Goal: Task Accomplishment & Management: Use online tool/utility

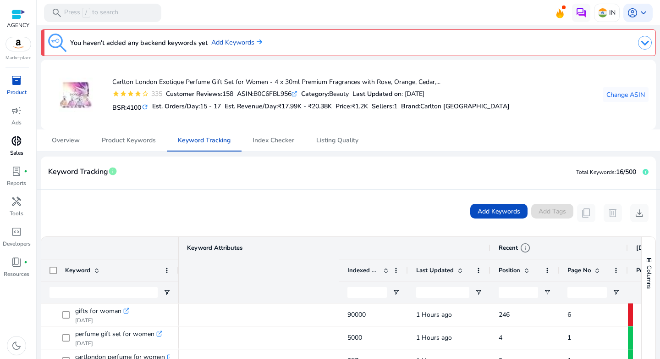
scroll to position [0, 289]
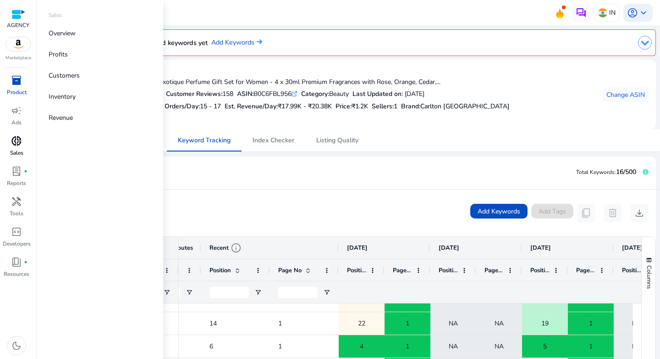
click at [17, 145] on span "donut_small" at bounding box center [16, 140] width 11 height 11
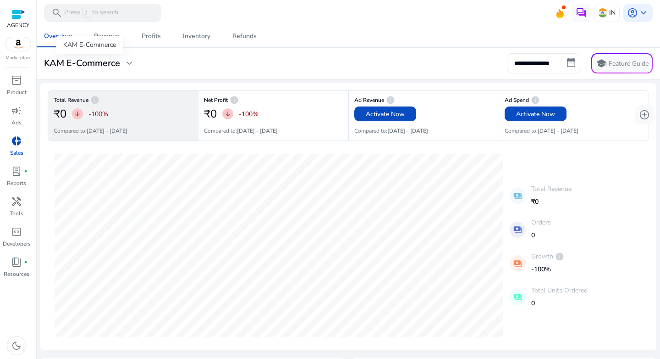
click at [88, 63] on h3 "KAM E-Commerce" at bounding box center [82, 63] width 76 height 11
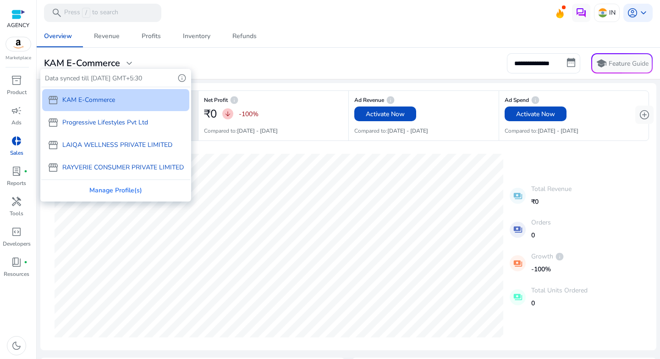
click at [598, 17] on div at bounding box center [330, 179] width 660 height 359
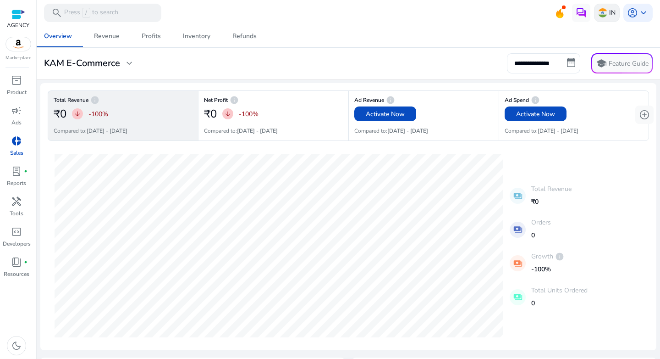
click at [600, 16] on img at bounding box center [602, 12] width 9 height 9
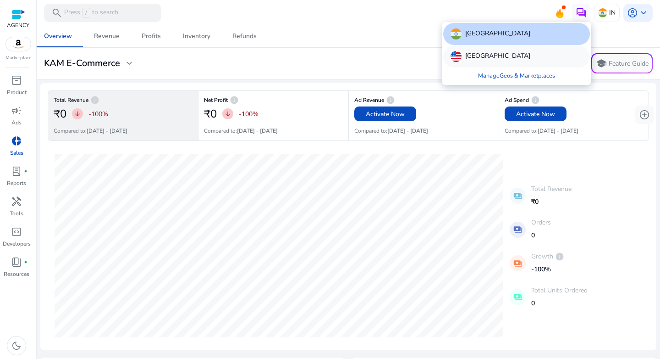
click at [494, 57] on p "United States" at bounding box center [497, 56] width 65 height 11
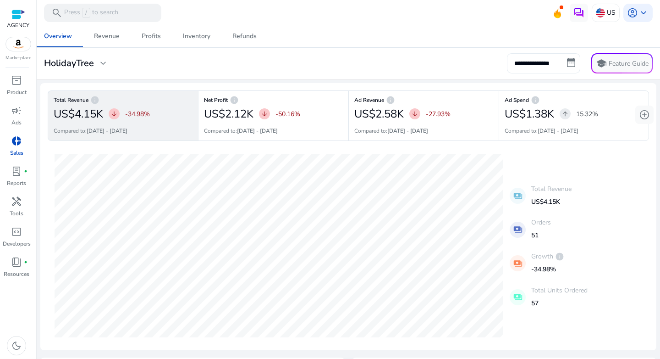
click at [534, 61] on input "**********" at bounding box center [543, 63] width 73 height 20
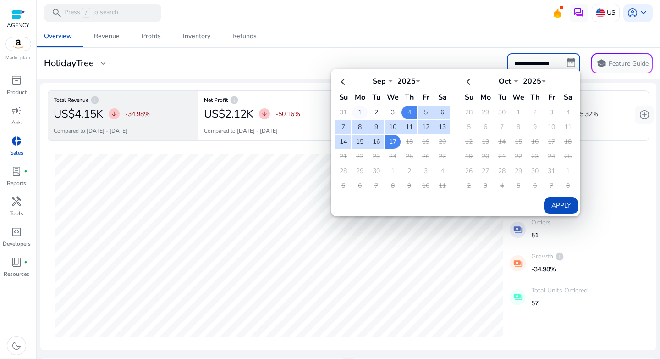
click at [358, 110] on td "1" at bounding box center [360, 112] width 16 height 14
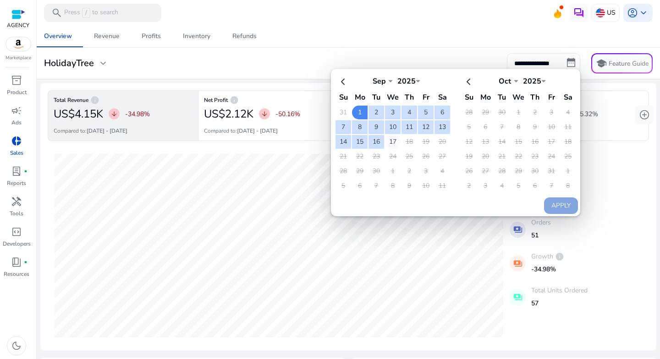
click at [386, 136] on td "17" at bounding box center [393, 142] width 16 height 14
click at [544, 203] on button "Apply" at bounding box center [561, 205] width 34 height 17
type input "**********"
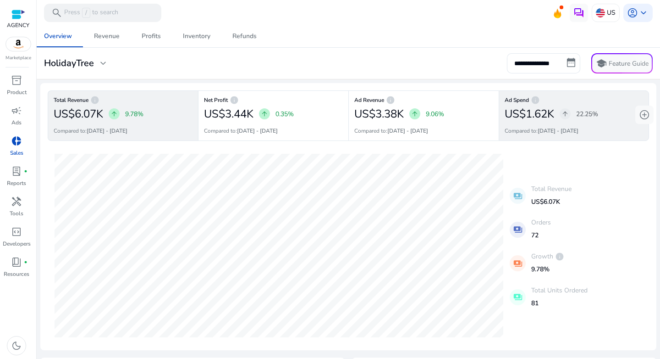
click at [595, 100] on h6 "Ad Spend info" at bounding box center [574, 100] width 138 height 2
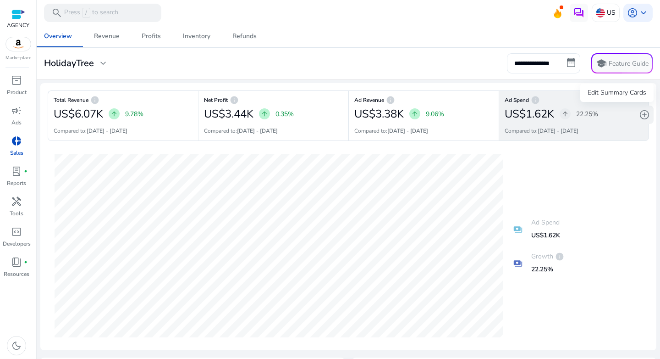
click at [643, 111] on span "add_circle" at bounding box center [644, 114] width 11 height 11
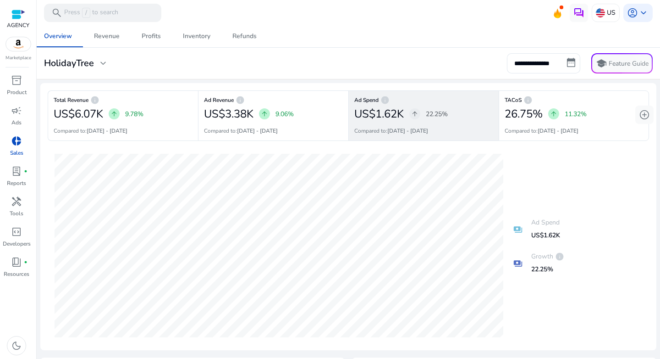
click at [450, 70] on div "**********" at bounding box center [348, 63] width 616 height 20
click at [19, 112] on span "campaign" at bounding box center [16, 110] width 11 height 11
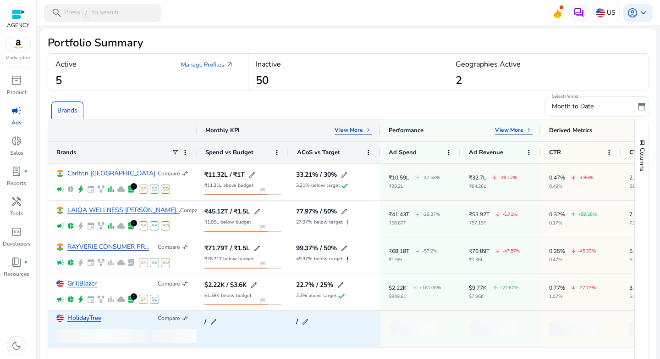
click at [81, 318] on link "HolidayTree" at bounding box center [84, 318] width 34 height 7
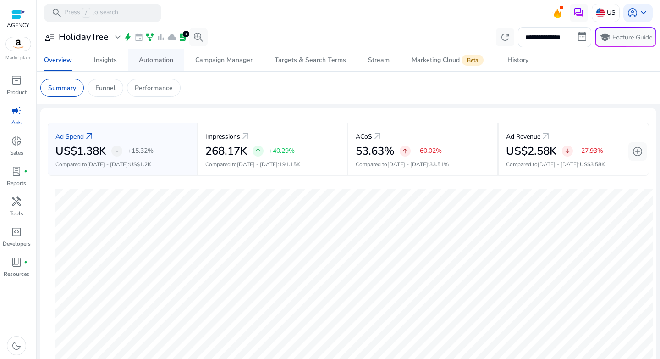
click at [152, 67] on span "Automation" at bounding box center [156, 60] width 34 height 22
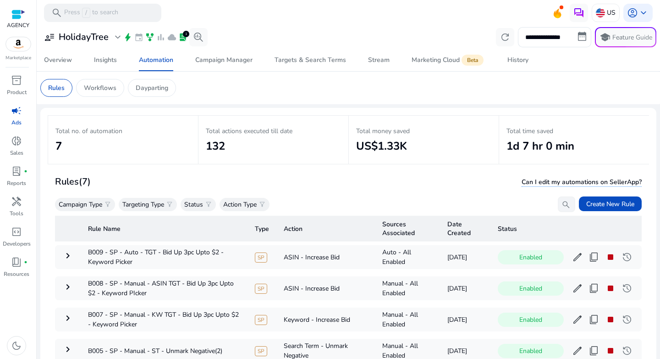
scroll to position [67, 0]
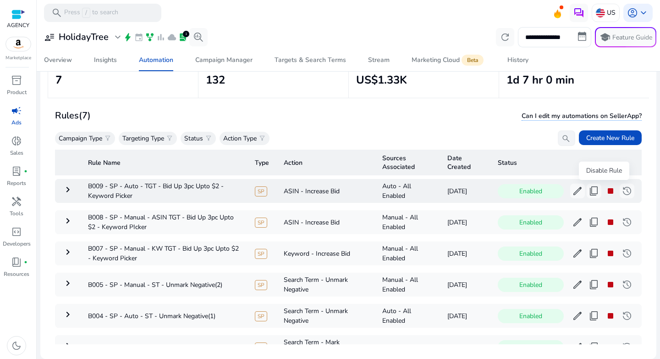
click at [605, 193] on span "stop" at bounding box center [610, 190] width 11 height 11
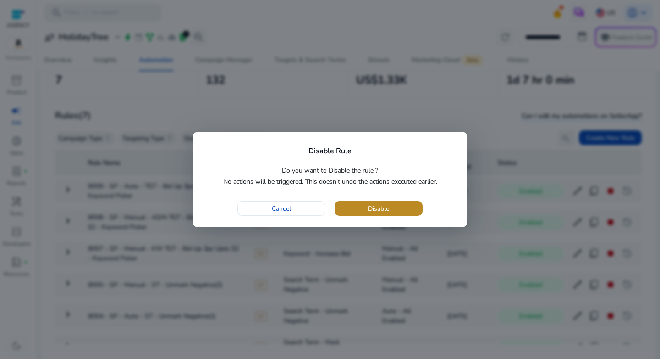
click at [395, 204] on span "button" at bounding box center [379, 208] width 88 height 22
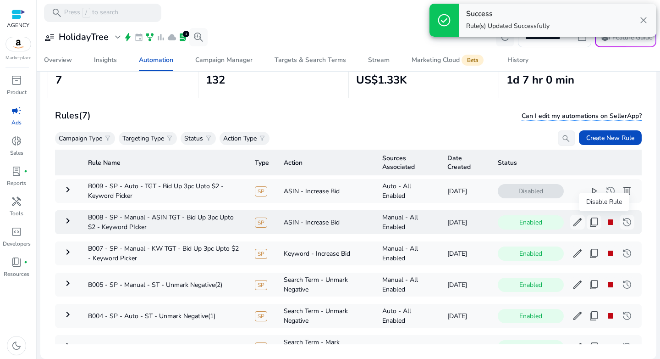
click at [605, 223] on span "stop" at bounding box center [610, 221] width 11 height 11
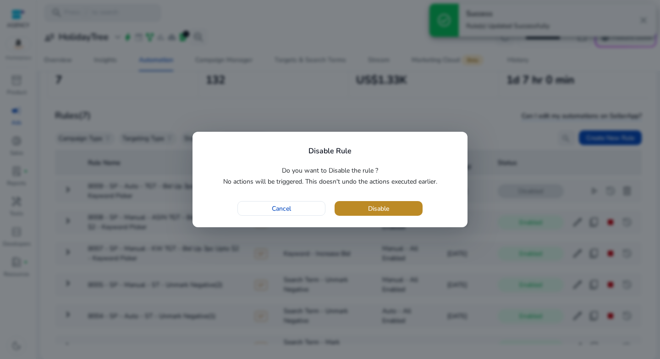
click at [372, 211] on span "Disable" at bounding box center [378, 209] width 21 height 10
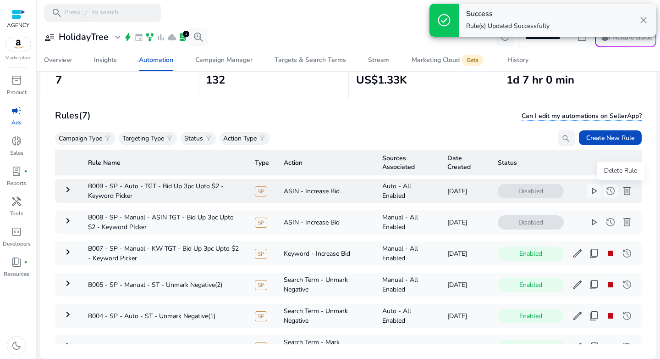
click at [622, 190] on span "delete" at bounding box center [627, 190] width 11 height 11
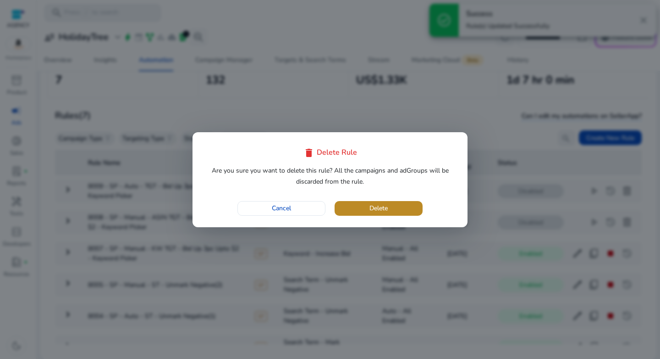
click at [409, 217] on span "button" at bounding box center [379, 208] width 88 height 22
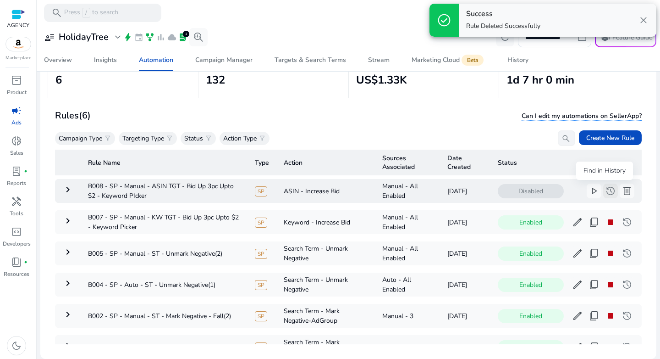
click at [605, 192] on span "history" at bounding box center [610, 190] width 11 height 11
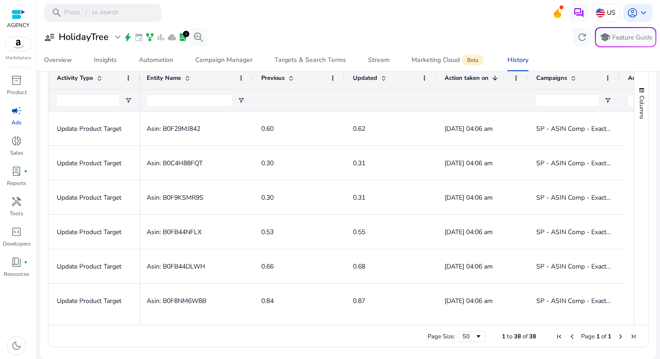
scroll to position [0, 393]
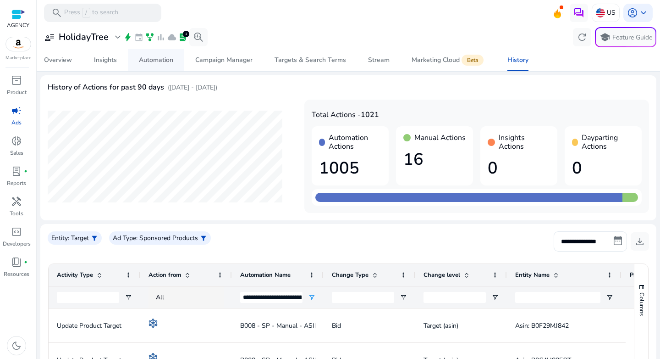
click at [140, 62] on div "Automation" at bounding box center [156, 60] width 34 height 6
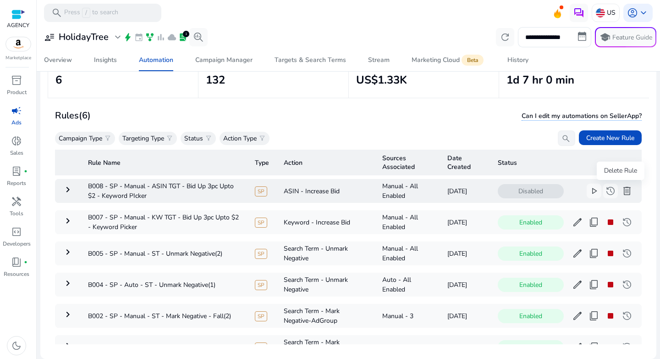
click at [624, 191] on span "delete" at bounding box center [627, 190] width 11 height 11
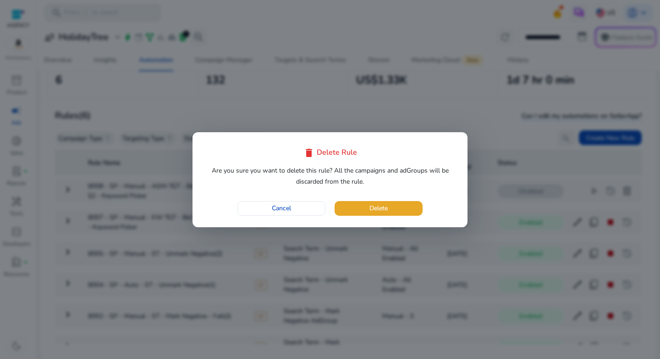
click at [396, 206] on span "button" at bounding box center [379, 208] width 88 height 22
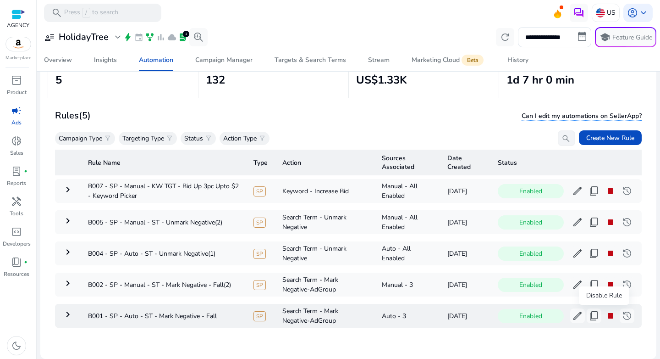
click at [607, 316] on span "stop" at bounding box center [610, 315] width 11 height 11
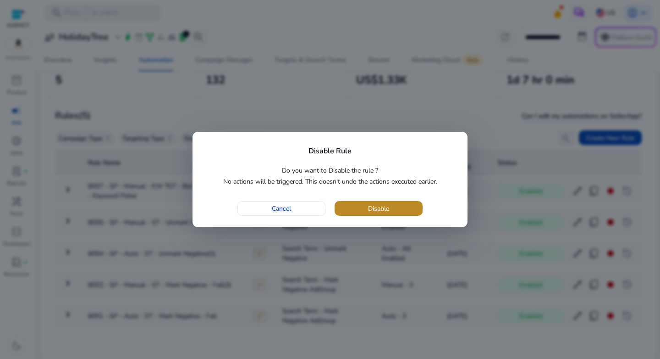
click at [392, 201] on span "button" at bounding box center [379, 208] width 88 height 22
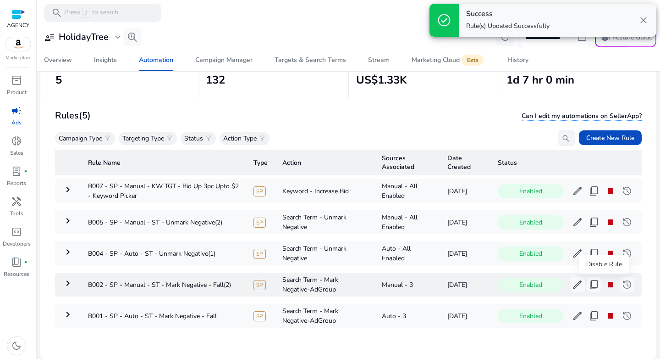
click at [605, 289] on span "stop" at bounding box center [610, 284] width 11 height 11
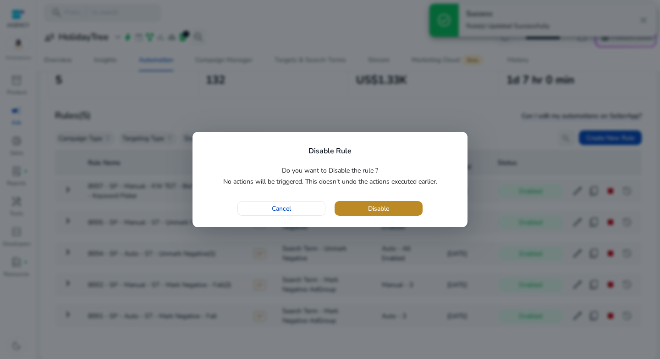
click at [373, 211] on span "Disable" at bounding box center [378, 209] width 21 height 10
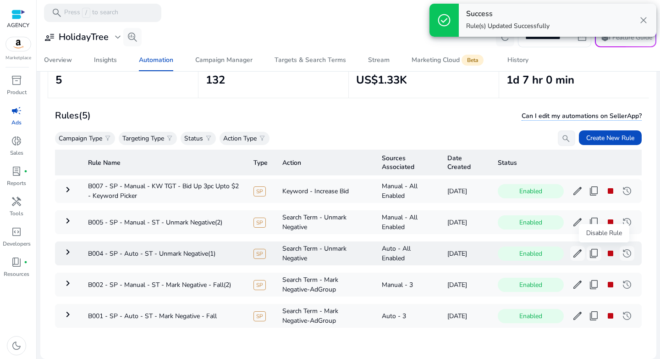
click at [605, 257] on span "stop" at bounding box center [610, 253] width 11 height 11
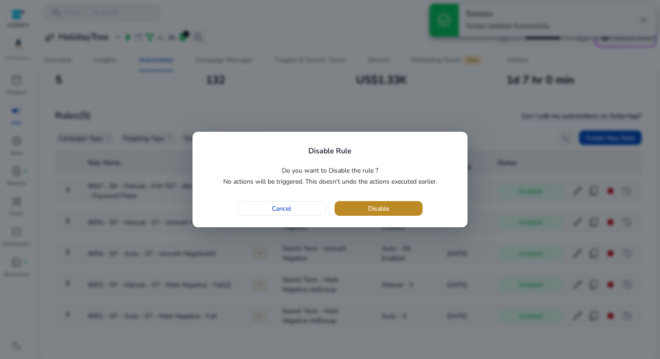
click at [378, 202] on span "button" at bounding box center [379, 208] width 88 height 22
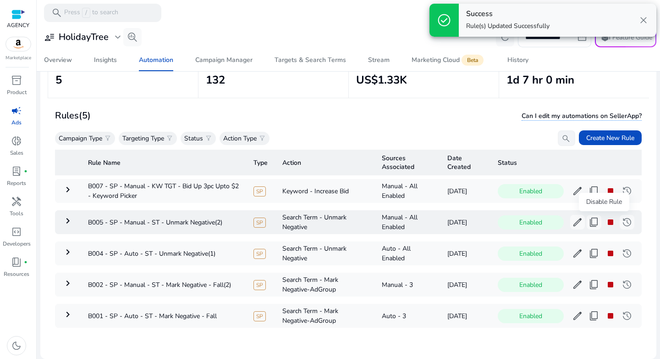
click at [605, 227] on span "stop" at bounding box center [610, 221] width 11 height 11
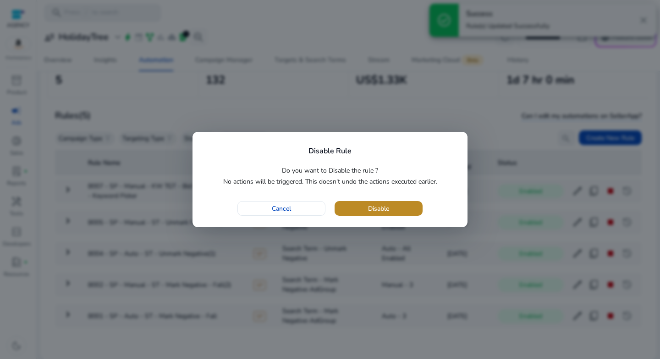
click at [398, 212] on span "button" at bounding box center [379, 208] width 88 height 22
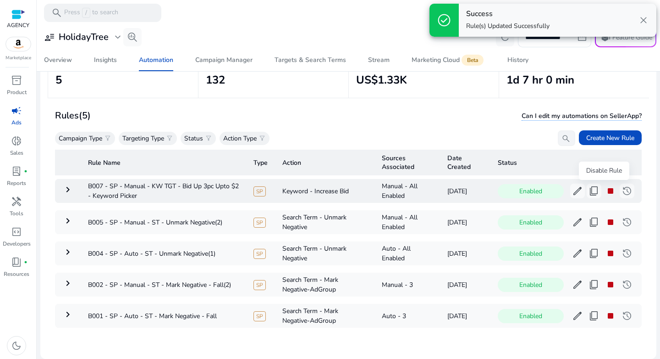
click at [605, 192] on span "stop" at bounding box center [610, 190] width 11 height 11
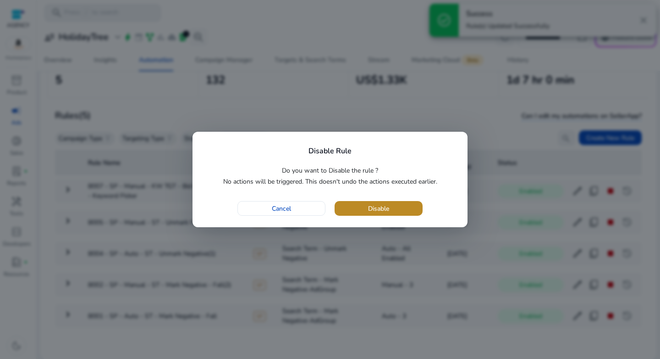
click at [386, 208] on span "Disable" at bounding box center [378, 209] width 21 height 10
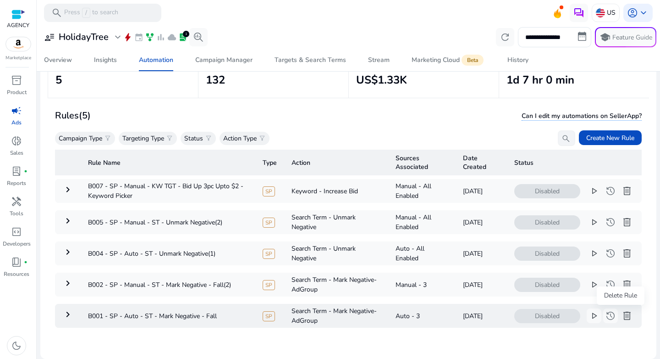
click at [622, 319] on span "delete" at bounding box center [627, 315] width 11 height 11
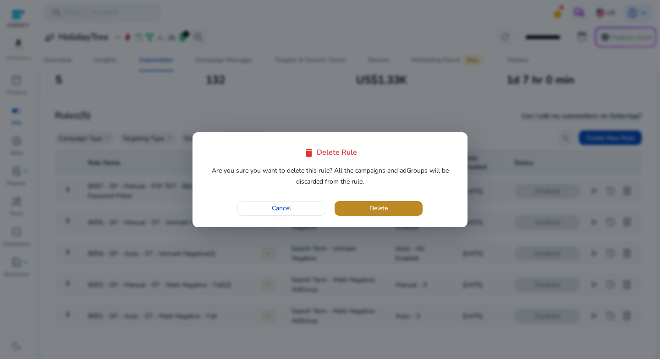
click at [335, 201] on button "Delete" at bounding box center [379, 208] width 88 height 15
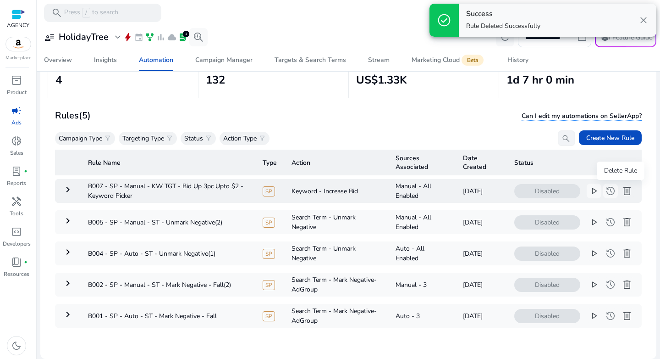
click at [622, 191] on span "delete" at bounding box center [627, 190] width 11 height 11
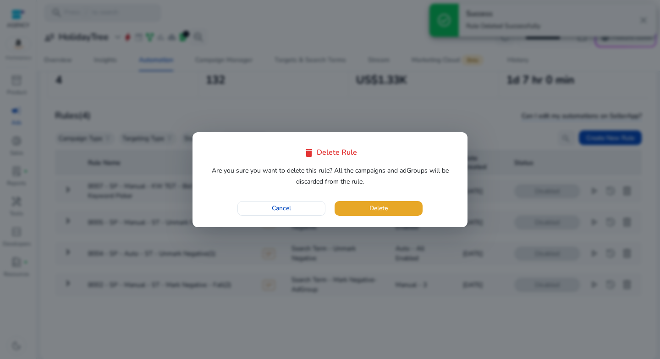
click at [335, 201] on button "Delete" at bounding box center [379, 208] width 88 height 15
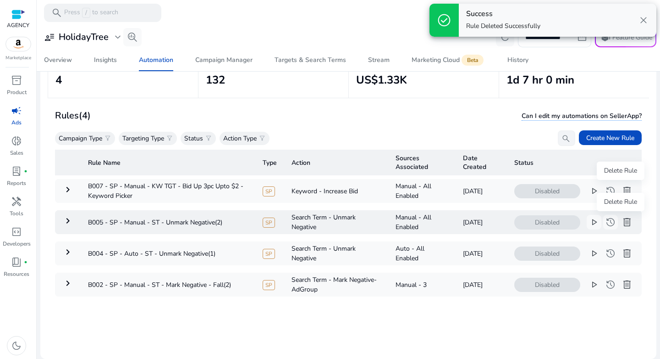
click at [623, 220] on span "delete" at bounding box center [627, 221] width 11 height 11
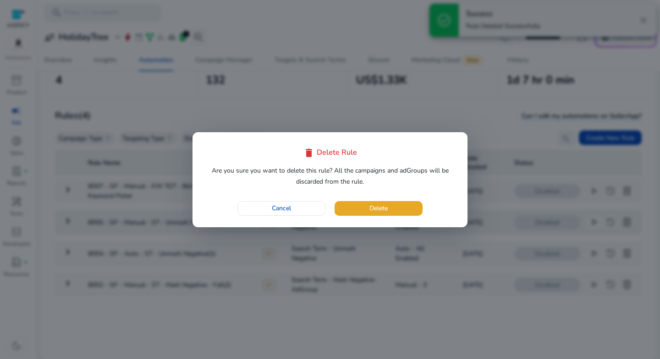
click at [335, 201] on button "Delete" at bounding box center [379, 208] width 88 height 15
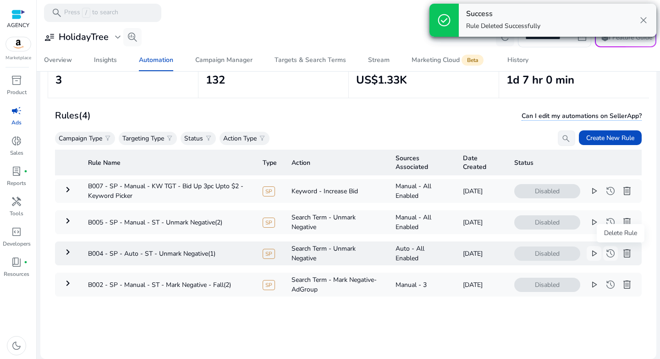
click at [622, 253] on span "delete" at bounding box center [627, 253] width 11 height 11
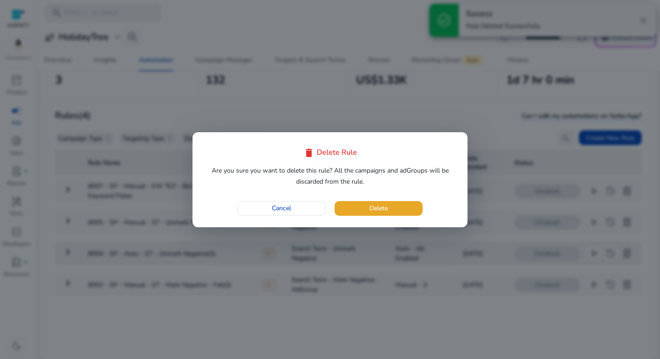
click at [335, 201] on button "Delete" at bounding box center [379, 208] width 88 height 15
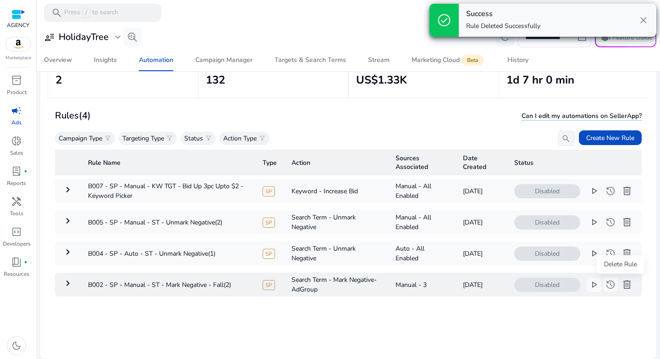
click at [622, 287] on span "delete" at bounding box center [627, 284] width 11 height 11
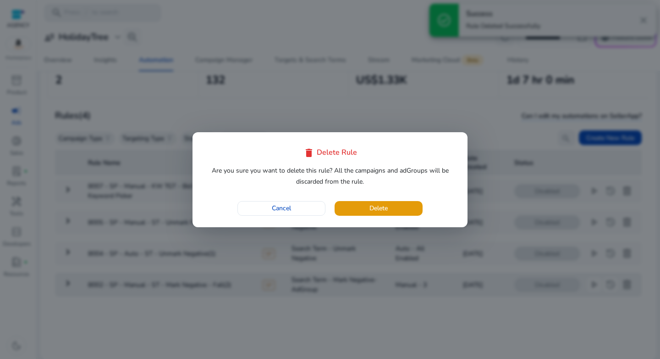
click at [335, 201] on button "Delete" at bounding box center [379, 208] width 88 height 15
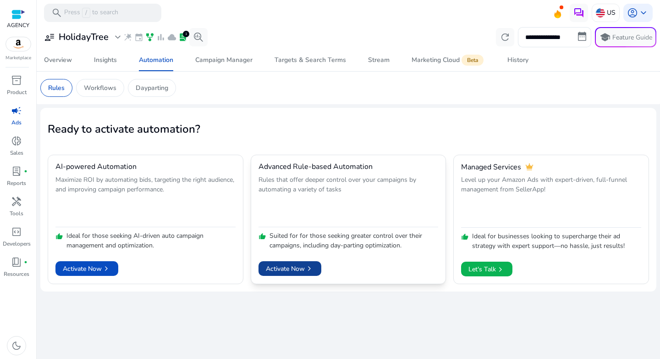
click at [292, 269] on span "Activate Now chevron_right" at bounding box center [290, 269] width 48 height 10
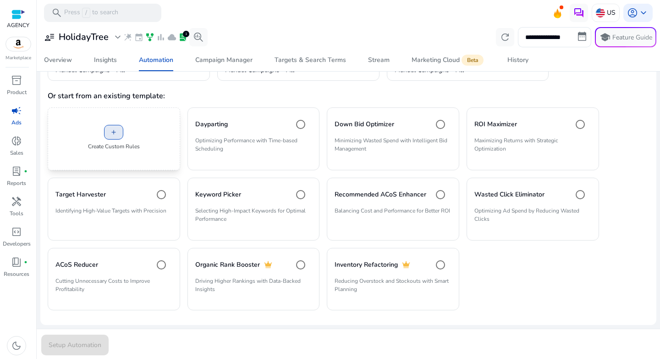
click at [116, 135] on span "add" at bounding box center [113, 131] width 7 height 7
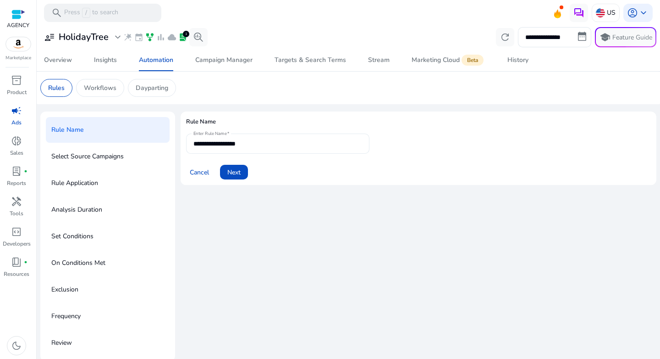
click at [234, 149] on div "**********" at bounding box center [278, 143] width 169 height 20
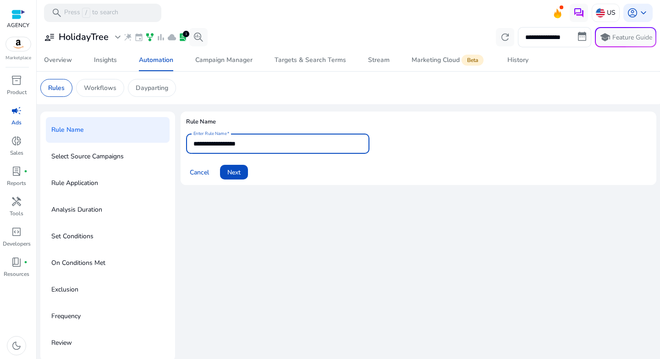
click at [236, 147] on input "**********" at bounding box center [278, 143] width 169 height 10
paste input "**********"
click at [315, 145] on input "**********" at bounding box center [278, 143] width 169 height 10
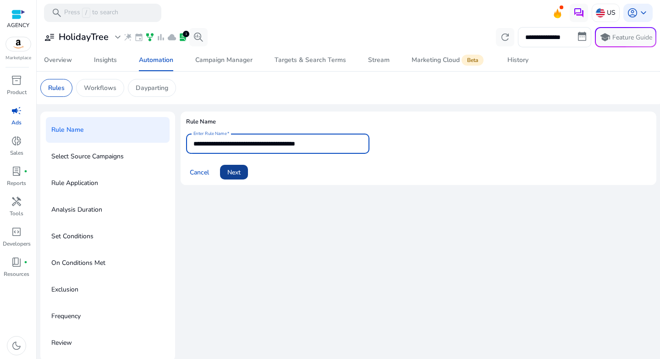
type input "**********"
click at [236, 173] on span "Next" at bounding box center [233, 172] width 13 height 10
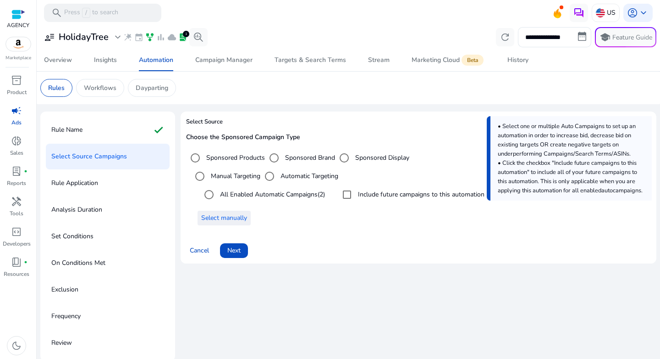
click at [224, 219] on span "Select manually" at bounding box center [224, 218] width 46 height 10
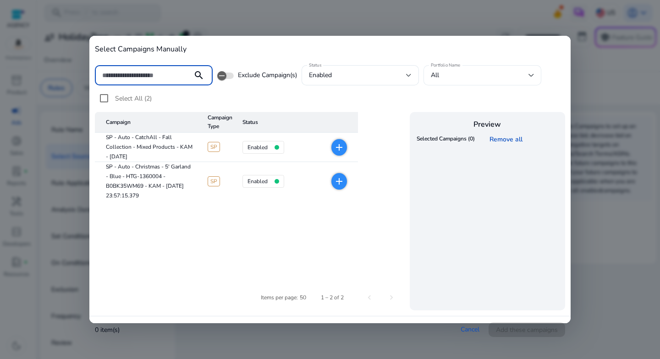
click at [442, 75] on div "All" at bounding box center [480, 75] width 98 height 10
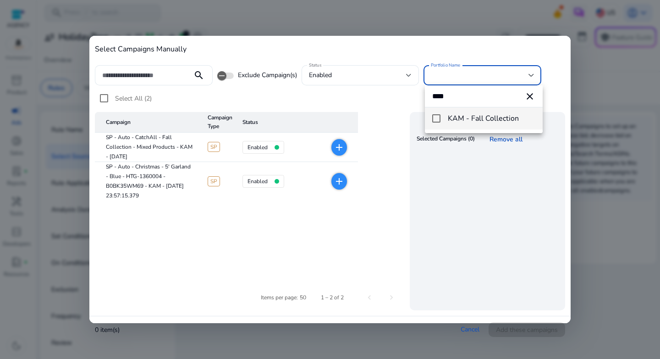
type input "****"
click at [434, 121] on mat-pseudo-checkbox at bounding box center [436, 118] width 8 height 8
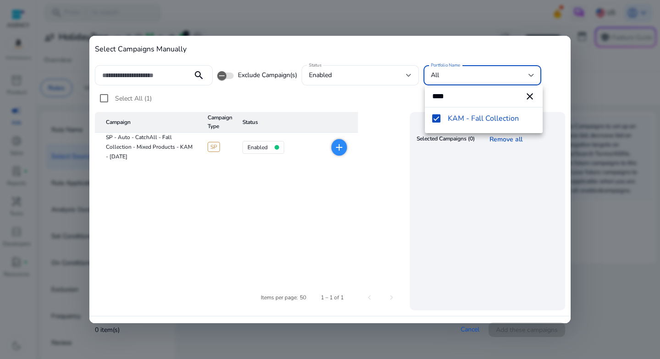
click at [332, 225] on div at bounding box center [330, 179] width 660 height 359
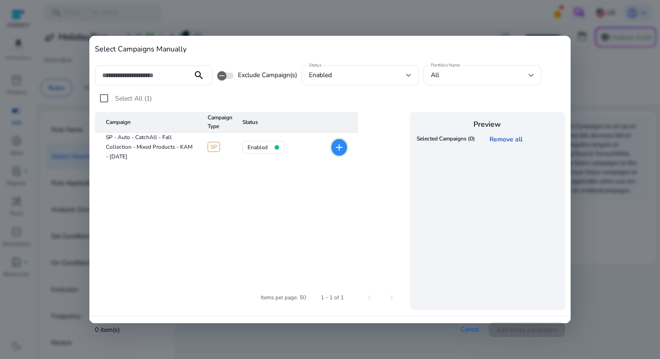
click at [340, 148] on mat-icon "add" at bounding box center [339, 147] width 11 height 11
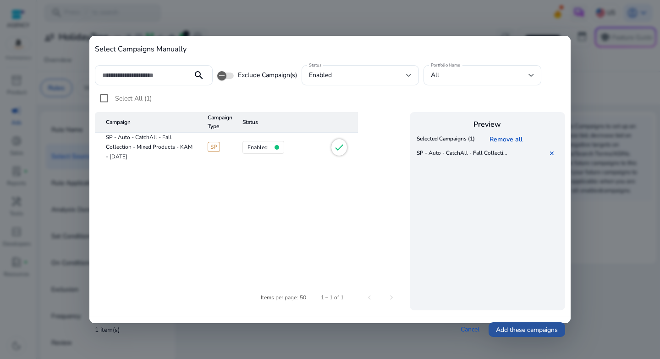
click at [533, 329] on span "Add these campaigns" at bounding box center [527, 330] width 62 height 10
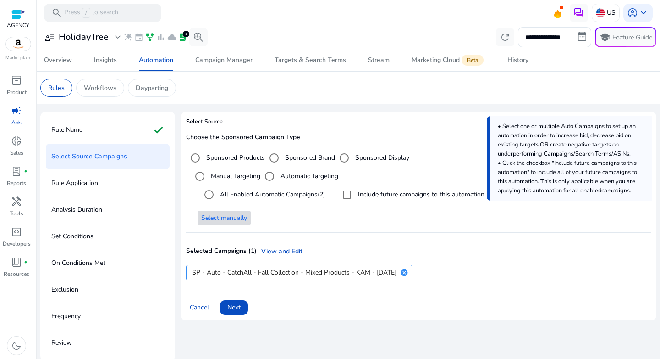
scroll to position [2, 0]
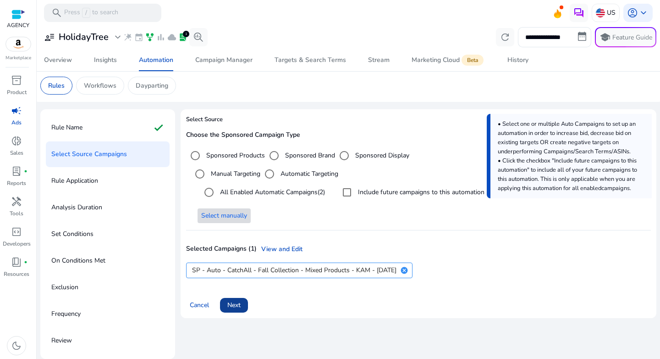
click at [241, 304] on span "Next" at bounding box center [233, 305] width 13 height 10
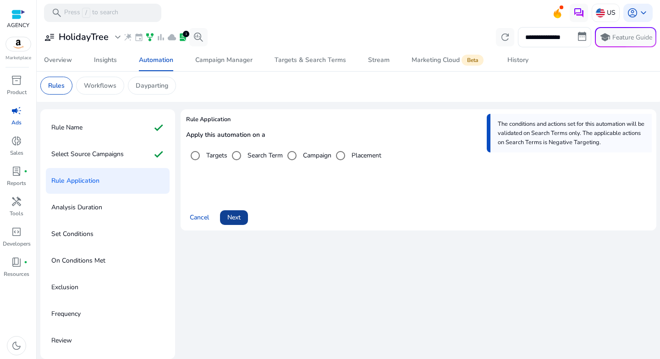
click at [242, 218] on span at bounding box center [234, 217] width 28 height 22
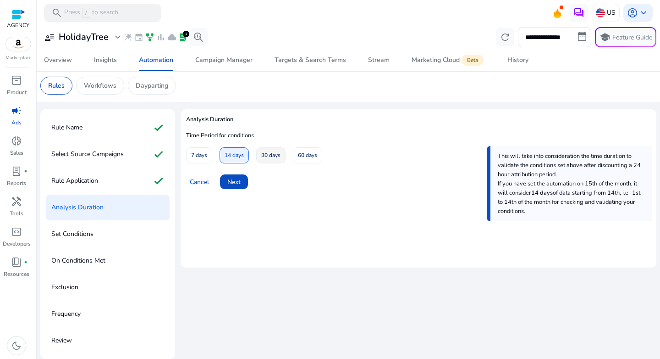
click at [258, 154] on span at bounding box center [271, 155] width 28 height 22
click at [234, 183] on span "Next" at bounding box center [233, 182] width 13 height 10
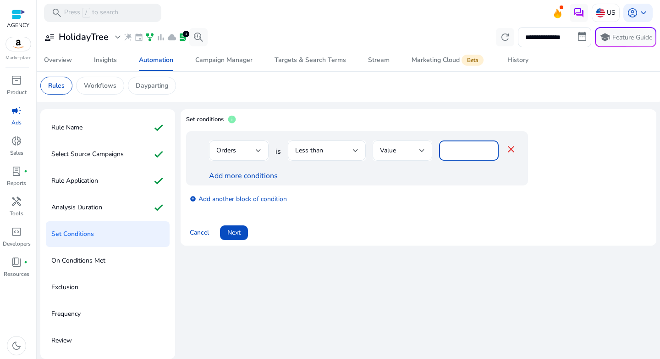
drag, startPoint x: 456, startPoint y: 148, endPoint x: 423, endPoint y: 148, distance: 33.0
click at [423, 148] on div "Orders is Less than Value * close" at bounding box center [363, 155] width 308 height 30
type input "*"
click at [405, 180] on div "Add more conditions" at bounding box center [363, 175] width 308 height 11
click at [260, 169] on div at bounding box center [239, 165] width 60 height 10
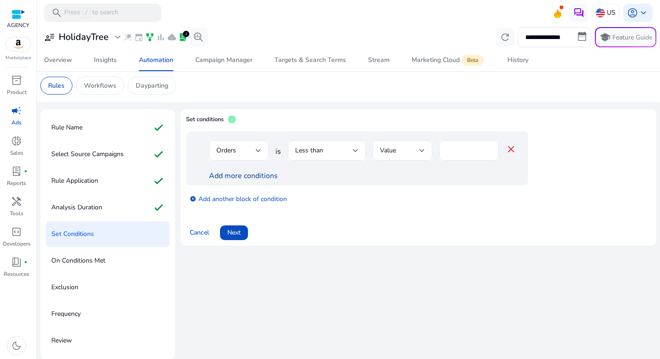
click at [257, 173] on link "Add more conditions" at bounding box center [243, 176] width 69 height 10
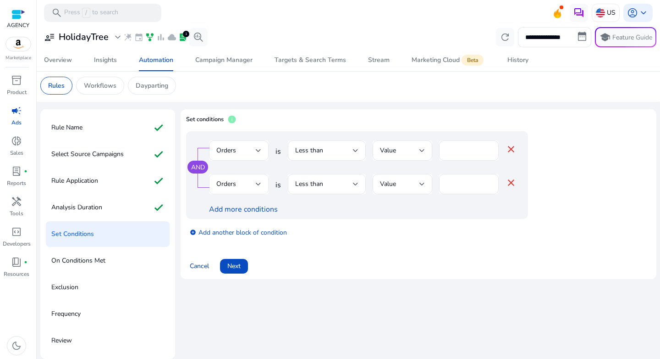
click at [252, 184] on div "Orders" at bounding box center [235, 184] width 39 height 10
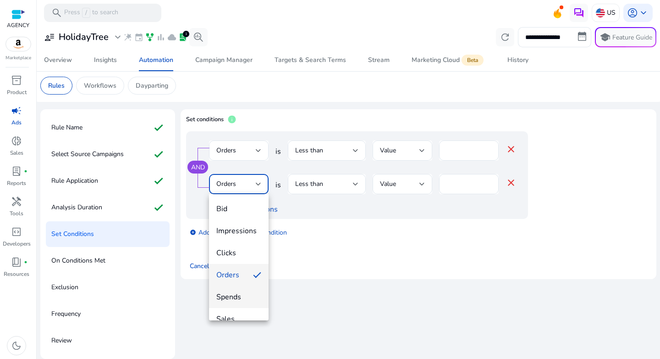
click at [236, 292] on span "Spends" at bounding box center [238, 297] width 45 height 10
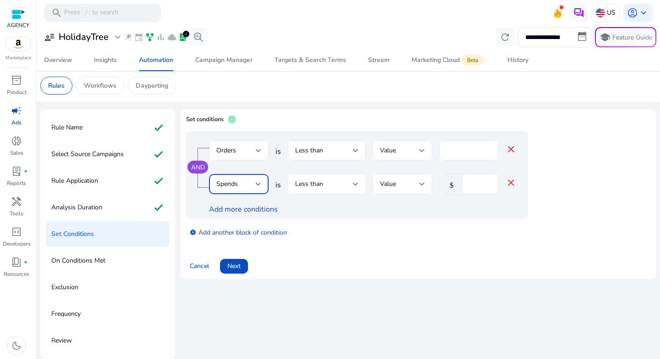
click at [324, 181] on div "Less than" at bounding box center [324, 184] width 58 height 10
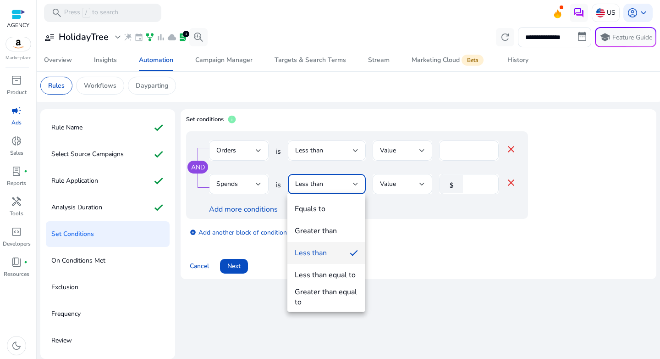
drag, startPoint x: 326, startPoint y: 228, endPoint x: 340, endPoint y: 219, distance: 17.2
click at [326, 229] on div "Greater than" at bounding box center [316, 231] width 42 height 10
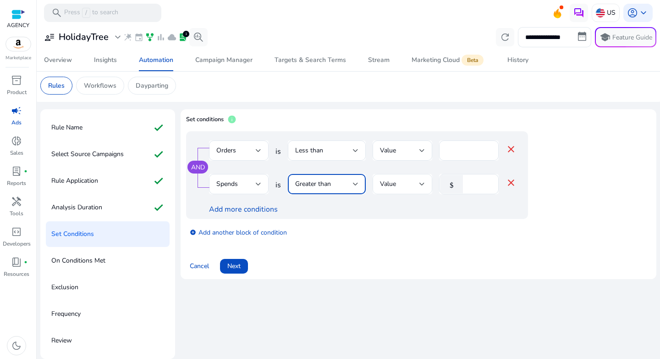
click at [400, 188] on div "Value" at bounding box center [399, 184] width 39 height 10
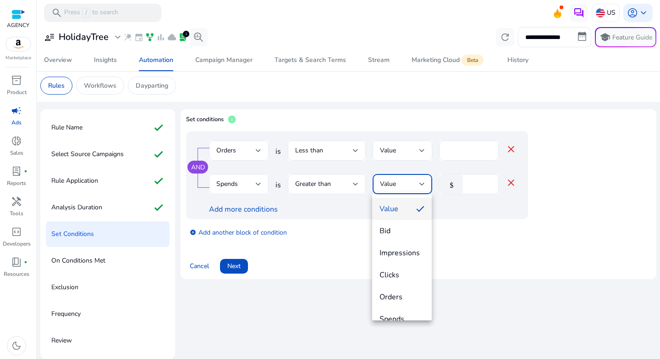
click at [471, 184] on div at bounding box center [330, 179] width 660 height 359
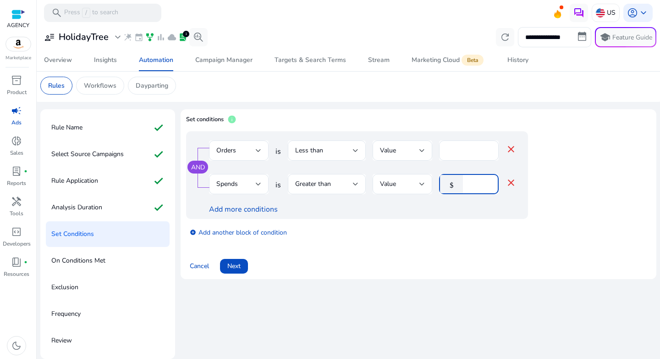
drag, startPoint x: 470, startPoint y: 183, endPoint x: 462, endPoint y: 183, distance: 8.7
click at [462, 183] on div "$ *" at bounding box center [465, 184] width 52 height 20
type input "**"
click at [230, 234] on link "add_circle Add another block of condition" at bounding box center [238, 232] width 97 height 11
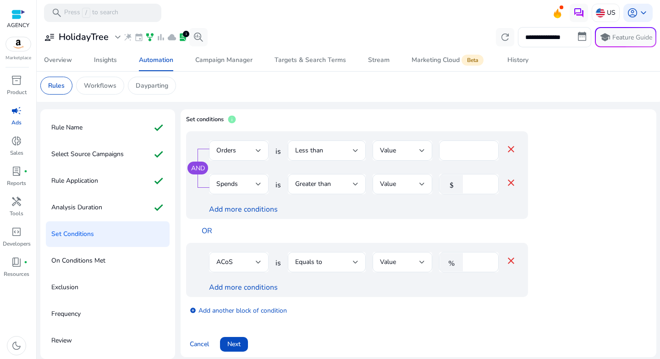
click at [254, 257] on div "ACoS" at bounding box center [235, 262] width 39 height 10
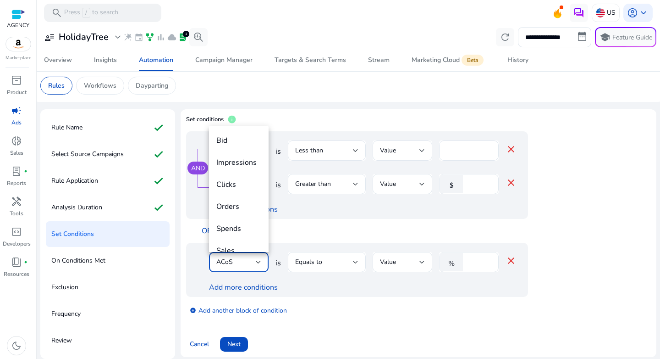
scroll to position [32, 0]
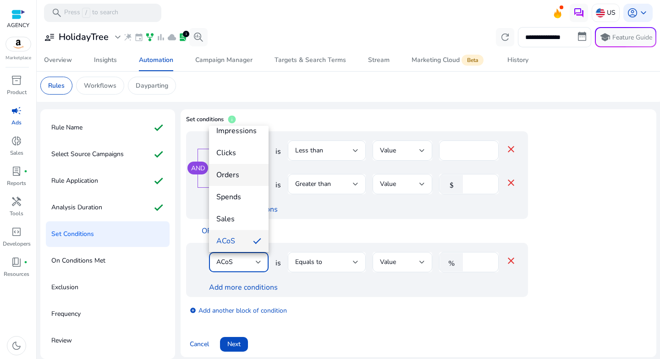
click at [235, 182] on mat-option "Orders" at bounding box center [239, 175] width 60 height 22
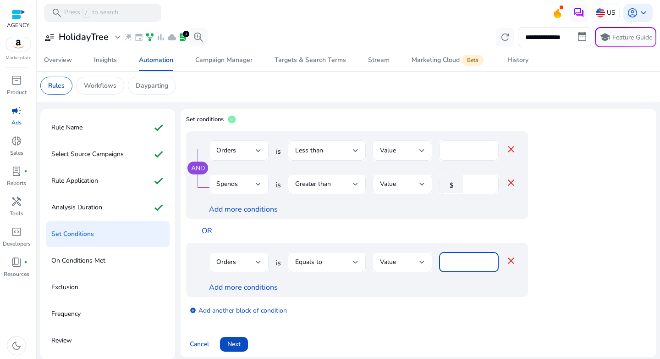
drag, startPoint x: 464, startPoint y: 258, endPoint x: 426, endPoint y: 258, distance: 38.1
click at [426, 258] on div "Orders is Equals to Value **** close" at bounding box center [363, 267] width 308 height 30
type input "*"
click at [255, 288] on link "Add more conditions" at bounding box center [243, 287] width 69 height 10
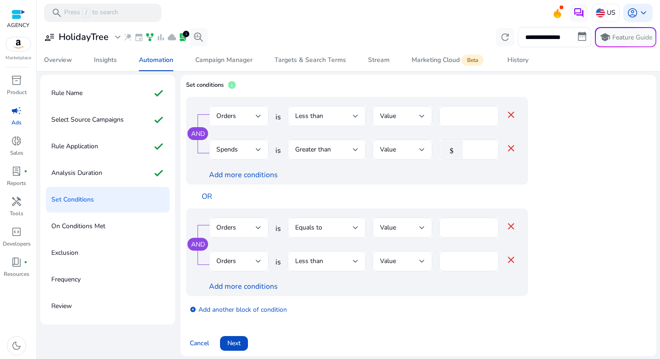
scroll to position [41, 0]
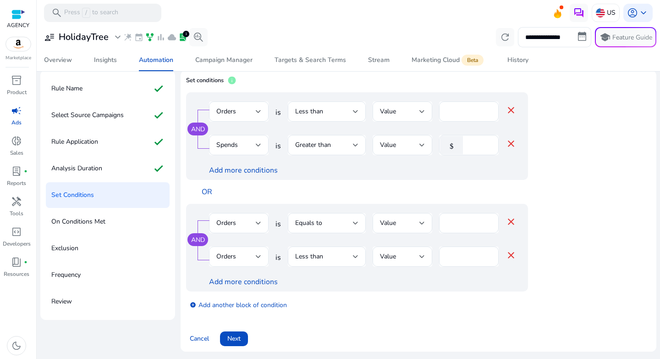
click at [255, 254] on div "Orders" at bounding box center [235, 256] width 39 height 10
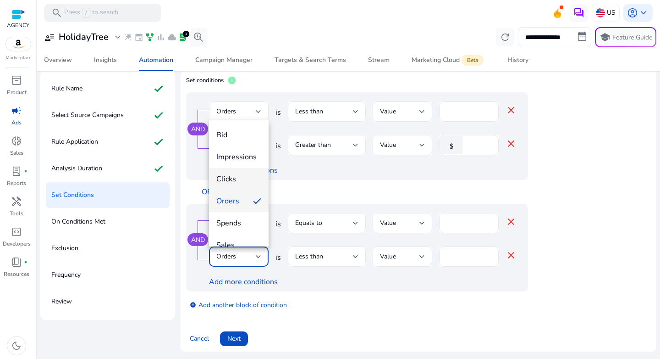
click at [252, 187] on mat-option "Clicks" at bounding box center [239, 179] width 60 height 22
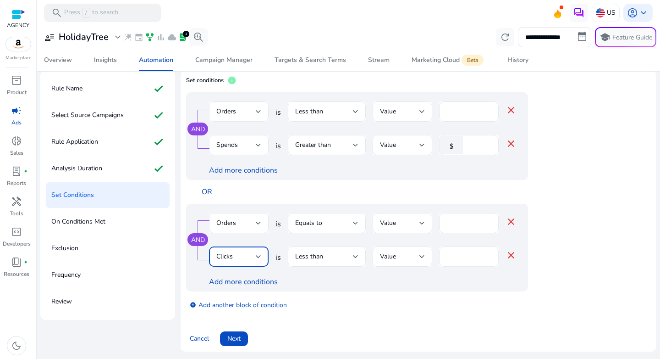
click at [457, 256] on input "*" at bounding box center [469, 256] width 45 height 10
type input "**"
click at [499, 298] on div "add_circle Add another block of condition" at bounding box center [375, 304] width 379 height 26
click at [241, 339] on span "Next" at bounding box center [233, 338] width 13 height 10
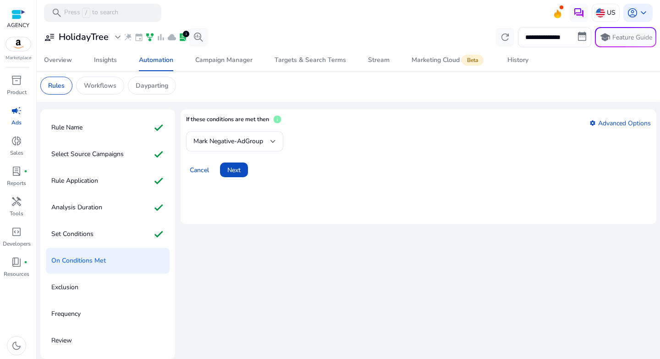
scroll to position [2, 0]
click at [239, 165] on span "Next" at bounding box center [233, 170] width 13 height 10
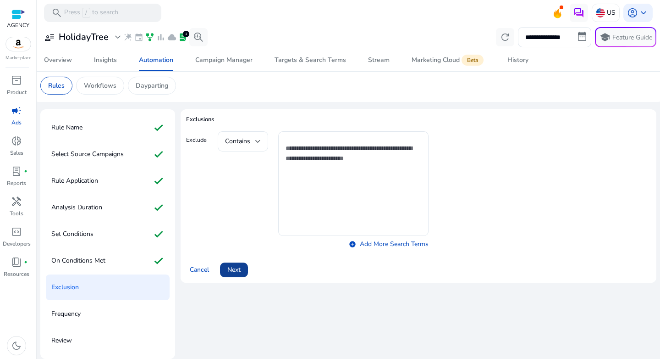
click at [239, 268] on span "Next" at bounding box center [233, 270] width 13 height 10
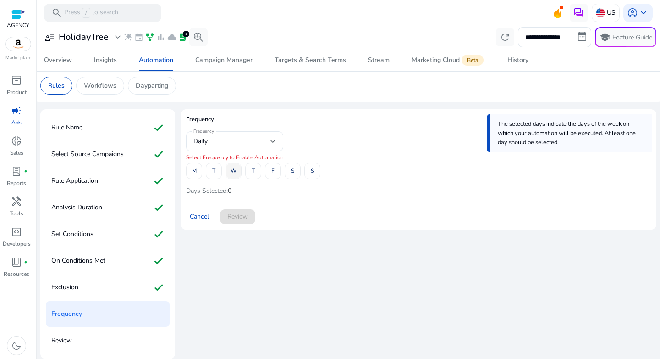
click at [230, 174] on span at bounding box center [233, 171] width 15 height 22
click at [298, 173] on span at bounding box center [292, 171] width 15 height 22
click at [234, 216] on span "Review" at bounding box center [237, 216] width 21 height 10
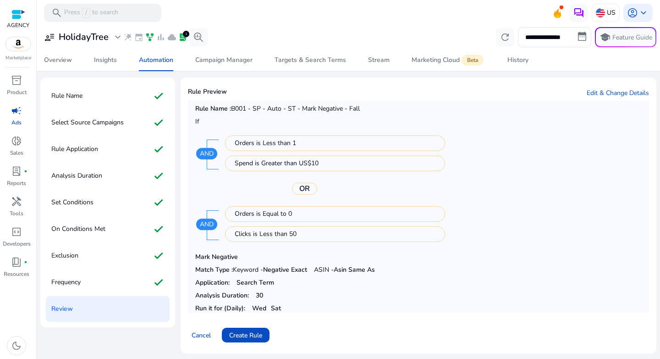
scroll to position [36, 0]
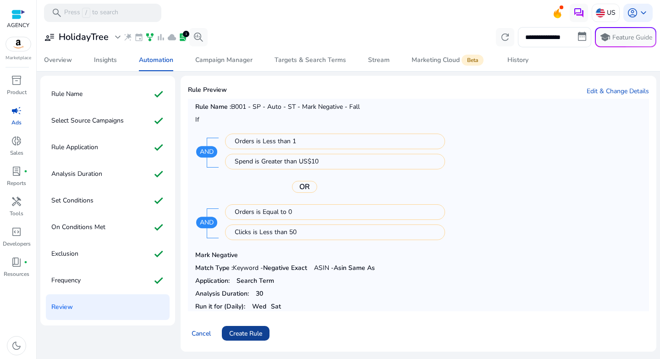
click at [238, 335] on span "Create Rule" at bounding box center [245, 333] width 33 height 10
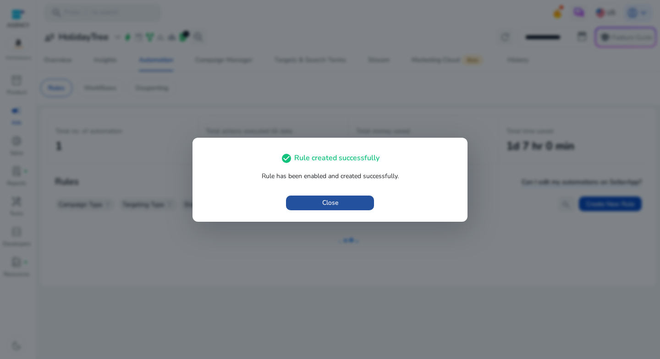
click at [334, 206] on span "Close" at bounding box center [330, 203] width 16 height 10
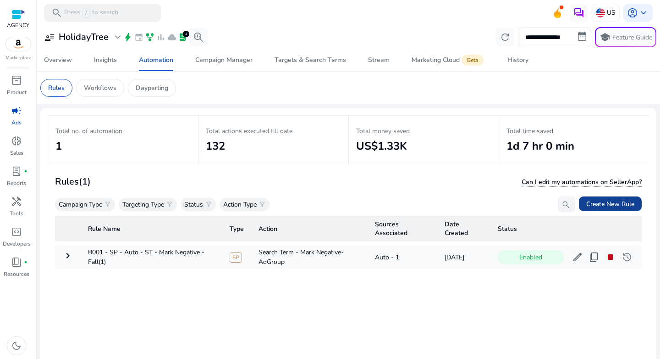
click at [602, 204] on span "Create New Rule" at bounding box center [610, 204] width 48 height 10
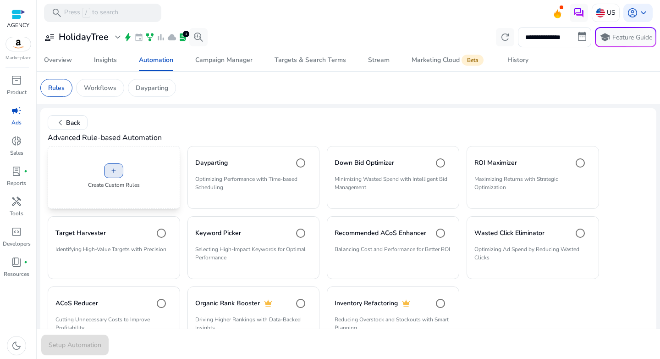
click at [107, 173] on span at bounding box center [114, 171] width 18 height 22
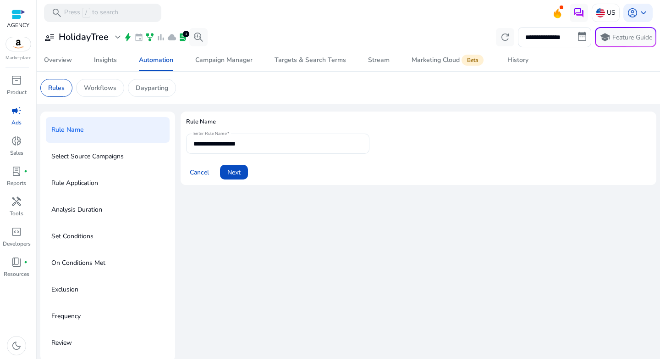
click at [238, 151] on div "**********" at bounding box center [278, 143] width 169 height 20
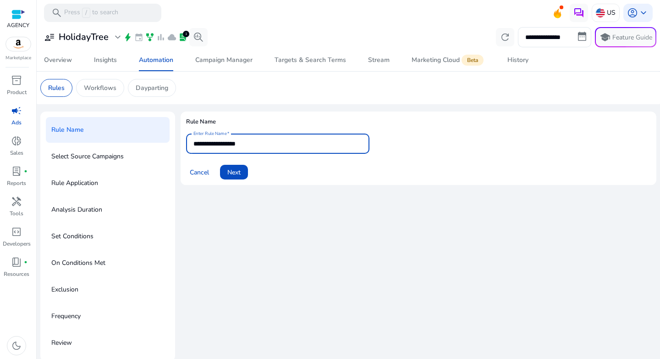
click at [238, 151] on div "**********" at bounding box center [278, 143] width 169 height 20
click at [243, 142] on input "**********" at bounding box center [278, 143] width 169 height 10
paste input "**********"
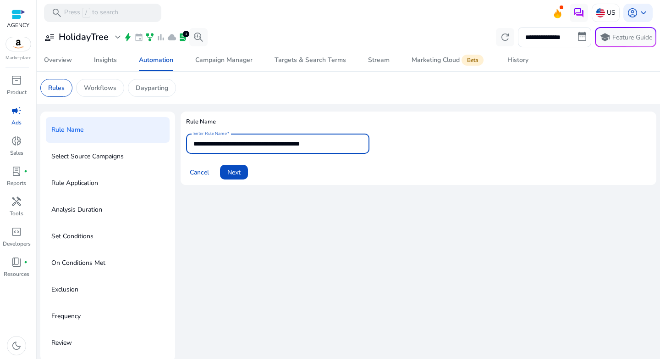
type input "**********"
click at [277, 206] on div "**********" at bounding box center [419, 235] width 476 height 249
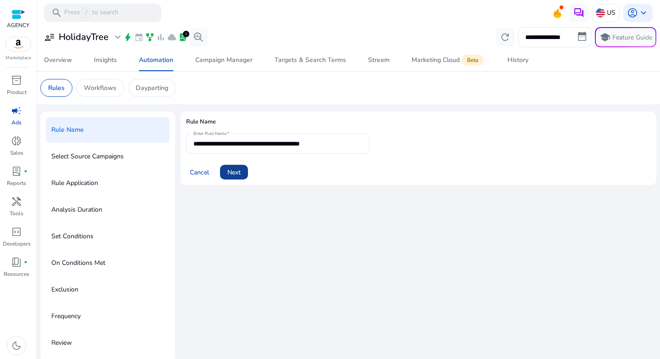
click at [238, 173] on span "Next" at bounding box center [233, 172] width 13 height 10
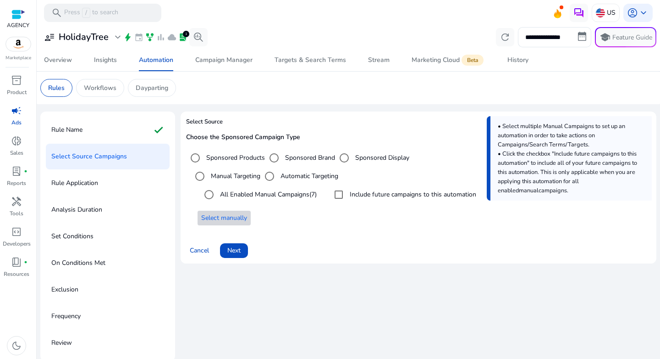
click at [230, 221] on span "Select manually" at bounding box center [224, 218] width 46 height 10
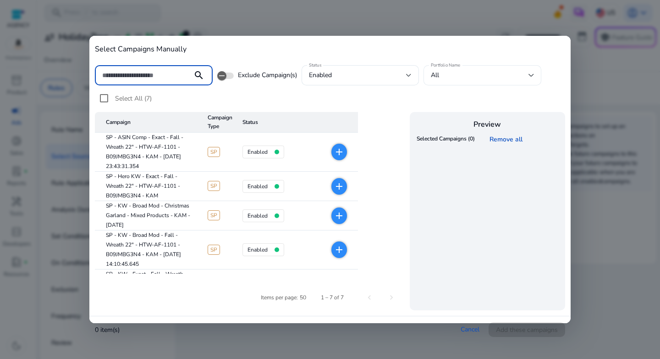
click at [458, 79] on div "All" at bounding box center [480, 75] width 98 height 10
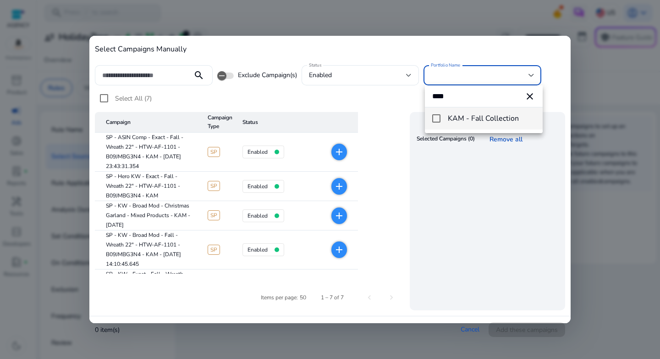
type input "****"
click at [440, 121] on mat-pseudo-checkbox at bounding box center [436, 118] width 8 height 8
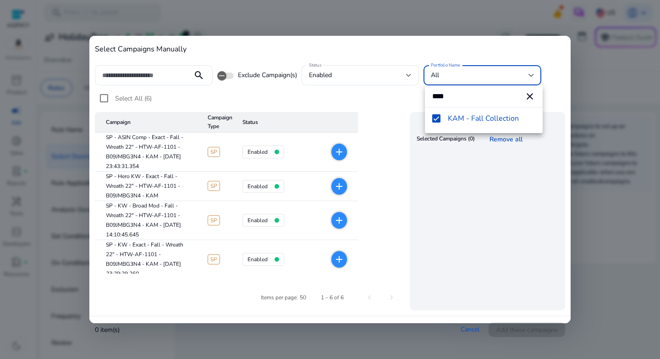
click at [343, 105] on div at bounding box center [330, 179] width 660 height 359
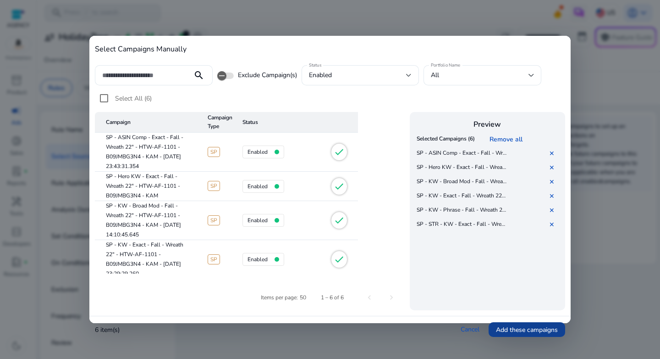
click at [530, 326] on span "Add these campaigns" at bounding box center [527, 330] width 62 height 10
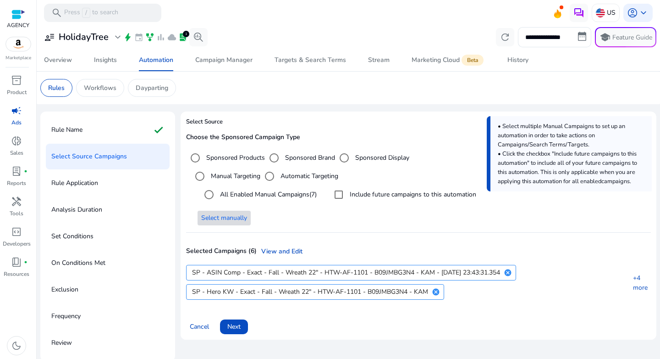
scroll to position [2, 0]
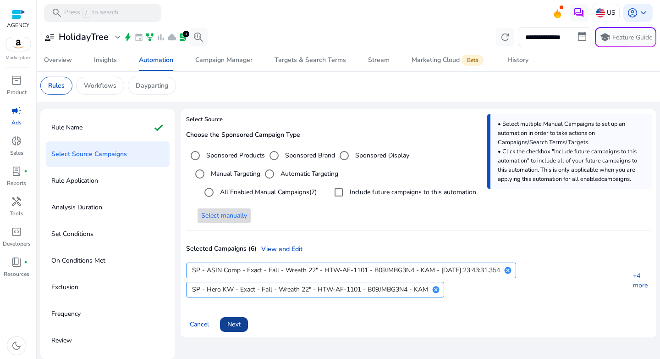
click at [239, 324] on span "Next" at bounding box center [233, 324] width 13 height 10
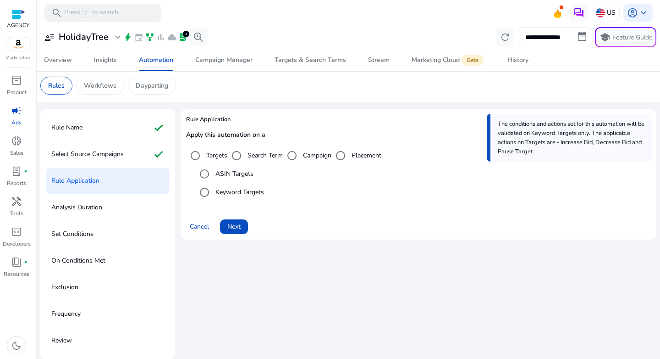
click at [256, 159] on label "Search Term" at bounding box center [264, 155] width 37 height 10
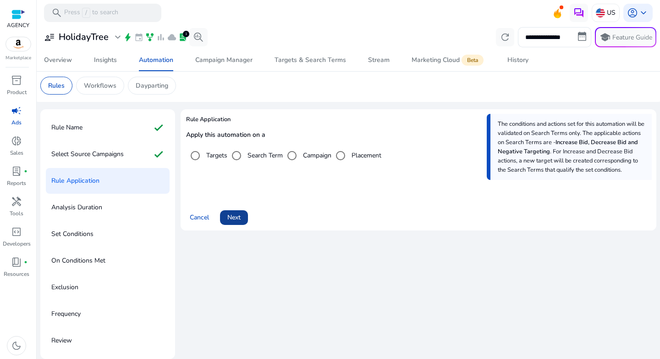
click at [242, 225] on span at bounding box center [234, 217] width 28 height 22
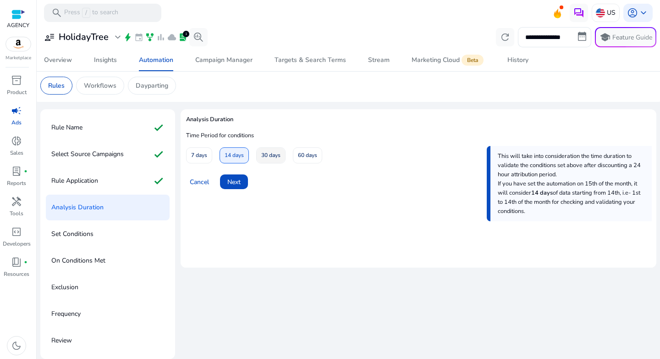
click at [265, 159] on span "30 days" at bounding box center [270, 155] width 19 height 16
click at [242, 181] on span at bounding box center [234, 182] width 28 height 22
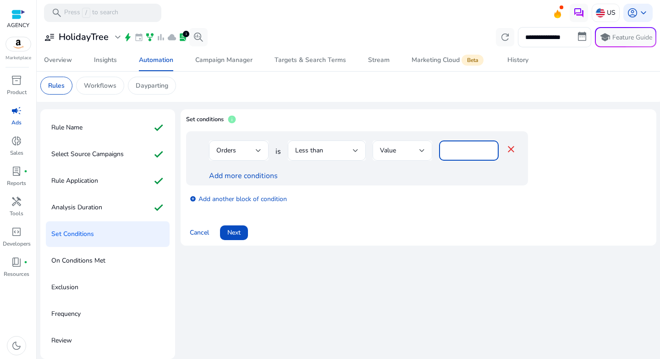
drag, startPoint x: 455, startPoint y: 153, endPoint x: 431, endPoint y: 152, distance: 24.3
click at [431, 152] on div "Orders is Less than Value * close" at bounding box center [363, 155] width 308 height 30
type input "*"
click at [266, 175] on link "Add more conditions" at bounding box center [243, 176] width 69 height 10
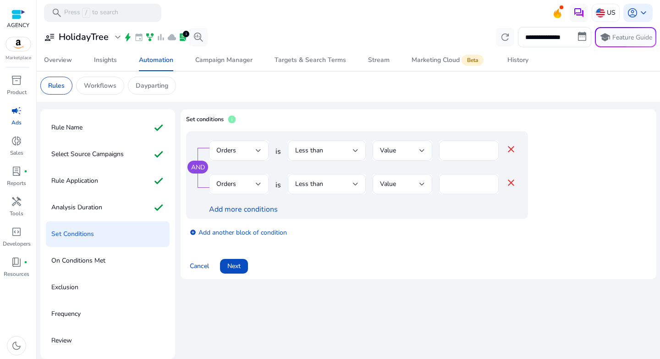
click at [258, 187] on div at bounding box center [259, 183] width 6 height 11
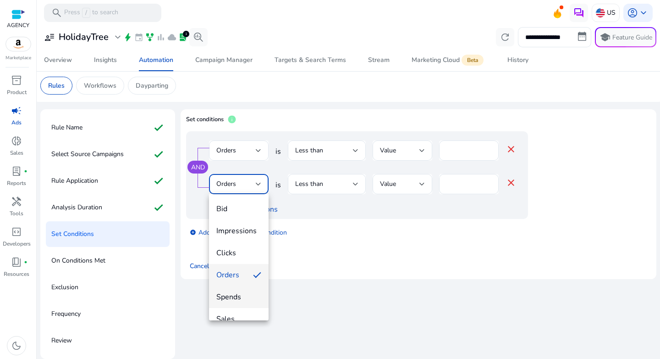
click at [240, 299] on span "Spends" at bounding box center [238, 297] width 45 height 10
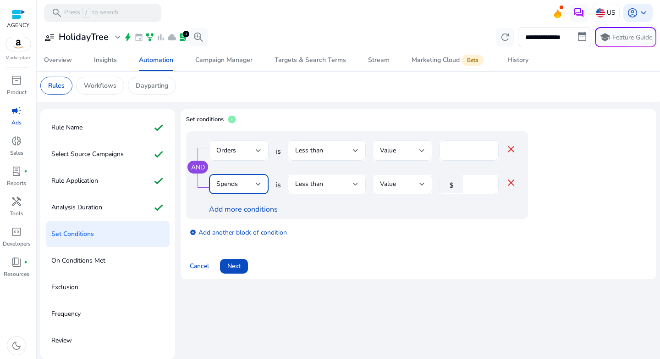
click at [328, 190] on div "Less than" at bounding box center [326, 184] width 63 height 20
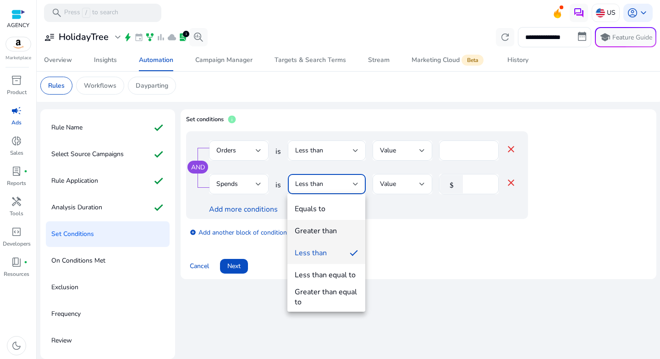
click at [327, 234] on div "Greater than" at bounding box center [316, 231] width 42 height 10
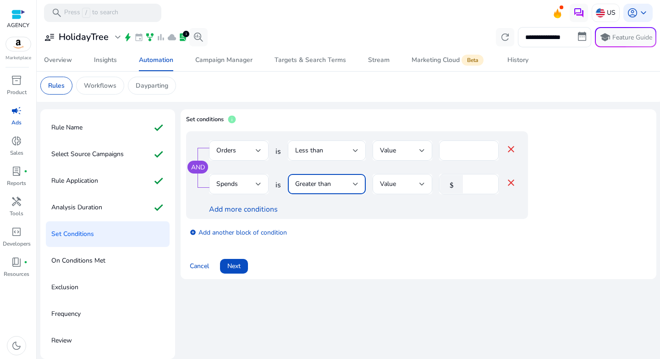
drag, startPoint x: 477, startPoint y: 181, endPoint x: 435, endPoint y: 181, distance: 42.2
click at [435, 181] on div "Spends is Greater than Value $ * close" at bounding box center [363, 189] width 308 height 30
type input "**"
click at [262, 229] on link "add_circle Add another block of condition" at bounding box center [238, 232] width 97 height 11
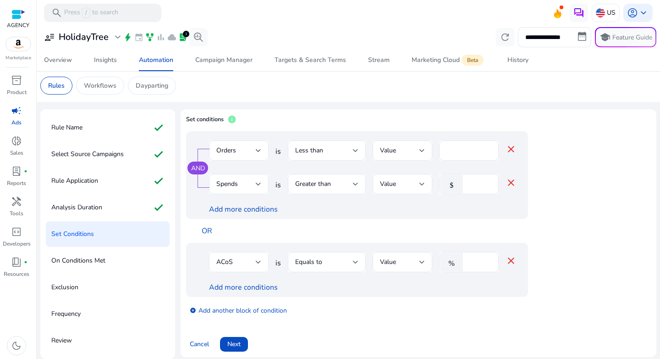
click at [242, 257] on div "ACoS" at bounding box center [235, 262] width 39 height 10
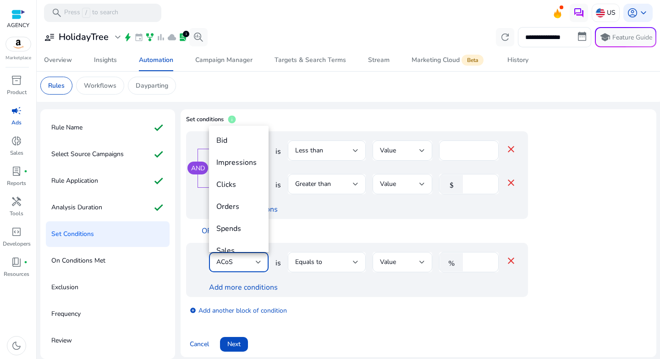
scroll to position [32, 0]
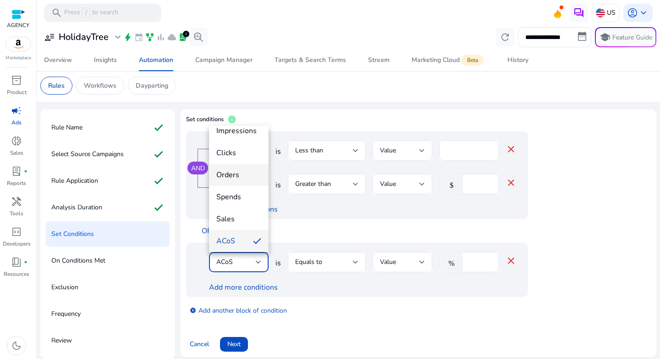
click at [241, 172] on span "Orders" at bounding box center [238, 175] width 45 height 10
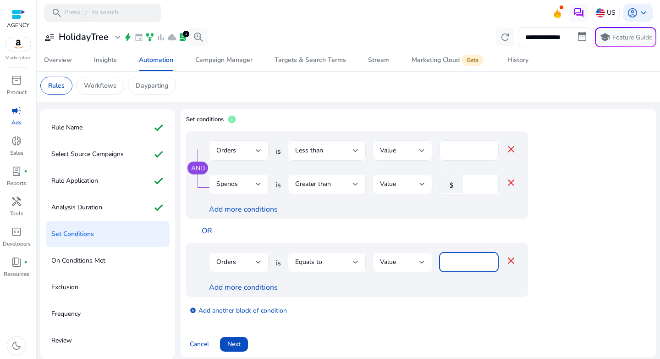
drag, startPoint x: 474, startPoint y: 263, endPoint x: 430, endPoint y: 257, distance: 44.9
click at [430, 257] on div "Orders is Equals to Value **** close" at bounding box center [363, 267] width 308 height 30
type input "*"
click at [234, 287] on link "Add more conditions" at bounding box center [243, 287] width 69 height 10
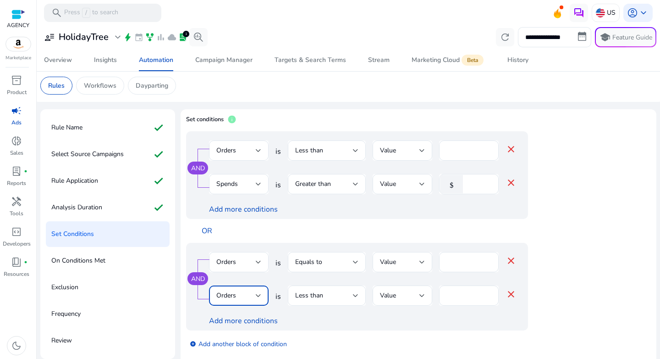
click at [240, 292] on div "Orders" at bounding box center [235, 295] width 39 height 10
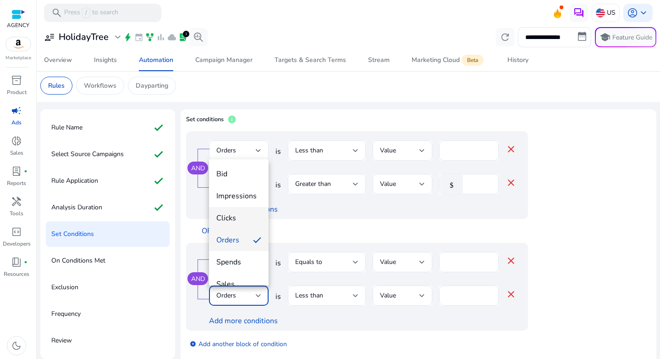
click at [238, 220] on span "Clicks" at bounding box center [238, 218] width 45 height 10
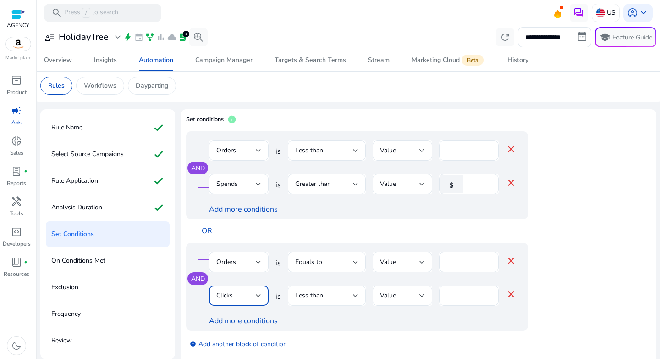
click at [343, 295] on div "Less than" at bounding box center [324, 295] width 58 height 10
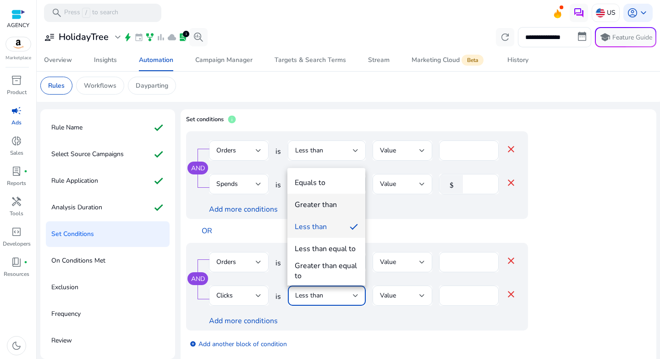
click at [328, 208] on div "Greater than" at bounding box center [316, 204] width 42 height 10
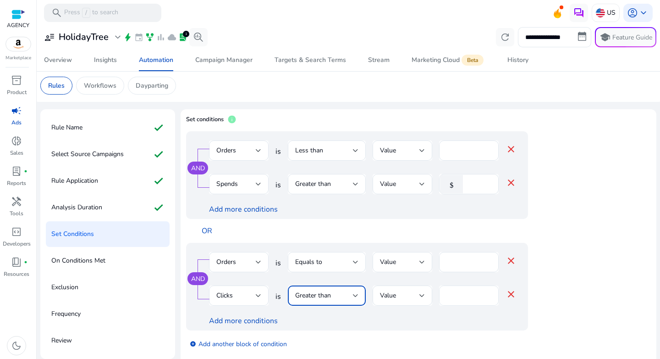
click at [459, 295] on input "*" at bounding box center [469, 295] width 45 height 10
type input "**"
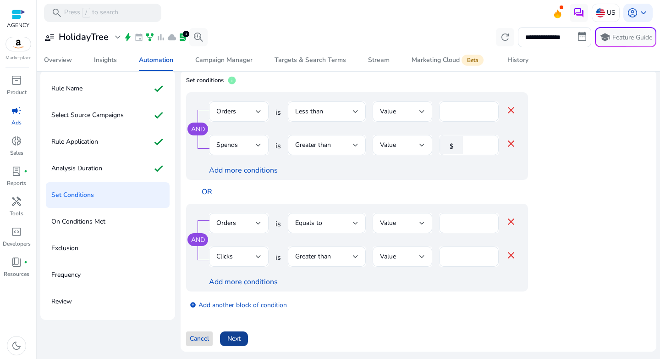
click at [245, 337] on span at bounding box center [234, 338] width 28 height 22
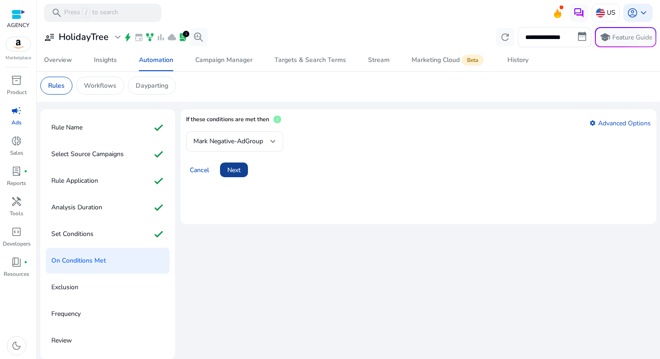
click at [232, 168] on span "Next" at bounding box center [233, 170] width 13 height 10
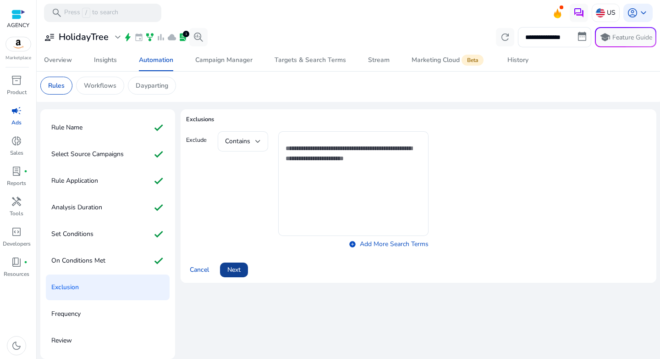
click at [235, 269] on span "Next" at bounding box center [233, 270] width 13 height 10
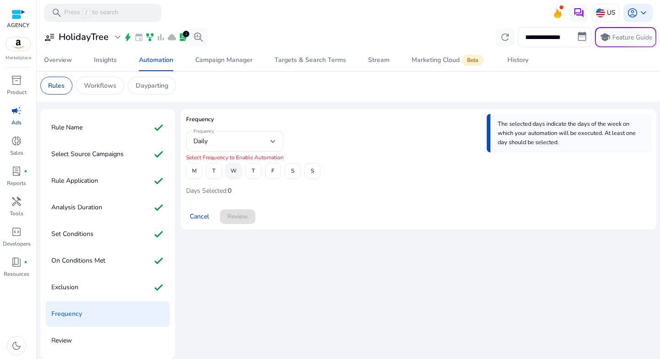
drag, startPoint x: 233, startPoint y: 170, endPoint x: 258, endPoint y: 173, distance: 25.0
click at [233, 170] on span "W" at bounding box center [234, 171] width 6 height 16
click at [287, 171] on span at bounding box center [292, 171] width 15 height 22
click at [241, 221] on span at bounding box center [237, 216] width 35 height 22
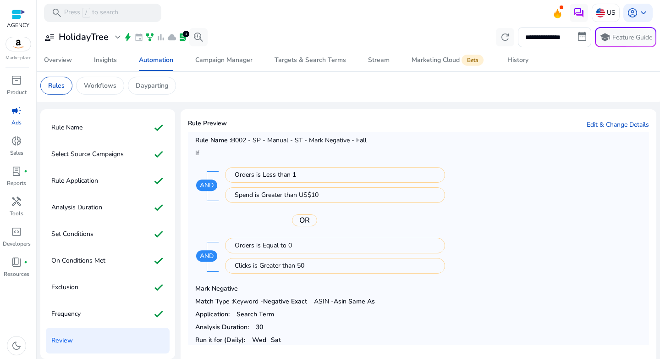
scroll to position [36, 0]
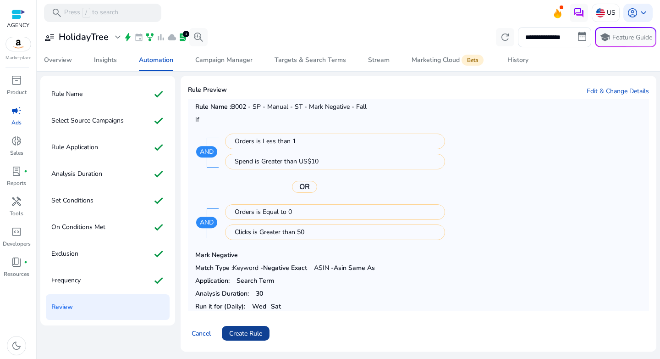
click at [257, 325] on span at bounding box center [246, 333] width 48 height 22
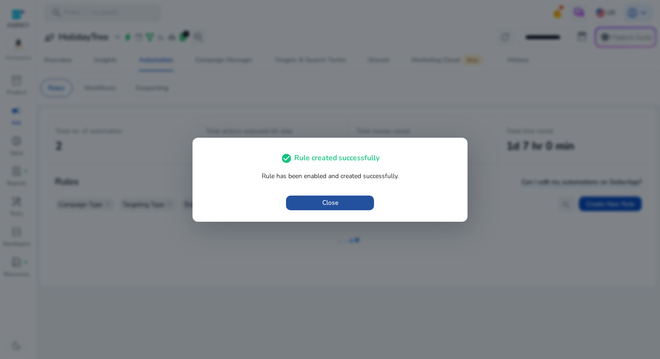
click at [337, 199] on span "Close" at bounding box center [330, 203] width 16 height 10
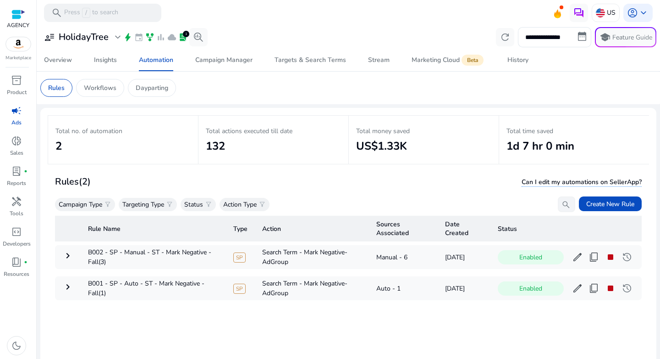
scroll to position [67, 0]
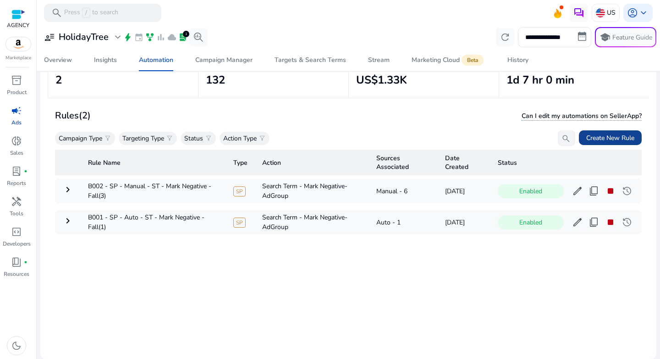
click at [599, 140] on span "Create New Rule" at bounding box center [610, 138] width 48 height 10
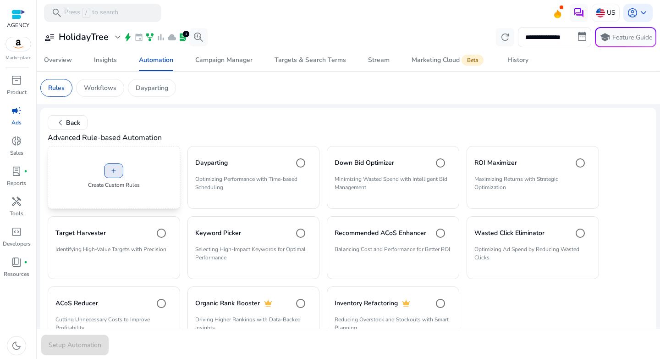
click at [118, 170] on span at bounding box center [114, 171] width 18 height 22
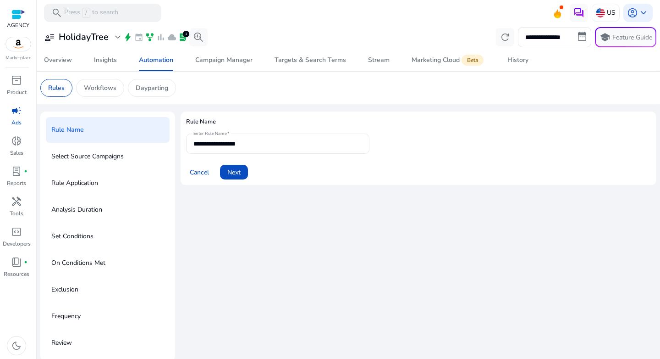
click at [244, 145] on input "**********" at bounding box center [278, 143] width 169 height 10
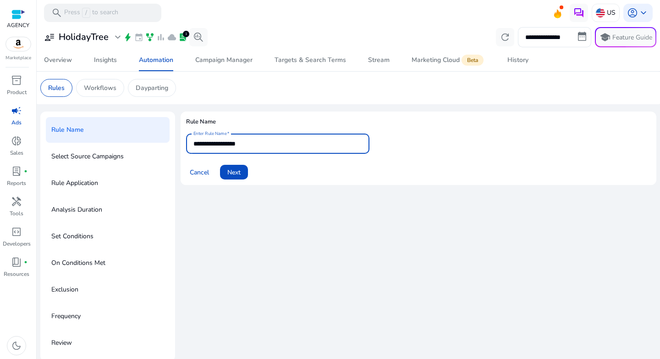
click at [244, 145] on input "**********" at bounding box center [278, 143] width 169 height 10
paste input "**********"
type input "**********"
click at [196, 181] on span at bounding box center [199, 172] width 27 height 22
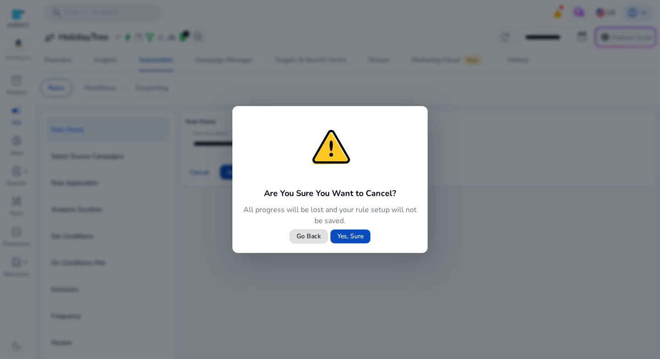
click at [304, 236] on span "Go Back" at bounding box center [309, 236] width 24 height 10
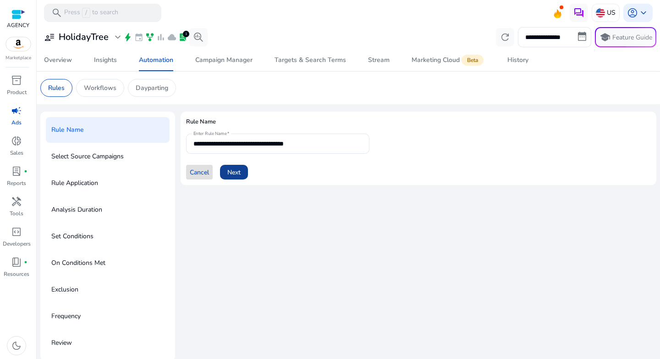
click at [238, 169] on span "Next" at bounding box center [233, 172] width 13 height 10
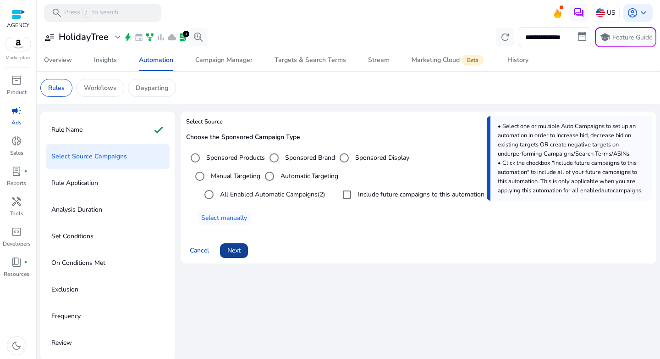
click at [236, 248] on span "Next" at bounding box center [233, 250] width 13 height 10
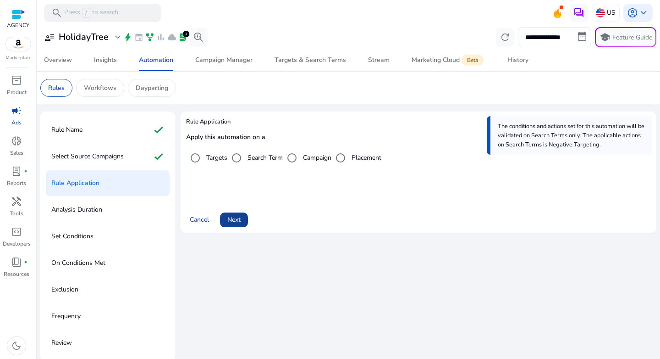
click at [242, 216] on span at bounding box center [234, 220] width 28 height 22
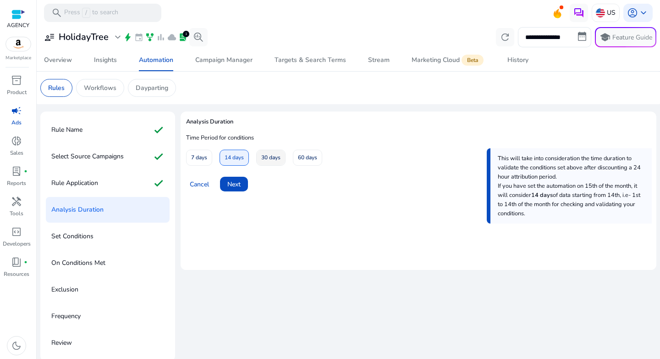
click at [263, 158] on span "30 days" at bounding box center [270, 157] width 19 height 16
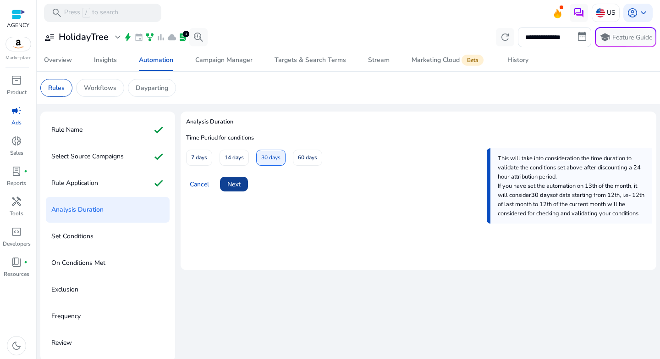
click at [232, 183] on span "Next" at bounding box center [233, 184] width 13 height 10
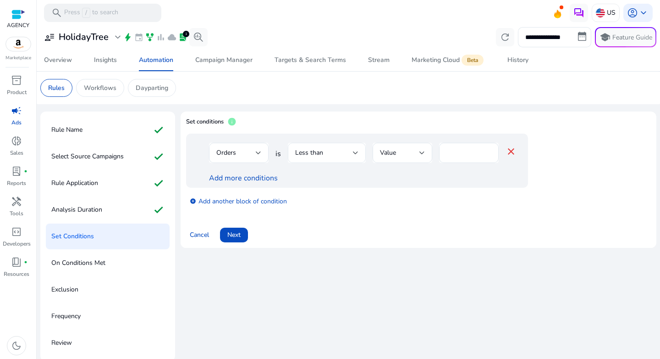
click at [311, 156] on span "Less than" at bounding box center [309, 152] width 28 height 9
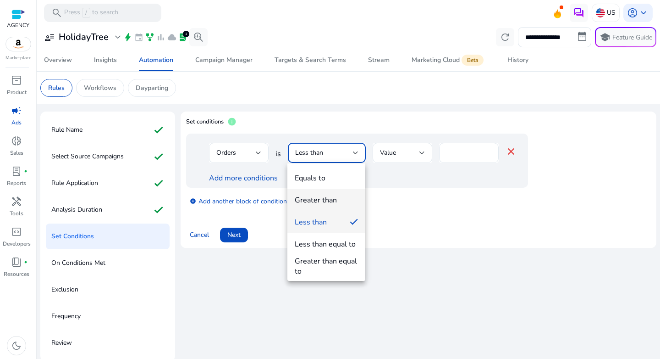
click at [318, 194] on mat-option "Greater than" at bounding box center [327, 200] width 78 height 22
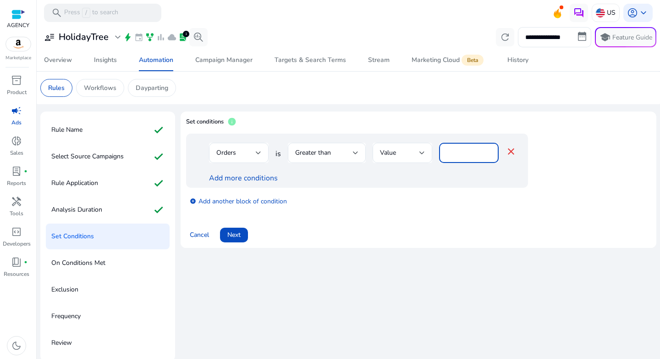
drag, startPoint x: 450, startPoint y: 156, endPoint x: 435, endPoint y: 153, distance: 15.8
click at [435, 153] on div "Orders is Greater than Value * close" at bounding box center [363, 158] width 308 height 30
type input "*"
click at [250, 174] on link "Add more conditions" at bounding box center [243, 178] width 69 height 10
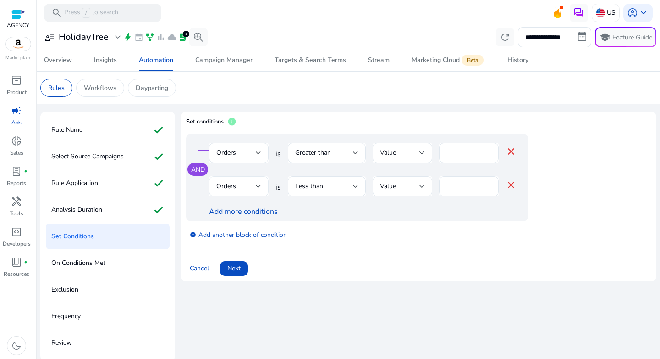
click at [241, 184] on div "Orders" at bounding box center [235, 186] width 39 height 10
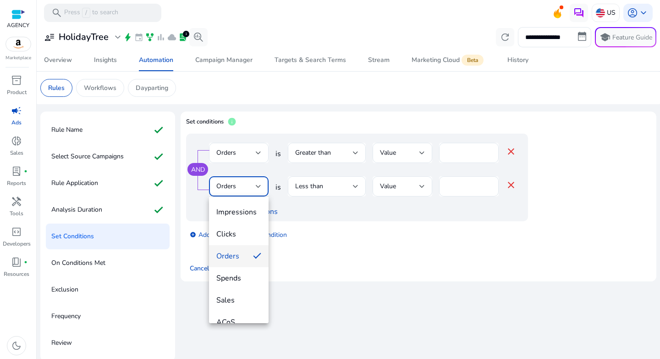
scroll to position [38, 0]
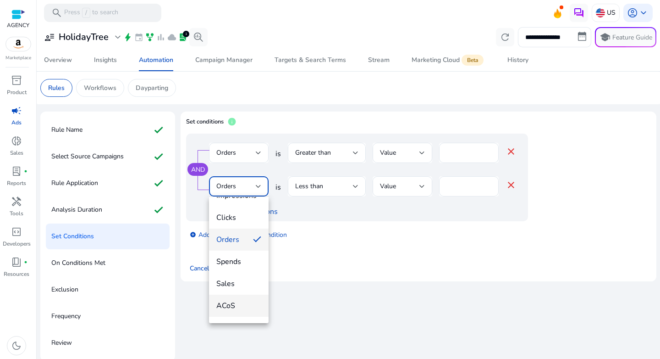
click at [236, 305] on span "ACoS" at bounding box center [238, 305] width 45 height 10
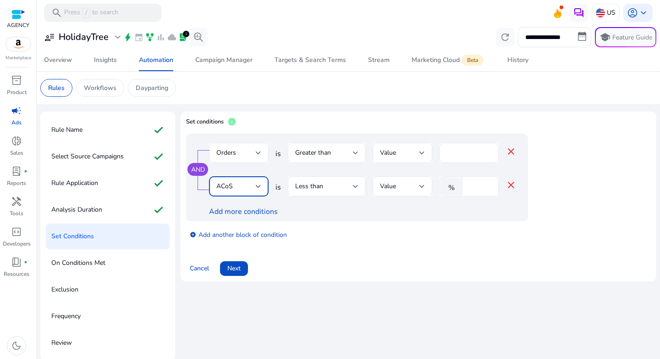
click at [476, 188] on input "*" at bounding box center [480, 186] width 24 height 10
type input "**"
click at [461, 233] on div "add_circle Add another block of condition" at bounding box center [375, 234] width 379 height 26
click at [237, 267] on span "Next" at bounding box center [233, 268] width 13 height 10
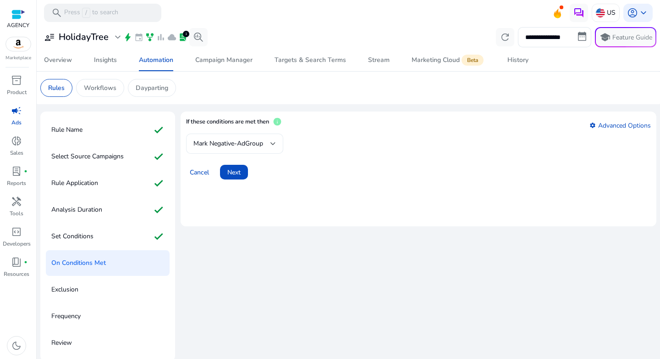
click at [239, 145] on span "Mark Negative-AdGroup" at bounding box center [229, 143] width 70 height 9
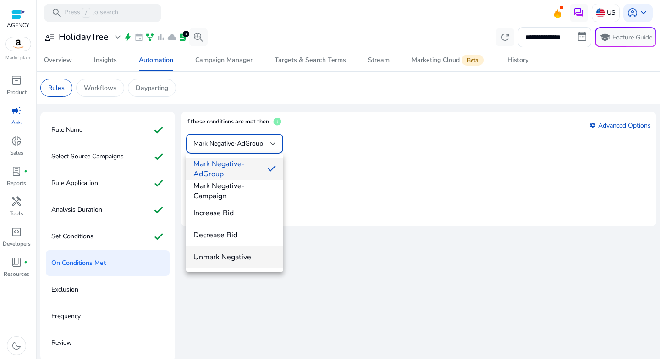
click at [224, 254] on span "Unmark Negative" at bounding box center [235, 257] width 83 height 10
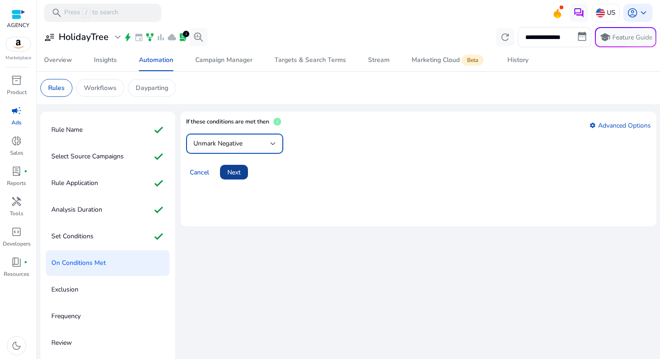
click at [228, 174] on span "Next" at bounding box center [233, 172] width 13 height 10
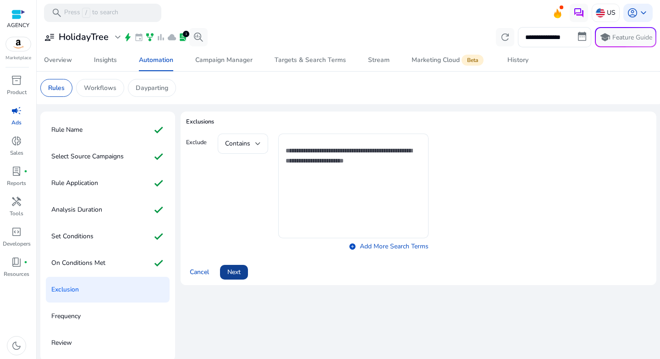
click at [243, 273] on span at bounding box center [234, 272] width 28 height 22
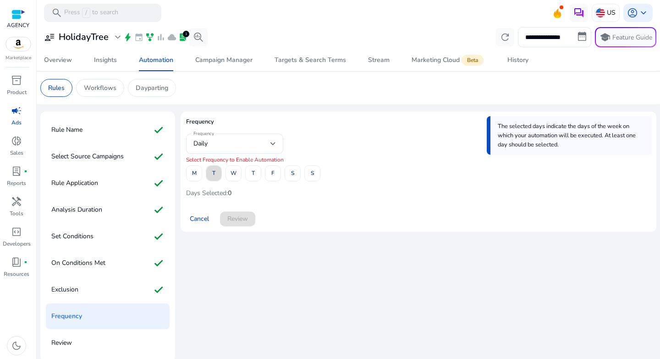
click at [217, 173] on span at bounding box center [213, 173] width 15 height 22
click at [271, 175] on span at bounding box center [273, 173] width 15 height 22
click at [239, 218] on span "Review" at bounding box center [237, 219] width 21 height 10
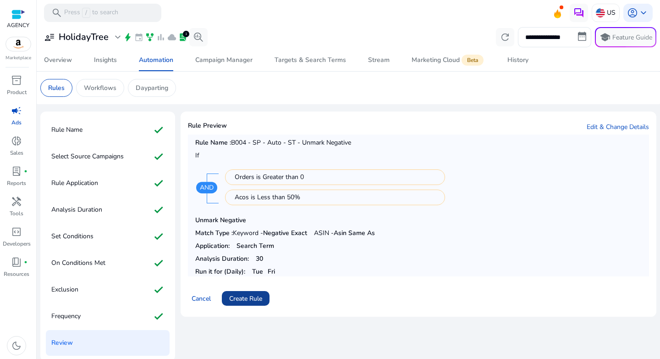
click at [255, 299] on span "Create Rule" at bounding box center [245, 298] width 33 height 10
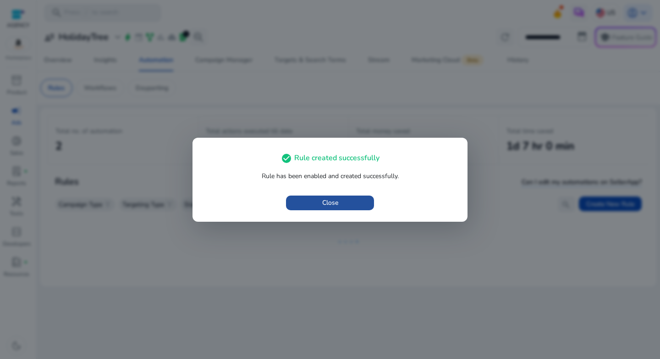
click at [344, 204] on span "button" at bounding box center [330, 203] width 88 height 22
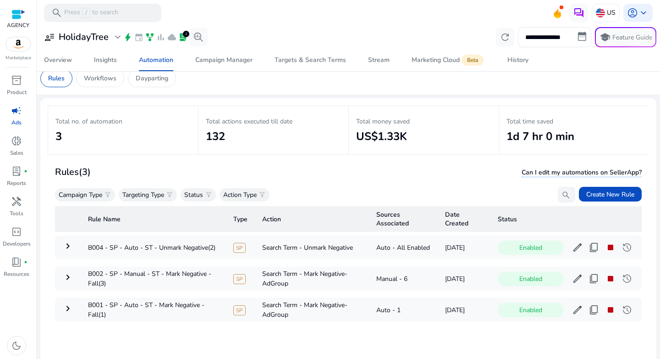
scroll to position [28, 0]
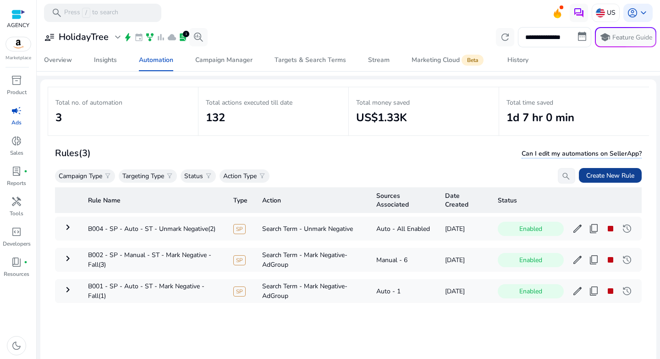
click at [592, 176] on span "Create New Rule" at bounding box center [610, 176] width 48 height 10
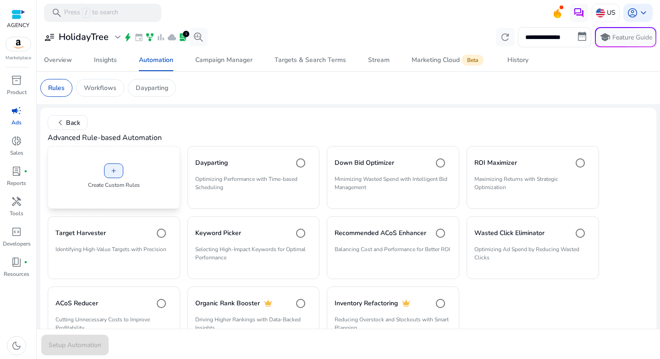
click at [158, 183] on div "add Create Custom Rules" at bounding box center [114, 177] width 133 height 63
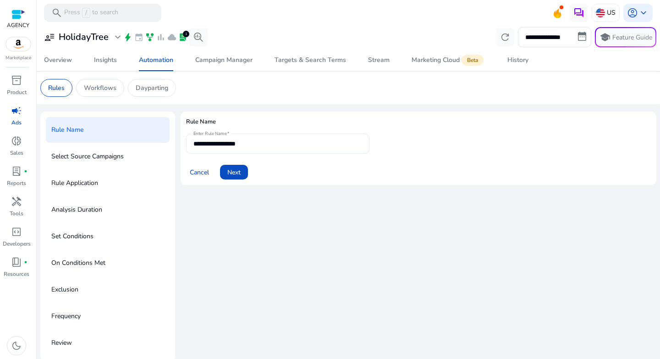
click at [255, 146] on input "**********" at bounding box center [278, 143] width 169 height 10
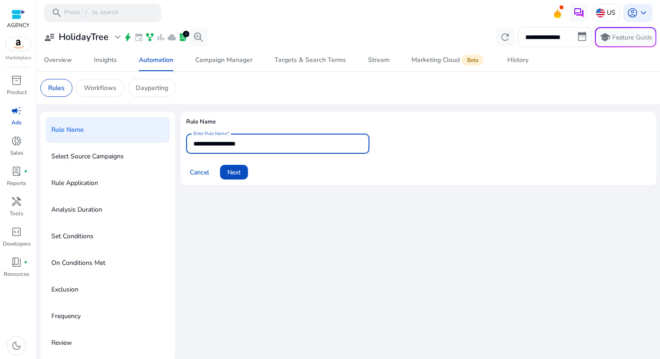
click at [255, 146] on input "**********" at bounding box center [278, 143] width 169 height 10
paste input "**********"
type input "**********"
click at [227, 171] on span "Next" at bounding box center [233, 172] width 13 height 10
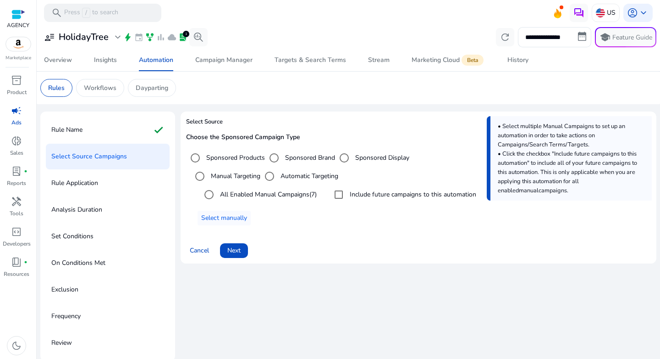
click at [237, 251] on span "Next" at bounding box center [233, 250] width 13 height 10
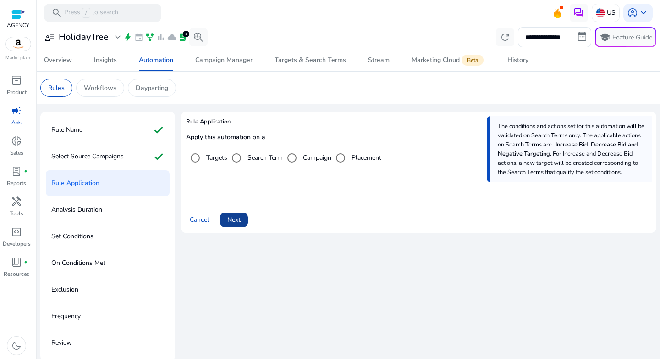
click at [236, 222] on span "Next" at bounding box center [233, 220] width 13 height 10
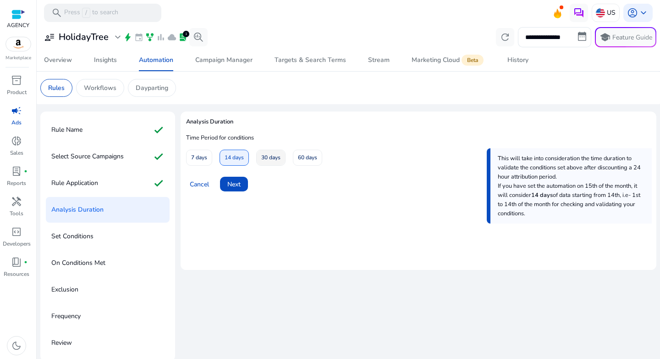
click at [262, 154] on span "30 days" at bounding box center [270, 157] width 19 height 16
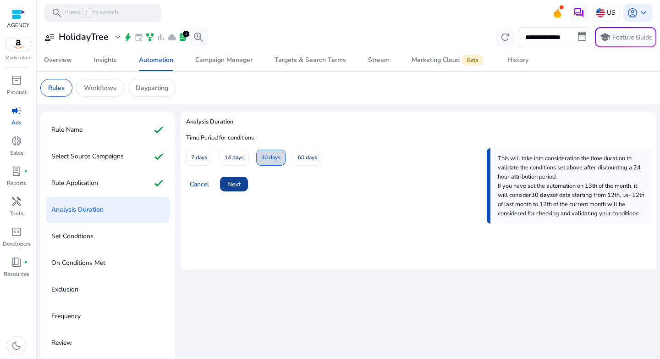
click at [228, 184] on span "Next" at bounding box center [233, 184] width 13 height 10
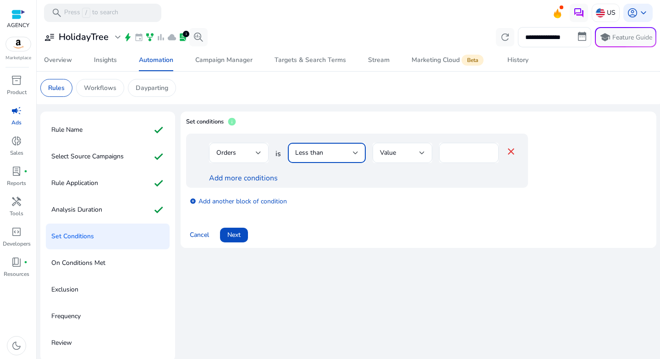
click at [334, 154] on div "Less than" at bounding box center [324, 153] width 58 height 10
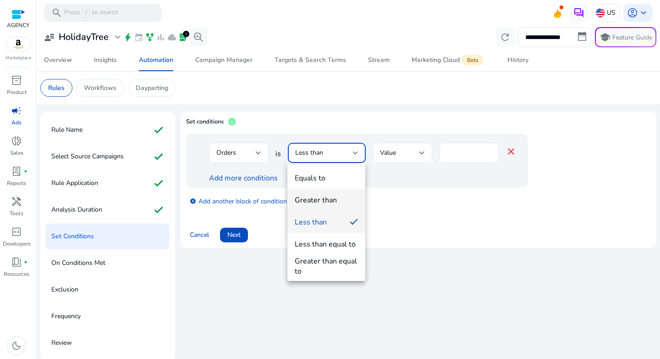
click at [335, 194] on mat-option "Greater than" at bounding box center [327, 200] width 78 height 22
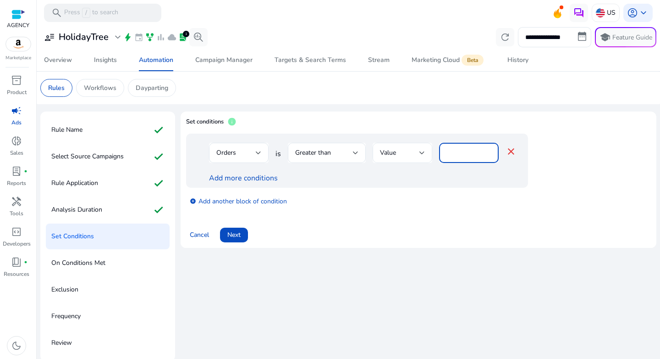
drag, startPoint x: 455, startPoint y: 156, endPoint x: 424, endPoint y: 154, distance: 31.2
click at [424, 154] on div "Orders is Greater than Value * close" at bounding box center [363, 158] width 308 height 30
type input "*"
click at [249, 178] on link "Add more conditions" at bounding box center [243, 178] width 69 height 10
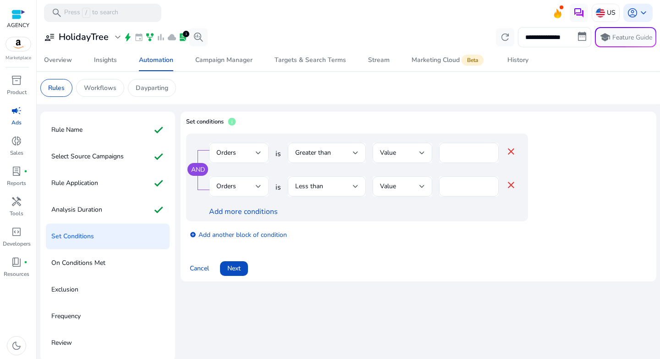
click at [248, 189] on div "Orders" at bounding box center [235, 186] width 39 height 10
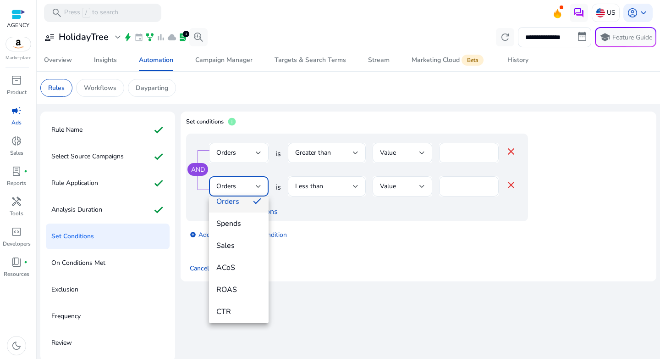
scroll to position [88, 0]
click at [238, 258] on span "ACoS" at bounding box center [238, 256] width 45 height 10
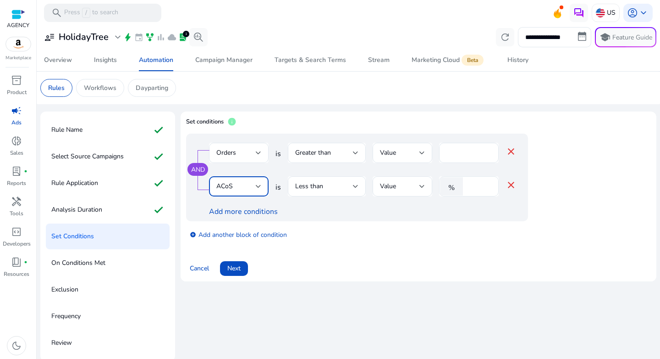
click at [474, 189] on input "*" at bounding box center [480, 186] width 24 height 10
type input "**"
click at [420, 249] on div "AND Orders is Greater than Value * close ACoS is Less than Value % ** close Add…" at bounding box center [418, 191] width 465 height 116
click at [238, 269] on span "Next" at bounding box center [233, 268] width 13 height 10
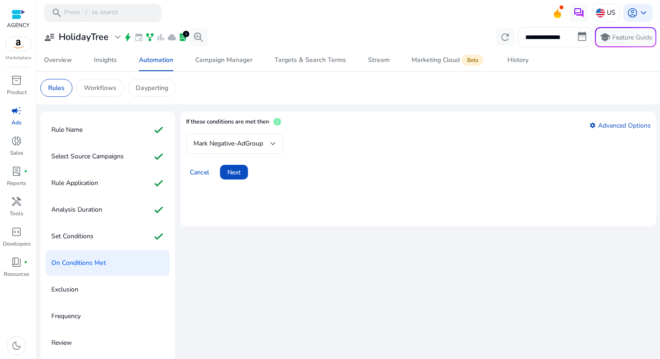
click at [235, 149] on div "Mark Negative-AdGroup" at bounding box center [235, 143] width 83 height 20
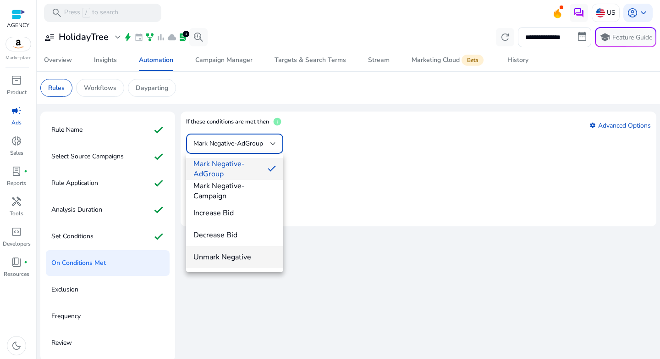
click at [232, 249] on mat-option "Unmark Negative" at bounding box center [234, 257] width 97 height 22
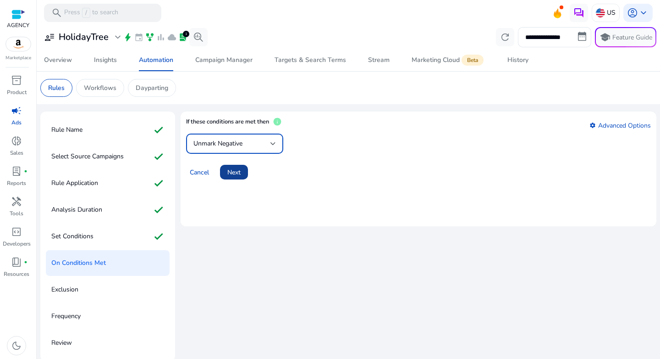
click at [238, 175] on span "Next" at bounding box center [233, 172] width 13 height 10
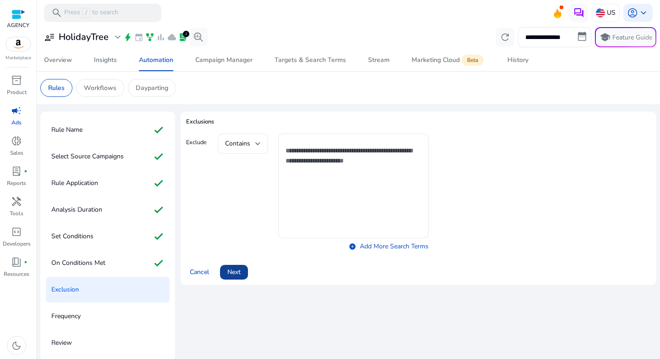
click at [240, 265] on span at bounding box center [234, 272] width 28 height 22
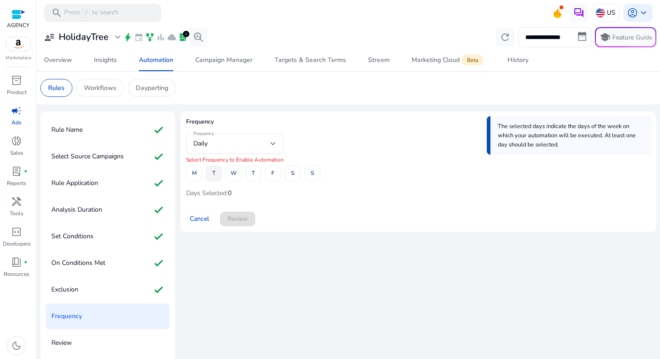
drag, startPoint x: 211, startPoint y: 174, endPoint x: 223, endPoint y: 175, distance: 11.5
click at [211, 174] on span at bounding box center [213, 173] width 15 height 22
click at [270, 171] on span at bounding box center [273, 173] width 15 height 22
click at [246, 217] on span "Review" at bounding box center [237, 219] width 21 height 10
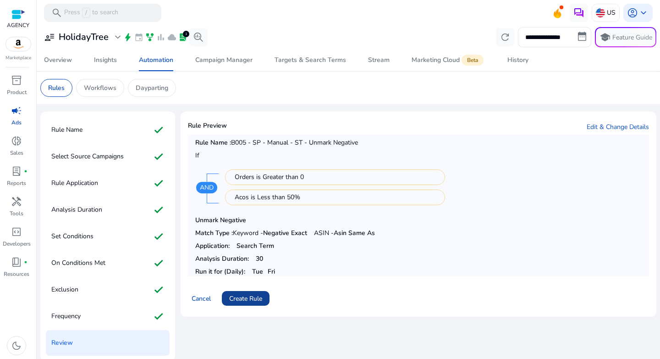
click at [243, 300] on span "Create Rule" at bounding box center [245, 298] width 33 height 10
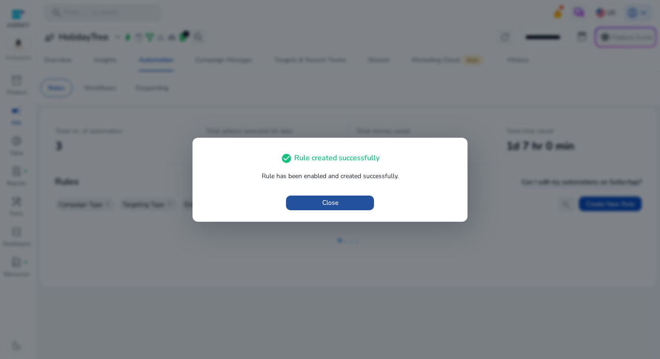
click at [329, 203] on span "Close" at bounding box center [330, 203] width 16 height 10
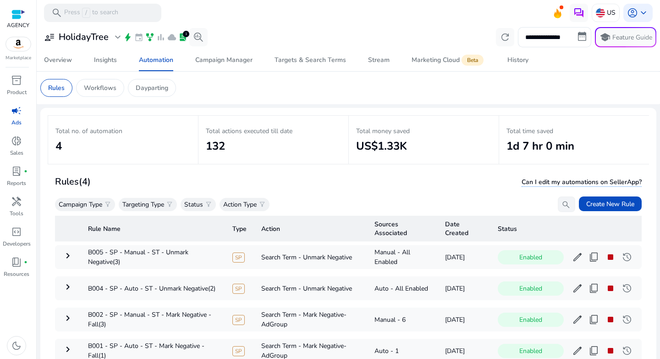
scroll to position [67, 0]
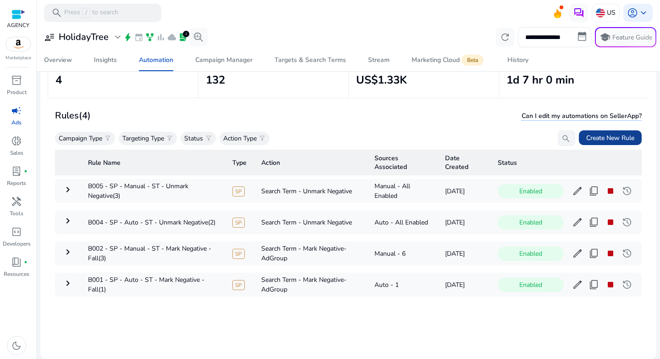
click at [609, 140] on span "Create New Rule" at bounding box center [610, 138] width 48 height 10
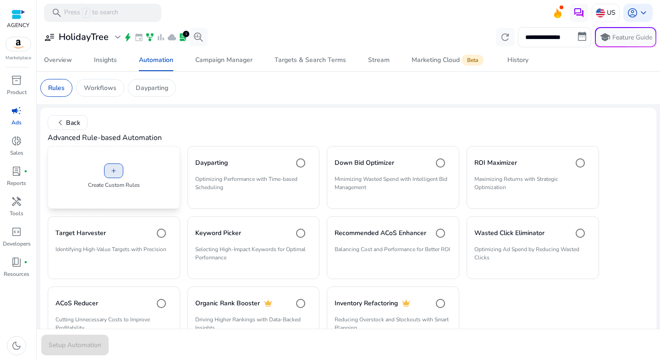
click at [114, 176] on span at bounding box center [114, 171] width 18 height 22
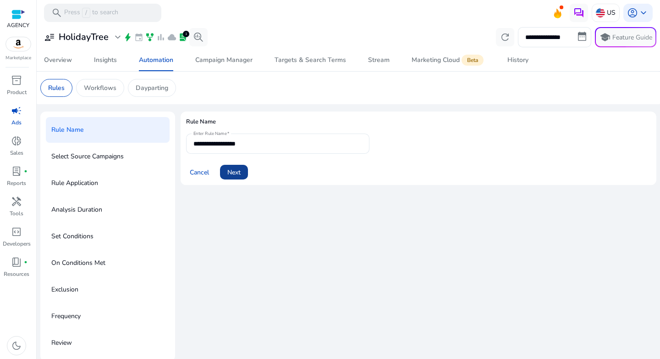
click at [234, 179] on span at bounding box center [234, 172] width 28 height 22
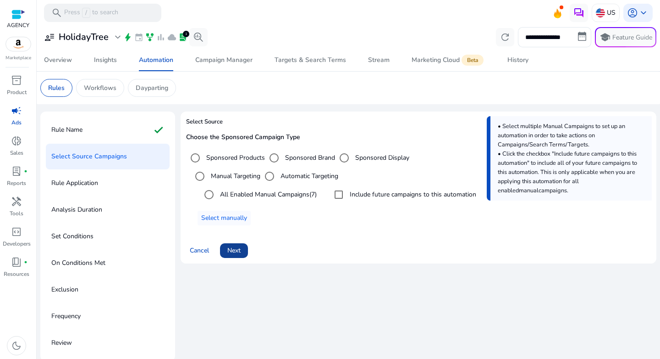
click at [239, 249] on span "Next" at bounding box center [233, 250] width 13 height 10
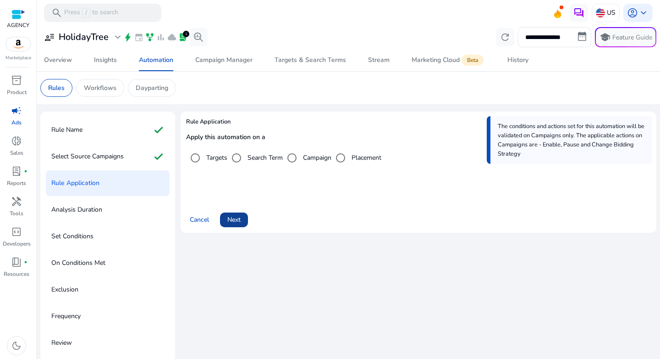
click at [240, 225] on span at bounding box center [234, 220] width 28 height 22
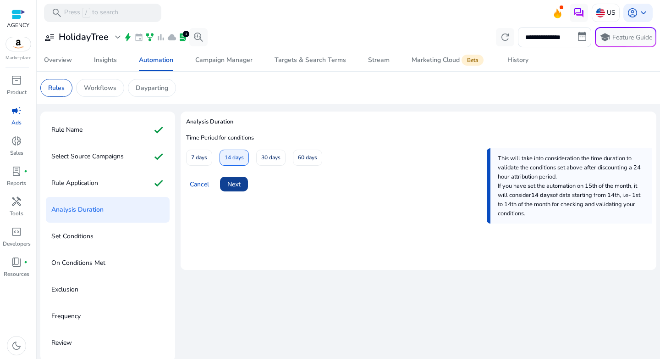
click at [239, 182] on span "Next" at bounding box center [233, 184] width 13 height 10
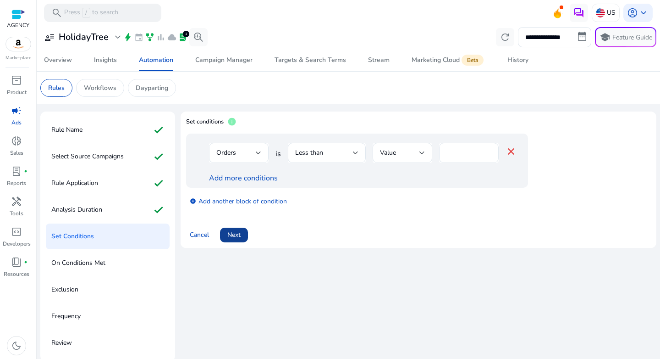
click at [233, 241] on span at bounding box center [234, 235] width 28 height 22
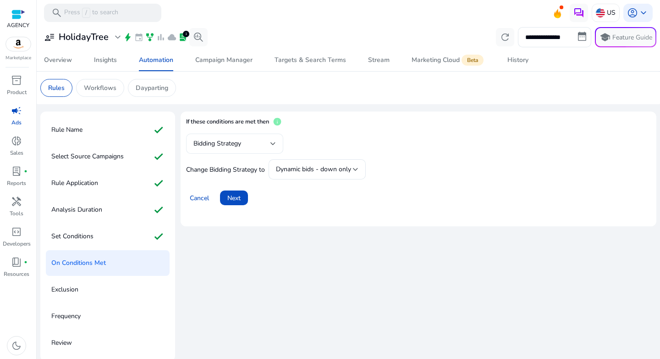
click at [241, 147] on span "Bidding Strategy" at bounding box center [218, 143] width 48 height 9
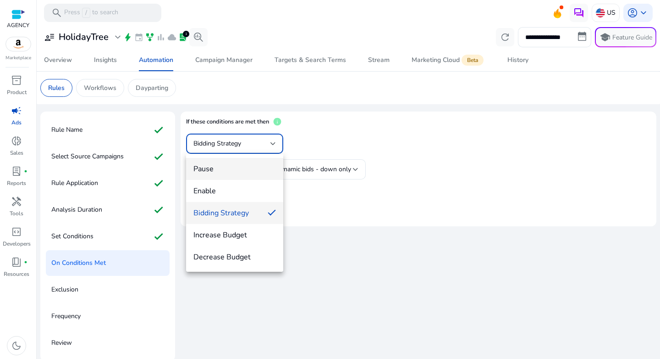
click at [237, 166] on span "Pause" at bounding box center [235, 169] width 83 height 10
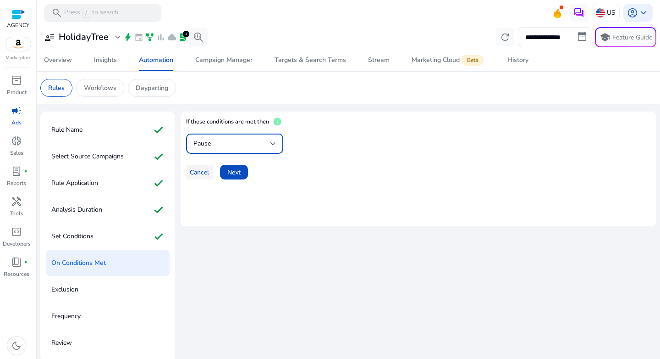
click at [193, 177] on span at bounding box center [199, 172] width 27 height 22
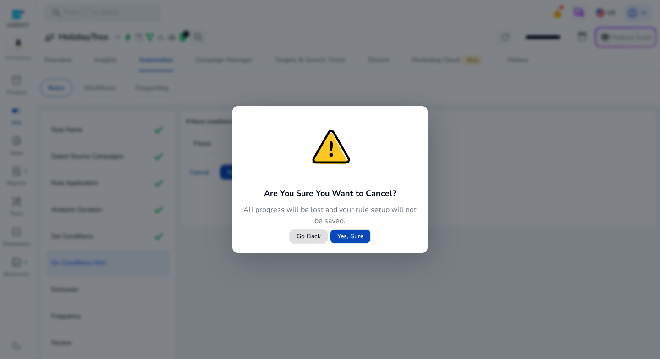
click at [337, 242] on span at bounding box center [351, 236] width 40 height 22
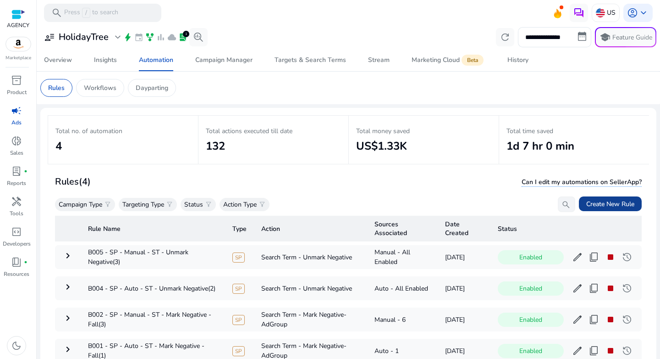
click at [601, 204] on span "Create New Rule" at bounding box center [610, 204] width 48 height 10
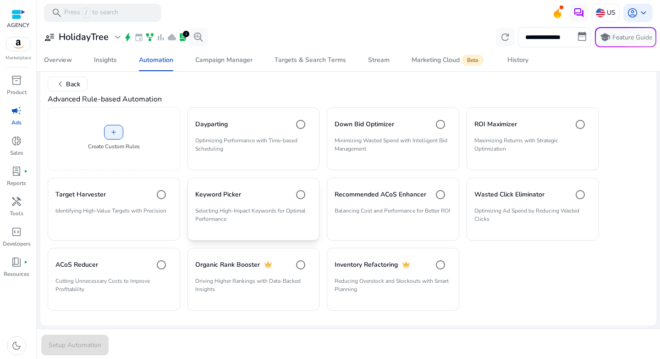
scroll to position [39, 0]
click at [118, 139] on span at bounding box center [114, 132] width 18 height 22
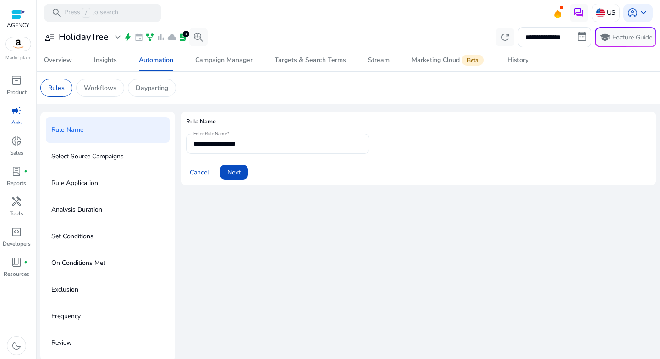
click at [251, 146] on input "**********" at bounding box center [278, 143] width 169 height 10
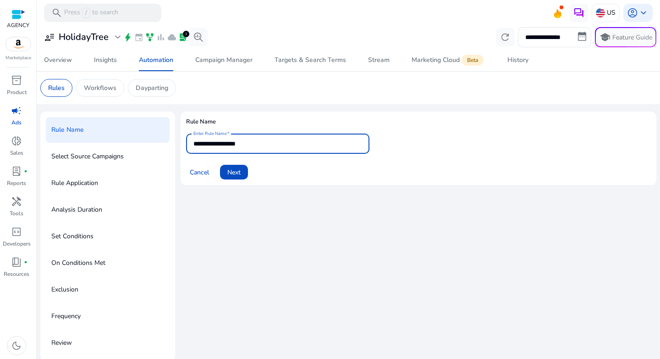
click at [251, 146] on input "**********" at bounding box center [278, 143] width 169 height 10
paste input "**********"
click at [293, 174] on div "Cancel Next" at bounding box center [418, 168] width 465 height 22
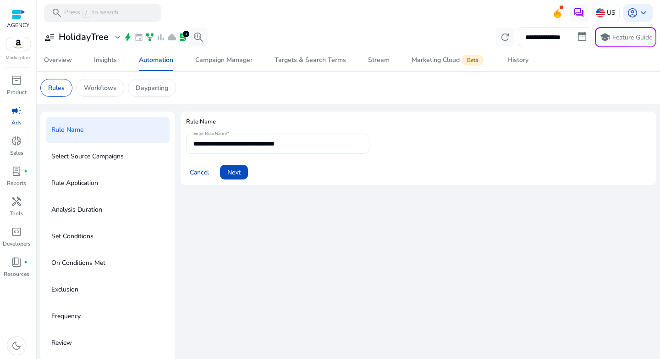
click at [319, 149] on div "**********" at bounding box center [278, 143] width 169 height 20
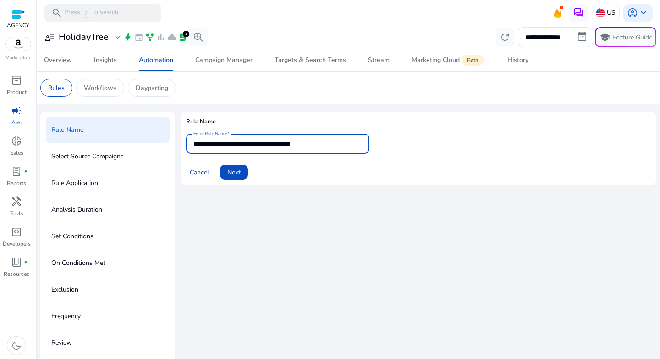
click at [250, 145] on input "**********" at bounding box center [278, 143] width 169 height 10
paste input "text"
type input "**********"
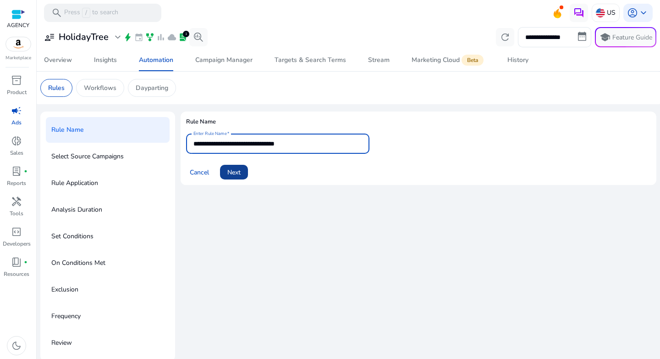
click at [241, 171] on span "Next" at bounding box center [233, 172] width 13 height 10
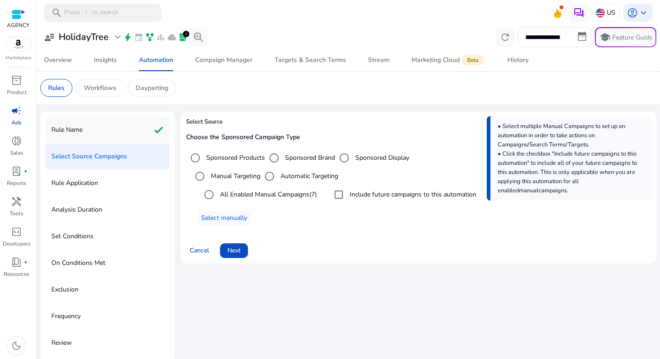
click at [76, 128] on p "Rule Name" at bounding box center [66, 129] width 31 height 15
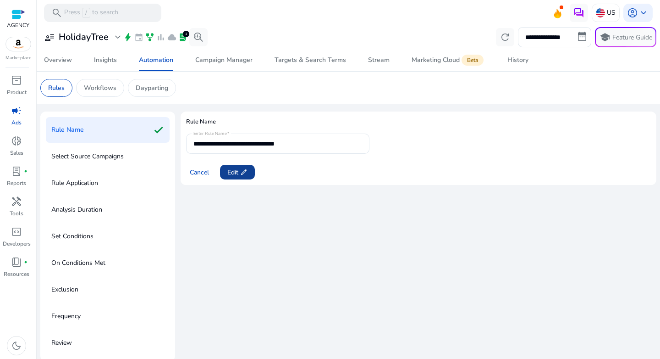
click at [235, 169] on span "Edit edit" at bounding box center [237, 172] width 20 height 10
click at [233, 170] on span "Next" at bounding box center [233, 172] width 13 height 10
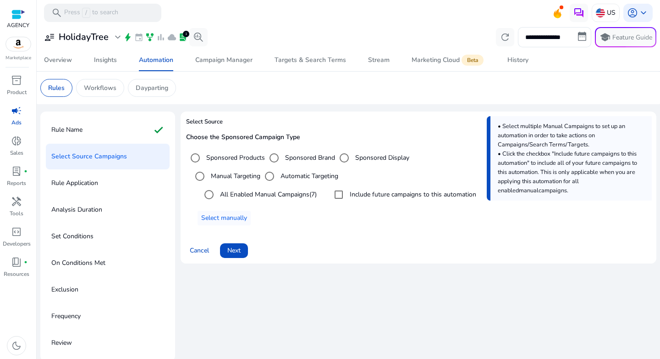
click at [287, 173] on label "Automatic Targeting" at bounding box center [309, 176] width 60 height 10
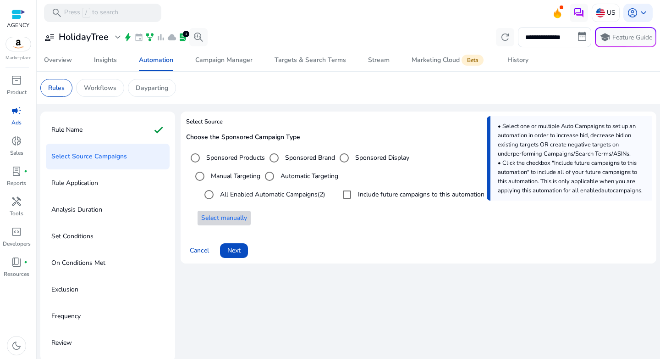
click at [212, 218] on span "Select manually" at bounding box center [224, 218] width 46 height 10
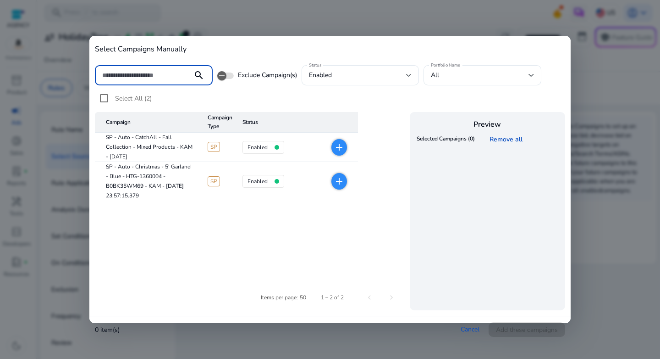
click at [341, 150] on mat-icon "add" at bounding box center [339, 147] width 11 height 11
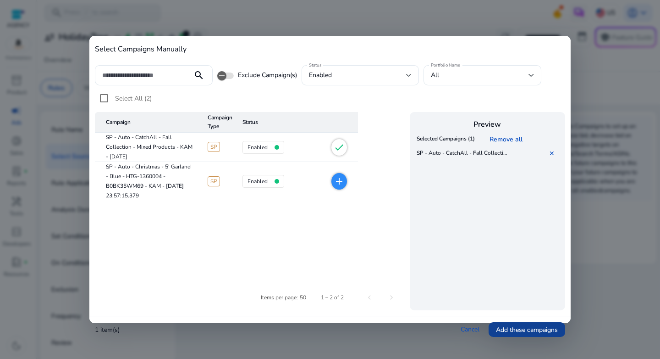
click at [528, 328] on span "Add these campaigns" at bounding box center [527, 330] width 62 height 10
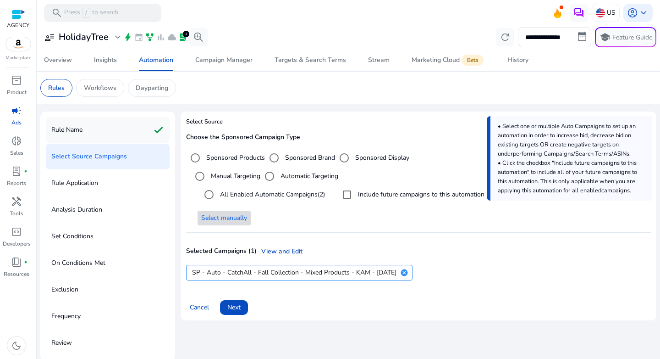
click at [75, 124] on p "Rule Name" at bounding box center [66, 129] width 31 height 15
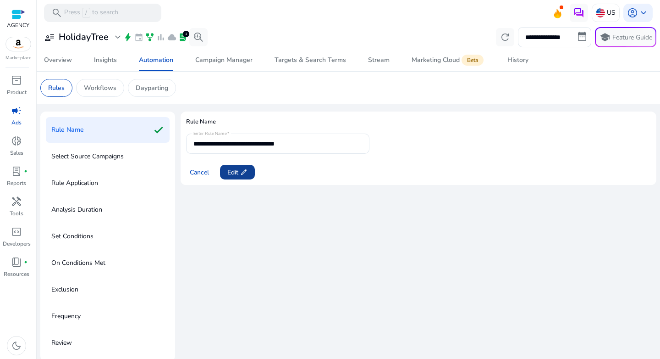
click at [242, 170] on span "edit" at bounding box center [243, 171] width 7 height 7
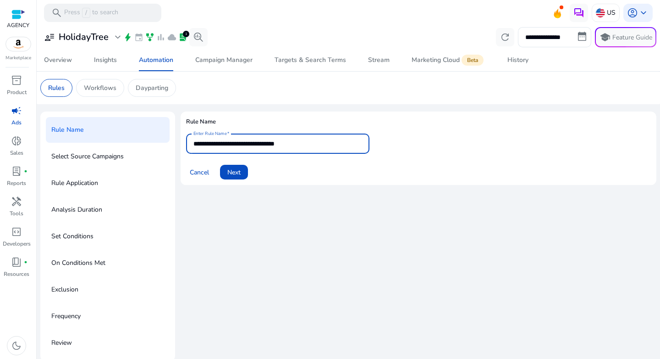
click at [323, 143] on input "**********" at bounding box center [278, 143] width 169 height 10
type input "**********"
click at [242, 171] on span at bounding box center [234, 172] width 28 height 22
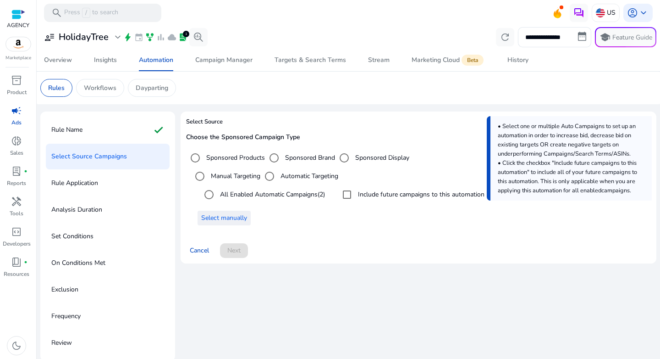
click at [212, 219] on span "Select manually" at bounding box center [224, 218] width 46 height 10
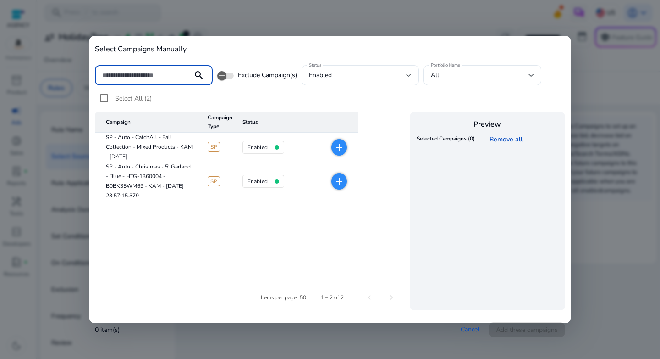
click at [337, 143] on mat-icon "add" at bounding box center [339, 147] width 11 height 11
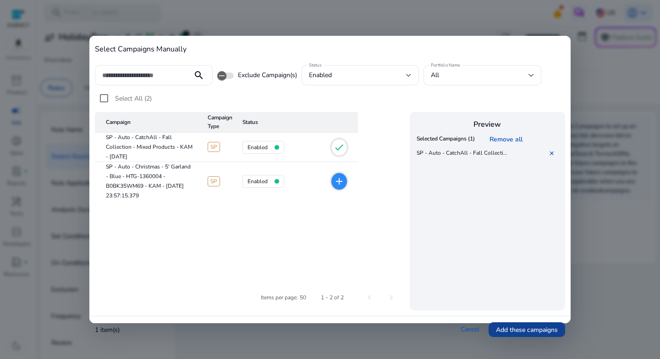
click at [534, 336] on span at bounding box center [527, 329] width 77 height 22
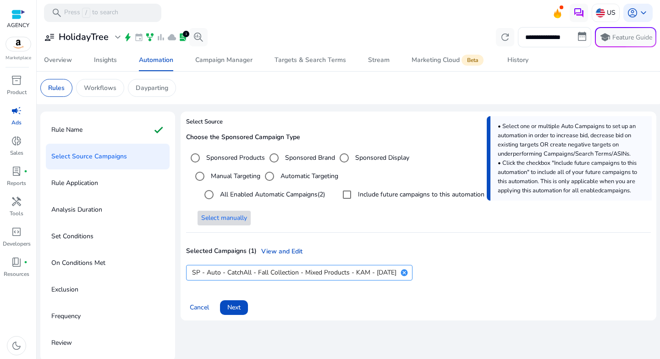
scroll to position [2, 0]
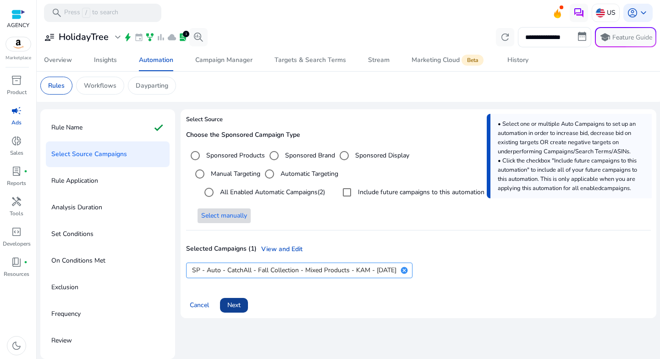
click at [234, 305] on span "Next" at bounding box center [233, 305] width 13 height 10
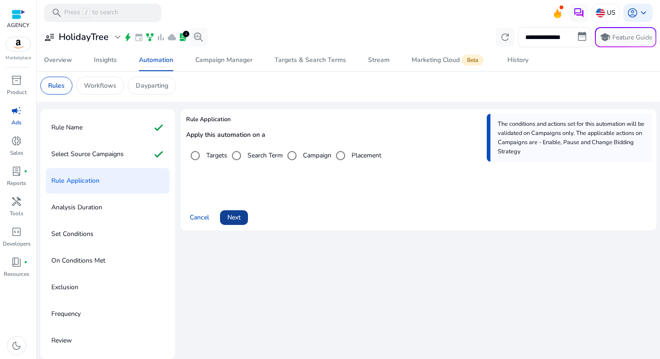
click at [236, 220] on span "Next" at bounding box center [233, 217] width 13 height 10
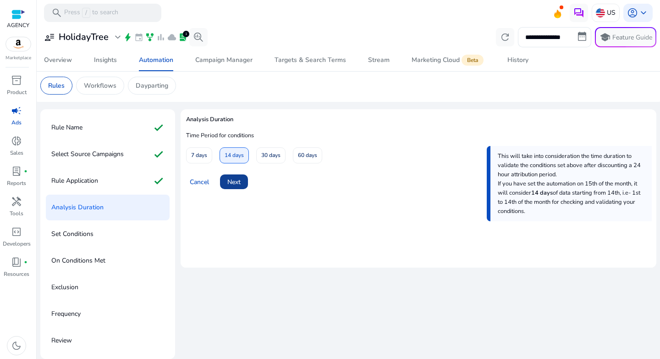
click at [243, 175] on span at bounding box center [234, 182] width 28 height 22
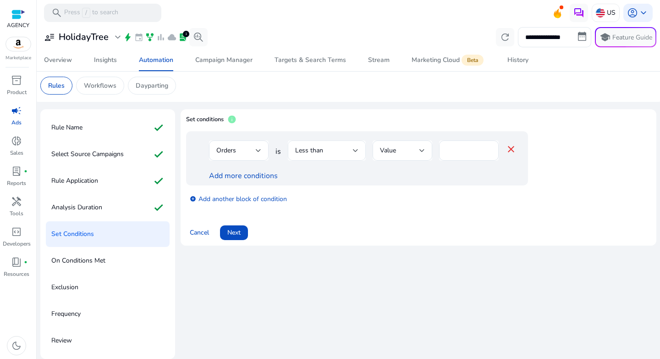
click at [350, 148] on div "Less than" at bounding box center [324, 150] width 58 height 10
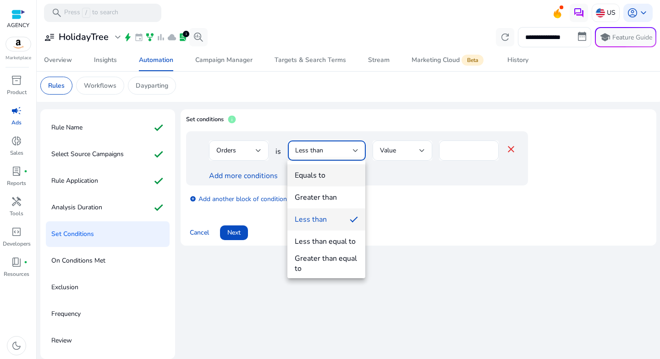
click at [337, 177] on span "Equals to" at bounding box center [326, 175] width 63 height 10
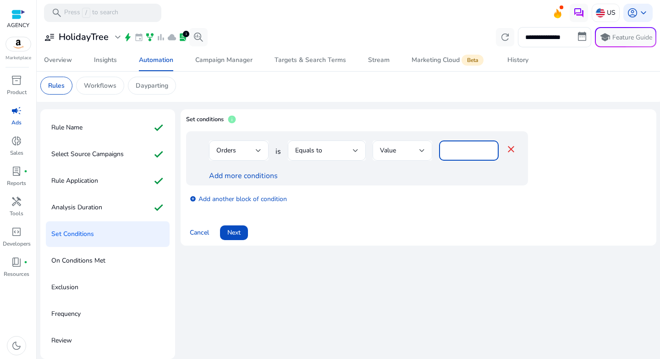
drag, startPoint x: 454, startPoint y: 146, endPoint x: 426, endPoint y: 148, distance: 28.1
click at [426, 148] on div "Orders is Equals to Value * close" at bounding box center [363, 155] width 308 height 30
type input "*"
click at [345, 188] on div "add_circle Add another block of condition" at bounding box center [375, 198] width 379 height 26
click at [260, 175] on link "Add more conditions" at bounding box center [243, 176] width 69 height 10
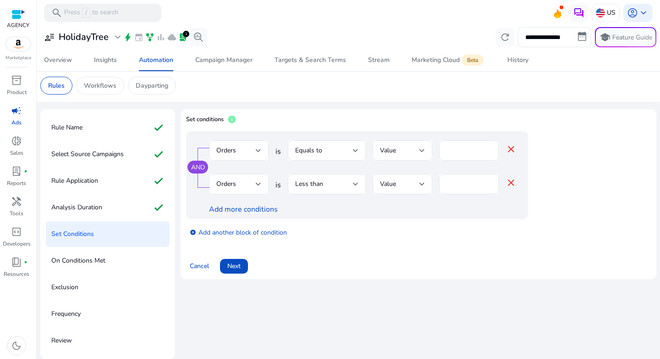
click at [248, 186] on div "Orders" at bounding box center [235, 184] width 39 height 10
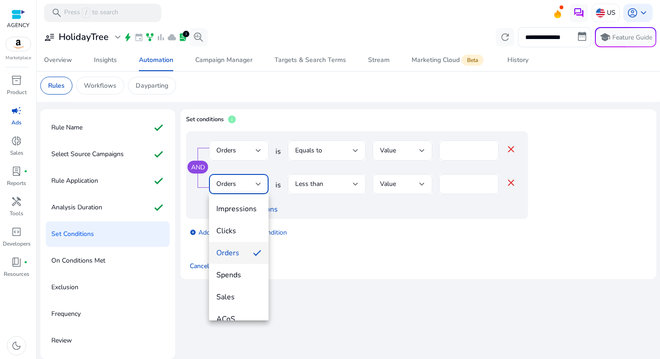
click at [243, 277] on span "Spends" at bounding box center [238, 275] width 45 height 10
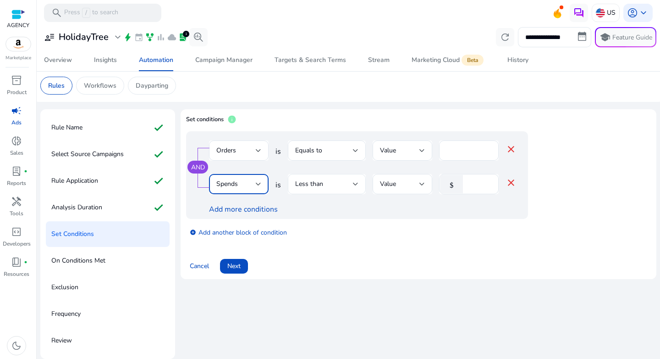
click at [336, 184] on div "Less than" at bounding box center [324, 184] width 58 height 10
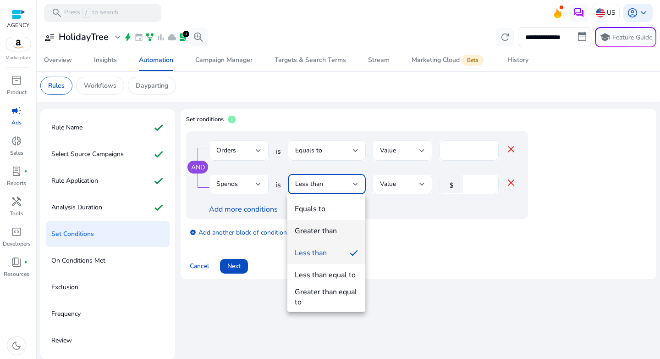
click at [336, 231] on div "Greater than" at bounding box center [316, 231] width 42 height 10
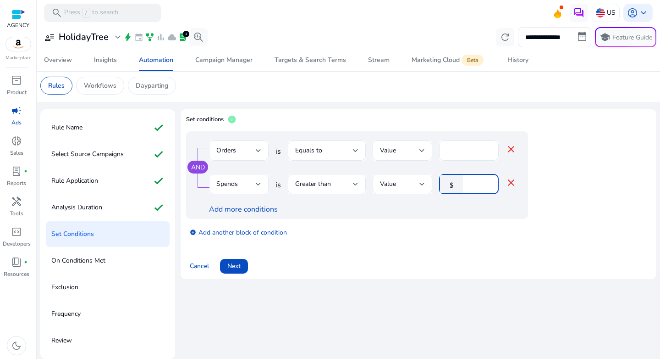
drag, startPoint x: 481, startPoint y: 186, endPoint x: 450, endPoint y: 185, distance: 30.7
click at [450, 185] on div "$ *" at bounding box center [465, 184] width 52 height 20
type input "**"
click at [466, 225] on div "add_circle Add another block of condition" at bounding box center [375, 232] width 379 height 26
click at [232, 269] on span "Next" at bounding box center [233, 266] width 13 height 10
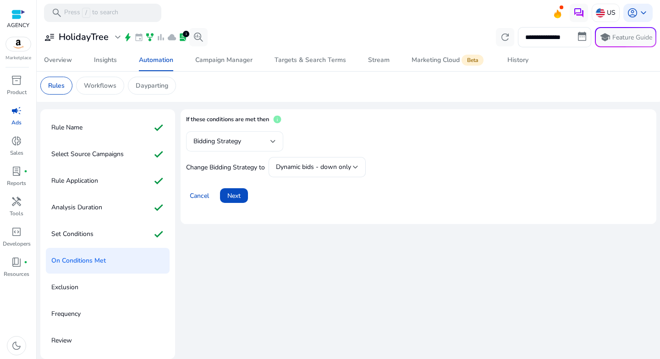
click at [225, 148] on div "Bidding Strategy" at bounding box center [235, 141] width 83 height 20
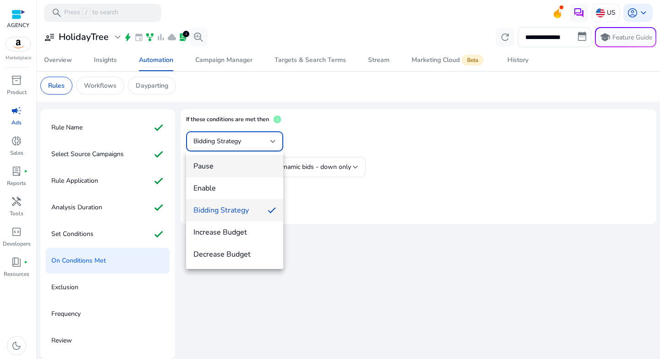
click at [223, 166] on span "Pause" at bounding box center [235, 166] width 83 height 10
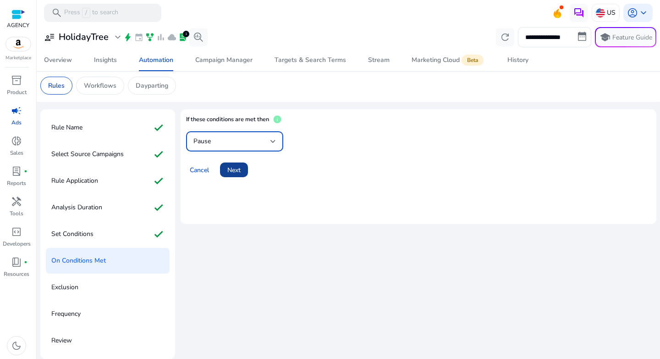
click at [237, 171] on span "Next" at bounding box center [233, 170] width 13 height 10
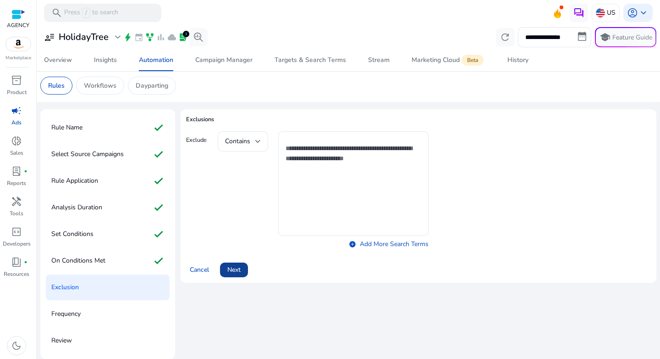
click at [238, 271] on span "Next" at bounding box center [233, 270] width 13 height 10
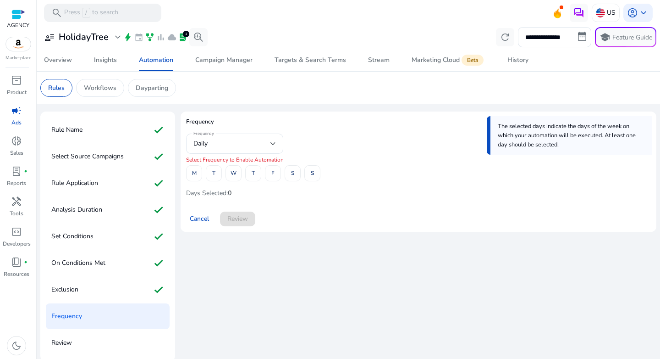
scroll to position [2, 0]
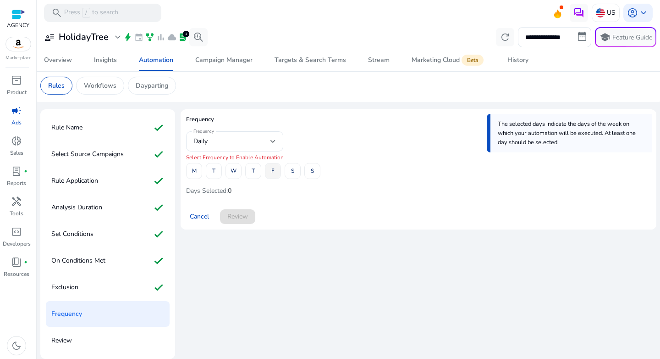
click at [269, 173] on span at bounding box center [273, 171] width 15 height 22
click at [240, 214] on span "Review" at bounding box center [237, 216] width 21 height 10
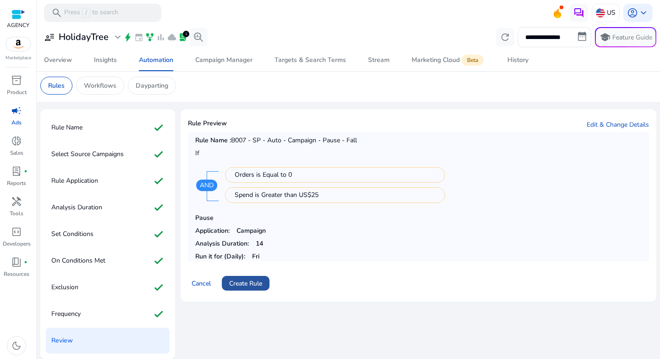
click at [244, 281] on span "Create Rule" at bounding box center [245, 283] width 33 height 10
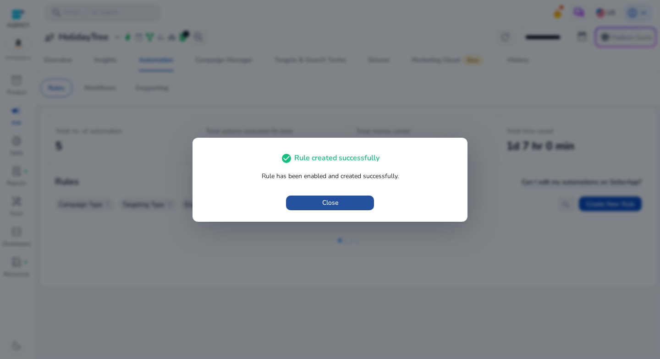
click at [311, 201] on span "button" at bounding box center [330, 203] width 88 height 22
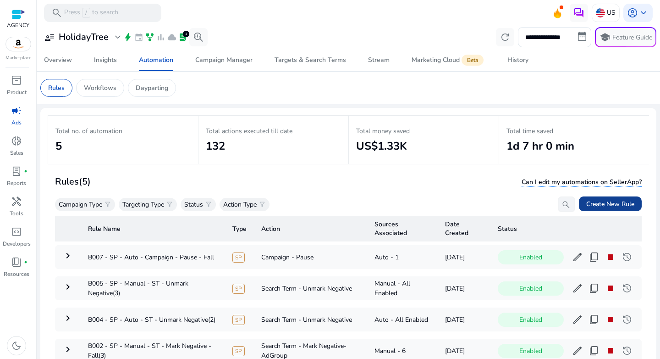
click at [617, 205] on span "Create New Rule" at bounding box center [610, 204] width 48 height 10
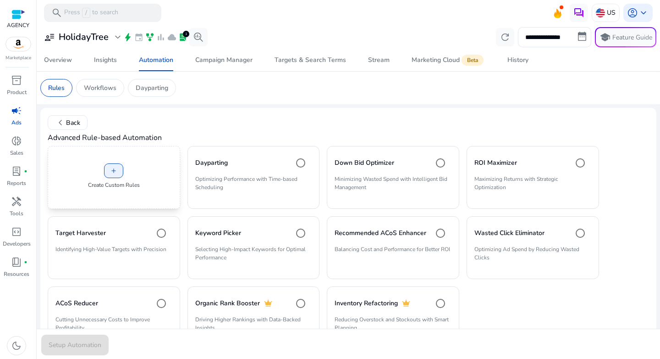
click at [154, 173] on div "add Create Custom Rules" at bounding box center [114, 177] width 133 height 63
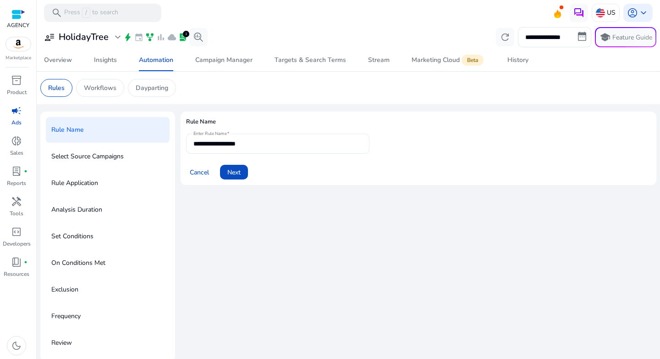
click at [235, 141] on input "**********" at bounding box center [278, 143] width 169 height 10
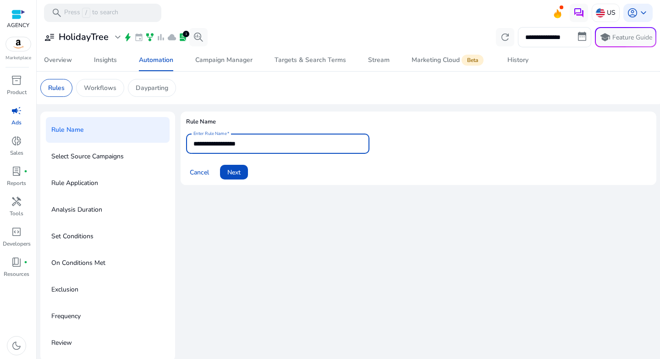
click at [235, 141] on input "**********" at bounding box center [278, 143] width 169 height 10
paste input "**********"
type input "**********"
click at [238, 172] on span "Next" at bounding box center [233, 172] width 13 height 10
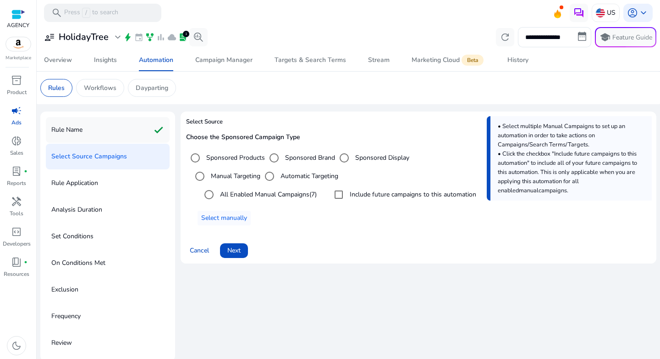
click at [92, 133] on div "Rule Name check" at bounding box center [108, 130] width 124 height 26
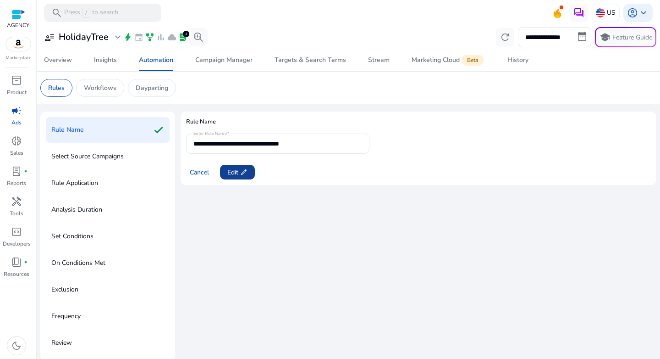
click at [229, 172] on span "Edit edit" at bounding box center [237, 172] width 20 height 10
click at [328, 145] on input "**********" at bounding box center [278, 143] width 169 height 10
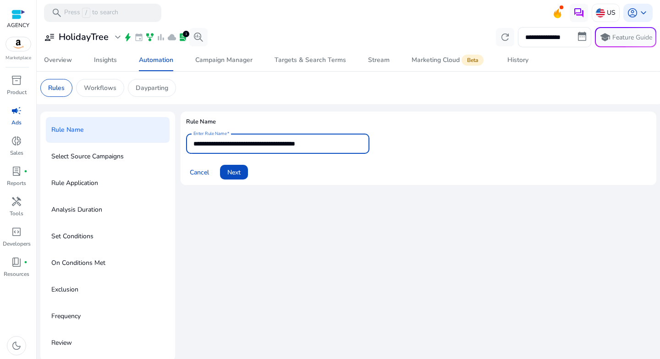
drag, startPoint x: 311, startPoint y: 142, endPoint x: 377, endPoint y: 153, distance: 67.4
click at [377, 153] on form "**********" at bounding box center [418, 156] width 465 height 46
type input "**********"
click at [236, 174] on span "Next" at bounding box center [233, 172] width 13 height 10
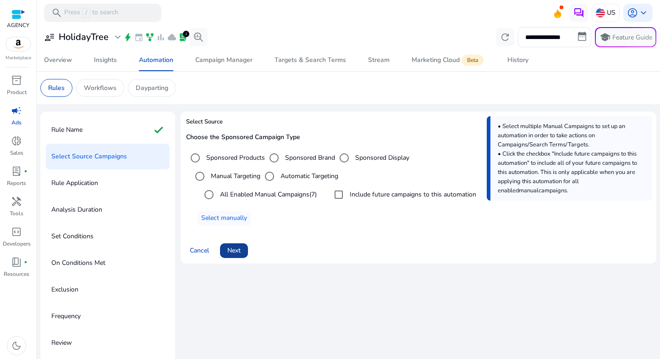
click at [245, 252] on span at bounding box center [234, 250] width 28 height 22
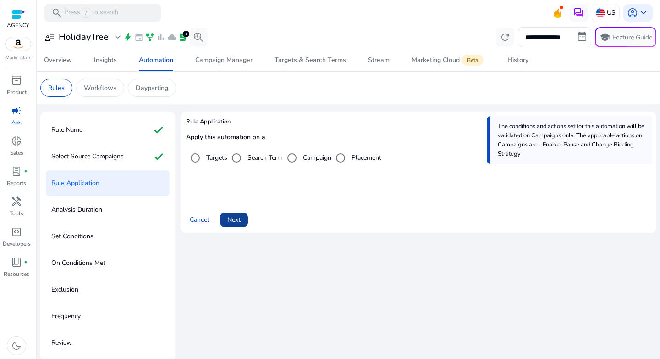
click at [233, 224] on span "Next" at bounding box center [233, 220] width 13 height 10
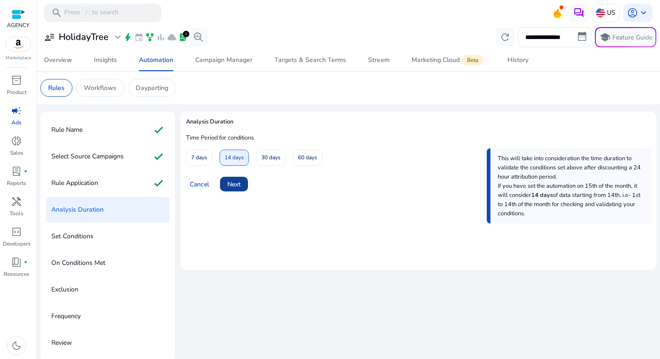
click at [236, 185] on span "Next" at bounding box center [233, 184] width 13 height 10
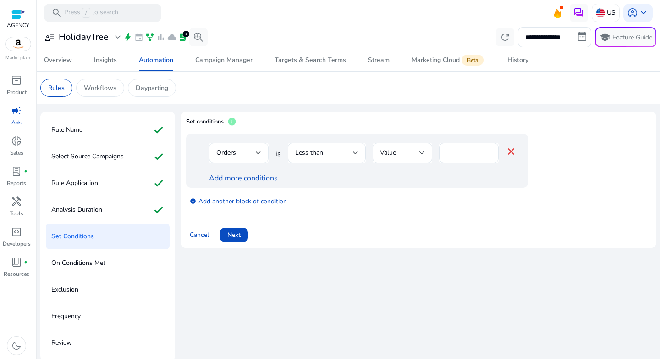
click at [254, 155] on div "Orders" at bounding box center [235, 153] width 39 height 10
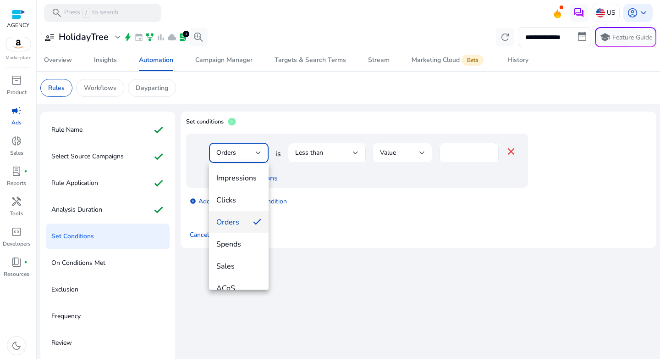
click at [304, 155] on div at bounding box center [330, 179] width 660 height 359
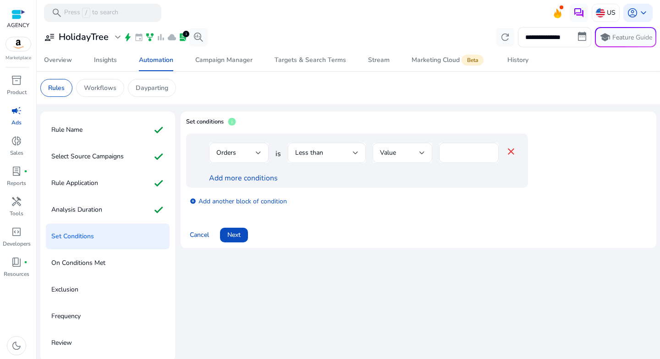
click at [321, 156] on span "Less than" at bounding box center [309, 152] width 28 height 9
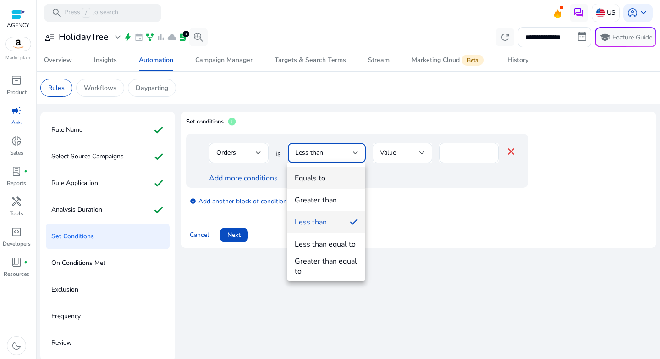
drag, startPoint x: 327, startPoint y: 183, endPoint x: 336, endPoint y: 177, distance: 10.1
click at [327, 182] on span "Equals to" at bounding box center [326, 178] width 63 height 10
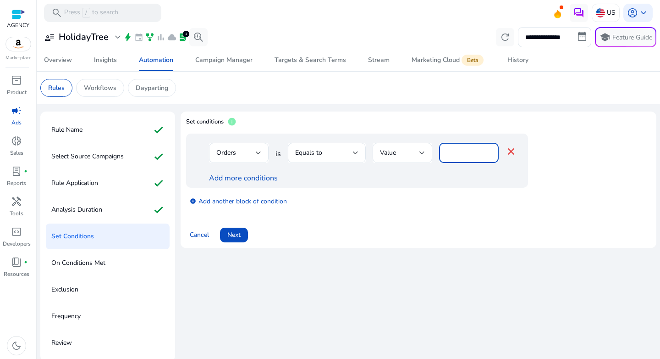
drag, startPoint x: 450, startPoint y: 149, endPoint x: 439, endPoint y: 150, distance: 11.0
click at [439, 150] on div "*" at bounding box center [469, 153] width 60 height 20
type input "*"
click at [433, 200] on div "add_circle Add another block of condition" at bounding box center [375, 201] width 379 height 26
click at [238, 178] on link "Add more conditions" at bounding box center [243, 178] width 69 height 10
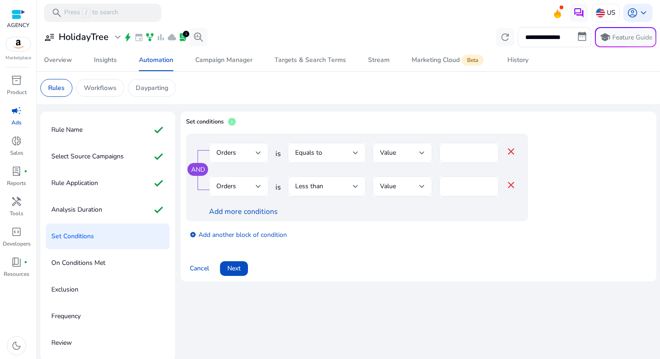
click at [237, 185] on div "Orders" at bounding box center [235, 186] width 39 height 10
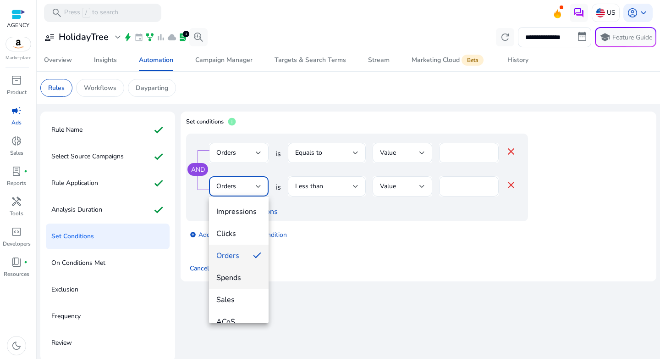
click at [238, 286] on mat-option "Spends" at bounding box center [239, 277] width 60 height 22
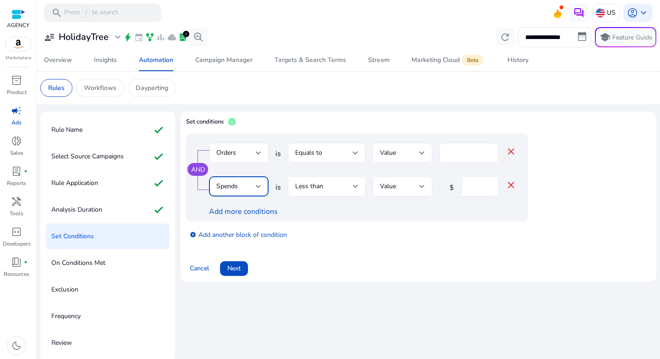
click at [316, 188] on span "Less than" at bounding box center [309, 186] width 28 height 9
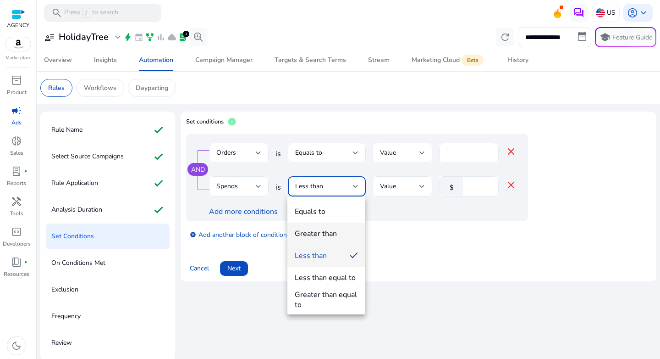
click at [315, 227] on mat-option "Greater than" at bounding box center [327, 233] width 78 height 22
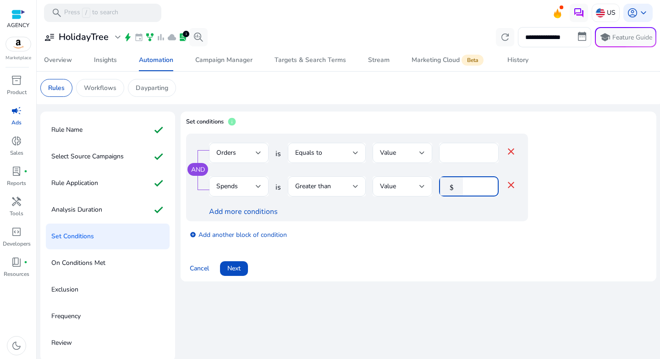
drag, startPoint x: 472, startPoint y: 184, endPoint x: 443, endPoint y: 184, distance: 29.3
click at [443, 183] on div "$ *" at bounding box center [465, 186] width 52 height 20
type input "**"
click at [453, 224] on div "add_circle Add another block of condition" at bounding box center [375, 234] width 379 height 26
click at [244, 270] on span at bounding box center [234, 268] width 28 height 22
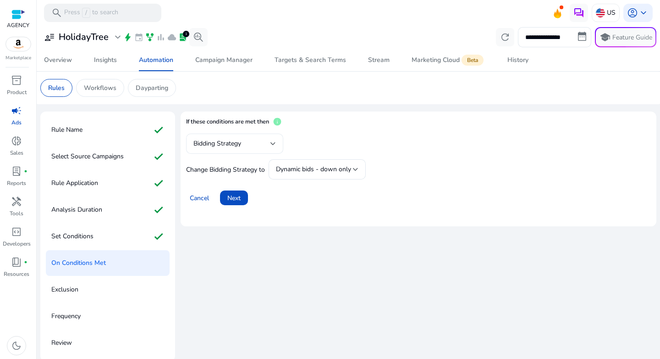
click at [252, 141] on div "Bidding Strategy" at bounding box center [232, 143] width 77 height 10
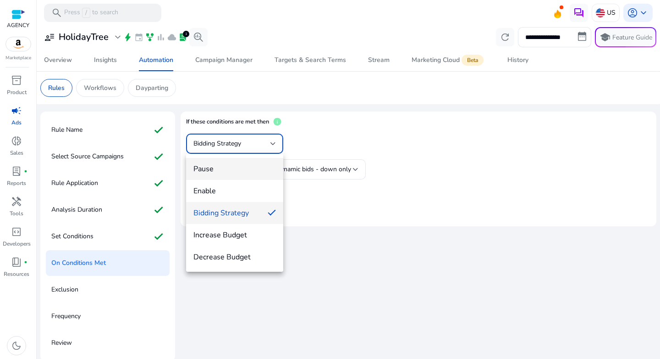
click at [240, 171] on span "Pause" at bounding box center [235, 169] width 83 height 10
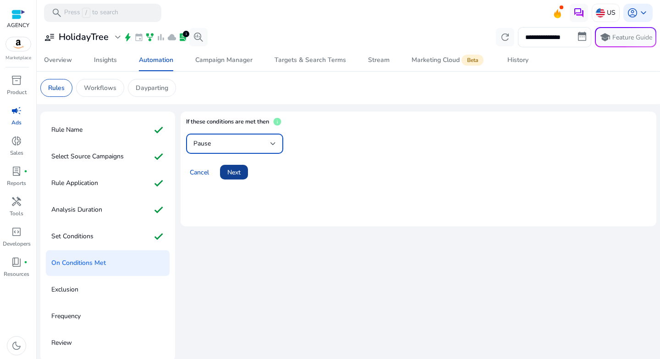
click at [233, 173] on span "Next" at bounding box center [233, 172] width 13 height 10
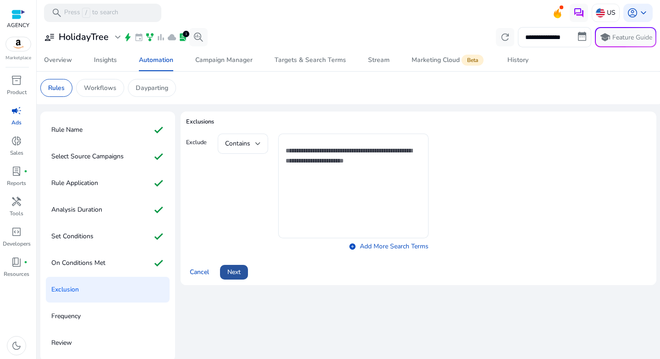
click at [241, 271] on span "Next" at bounding box center [233, 272] width 13 height 10
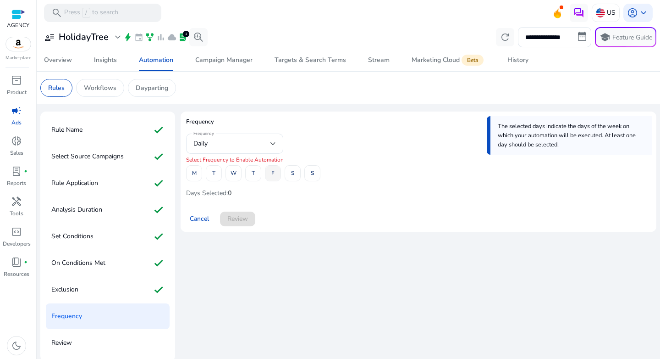
click at [273, 175] on span "F" at bounding box center [272, 173] width 3 height 16
click at [239, 220] on span "Review" at bounding box center [237, 219] width 21 height 10
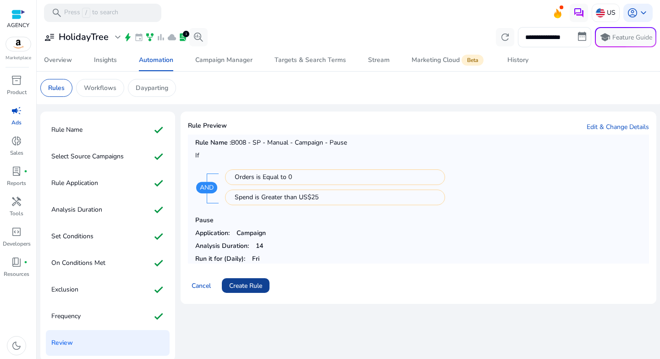
click at [252, 286] on span "Create Rule" at bounding box center [245, 286] width 33 height 10
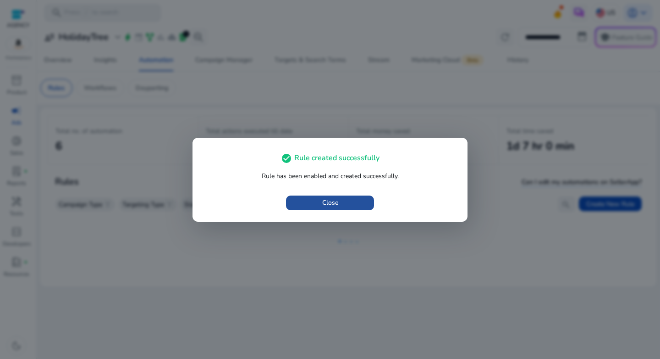
click at [341, 206] on span "button" at bounding box center [330, 203] width 88 height 22
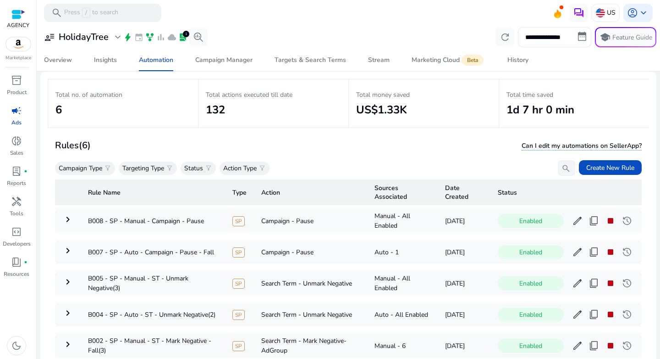
scroll to position [67, 0]
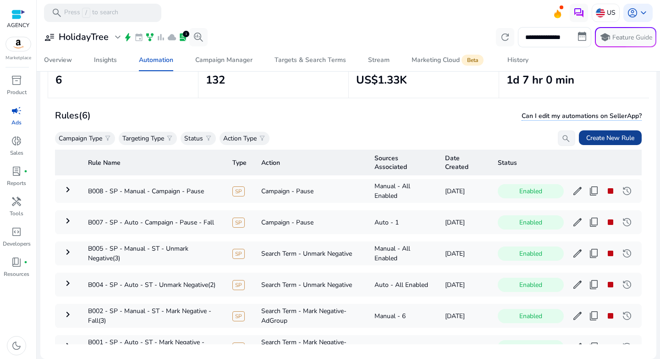
click at [614, 139] on span "Create New Rule" at bounding box center [610, 138] width 48 height 10
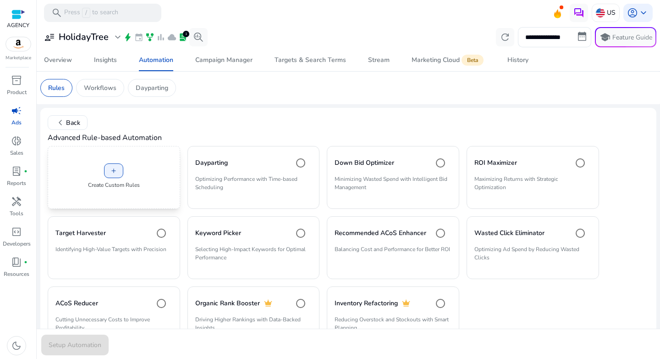
click at [162, 161] on div "add Create Custom Rules" at bounding box center [114, 177] width 133 height 63
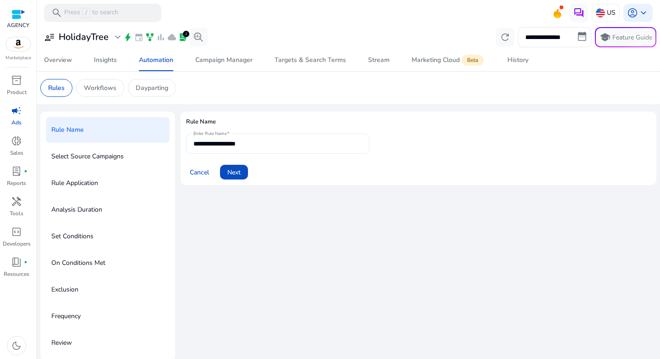
click at [230, 146] on input "**********" at bounding box center [278, 143] width 169 height 10
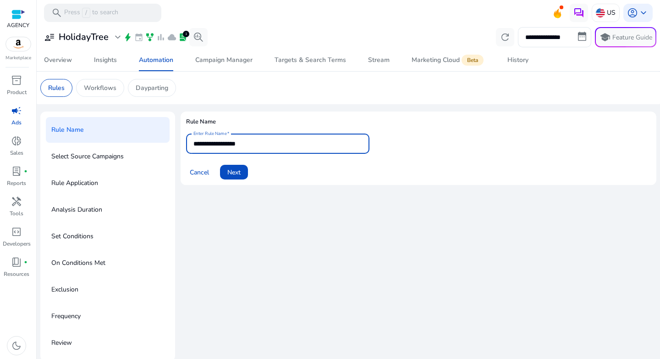
click at [230, 146] on input "**********" at bounding box center [278, 143] width 169 height 10
paste input "**********"
type input "**********"
click at [236, 172] on span "Next" at bounding box center [233, 172] width 13 height 10
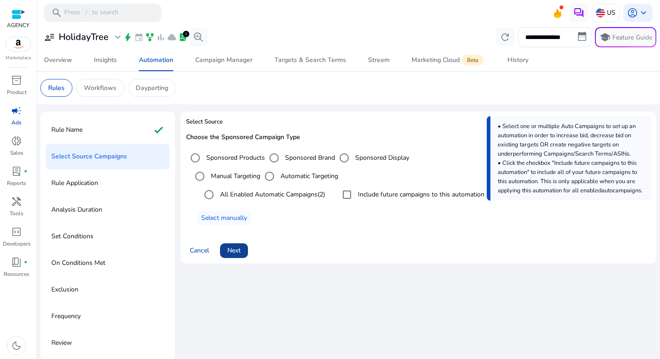
click at [240, 247] on span "Next" at bounding box center [233, 250] width 13 height 10
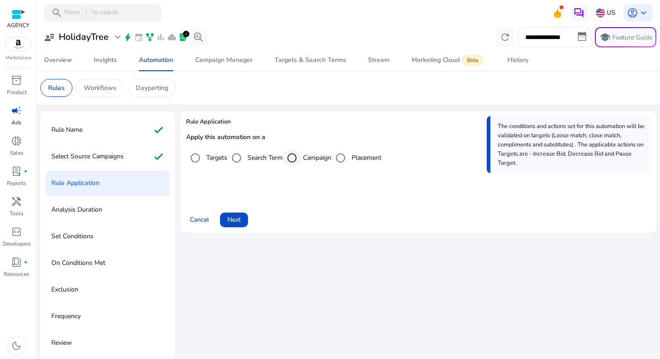
click at [303, 158] on div "Select targeting option" at bounding box center [292, 158] width 22 height 22
click at [243, 220] on span at bounding box center [234, 220] width 28 height 22
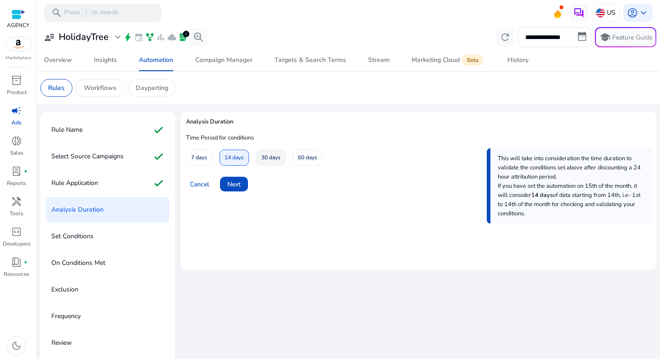
click at [265, 161] on span "30 days" at bounding box center [270, 157] width 19 height 16
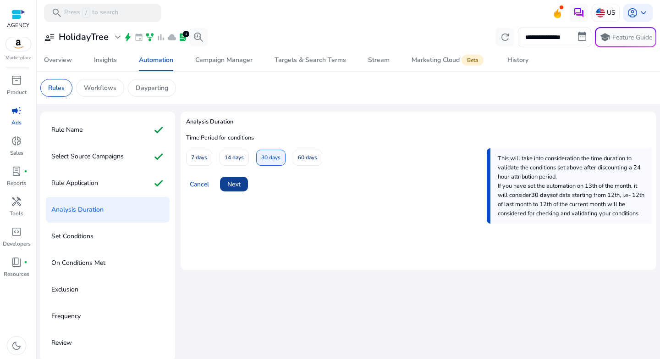
click at [238, 181] on span "Next" at bounding box center [233, 184] width 13 height 10
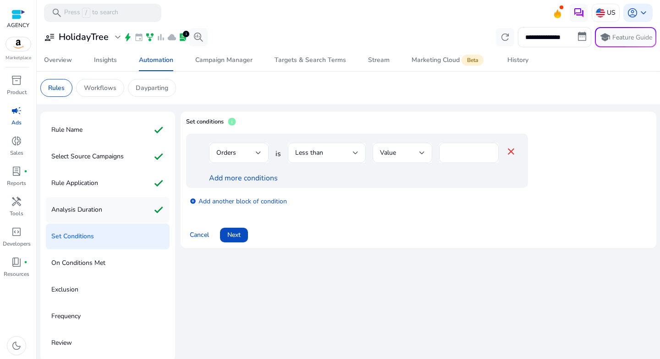
click at [78, 204] on p "Analysis Duration" at bounding box center [76, 209] width 51 height 15
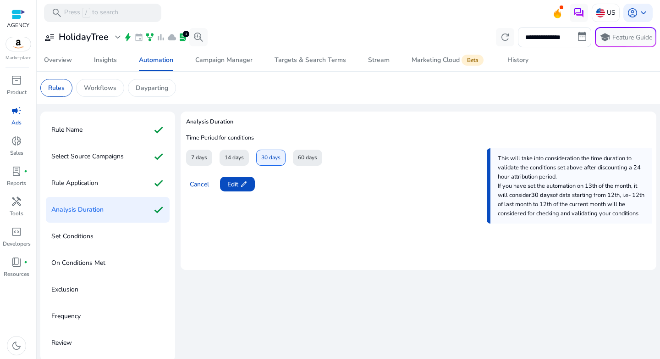
click at [223, 160] on div "14 days" at bounding box center [234, 157] width 29 height 16
click at [249, 181] on span at bounding box center [237, 184] width 35 height 22
click at [238, 154] on span "14 days" at bounding box center [234, 157] width 19 height 16
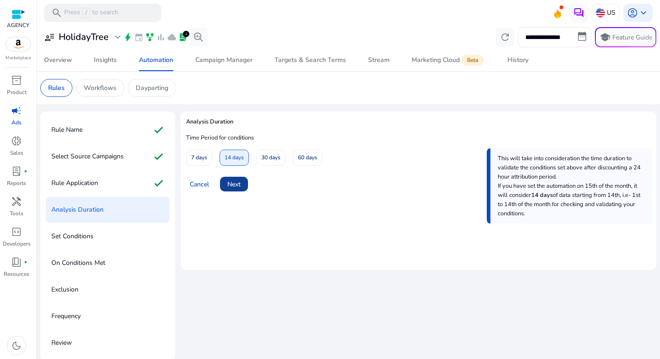
click at [235, 191] on span at bounding box center [234, 184] width 28 height 22
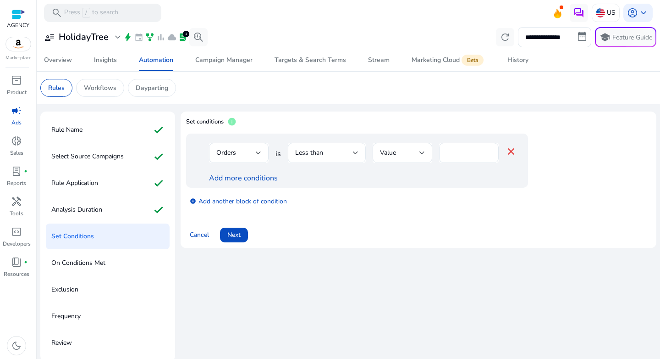
click at [344, 153] on div "Less than" at bounding box center [324, 153] width 58 height 10
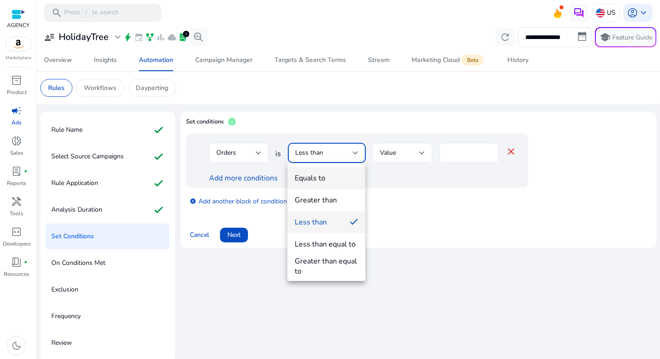
click at [332, 187] on mat-option "Equals to" at bounding box center [327, 178] width 78 height 22
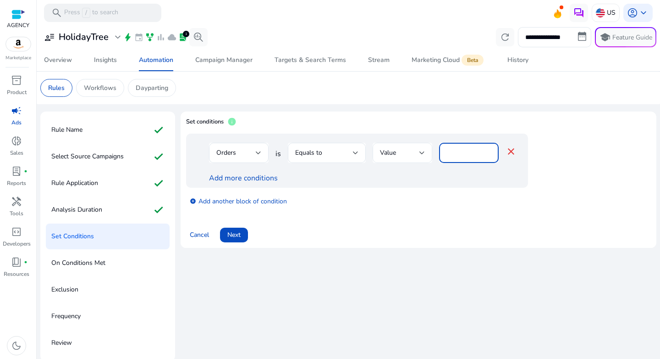
drag, startPoint x: 461, startPoint y: 152, endPoint x: 410, endPoint y: 152, distance: 50.9
click at [410, 152] on div "Orders is Equals to Value * close" at bounding box center [363, 158] width 308 height 30
type input "*"
click at [247, 182] on link "Add more conditions" at bounding box center [243, 178] width 69 height 10
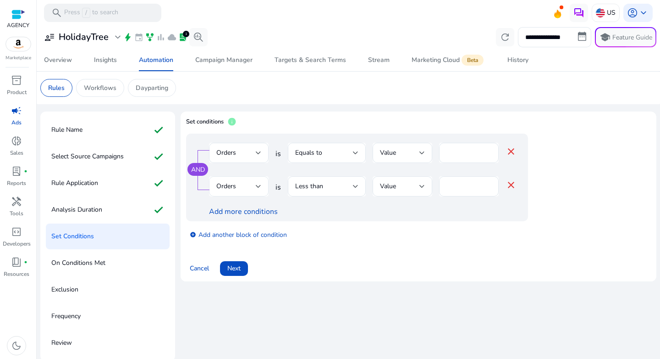
click at [247, 184] on div "Orders" at bounding box center [235, 186] width 39 height 10
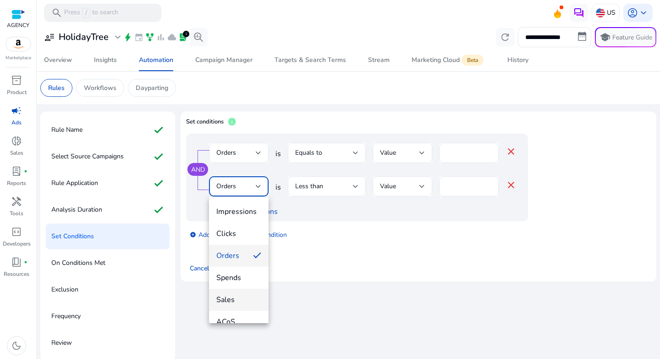
scroll to position [71, 0]
click at [237, 249] on span "ACoS" at bounding box center [238, 250] width 45 height 10
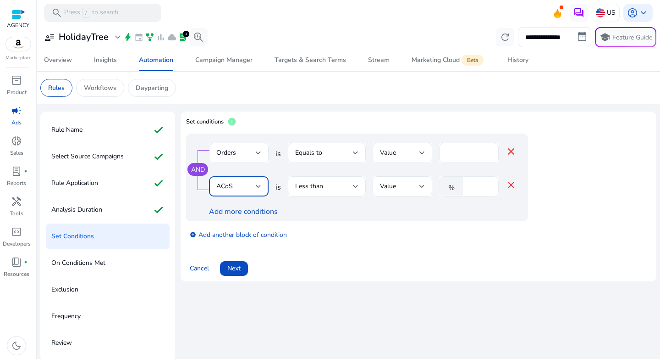
click at [477, 186] on input "*" at bounding box center [480, 186] width 24 height 10
type input "**"
click at [474, 232] on div "add_circle Add another block of condition" at bounding box center [375, 234] width 379 height 26
click at [234, 272] on span "Next" at bounding box center [233, 268] width 13 height 10
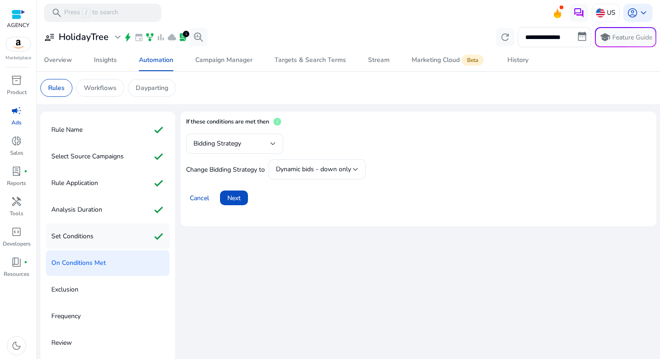
click at [103, 239] on div "Set Conditions check" at bounding box center [108, 236] width 124 height 26
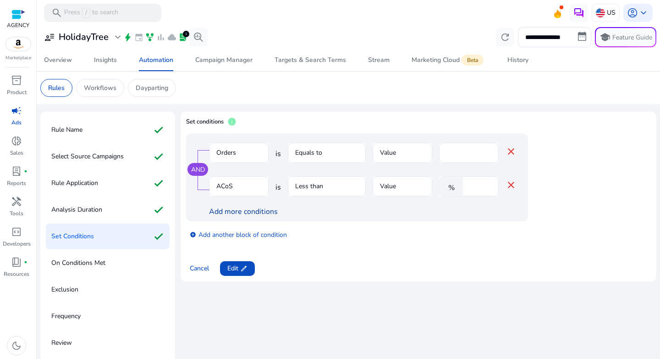
click at [221, 214] on link "Add more conditions" at bounding box center [243, 211] width 69 height 10
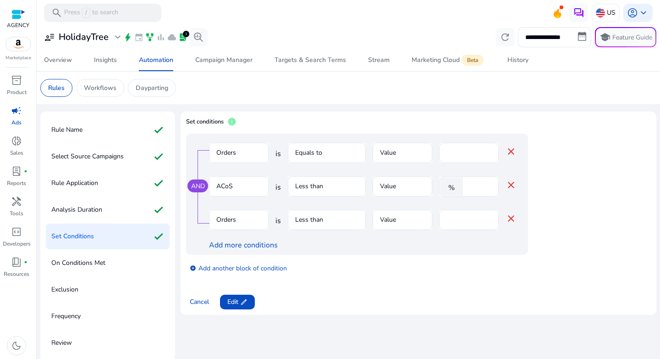
click at [227, 216] on mat-form-field "Orders" at bounding box center [239, 225] width 60 height 30
click at [240, 218] on mat-form-field "Orders" at bounding box center [239, 225] width 60 height 30
click at [513, 219] on mat-icon "close" at bounding box center [511, 218] width 11 height 11
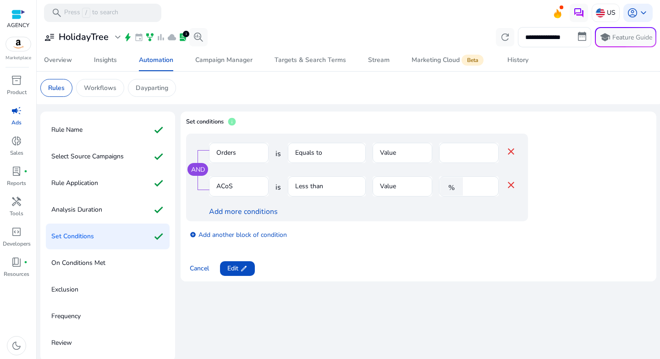
click at [243, 154] on mat-form-field "Orders" at bounding box center [239, 158] width 60 height 30
click at [230, 237] on link "add_circle Add another block of condition" at bounding box center [238, 234] width 97 height 11
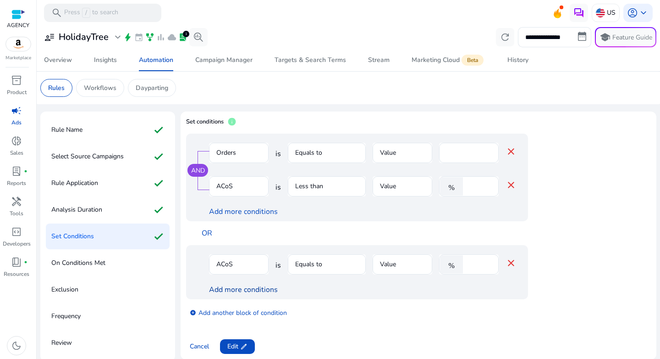
click at [250, 288] on link "Add more conditions" at bounding box center [243, 289] width 69 height 10
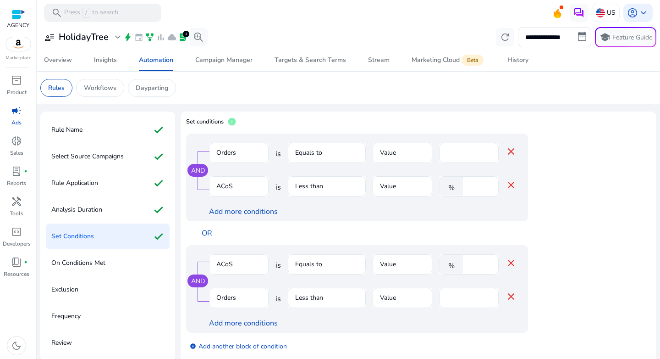
click at [255, 299] on mat-form-field "Orders" at bounding box center [239, 303] width 60 height 30
click at [441, 266] on div "%" at bounding box center [453, 264] width 28 height 18
click at [508, 262] on mat-icon "close" at bounding box center [511, 262] width 11 height 11
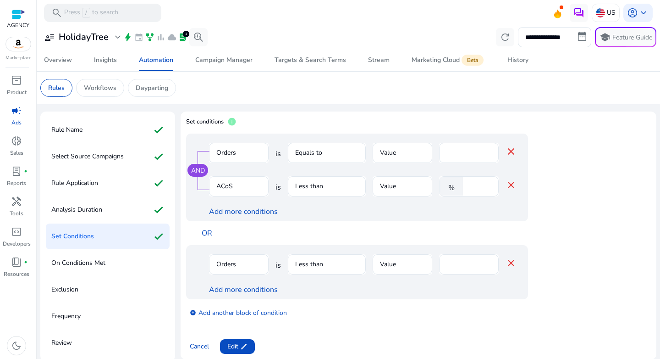
click at [508, 262] on mat-icon "close" at bounding box center [511, 262] width 11 height 11
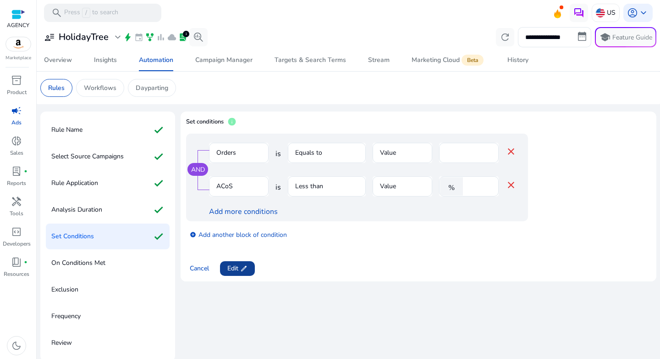
click at [239, 269] on app-icon "edit" at bounding box center [242, 268] width 9 height 7
click at [254, 212] on link "Add more conditions" at bounding box center [243, 211] width 69 height 10
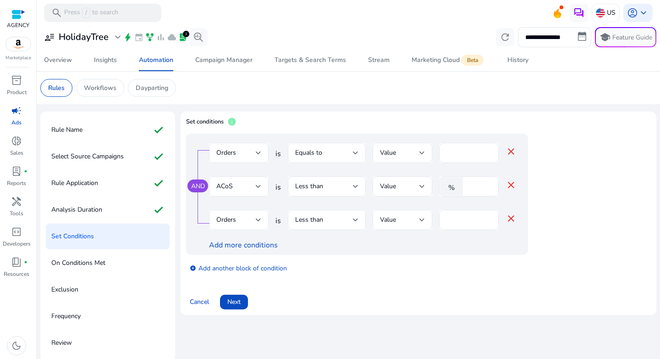
click at [260, 218] on div at bounding box center [259, 220] width 6 height 4
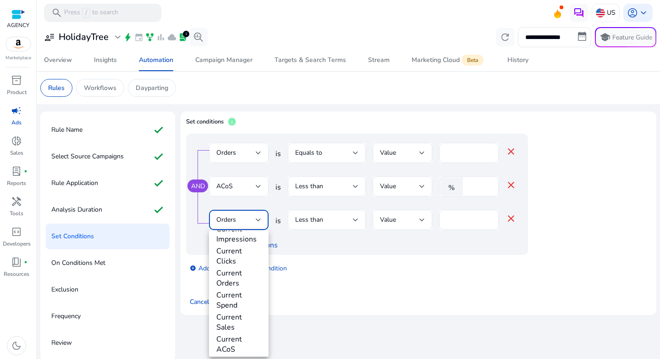
scroll to position [145, 0]
click at [339, 270] on div at bounding box center [330, 179] width 660 height 359
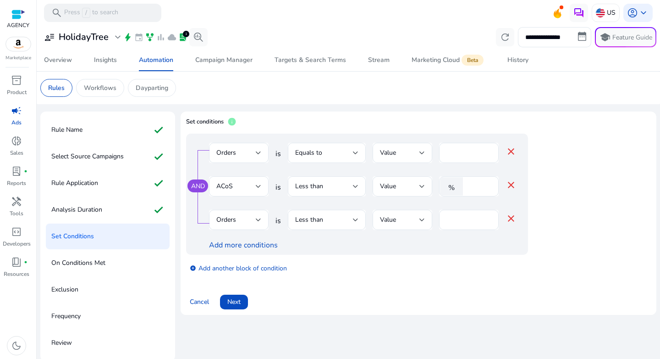
click at [511, 217] on mat-icon "close" at bounding box center [511, 218] width 11 height 11
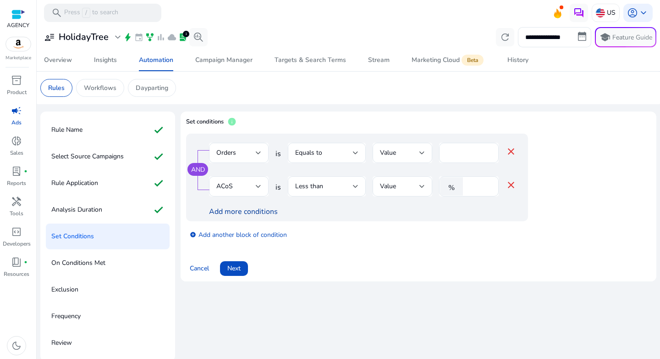
click at [234, 209] on link "Add more conditions" at bounding box center [243, 211] width 69 height 10
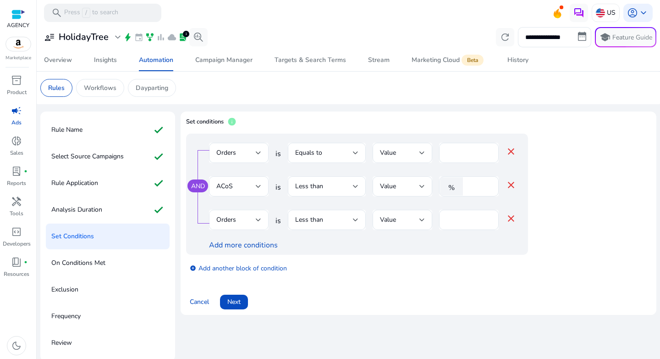
click at [237, 221] on div "Orders" at bounding box center [235, 220] width 39 height 10
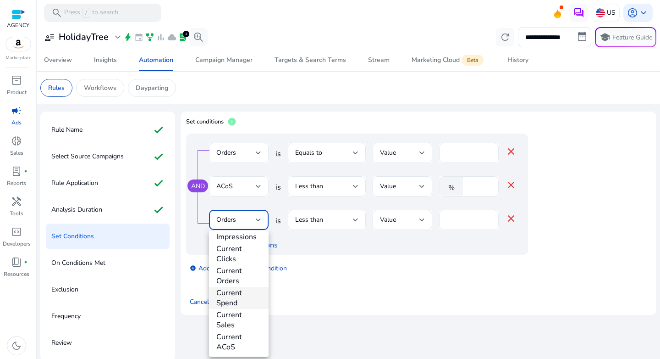
click at [242, 298] on span "Current Spend" at bounding box center [238, 298] width 45 height 20
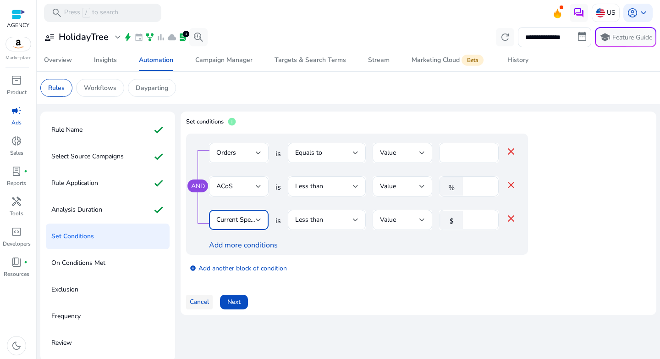
click at [208, 302] on span "Cancel" at bounding box center [199, 302] width 19 height 10
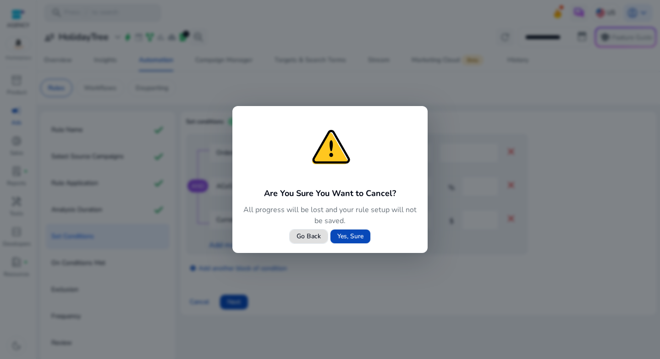
click at [355, 238] on span "Yes, Sure" at bounding box center [350, 236] width 26 height 10
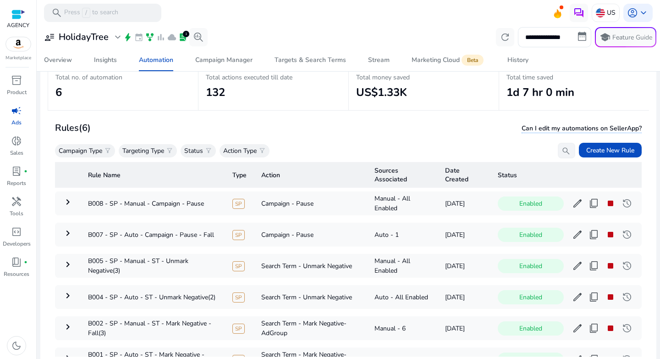
scroll to position [59, 0]
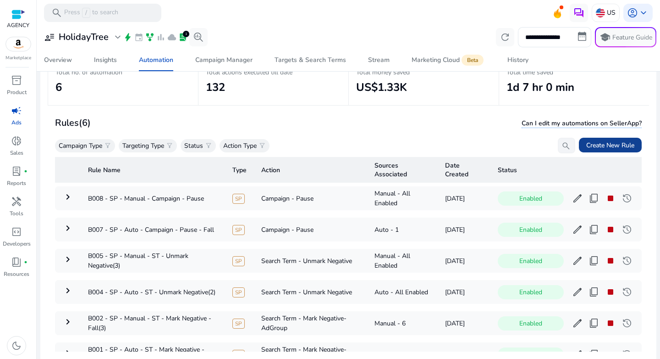
click at [594, 138] on span at bounding box center [610, 145] width 63 height 22
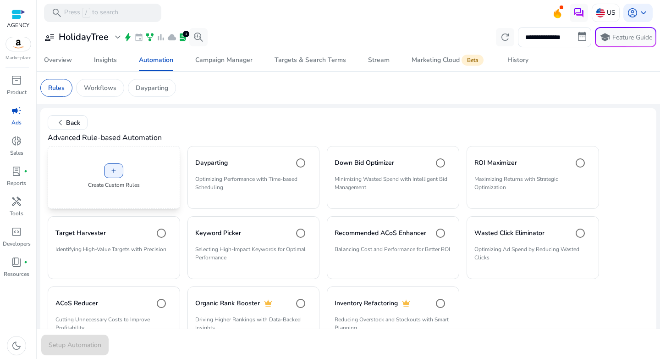
click at [88, 174] on div "add Create Custom Rules" at bounding box center [114, 177] width 133 height 63
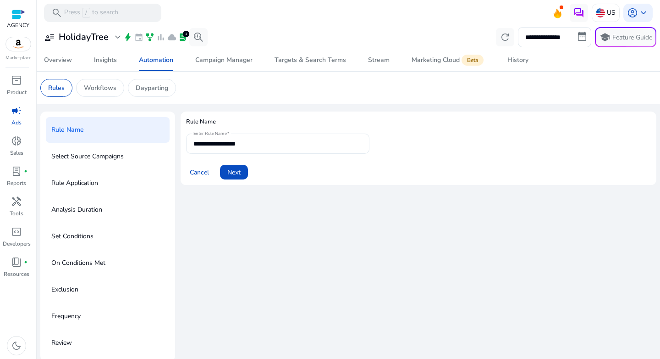
click at [238, 149] on div "**********" at bounding box center [278, 143] width 169 height 20
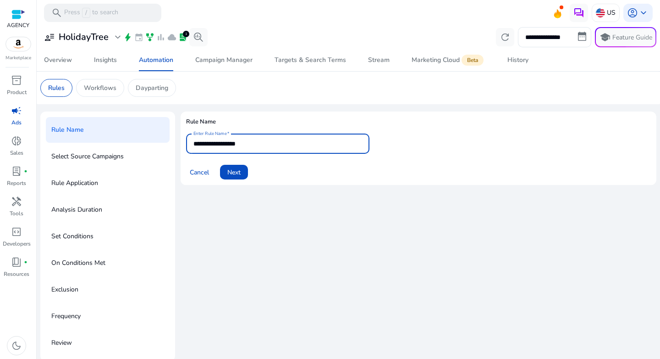
click at [242, 144] on input "**********" at bounding box center [278, 143] width 169 height 10
paste input "**********"
type input "**********"
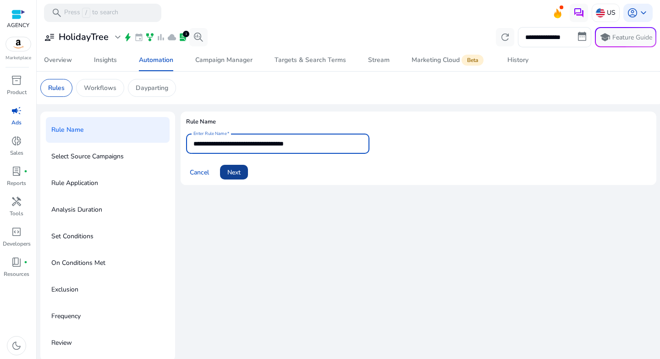
click at [237, 169] on span "Next" at bounding box center [233, 172] width 13 height 10
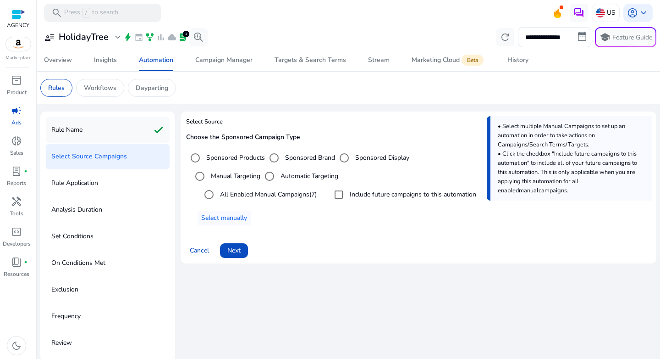
click at [77, 127] on p "Rule Name" at bounding box center [66, 129] width 31 height 15
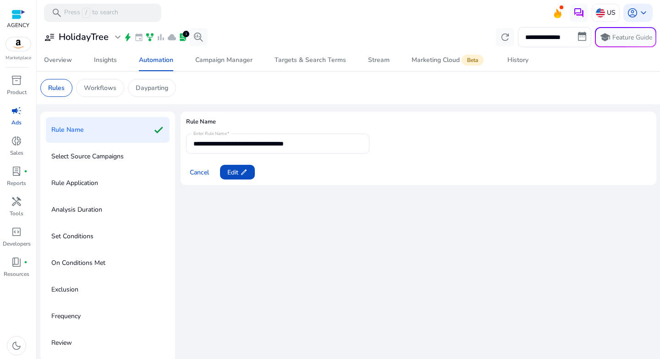
click at [81, 152] on p "Select Source Campaigns" at bounding box center [87, 156] width 72 height 15
click at [230, 161] on span at bounding box center [237, 172] width 35 height 22
click at [233, 169] on span "Next" at bounding box center [233, 172] width 13 height 10
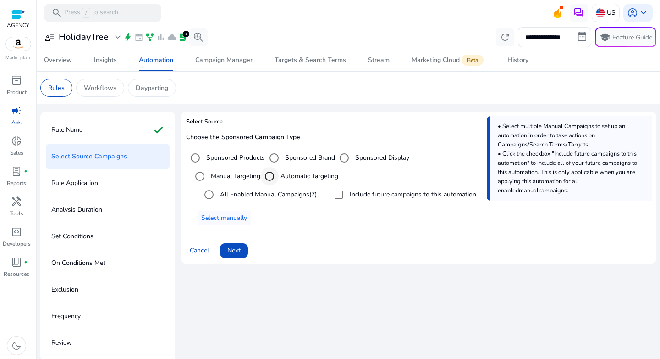
click at [280, 179] on div "Select targeting option" at bounding box center [270, 176] width 22 height 22
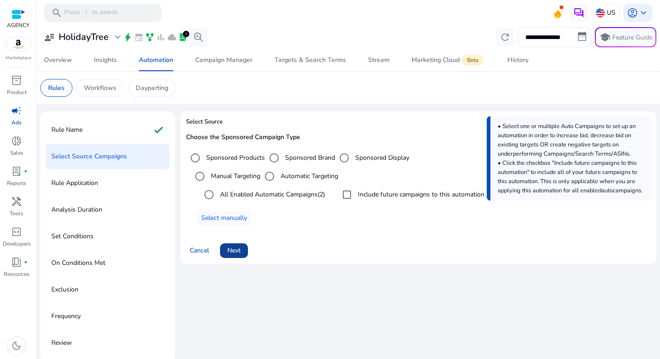
click at [228, 254] on span "Next" at bounding box center [233, 250] width 13 height 10
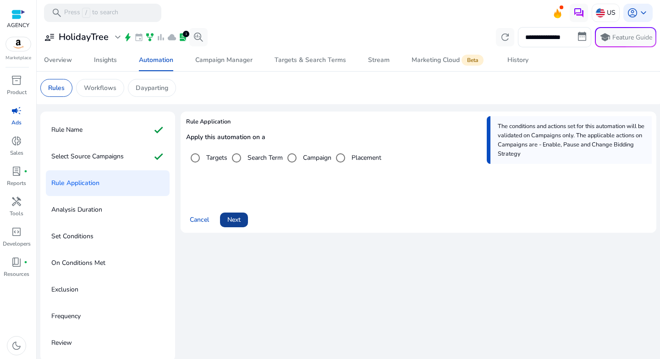
click at [240, 216] on span "Next" at bounding box center [233, 220] width 13 height 10
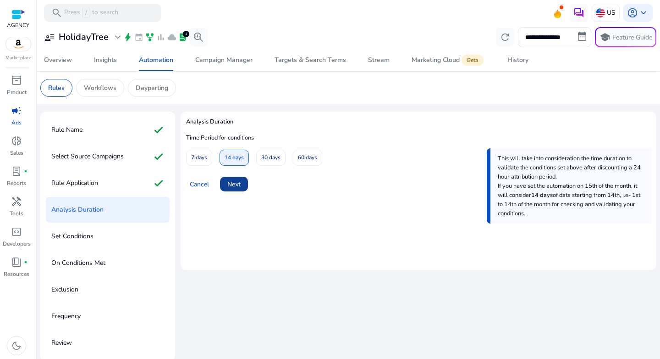
click at [230, 180] on span "Next" at bounding box center [233, 184] width 13 height 10
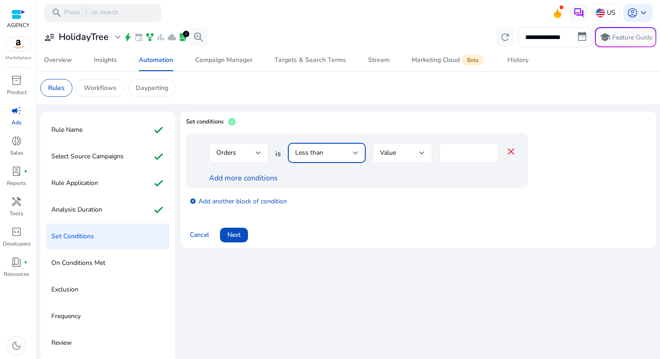
click at [340, 152] on div "Less than" at bounding box center [324, 153] width 58 height 10
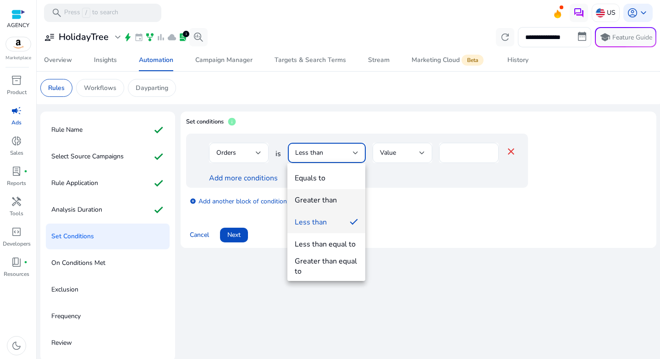
click at [326, 194] on mat-option "Greater than" at bounding box center [327, 200] width 78 height 22
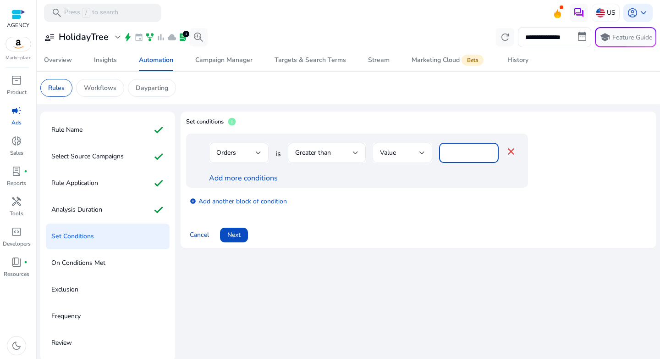
drag, startPoint x: 448, startPoint y: 152, endPoint x: 426, endPoint y: 149, distance: 22.6
click at [426, 149] on div "Orders is Greater than Value * close" at bounding box center [363, 158] width 308 height 30
drag, startPoint x: 463, startPoint y: 153, endPoint x: 420, endPoint y: 151, distance: 42.2
click at [420, 151] on div "Orders is Greater than Value * close" at bounding box center [363, 158] width 308 height 30
type input "*"
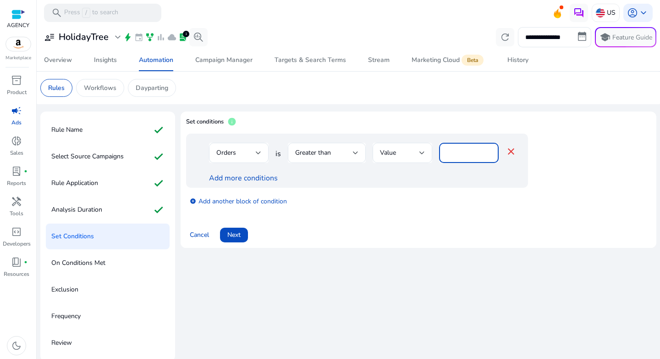
drag, startPoint x: 409, startPoint y: 192, endPoint x: 391, endPoint y: 188, distance: 18.8
click at [409, 192] on div "add_circle Add another block of condition" at bounding box center [375, 201] width 379 height 26
click at [263, 179] on link "Add more conditions" at bounding box center [243, 178] width 69 height 10
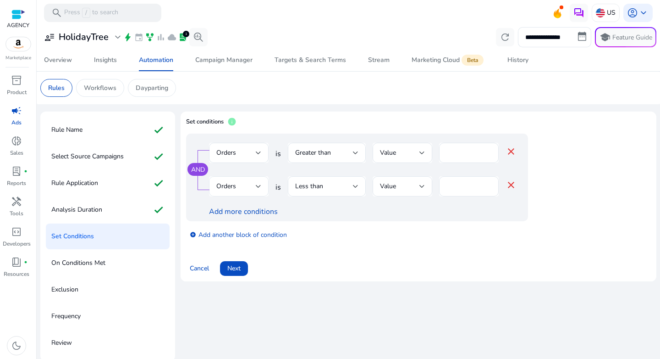
click at [242, 191] on div "Orders" at bounding box center [235, 186] width 39 height 10
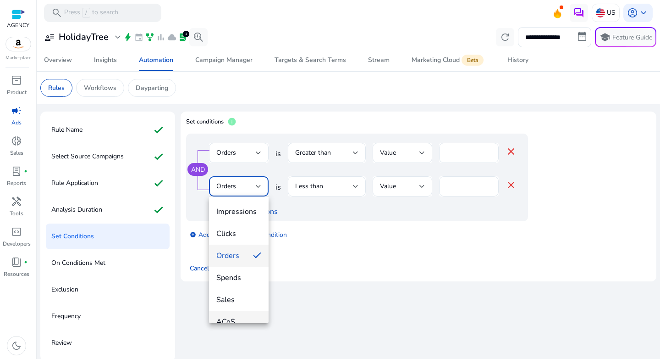
scroll to position [72, 0]
click at [236, 249] on span "ACoS" at bounding box center [238, 250] width 45 height 10
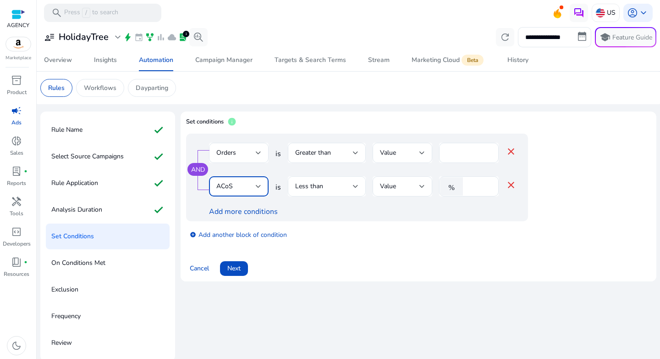
click at [329, 186] on div "Less than" at bounding box center [324, 186] width 58 height 10
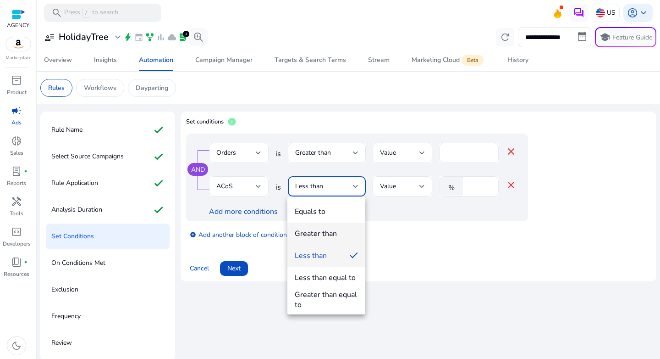
click at [334, 231] on div "Greater than" at bounding box center [316, 233] width 42 height 10
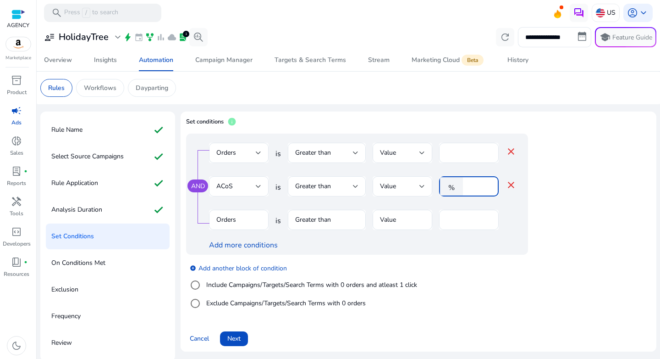
drag, startPoint x: 475, startPoint y: 183, endPoint x: 444, endPoint y: 183, distance: 30.7
click at [444, 183] on div "% *" at bounding box center [465, 186] width 52 height 20
type input "**"
click at [470, 257] on div "add_circle Add another block of condition Include Campaigns/Targets/Search Term…" at bounding box center [375, 285] width 379 height 62
drag, startPoint x: 414, startPoint y: 151, endPoint x: 377, endPoint y: 151, distance: 37.1
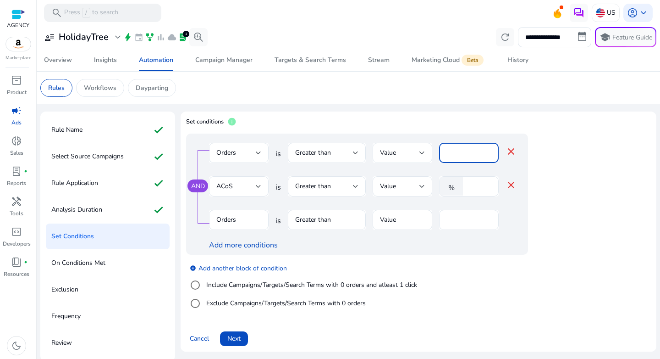
click at [395, 151] on div "Orders is Greater than Value * close" at bounding box center [363, 158] width 308 height 30
click at [344, 155] on div "Greater than" at bounding box center [324, 153] width 58 height 10
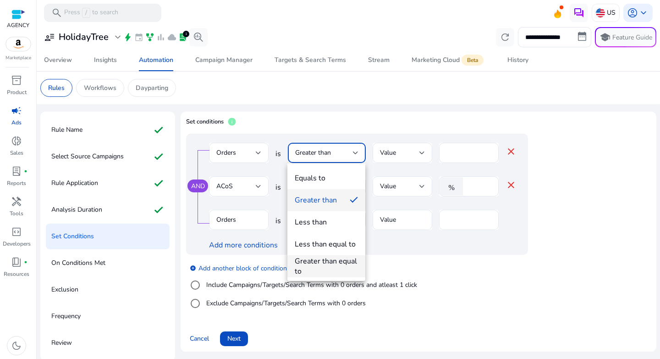
click at [345, 263] on div "Greater than equal to" at bounding box center [326, 266] width 63 height 20
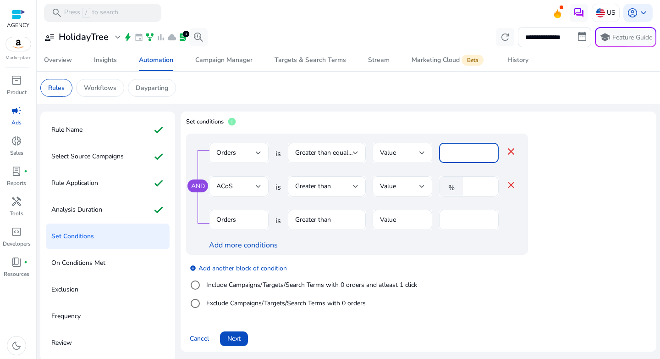
drag, startPoint x: 448, startPoint y: 152, endPoint x: 414, endPoint y: 152, distance: 33.5
click at [414, 152] on div "Orders is Greater than equal to Value * close" at bounding box center [363, 158] width 308 height 30
type input "*"
click at [511, 149] on mat-icon "close" at bounding box center [511, 151] width 11 height 11
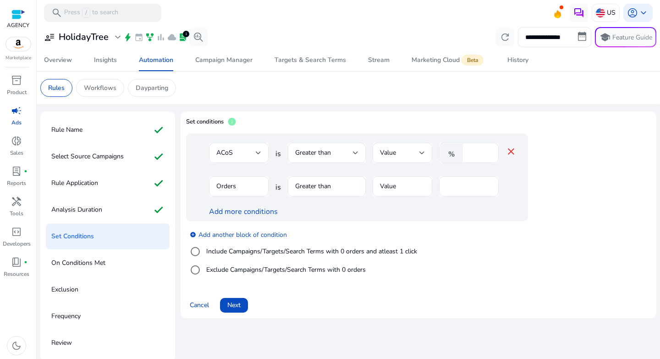
click at [427, 212] on div "Add more conditions" at bounding box center [363, 211] width 308 height 11
click at [260, 251] on label "Include Campaigns/Targets/Search Terms with 0 orders and atleast 1 click" at bounding box center [311, 251] width 213 height 10
click at [254, 188] on div "Clicks" at bounding box center [235, 186] width 39 height 10
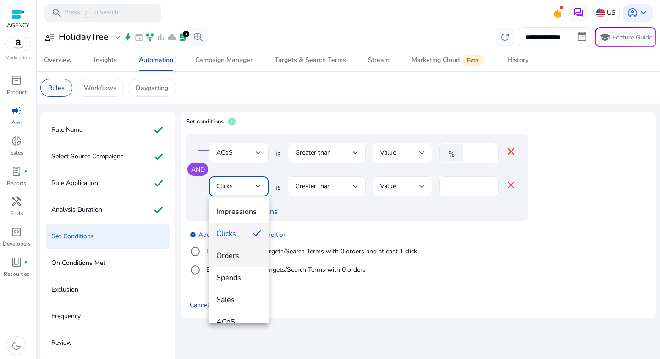
click at [234, 260] on mat-option "Orders" at bounding box center [239, 255] width 60 height 22
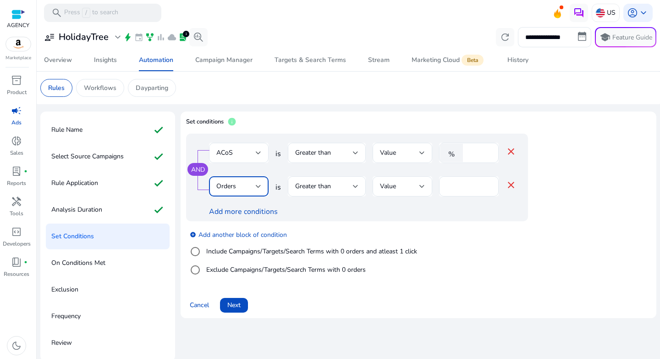
click at [466, 258] on div "add_circle Add another block of condition Include Campaigns/Targets/Search Term…" at bounding box center [375, 252] width 379 height 62
click at [231, 309] on span "Next" at bounding box center [233, 305] width 13 height 10
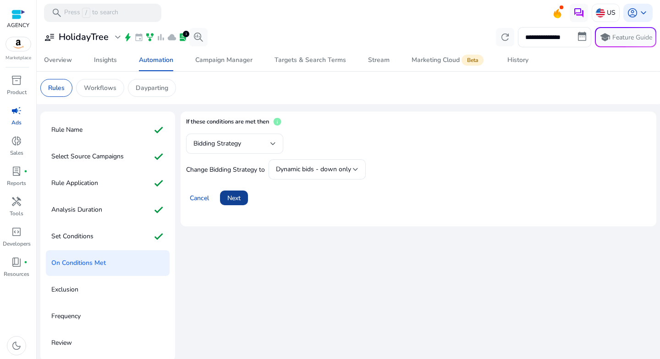
click at [233, 199] on span "Next" at bounding box center [233, 198] width 13 height 10
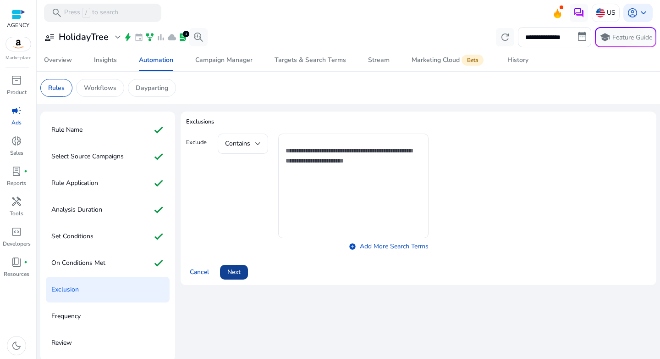
click at [238, 267] on span "Next" at bounding box center [233, 272] width 13 height 10
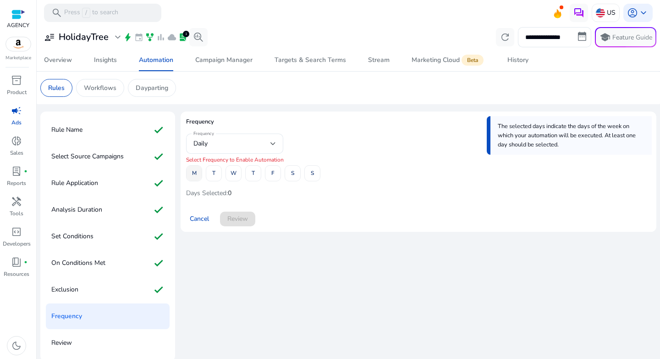
drag, startPoint x: 199, startPoint y: 172, endPoint x: 218, endPoint y: 172, distance: 19.3
click at [199, 173] on span at bounding box center [194, 173] width 15 height 22
click at [270, 174] on span at bounding box center [273, 173] width 15 height 22
click at [240, 223] on span at bounding box center [237, 219] width 35 height 22
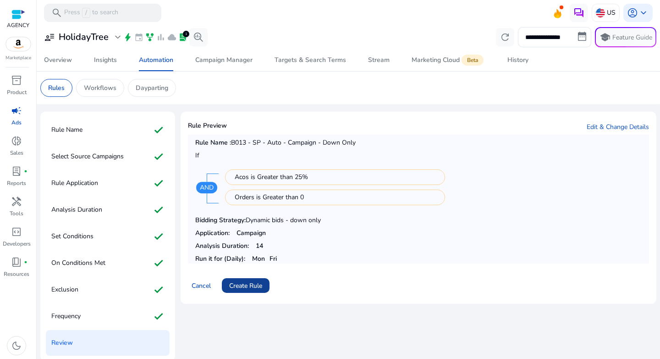
click at [250, 281] on span "Create Rule" at bounding box center [245, 286] width 33 height 10
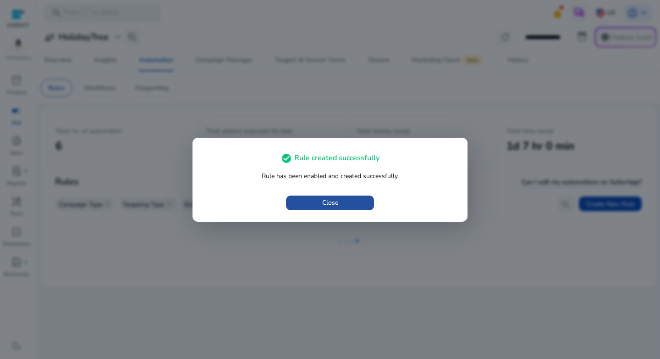
click at [325, 210] on span "button" at bounding box center [330, 203] width 88 height 22
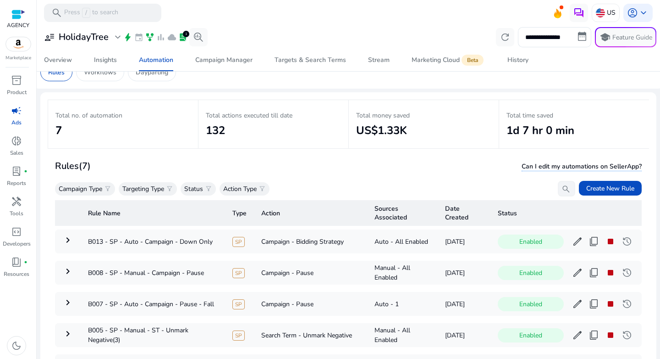
scroll to position [17, 0]
click at [597, 192] on span at bounding box center [610, 187] width 63 height 22
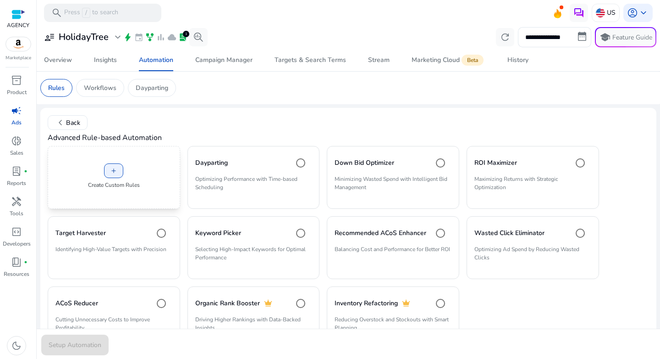
click at [151, 181] on div "add Create Custom Rules" at bounding box center [114, 177] width 133 height 63
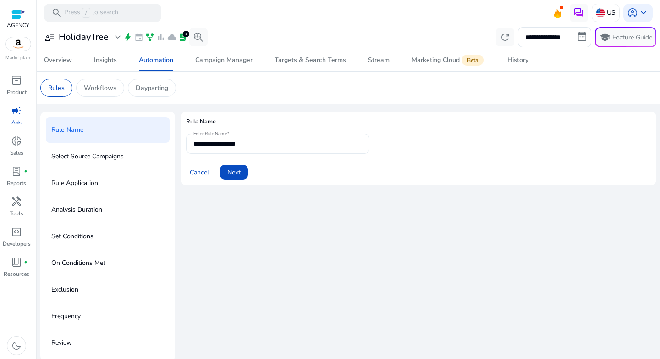
click at [280, 150] on div "**********" at bounding box center [278, 143] width 169 height 20
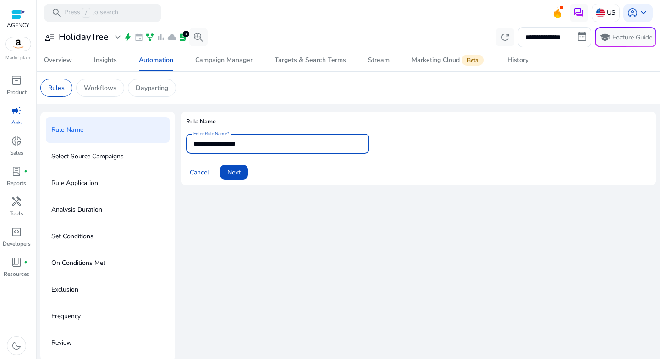
click at [279, 145] on input "**********" at bounding box center [278, 143] width 169 height 10
paste input "**********"
type input "**********"
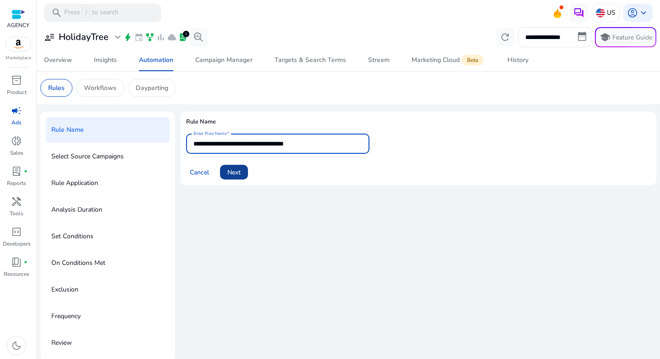
click at [246, 172] on span at bounding box center [234, 172] width 28 height 22
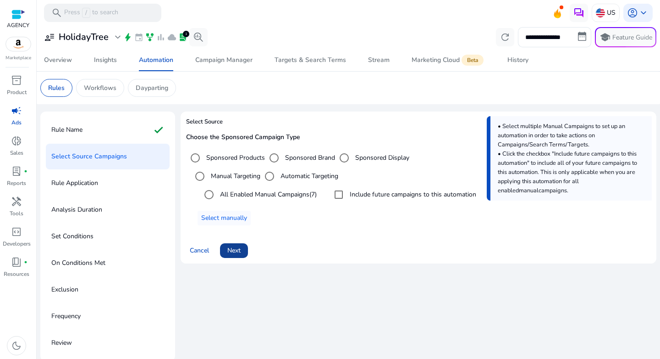
click at [243, 249] on span at bounding box center [234, 250] width 28 height 22
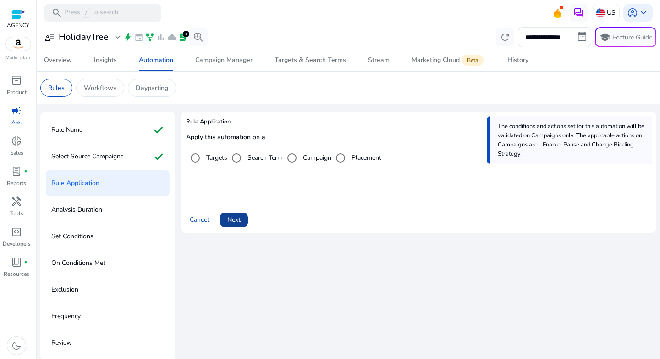
click at [240, 221] on span "Next" at bounding box center [233, 220] width 13 height 10
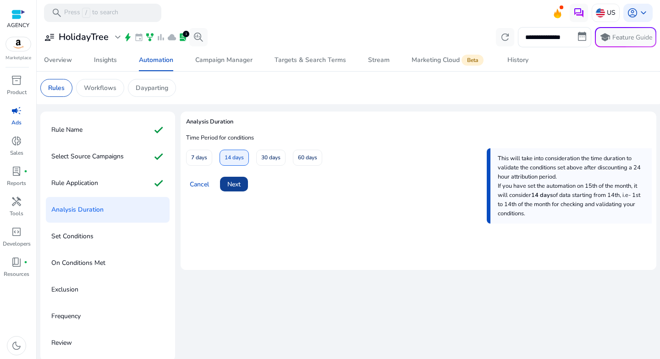
click at [230, 188] on span "Next" at bounding box center [233, 184] width 13 height 10
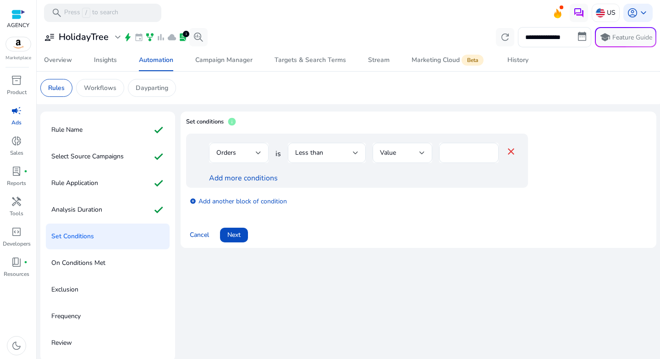
click at [255, 155] on div "Orders" at bounding box center [235, 153] width 39 height 10
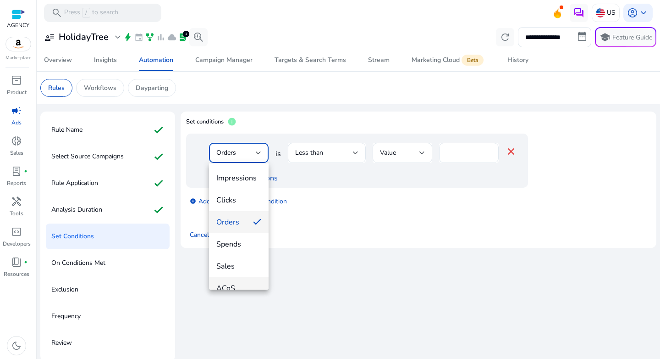
click at [237, 281] on mat-option "ACoS" at bounding box center [239, 288] width 60 height 22
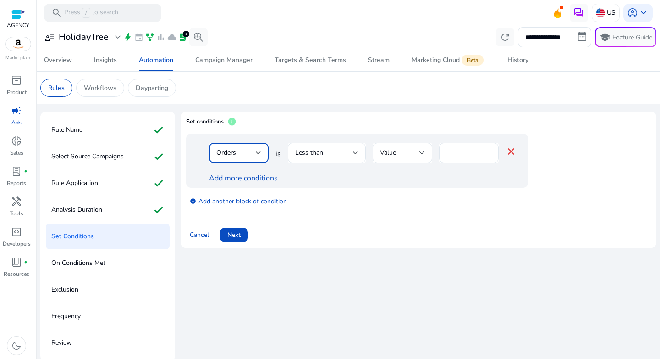
scroll to position [10, 0]
click at [345, 155] on div "Less than" at bounding box center [324, 153] width 58 height 10
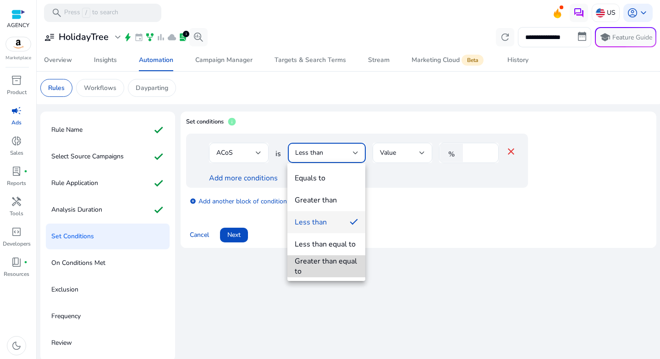
click at [331, 259] on div "Greater than equal to" at bounding box center [326, 266] width 63 height 20
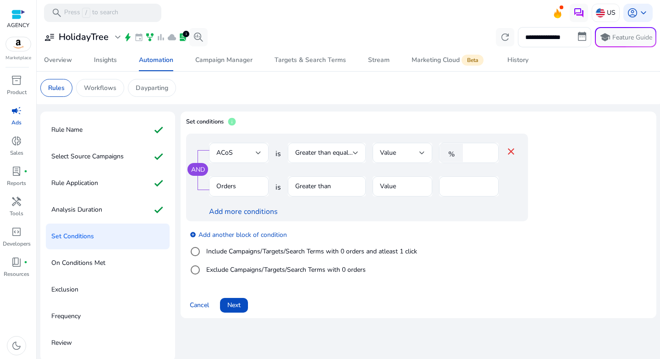
click at [348, 153] on span "Greater than equal to" at bounding box center [325, 152] width 61 height 9
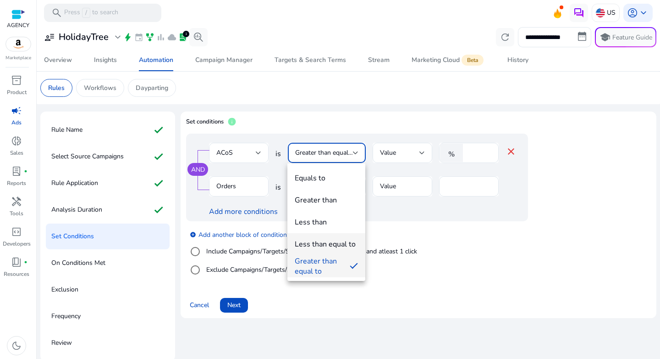
click at [333, 235] on mat-option "Less than equal to" at bounding box center [327, 244] width 78 height 22
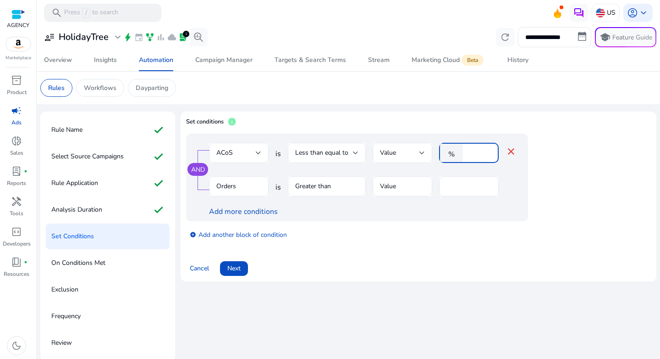
drag, startPoint x: 475, startPoint y: 153, endPoint x: 447, endPoint y: 150, distance: 28.1
click at [447, 150] on div "% *" at bounding box center [465, 153] width 52 height 20
type input "**"
click at [444, 226] on div "add_circle Add another block of condition" at bounding box center [375, 234] width 379 height 26
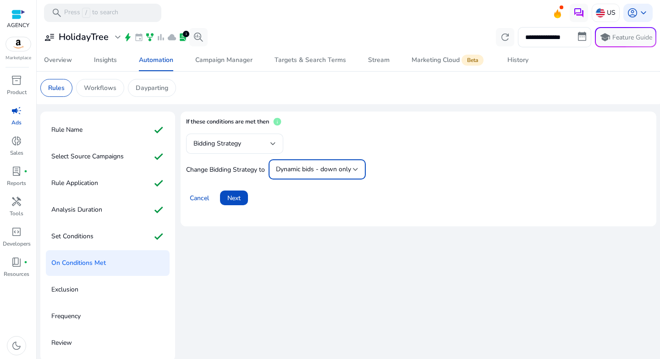
click at [304, 167] on span "Dynamic bids - down only" at bounding box center [313, 169] width 75 height 9
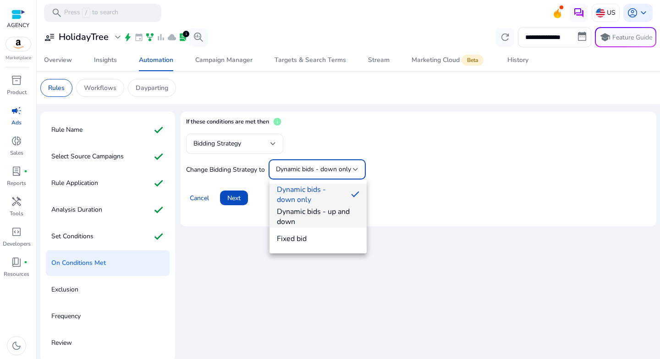
click at [311, 219] on span "Dynamic bids - up and down" at bounding box center [318, 216] width 83 height 20
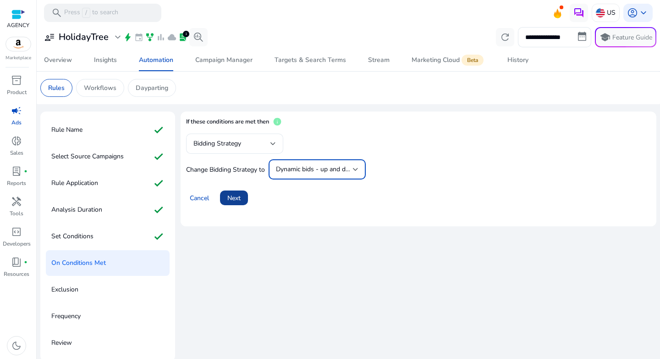
click at [241, 203] on span at bounding box center [234, 198] width 28 height 22
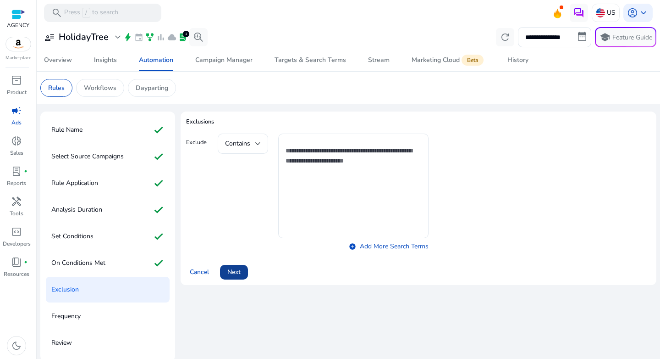
click at [244, 273] on span at bounding box center [234, 272] width 28 height 22
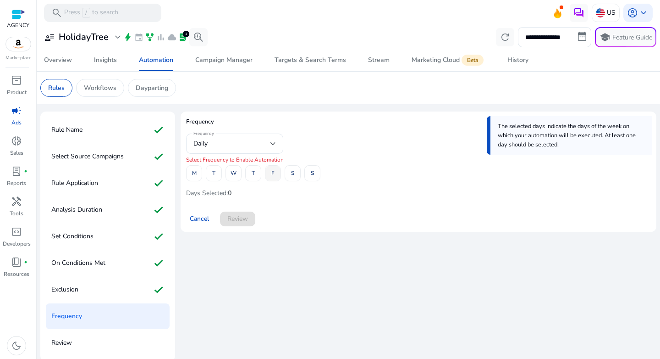
click at [269, 174] on span at bounding box center [273, 173] width 15 height 22
click at [238, 219] on span "Review" at bounding box center [237, 219] width 21 height 10
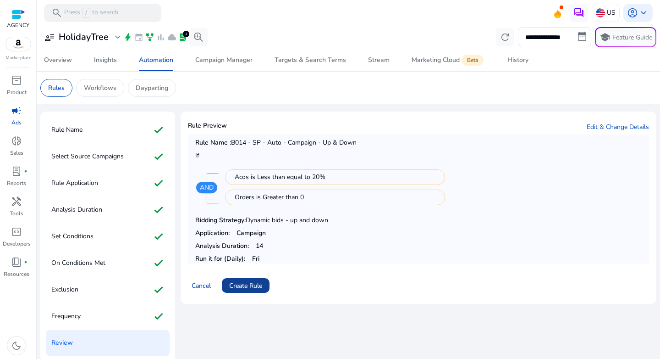
click at [255, 282] on span "Create Rule" at bounding box center [245, 286] width 33 height 10
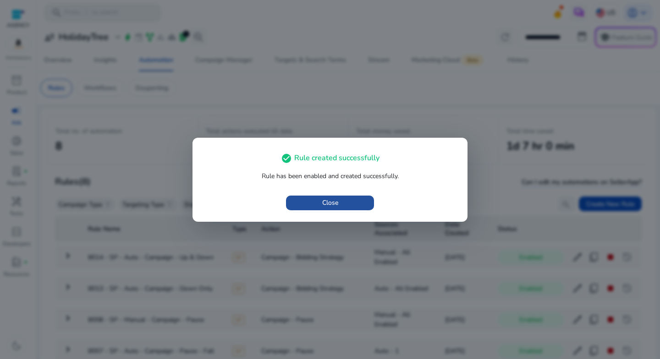
click at [316, 202] on span "button" at bounding box center [330, 203] width 88 height 22
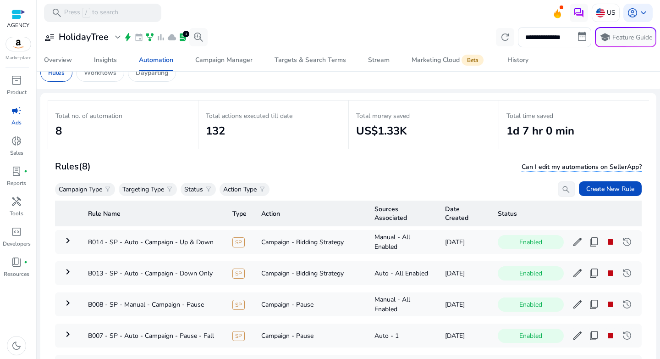
scroll to position [17, 0]
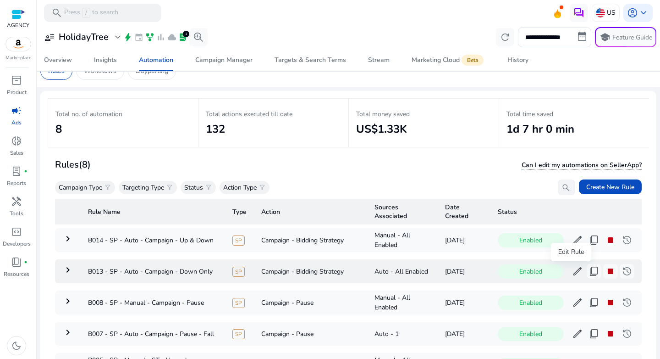
click at [572, 277] on span "edit" at bounding box center [577, 271] width 11 height 11
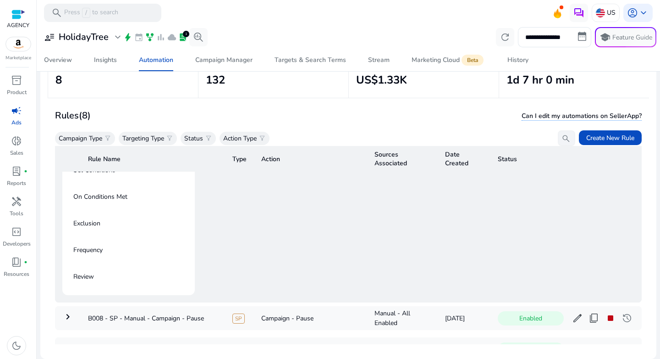
scroll to position [33, 0]
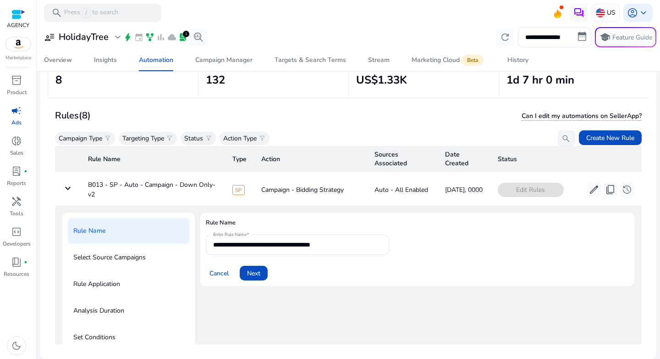
click at [271, 280] on mat-card "**********" at bounding box center [417, 248] width 434 height 73
click at [258, 276] on span "Next" at bounding box center [253, 273] width 13 height 10
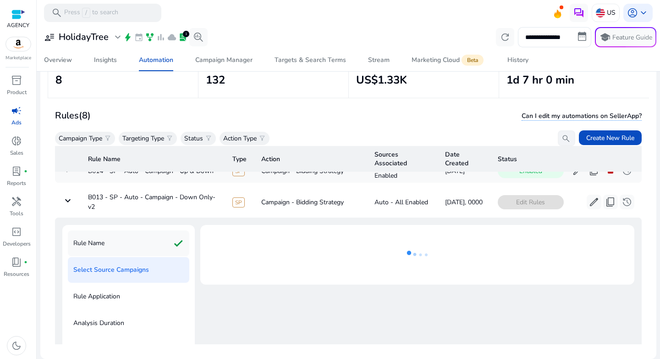
scroll to position [0, 0]
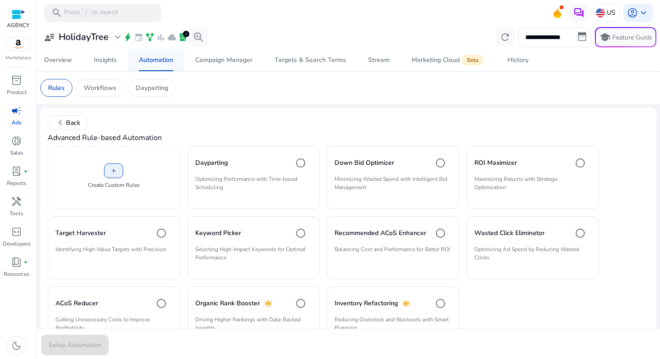
click at [146, 63] on div "Automation" at bounding box center [156, 60] width 34 height 6
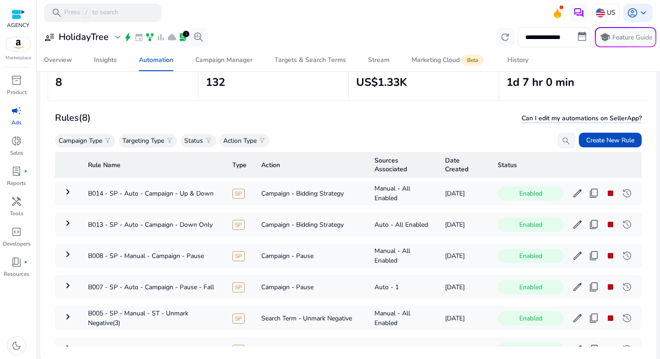
scroll to position [67, 0]
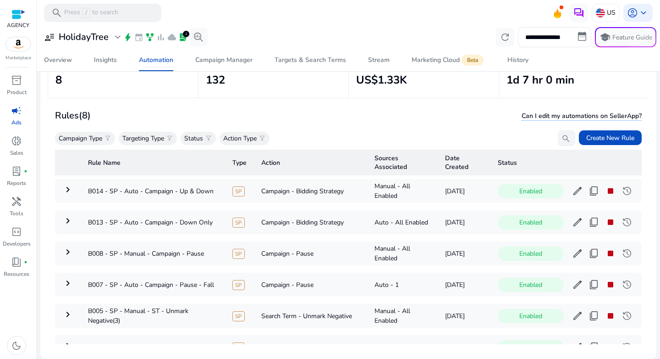
click at [134, 165] on th "Rule Name" at bounding box center [153, 162] width 144 height 26
click at [109, 164] on th "Rule Name" at bounding box center [153, 162] width 144 height 26
click at [605, 193] on span "stop" at bounding box center [610, 190] width 11 height 11
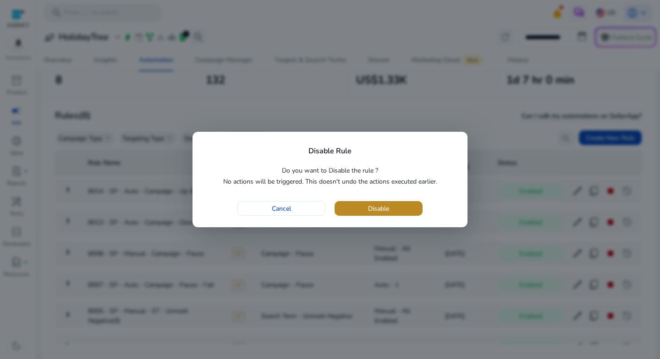
click at [398, 209] on span "button" at bounding box center [379, 208] width 88 height 22
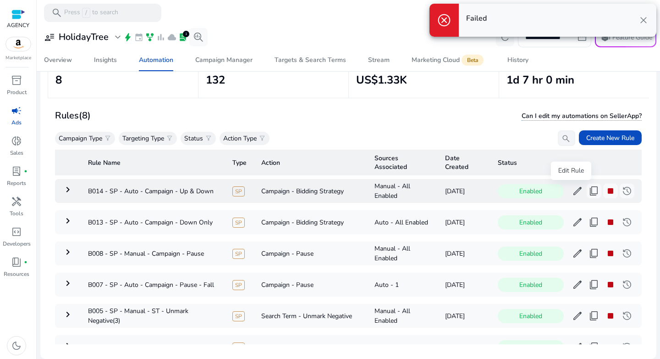
click at [572, 193] on span "edit" at bounding box center [577, 190] width 11 height 11
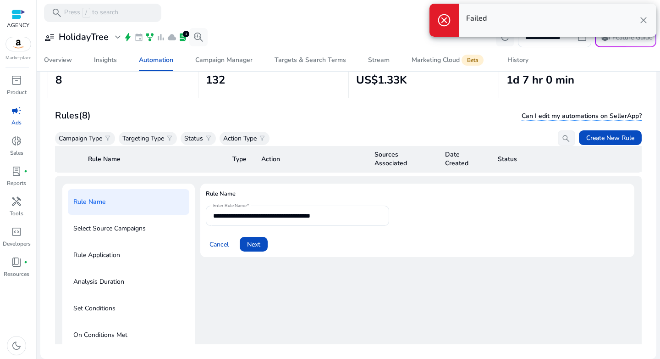
scroll to position [33, 0]
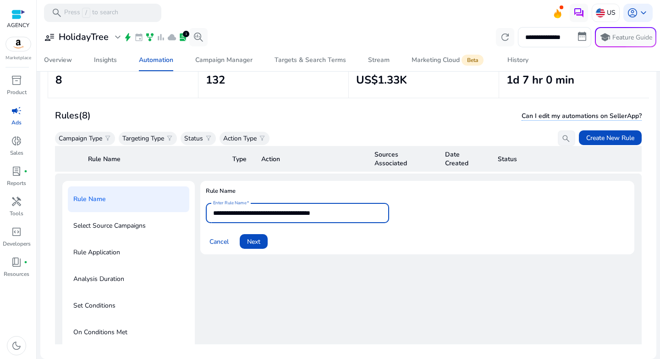
drag, startPoint x: 337, startPoint y: 213, endPoint x: 382, endPoint y: 214, distance: 44.5
click at [382, 214] on div "**********" at bounding box center [297, 213] width 183 height 20
type input "**********"
click at [254, 241] on span "Next" at bounding box center [253, 242] width 13 height 10
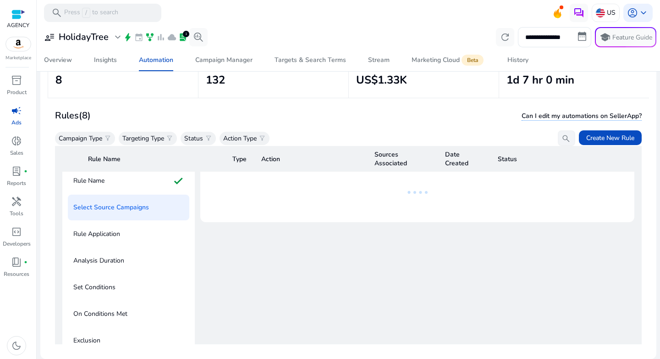
scroll to position [48, 0]
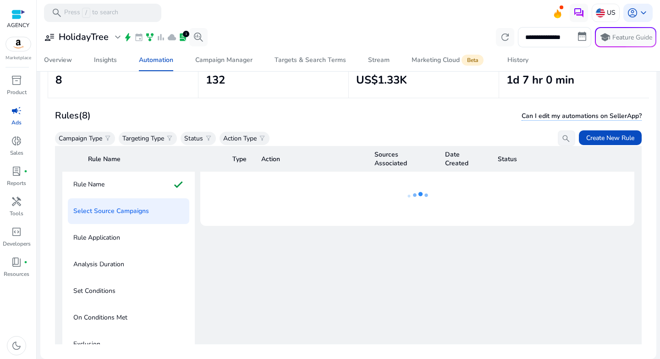
click at [124, 209] on p "Select Source Campaigns" at bounding box center [111, 211] width 76 height 15
click at [89, 186] on p "Rule Name" at bounding box center [88, 184] width 31 height 15
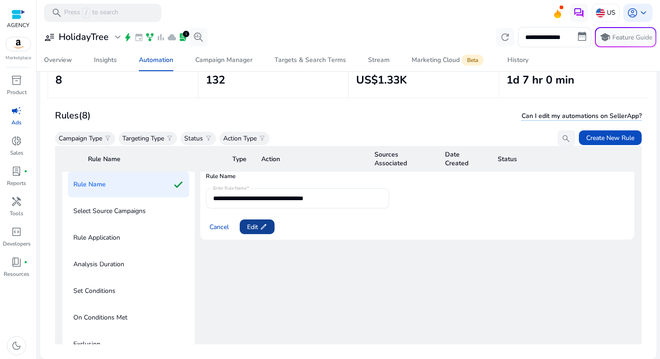
click at [256, 230] on span "Edit edit" at bounding box center [257, 227] width 20 height 10
click at [256, 230] on span "Next" at bounding box center [253, 227] width 13 height 10
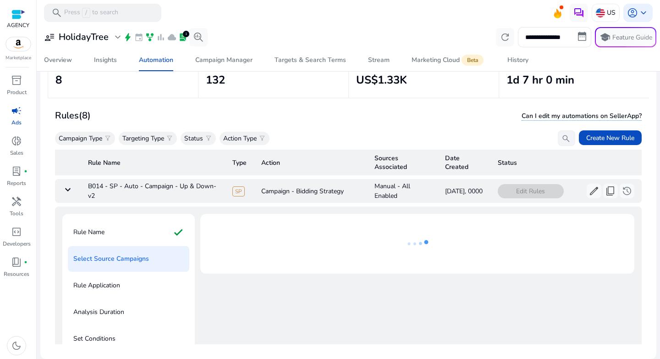
scroll to position [0, 0]
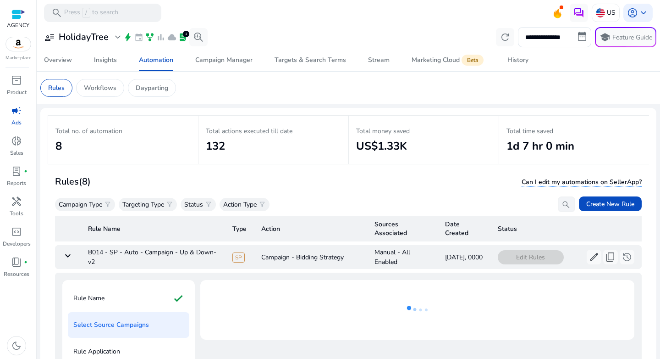
click at [64, 256] on mat-icon "keyboard_arrow_down" at bounding box center [67, 255] width 11 height 11
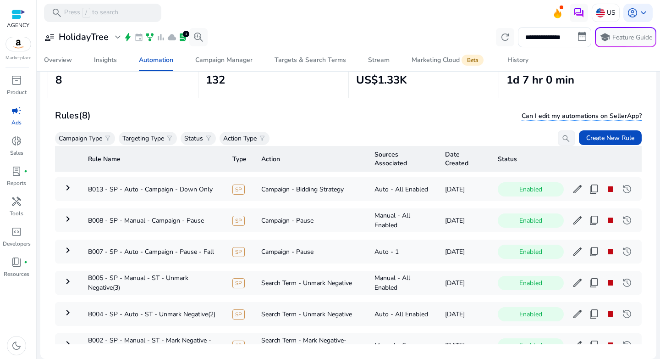
scroll to position [67, 0]
click at [589, 190] on span "content_copy" at bounding box center [594, 188] width 11 height 11
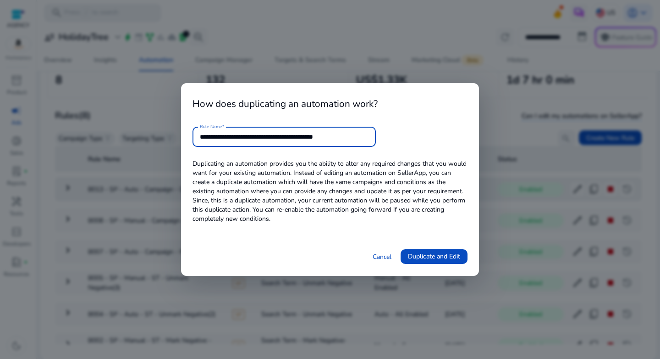
drag, startPoint x: 324, startPoint y: 134, endPoint x: 392, endPoint y: 137, distance: 67.9
click at [392, 137] on form "**********" at bounding box center [330, 137] width 275 height 20
type input "**********"
click at [431, 254] on span "Duplicate and Edit" at bounding box center [434, 256] width 52 height 10
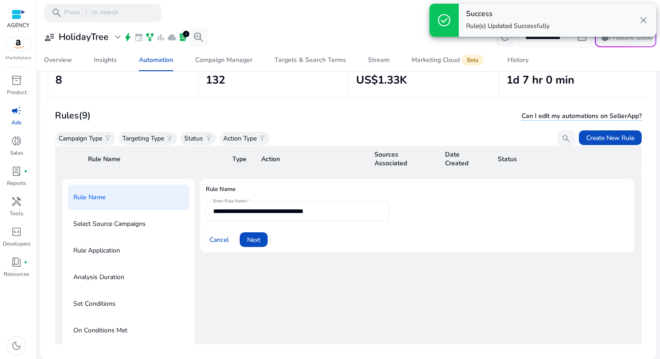
scroll to position [33, 0]
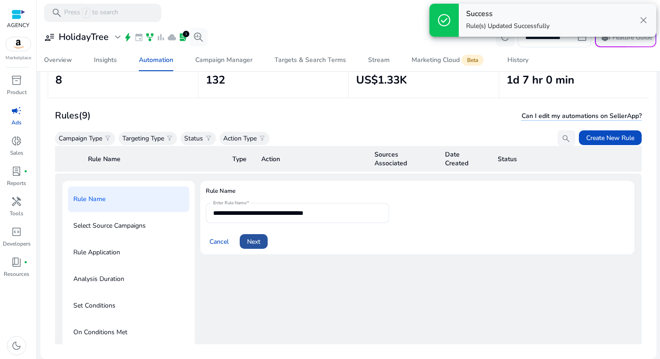
click at [252, 239] on span "Next" at bounding box center [253, 242] width 13 height 10
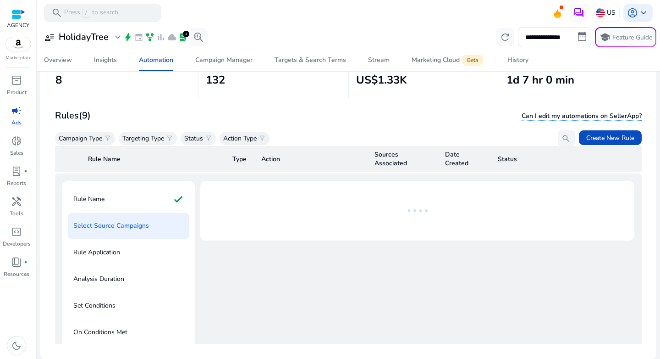
scroll to position [0, 0]
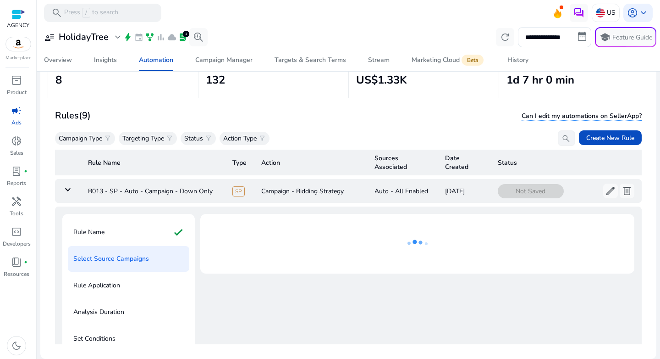
click at [63, 187] on mat-icon "keyboard_arrow_down" at bounding box center [67, 189] width 11 height 11
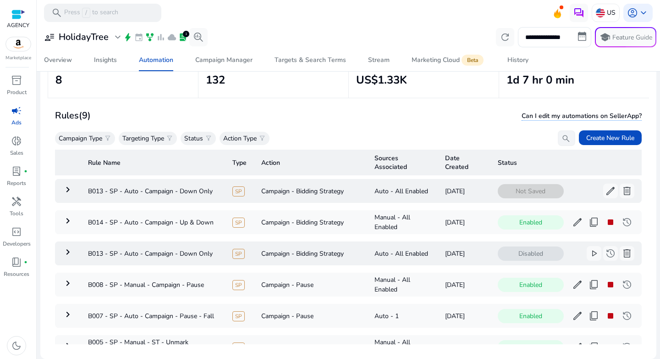
click at [68, 189] on mat-icon "keyboard_arrow_right" at bounding box center [67, 189] width 11 height 11
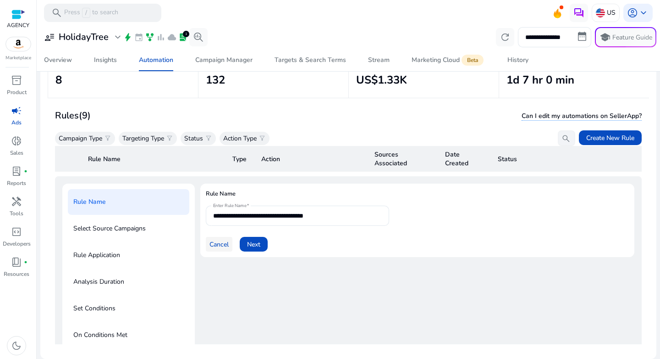
scroll to position [33, 0]
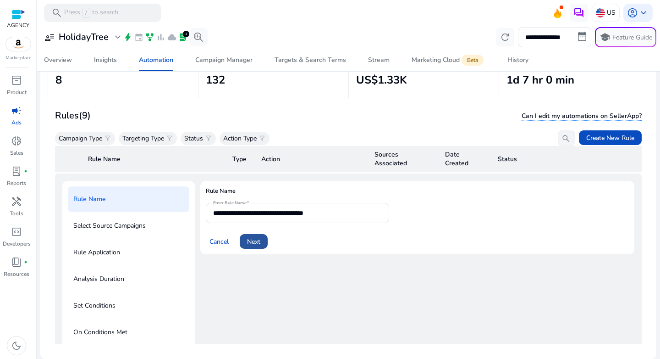
click at [252, 241] on span "Next" at bounding box center [253, 242] width 13 height 10
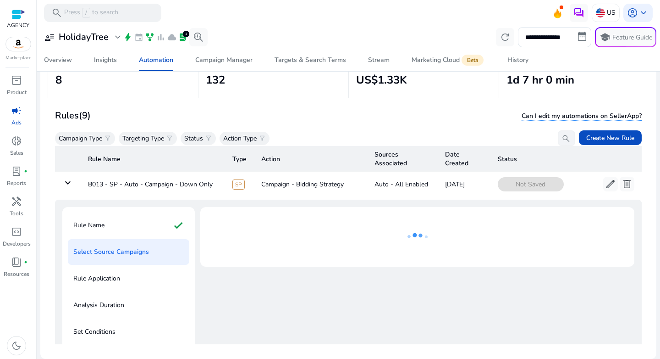
scroll to position [0, 0]
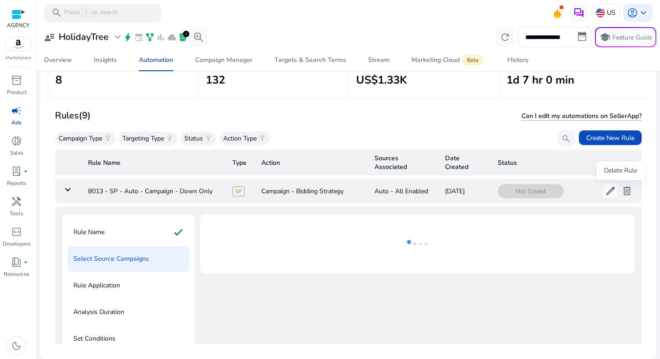
click at [625, 195] on span "delete" at bounding box center [627, 190] width 11 height 11
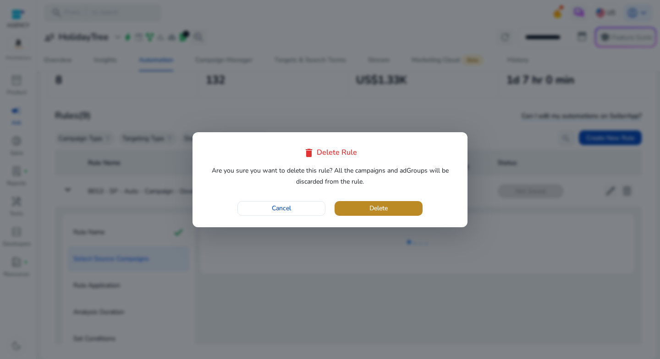
click at [379, 211] on span "Delete" at bounding box center [379, 208] width 18 height 10
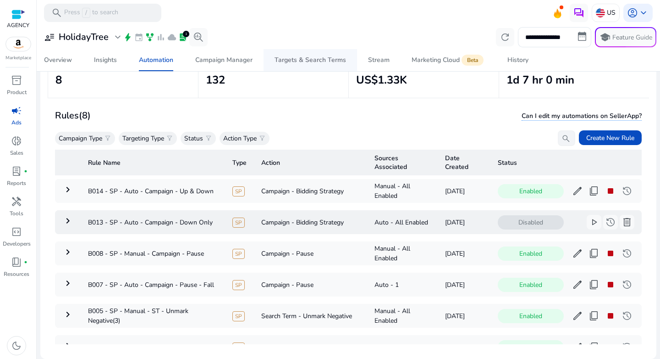
click at [292, 65] on span "Targets & Search Terms" at bounding box center [311, 60] width 72 height 22
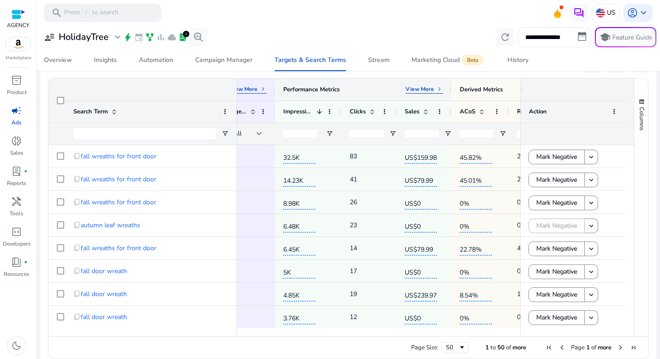
click at [426, 93] on p "View More" at bounding box center [420, 88] width 28 height 7
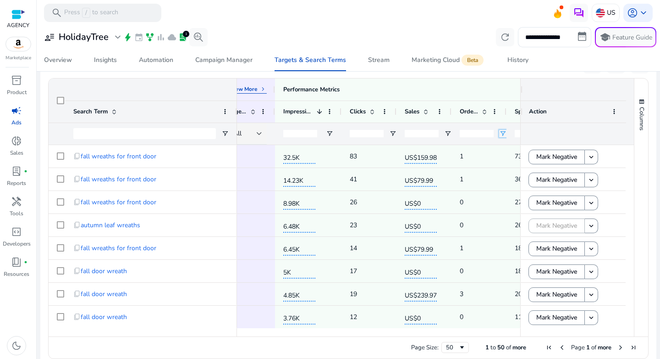
click at [504, 133] on span "Open Filter Menu" at bounding box center [502, 133] width 7 height 7
type input "*"
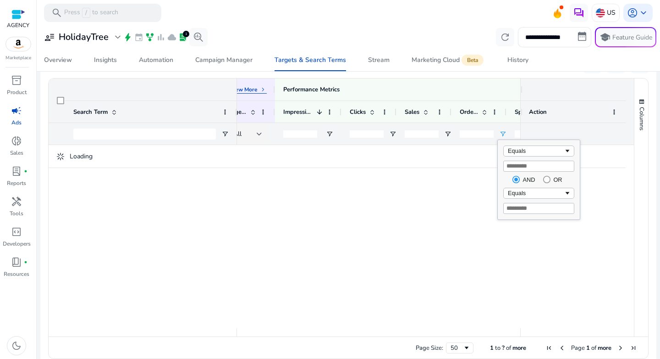
type input "*"
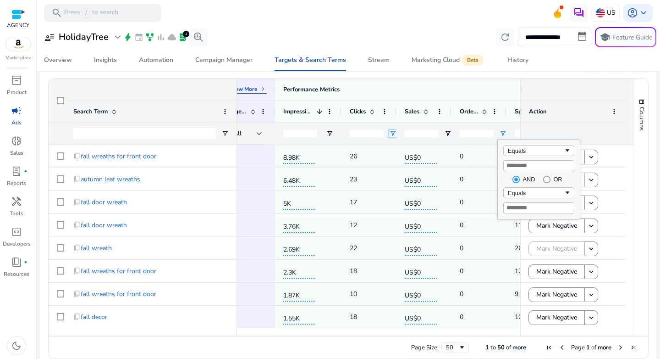
click at [391, 136] on span "Open Filter Menu" at bounding box center [392, 133] width 7 height 7
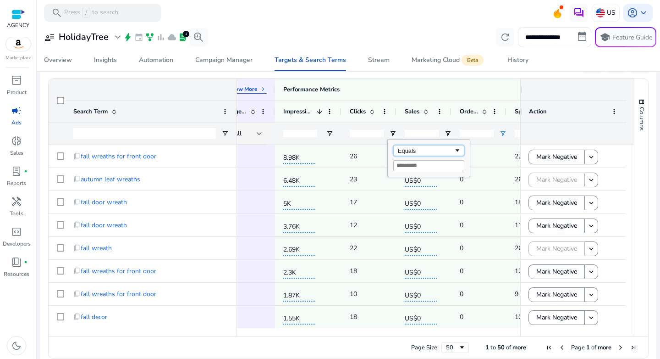
click at [411, 149] on div "Equals" at bounding box center [426, 150] width 56 height 7
click at [417, 165] on input "Filter Value" at bounding box center [428, 165] width 71 height 11
type input "**"
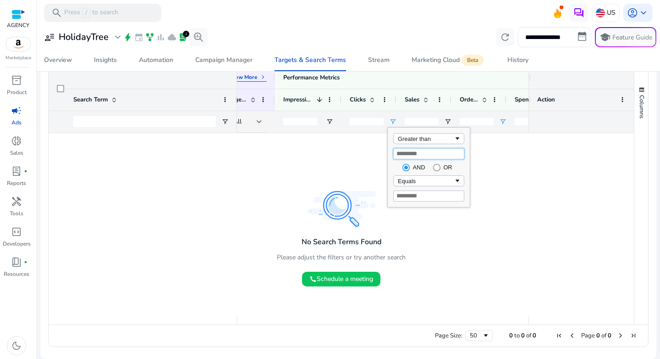
drag, startPoint x: 418, startPoint y: 153, endPoint x: 358, endPoint y: 155, distance: 60.1
click at [364, 153] on div "Drag here to set row groups Drag here to set column labels Primary Attributes V…" at bounding box center [348, 206] width 601 height 281
click at [350, 159] on div at bounding box center [383, 224] width 292 height 183
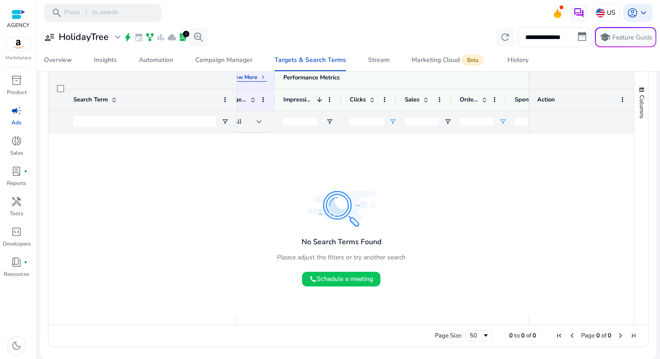
drag, startPoint x: 363, startPoint y: 117, endPoint x: 331, endPoint y: 117, distance: 32.1
click at [331, 117] on div "All ** *" at bounding box center [344, 122] width 880 height 22
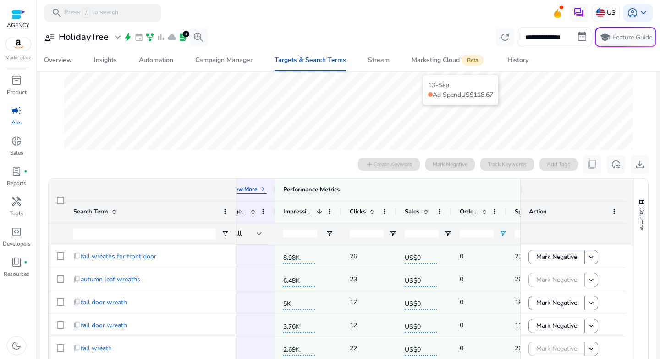
click at [466, 225] on div "*" at bounding box center [477, 234] width 34 height 22
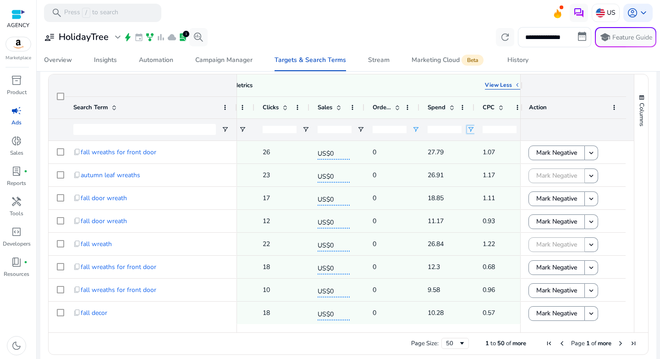
click at [471, 128] on span "Open Filter Menu" at bounding box center [470, 129] width 7 height 7
click at [490, 146] on div "Equals" at bounding box center [504, 146] width 56 height 7
click at [490, 161] on input "Filter Value" at bounding box center [506, 161] width 71 height 11
type input "*"
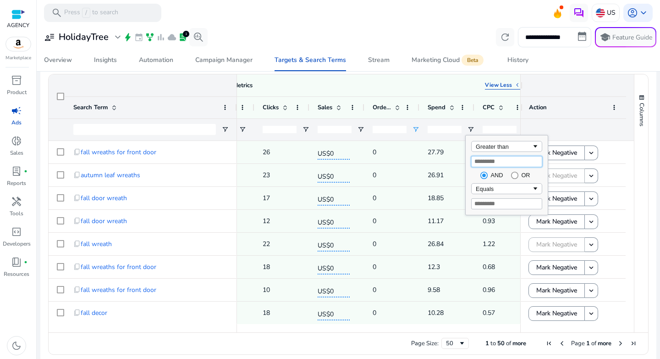
type input "**"
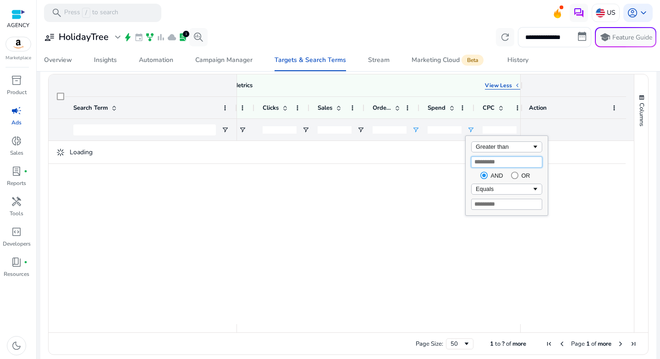
type input "**"
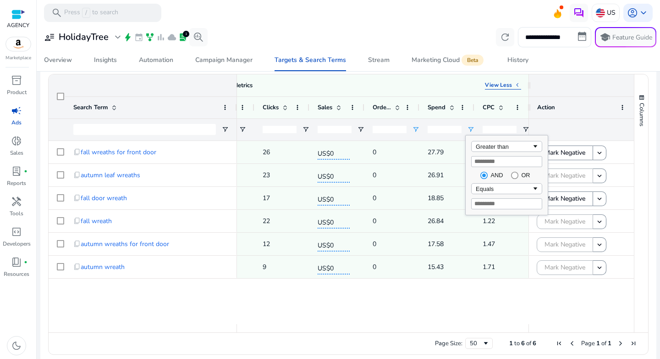
click at [358, 309] on div "8.98K 26 US$0 0 27.79 1.07 0% 0 6.48K 23 US$0 0 26.91 1.17 0% 0 5K 17 US$0 0 18…" at bounding box center [383, 232] width 292 height 183
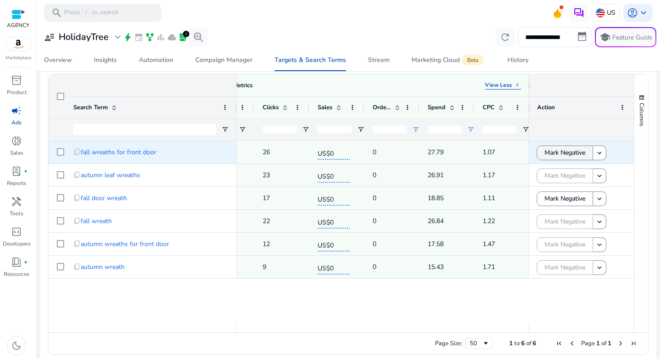
click at [552, 154] on span "Mark Negative" at bounding box center [565, 152] width 41 height 19
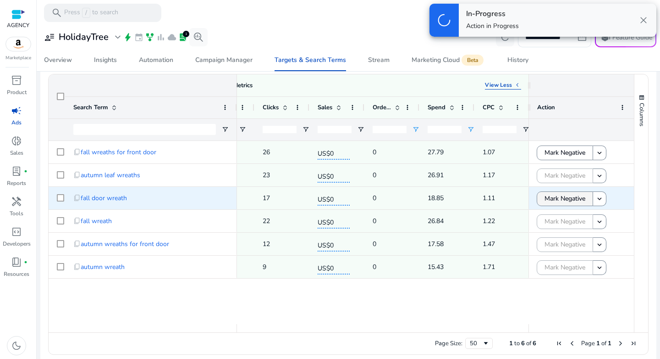
click at [556, 198] on span "Mark Negative" at bounding box center [565, 198] width 41 height 19
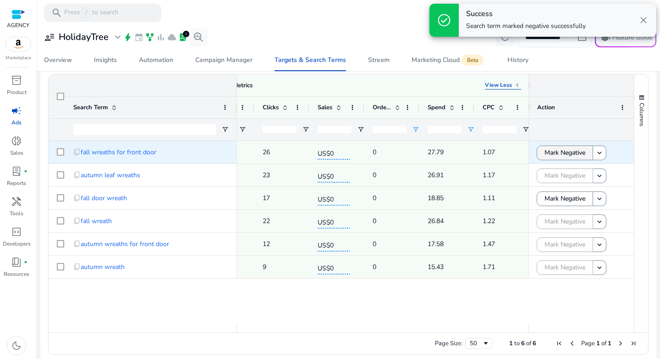
click at [562, 150] on span "Mark Negative" at bounding box center [565, 152] width 41 height 19
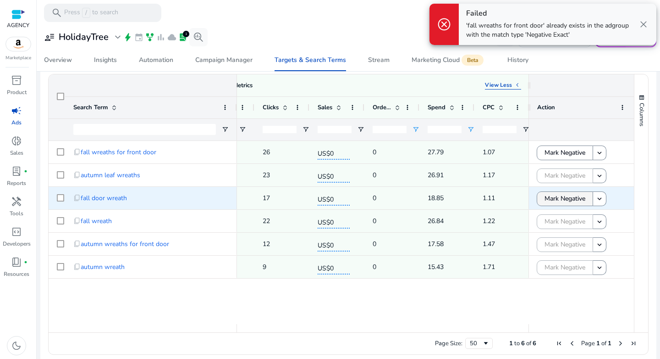
click at [564, 196] on span "Mark Negative" at bounding box center [565, 198] width 41 height 19
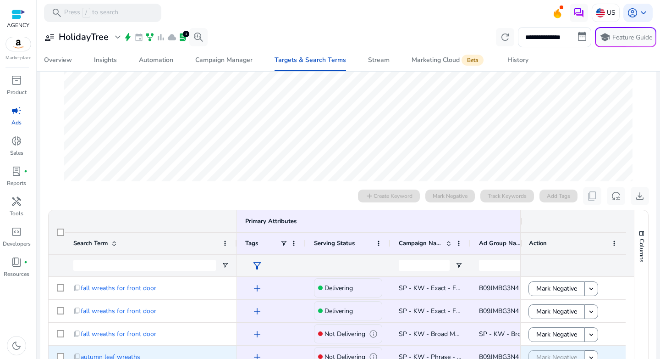
scroll to position [304, 0]
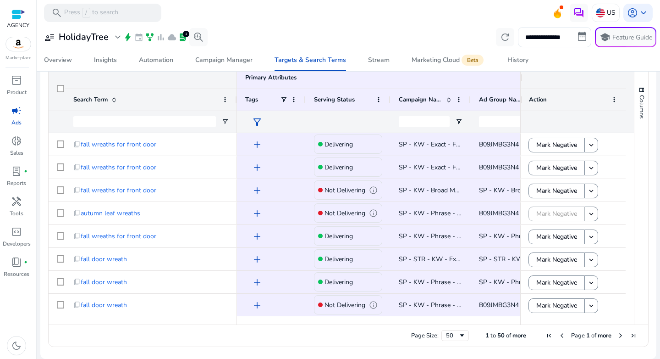
click at [566, 37] on input "**********" at bounding box center [554, 37] width 73 height 20
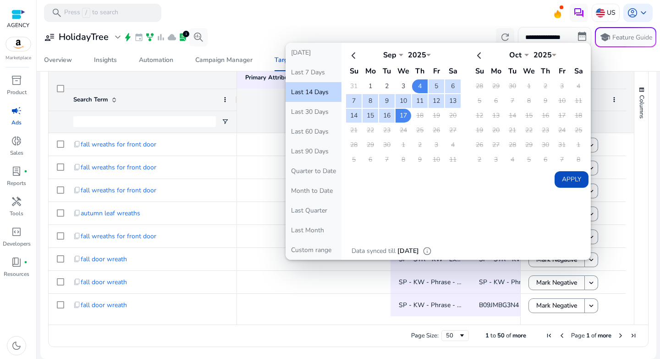
scroll to position [0, 324]
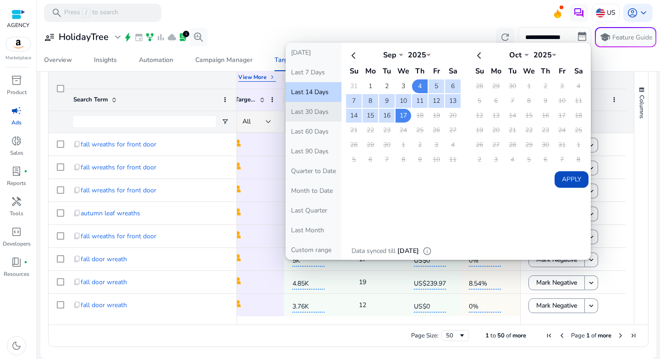
click at [321, 110] on button "Last 30 Days" at bounding box center [314, 112] width 56 height 20
type input "**********"
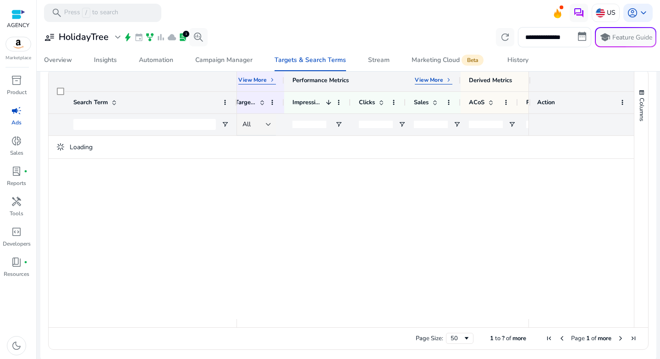
scroll to position [304, 0]
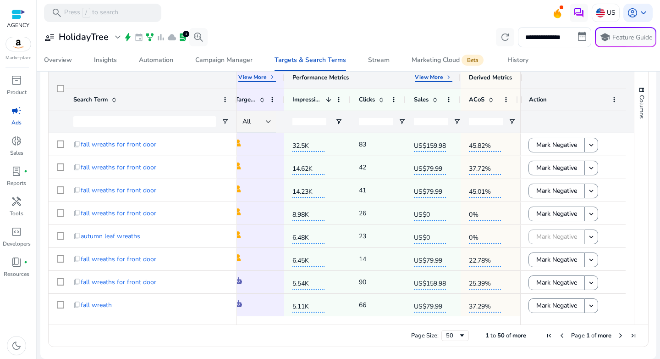
click at [438, 75] on p "View More" at bounding box center [429, 76] width 28 height 7
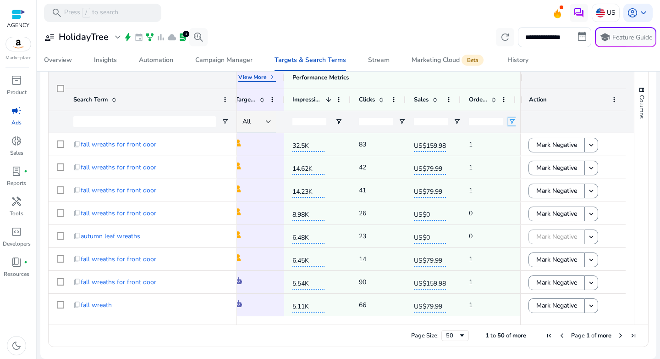
click at [510, 122] on span "Open Filter Menu" at bounding box center [512, 121] width 7 height 7
type input "*"
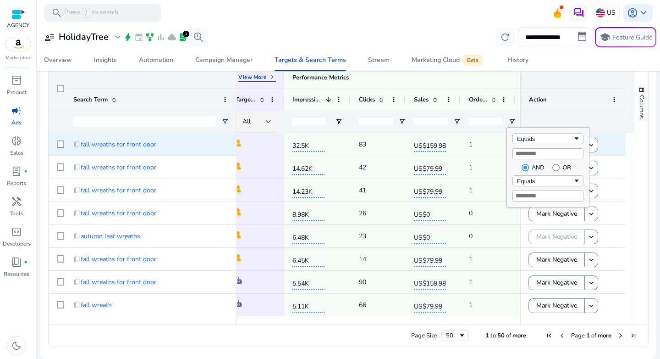
type input "*"
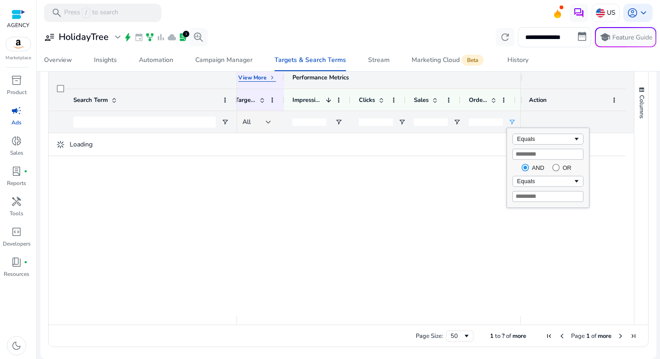
click at [425, 81] on div "Performance Metrics View Less keyboard_arrow_left" at bounding box center [455, 77] width 325 height 8
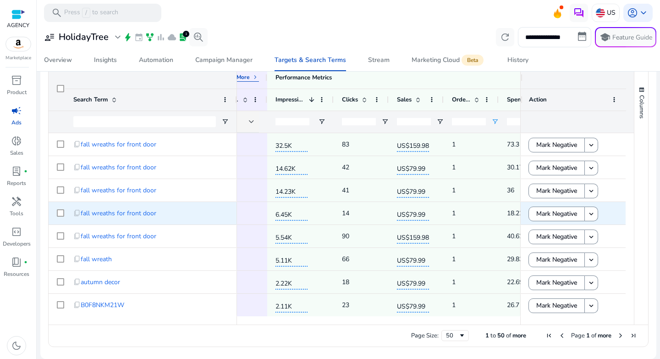
scroll to position [0, 0]
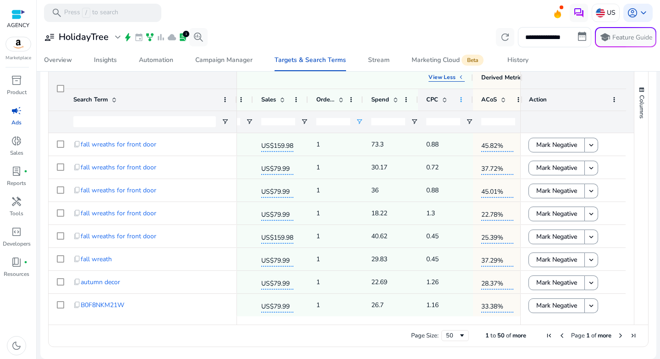
click at [462, 102] on span at bounding box center [461, 99] width 7 height 7
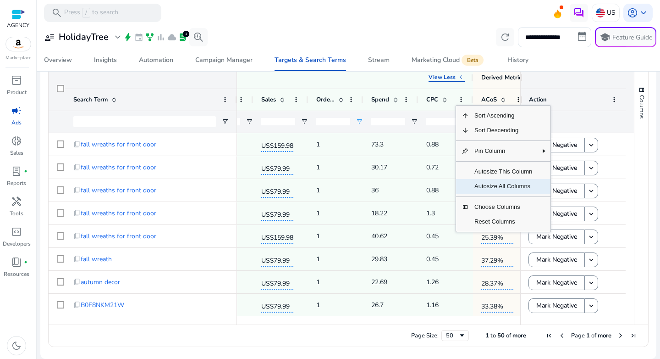
click at [502, 183] on span "Autosize All Columns" at bounding box center [503, 186] width 69 height 15
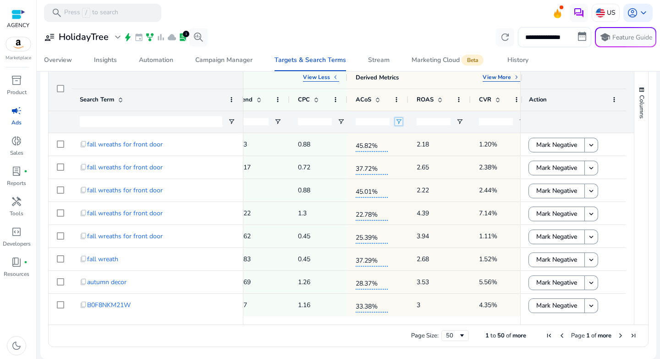
click at [398, 122] on span "Open Filter Menu" at bounding box center [398, 121] width 7 height 7
click at [424, 138] on div "Equals" at bounding box center [432, 138] width 56 height 7
click at [429, 156] on input "Filter Value" at bounding box center [434, 153] width 71 height 11
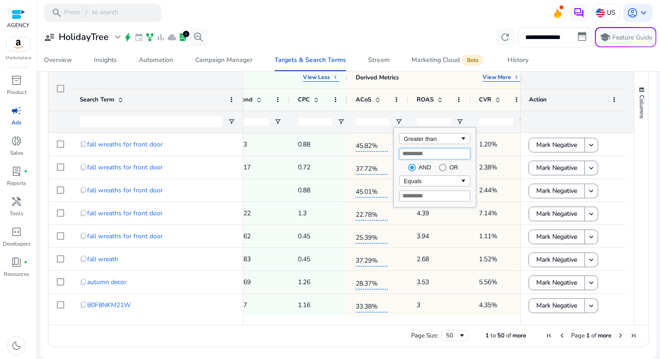
type input "**"
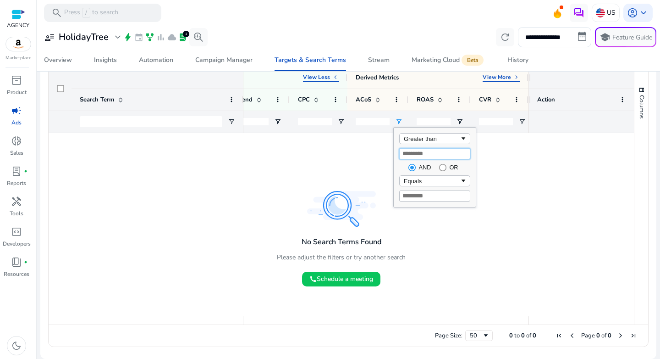
type input "*"
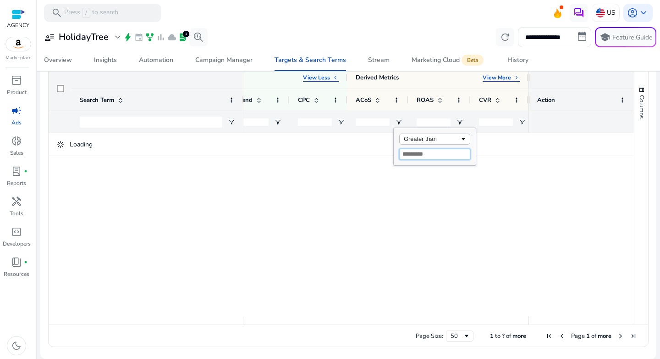
type input "*"
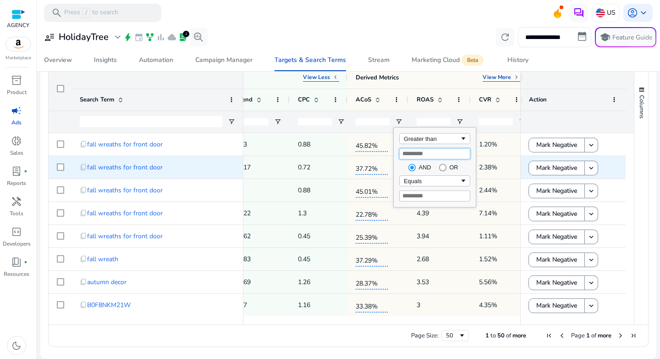
type input "*"
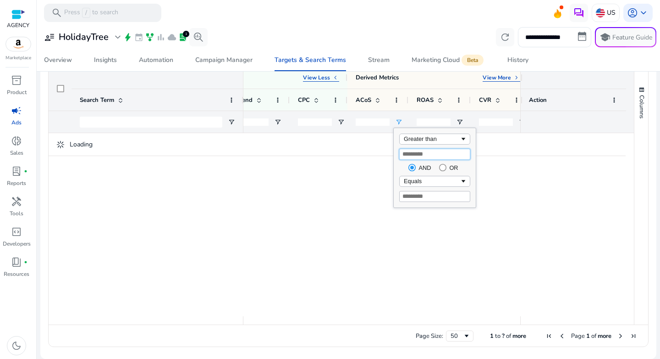
type input "***"
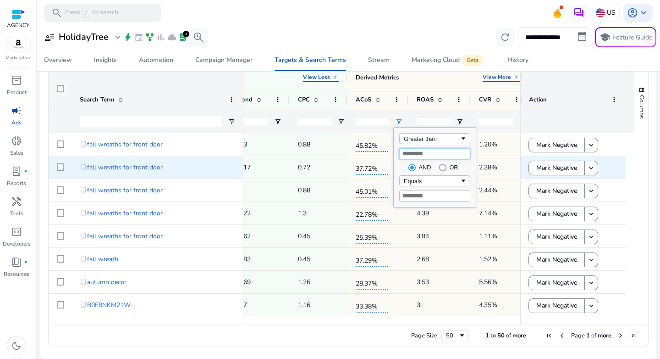
type input "***"
type input "*"
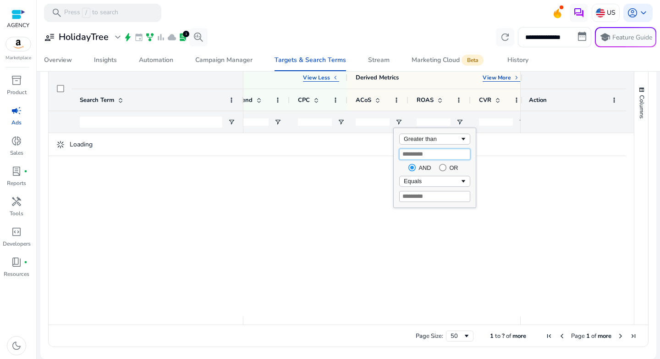
type input "**"
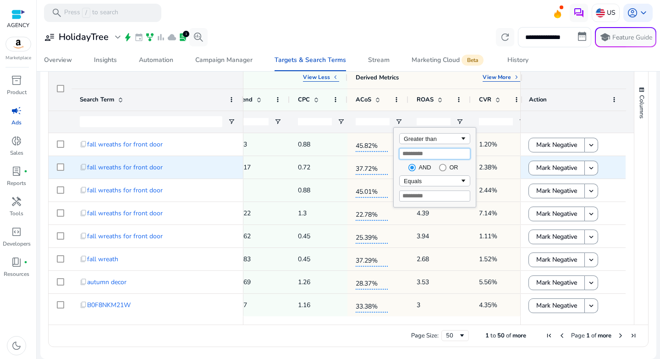
type input "**"
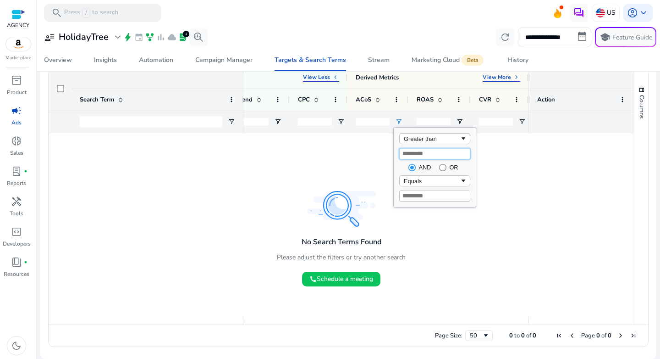
type input "*"
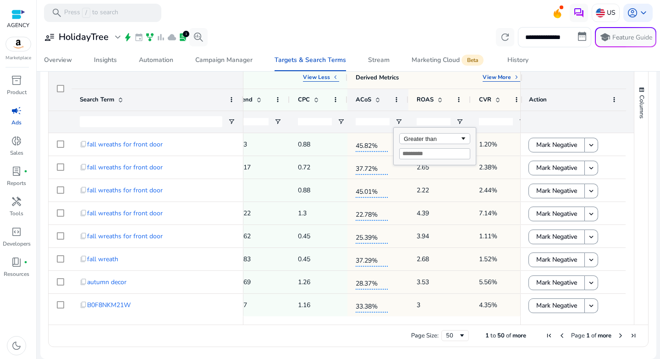
click at [379, 101] on span at bounding box center [377, 99] width 7 height 7
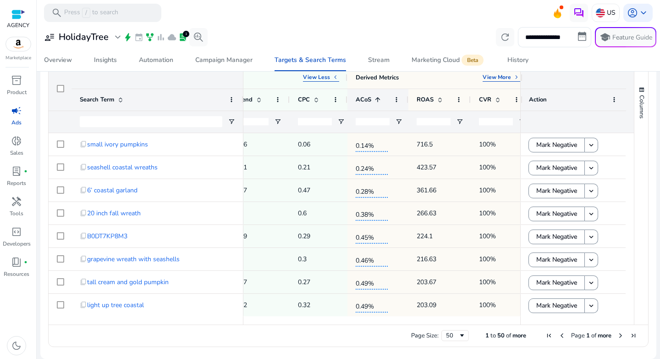
click at [379, 101] on span at bounding box center [377, 99] width 7 height 7
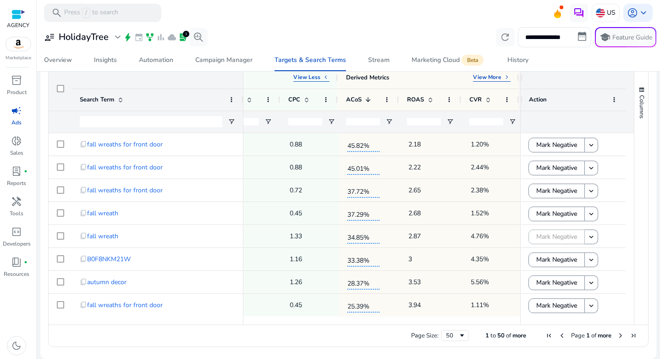
click at [346, 32] on div "**********" at bounding box center [348, 37] width 616 height 20
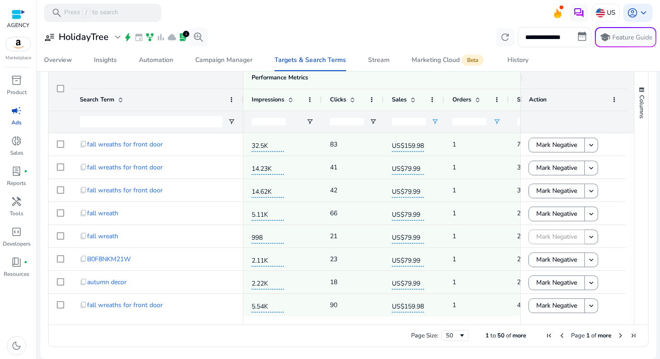
drag, startPoint x: 461, startPoint y: 122, endPoint x: 438, endPoint y: 120, distance: 22.6
click at [438, 120] on div "* All" at bounding box center [341, 122] width 939 height 22
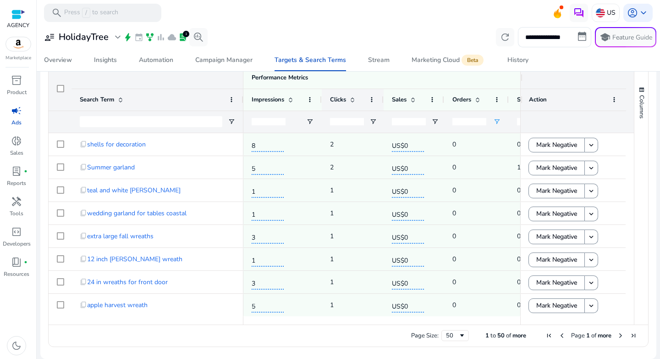
type input "*"
click at [350, 102] on span at bounding box center [352, 99] width 7 height 7
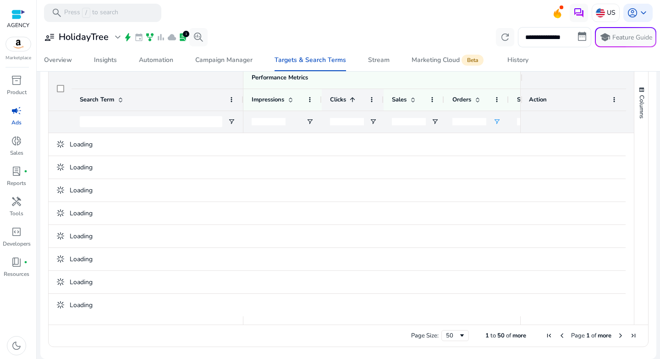
click at [350, 102] on span at bounding box center [352, 99] width 7 height 7
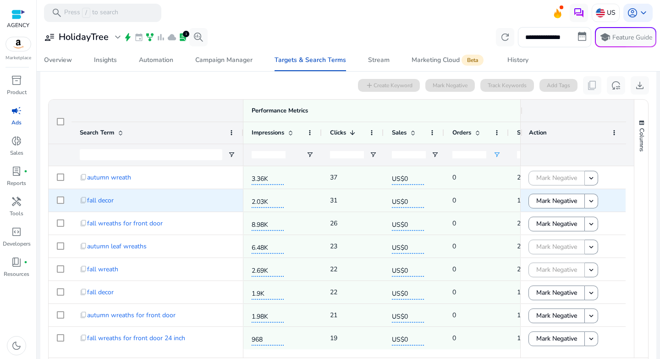
scroll to position [0, 305]
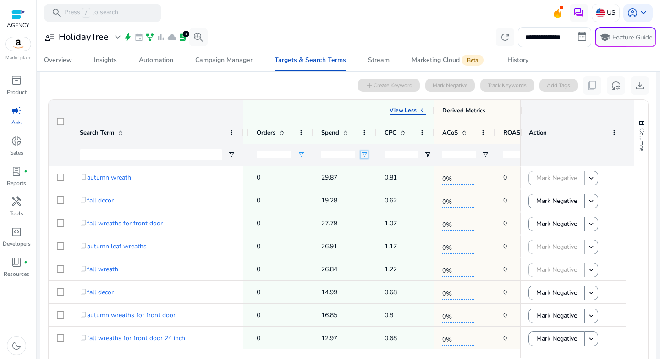
click at [365, 153] on span "Open Filter Menu" at bounding box center [364, 154] width 7 height 7
click at [377, 168] on div "Equals" at bounding box center [398, 171] width 56 height 7
click at [389, 187] on input "Filter Value" at bounding box center [400, 186] width 71 height 11
type input "*"
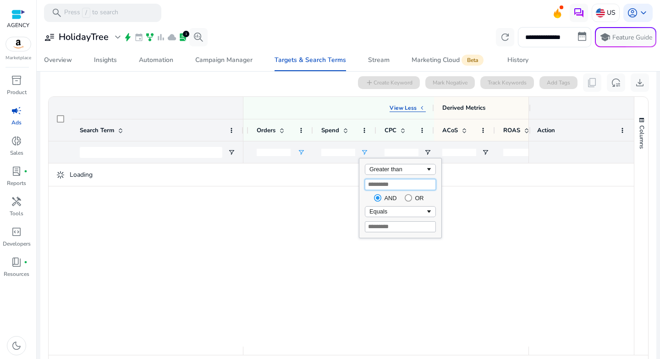
type input "**"
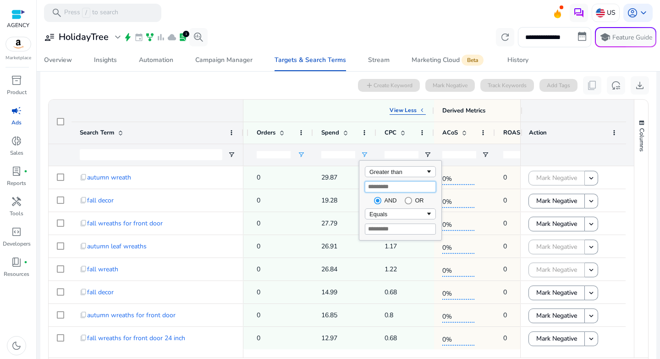
type input "**"
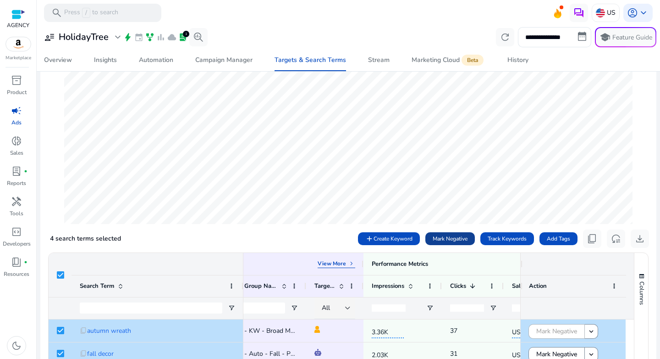
click at [446, 237] on span "Mark Negative" at bounding box center [450, 238] width 35 height 8
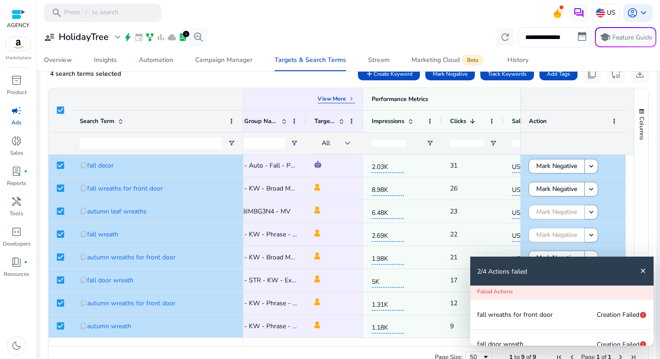
click at [645, 269] on mat-icon "close" at bounding box center [643, 270] width 7 height 7
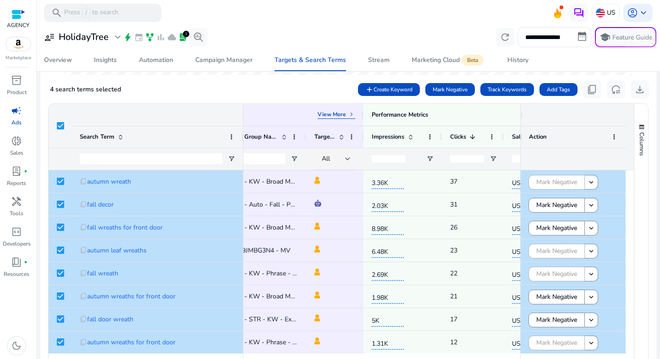
scroll to position [67, 0]
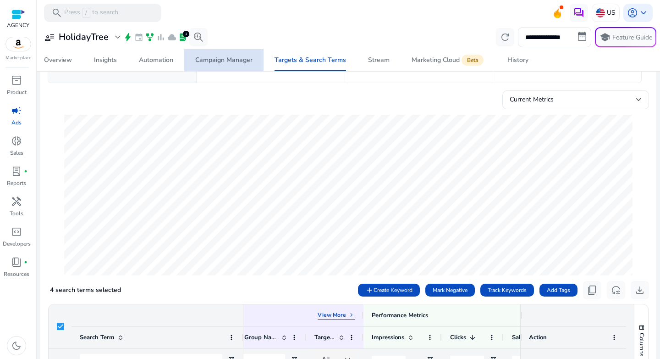
click at [224, 62] on div "Campaign Manager" at bounding box center [223, 60] width 57 height 6
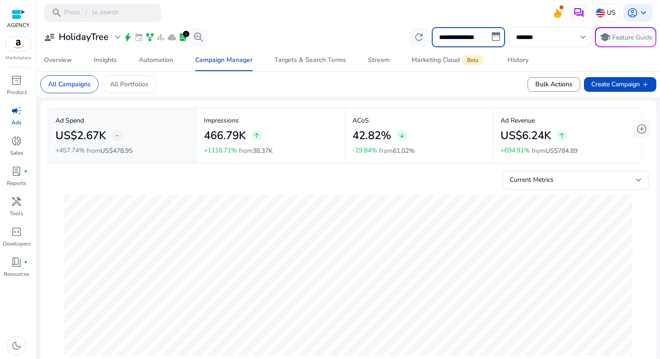
click at [461, 41] on input "**********" at bounding box center [468, 37] width 73 height 20
select select "*"
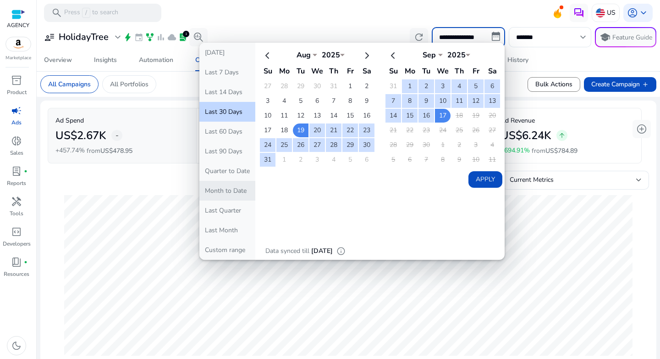
click at [234, 192] on button "Month to Date" at bounding box center [227, 191] width 56 height 20
type input "**********"
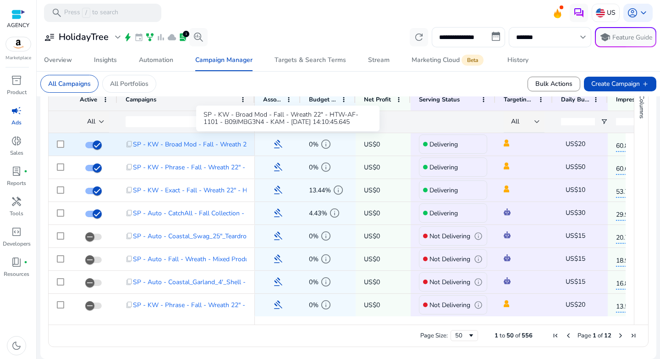
scroll to position [261, 0]
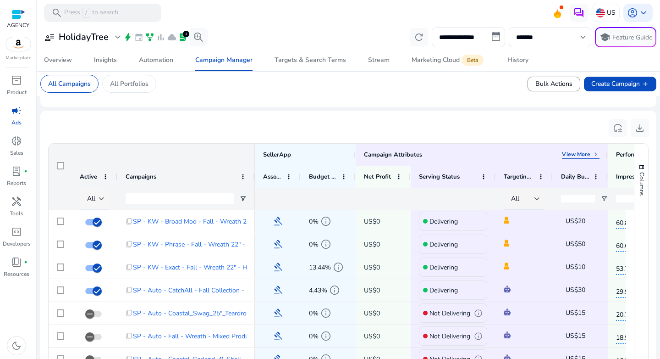
click at [95, 197] on span "All" at bounding box center [91, 198] width 8 height 9
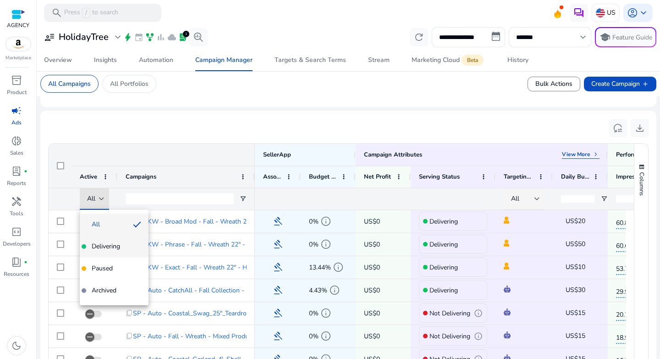
click at [105, 245] on span "Delivering" at bounding box center [106, 246] width 28 height 9
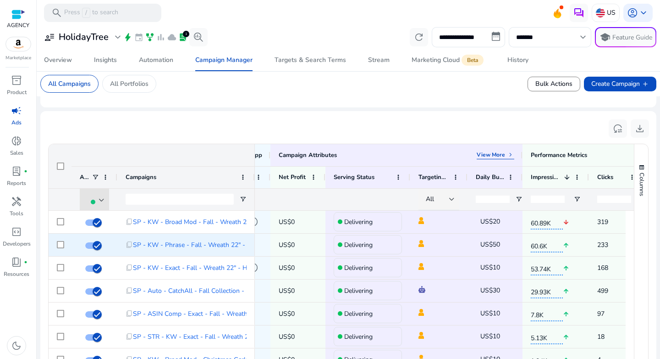
scroll to position [0, 95]
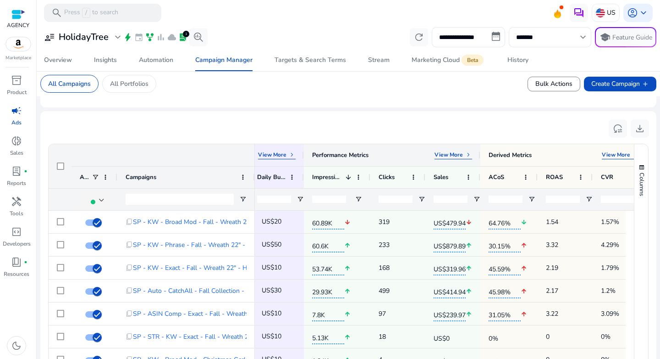
click at [461, 157] on p "View More" at bounding box center [449, 154] width 28 height 7
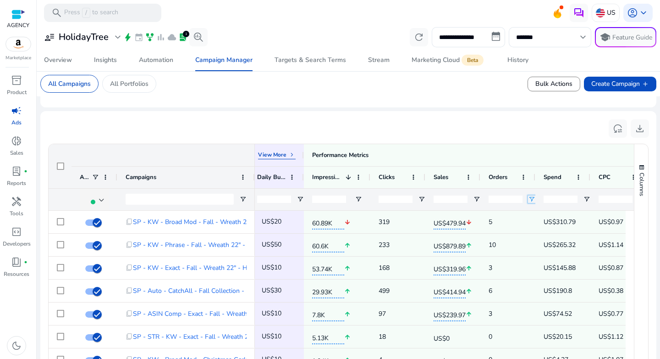
click at [530, 200] on span "Open Filter Menu" at bounding box center [531, 198] width 7 height 7
type input "*"
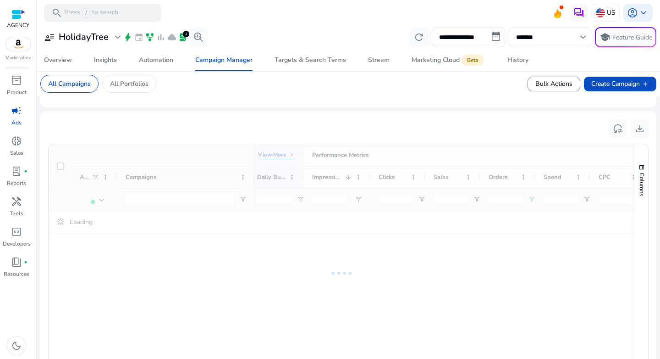
click at [417, 132] on div "reset_settings download" at bounding box center [349, 128] width 602 height 21
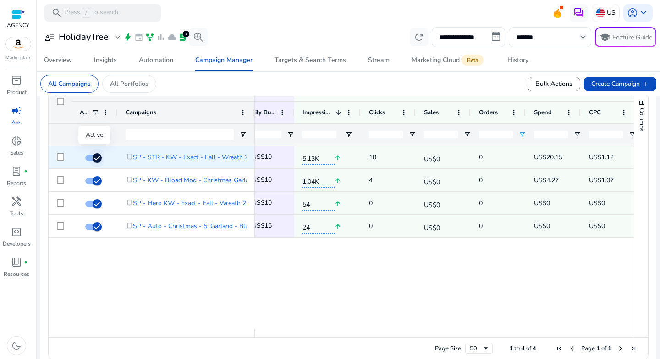
click at [89, 160] on span "button" at bounding box center [97, 158] width 18 height 18
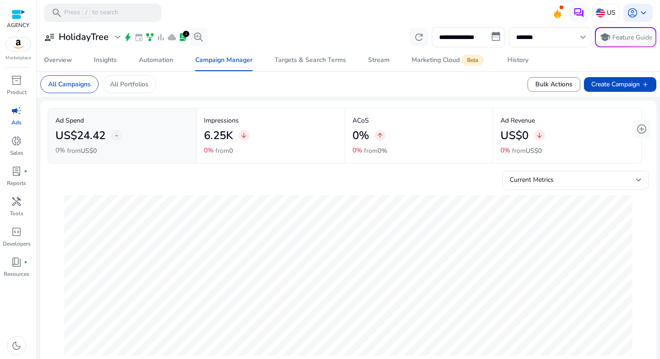
scroll to position [0, 314]
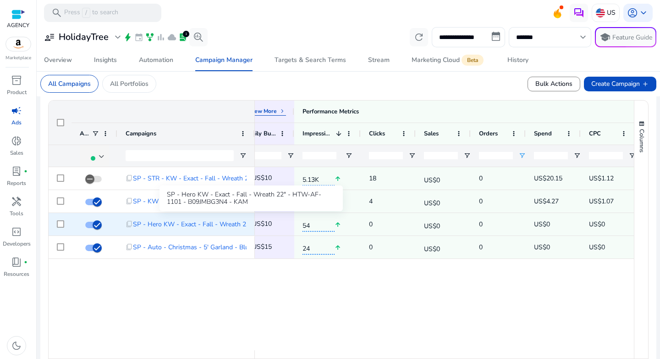
click at [192, 227] on span "SP - Hero KW - Exact - Fall - Wreath 22" - HTW-AF-1101 - B09JMBG3N4 - KAM" at bounding box center [251, 224] width 236 height 19
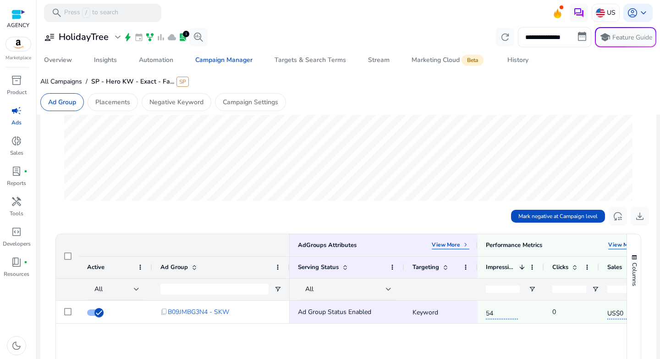
scroll to position [246, 0]
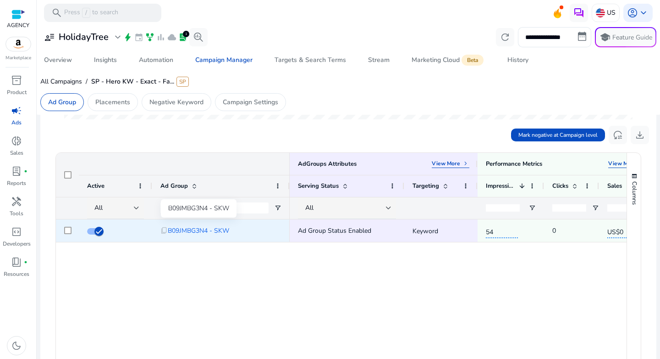
click at [193, 228] on span "B09JMBG3N4 - SKW" at bounding box center [198, 230] width 61 height 19
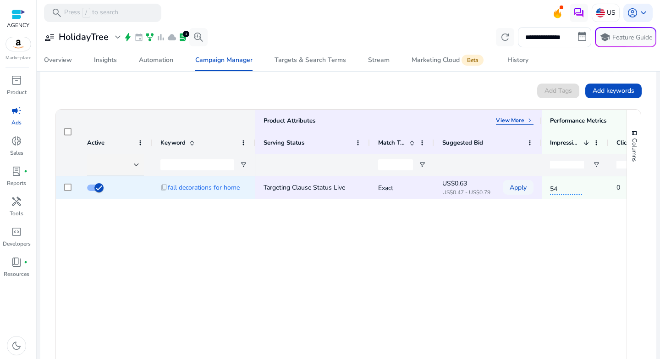
scroll to position [129, 0]
drag, startPoint x: 275, startPoint y: 190, endPoint x: 306, endPoint y: 191, distance: 31.7
click at [306, 191] on span "Targeting Clause Status Live" at bounding box center [305, 187] width 82 height 9
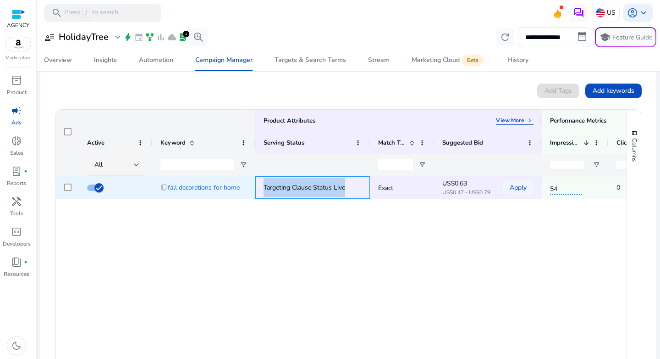
click at [306, 191] on span "Targeting Clause Status Live" at bounding box center [305, 187] width 82 height 9
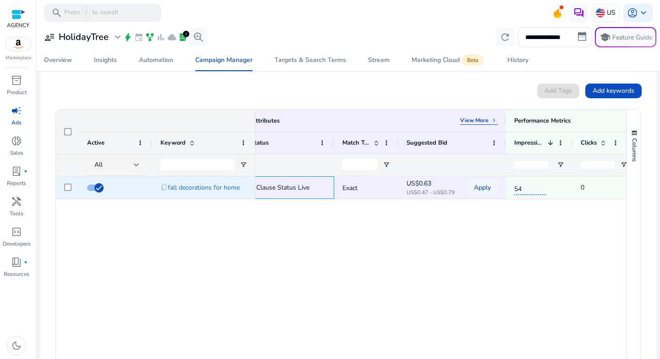
scroll to position [0, 0]
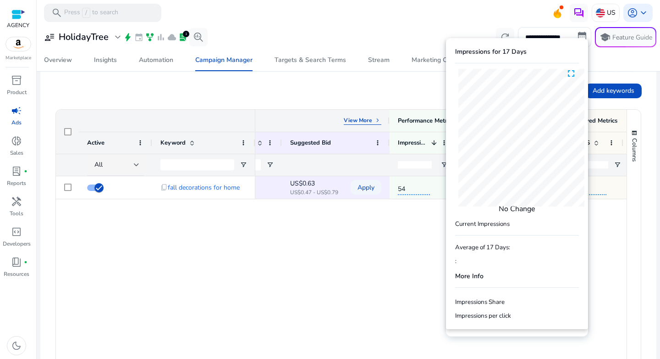
click at [376, 126] on div "Product Attributes View More keyboard_arrow_right" at bounding box center [246, 121] width 287 height 22
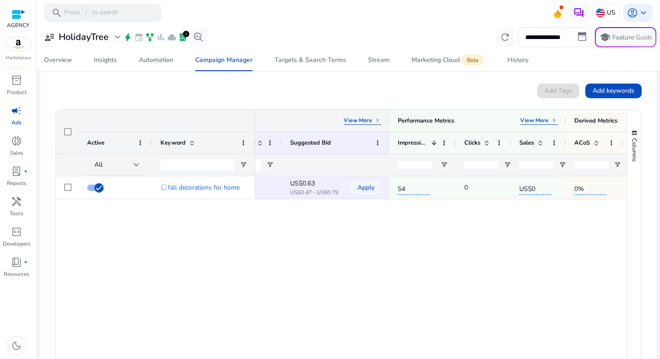
click at [375, 125] on div "Product Attributes View More keyboard_arrow_right" at bounding box center [246, 121] width 287 height 22
click at [373, 122] on div "View More keyboard_arrow_right" at bounding box center [363, 120] width 38 height 8
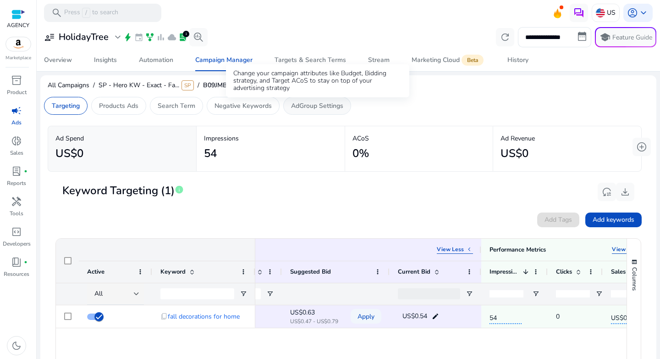
click at [329, 105] on p "AdGroup Settings" at bounding box center [317, 106] width 52 height 10
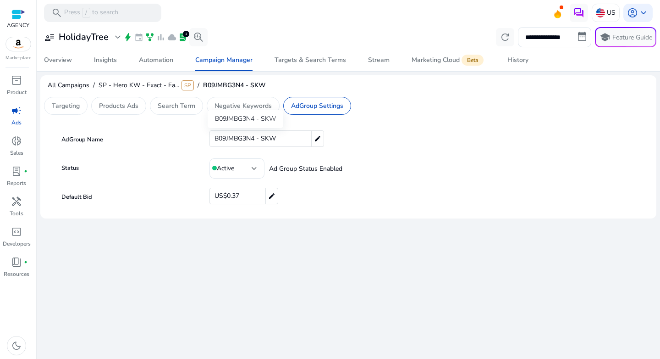
click at [268, 138] on span "B09JMBG3N4 - SKW" at bounding box center [245, 139] width 61 height 14
click at [268, 139] on input "**********" at bounding box center [416, 139] width 413 height 16
click at [269, 139] on input "**********" at bounding box center [416, 139] width 413 height 16
type input "**********"
click at [352, 198] on div "US$0.37 edit" at bounding box center [427, 196] width 435 height 17
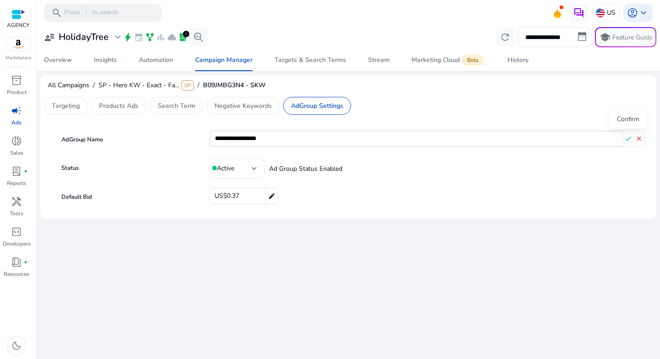
click at [629, 141] on mat-icon "check" at bounding box center [628, 139] width 11 height 14
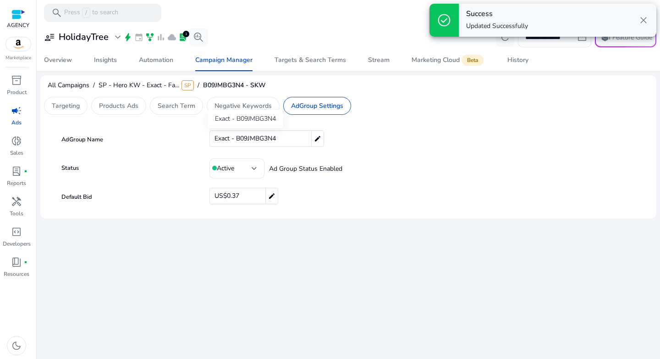
click at [260, 143] on span "Exact - B09JMBG3N4" at bounding box center [245, 139] width 61 height 14
click at [260, 143] on input "**********" at bounding box center [416, 139] width 413 height 16
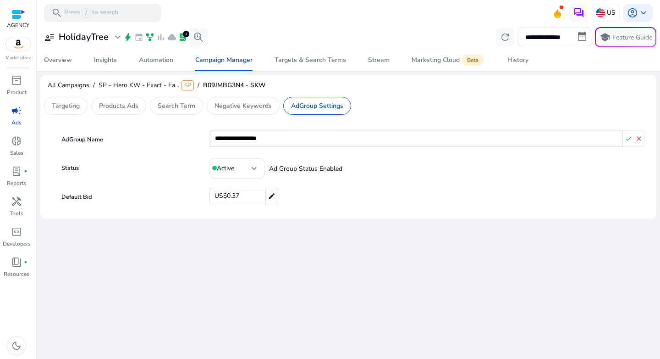
click at [438, 221] on div "**********" at bounding box center [348, 191] width 616 height 333
click at [115, 84] on span "SP - Hero KW - Exact - Fa..." at bounding box center [139, 85] width 81 height 9
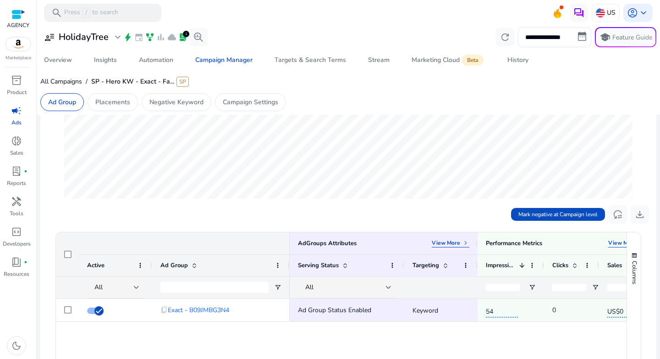
scroll to position [334, 0]
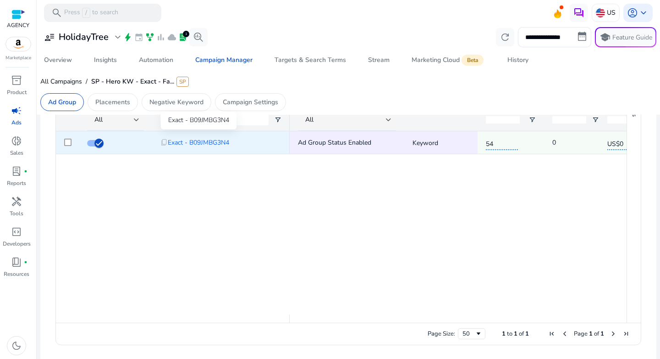
click at [193, 145] on span "Exact - B09JMBG3N4" at bounding box center [198, 142] width 61 height 19
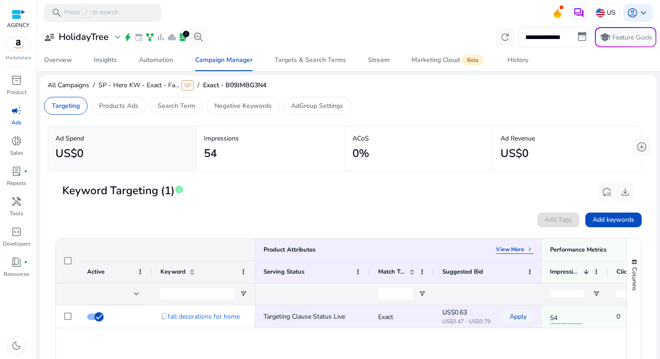
scroll to position [87, 0]
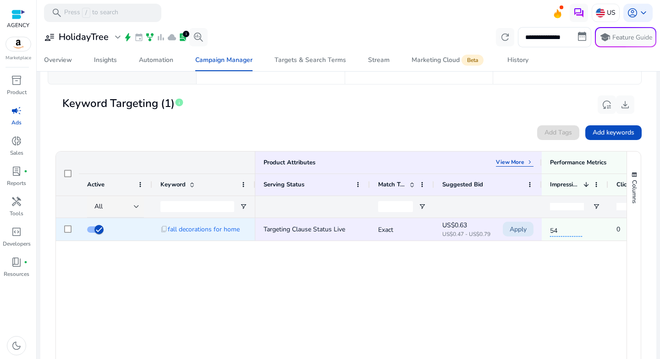
click at [521, 229] on span "Apply" at bounding box center [518, 229] width 17 height 19
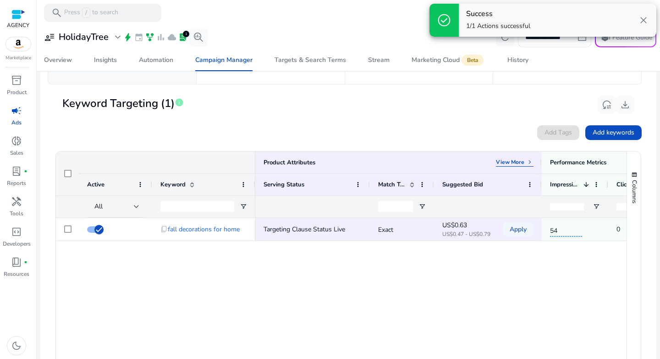
scroll to position [0, 0]
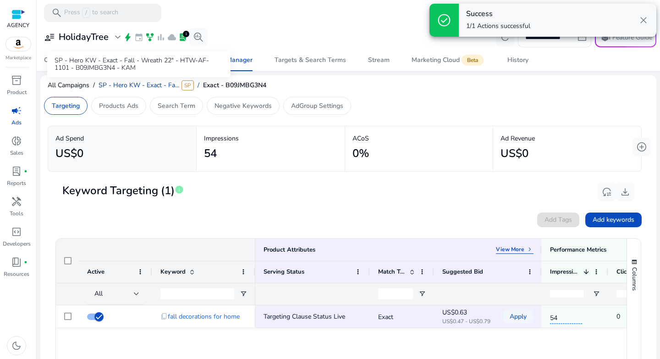
click at [140, 85] on span "SP - Hero KW - Exact - Fa..." at bounding box center [139, 85] width 81 height 9
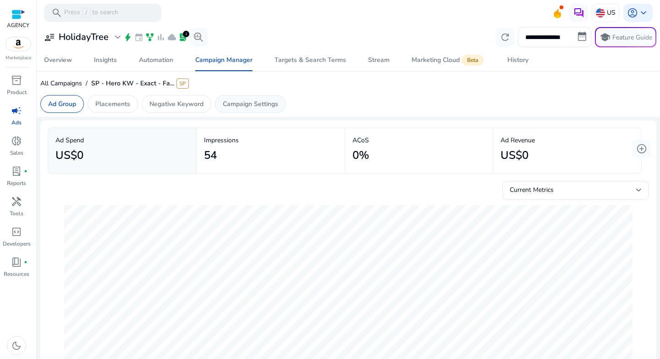
click at [260, 110] on div "Campaign Settings" at bounding box center [250, 104] width 71 height 18
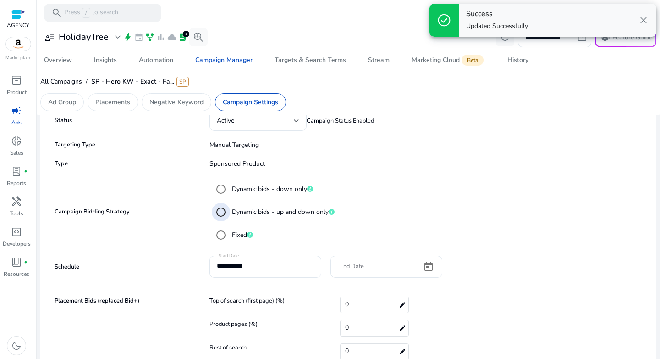
scroll to position [155, 0]
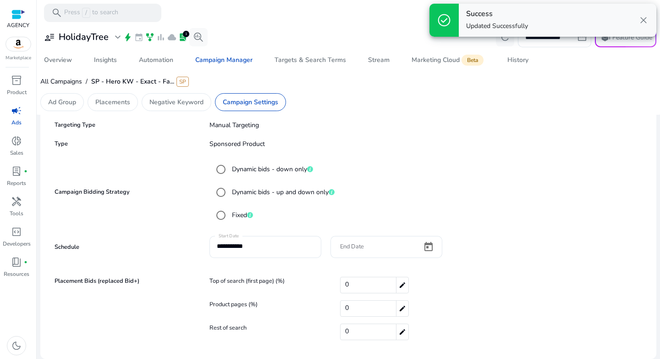
click at [491, 267] on div "**********" at bounding box center [348, 252] width 592 height 32
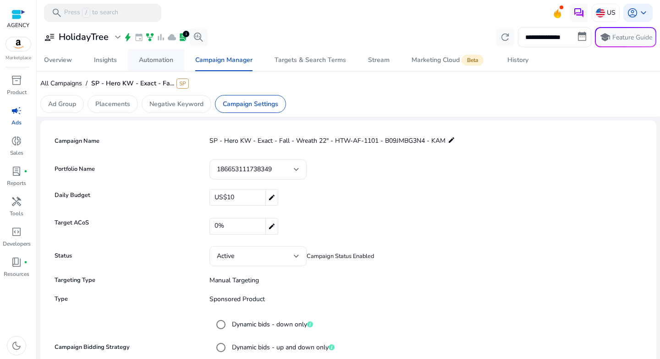
click at [168, 58] on div "Automation" at bounding box center [156, 60] width 34 height 6
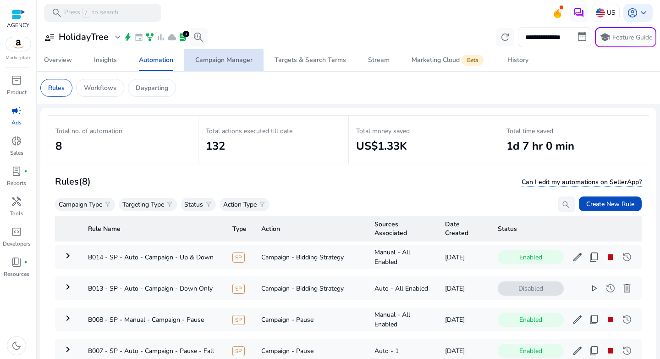
click at [212, 63] on div "Campaign Manager" at bounding box center [223, 60] width 57 height 6
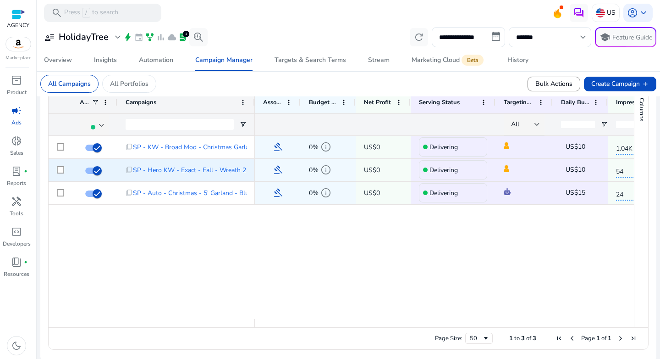
scroll to position [338, 0]
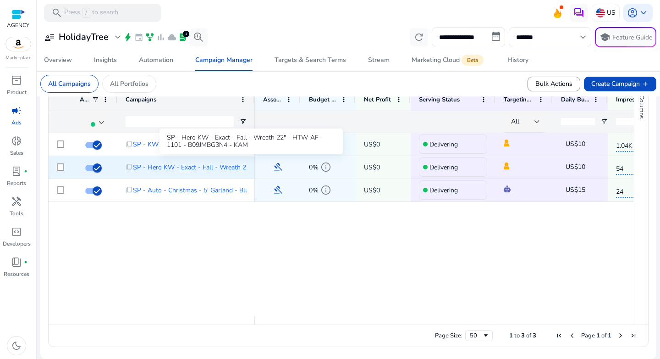
click at [165, 170] on span "SP - Hero KW - Exact - Fall - Wreath 22" - HTW-AF-1101 - B09JMBG3N4 - KAM" at bounding box center [251, 167] width 236 height 19
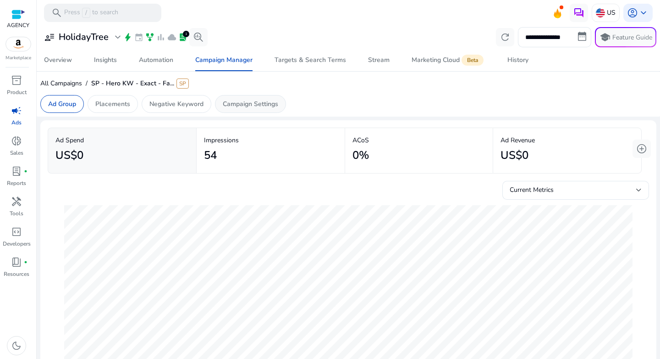
click at [238, 103] on p "Campaign Settings" at bounding box center [250, 104] width 55 height 10
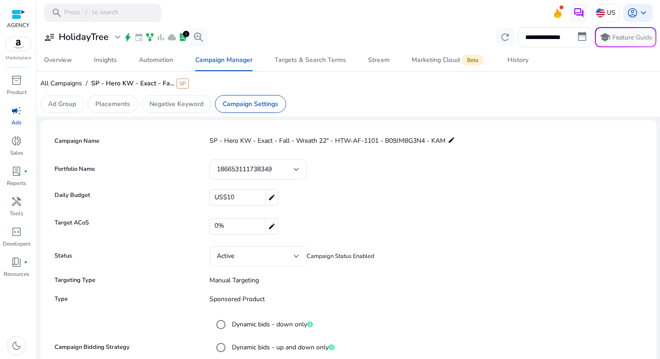
click at [452, 142] on mat-icon "edit" at bounding box center [451, 139] width 7 height 11
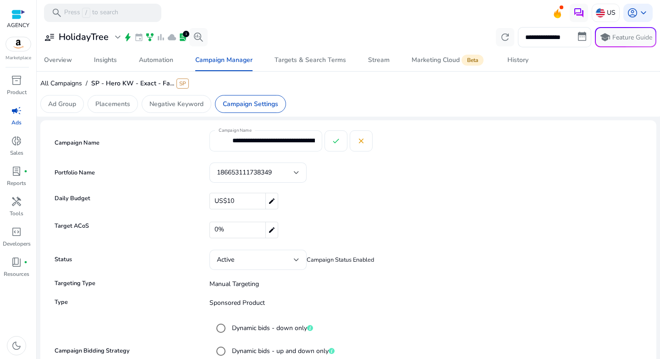
click at [285, 142] on input "**********" at bounding box center [273, 140] width 83 height 10
type input "**********"
click at [339, 144] on mat-icon "check" at bounding box center [336, 141] width 8 height 8
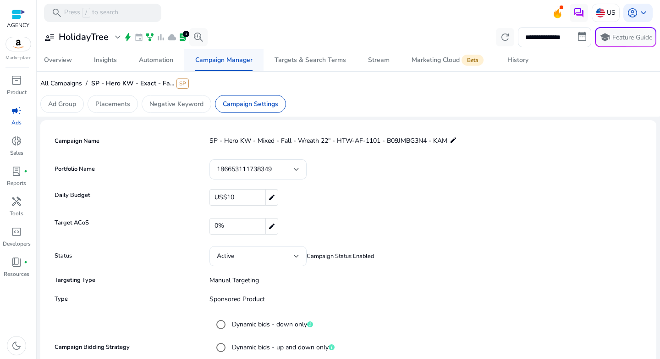
click at [213, 71] on span "Campaign Manager" at bounding box center [223, 60] width 57 height 22
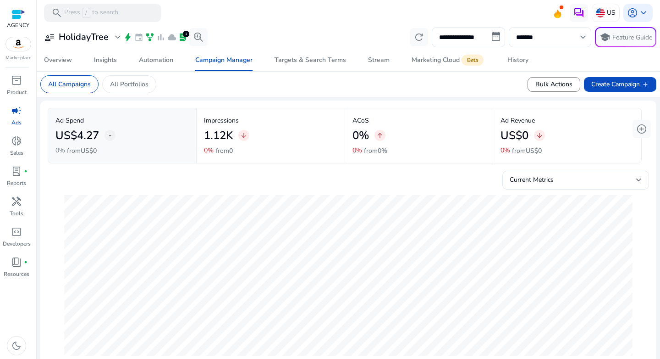
scroll to position [62, 0]
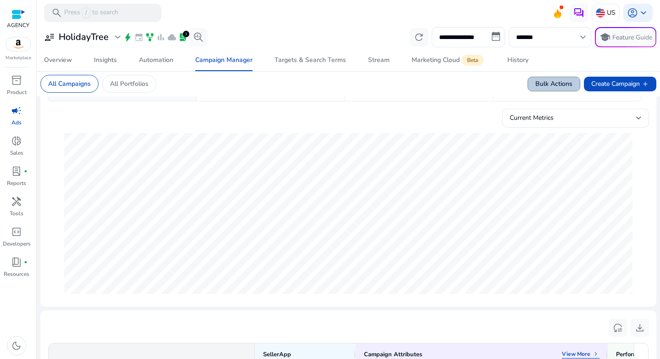
click at [559, 86] on span "Bulk Actions" at bounding box center [554, 84] width 37 height 10
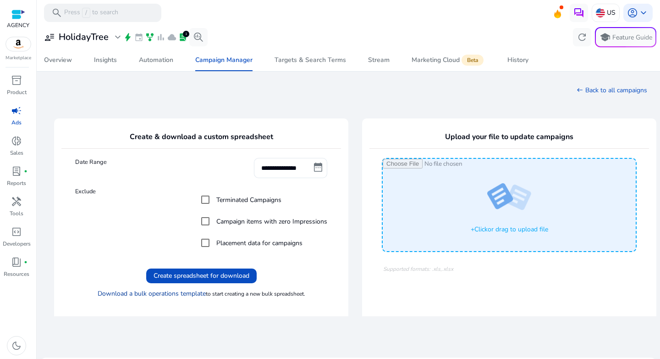
click at [145, 293] on link "Download a bulk operations template" at bounding box center [152, 293] width 108 height 9
click at [220, 279] on span "Create spreadsheet for download" at bounding box center [202, 276] width 96 height 10
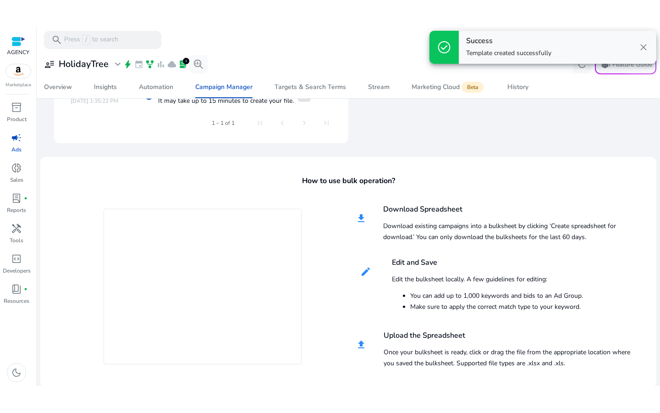
scroll to position [349, 0]
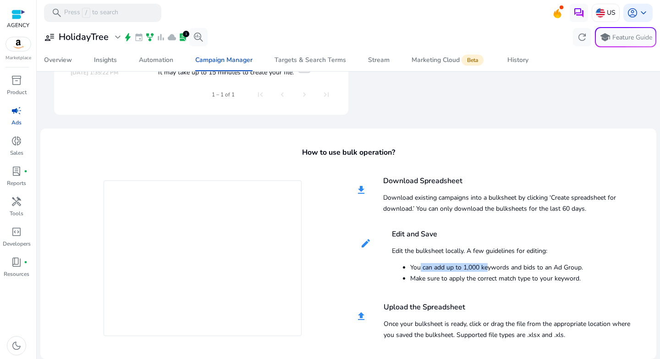
drag, startPoint x: 419, startPoint y: 267, endPoint x: 482, endPoint y: 268, distance: 63.3
click at [482, 268] on li "You can add up to 1,000 keywords and bids to an Ad Group." at bounding box center [496, 268] width 173 height 8
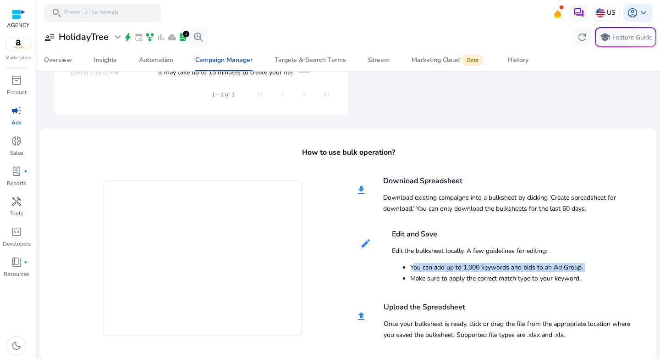
click at [482, 268] on li "You can add up to 1,000 keywords and bids to an Ad Group." at bounding box center [496, 268] width 173 height 8
click at [485, 279] on li "Make sure to apply the correct match type to your keyword." at bounding box center [496, 279] width 173 height 8
click at [474, 297] on div "file_download Download Spreadsheet Download existing campaigns into a bulksheet…" at bounding box center [495, 258] width 292 height 170
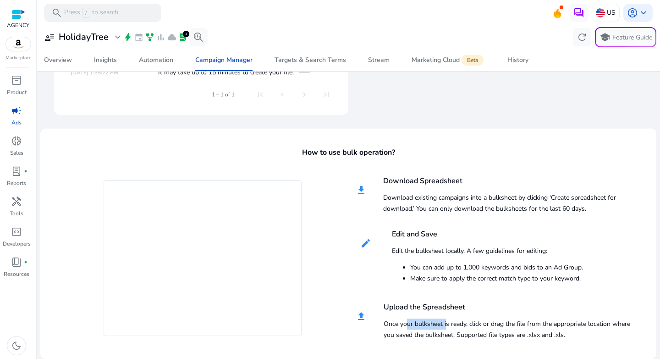
drag, startPoint x: 401, startPoint y: 321, endPoint x: 445, endPoint y: 323, distance: 44.1
click at [445, 323] on h5 "Once your bulksheet is ready, click or drag the file from the appropriate locat…" at bounding box center [512, 329] width 257 height 22
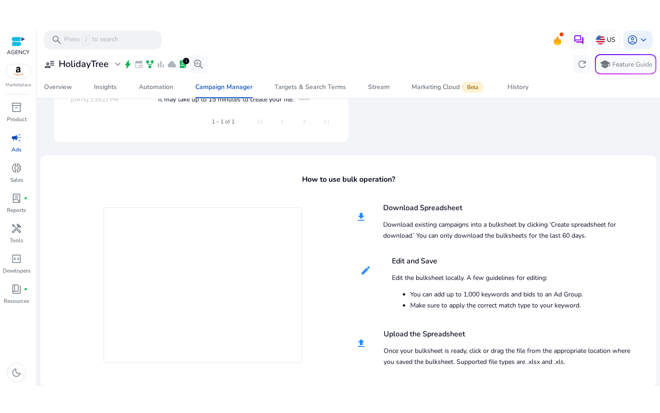
scroll to position [295, 0]
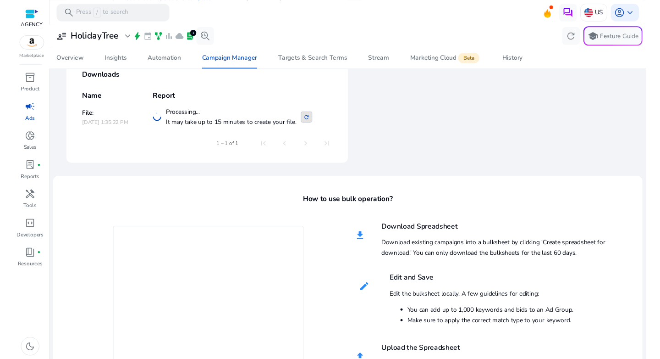
scroll to position [349, 0]
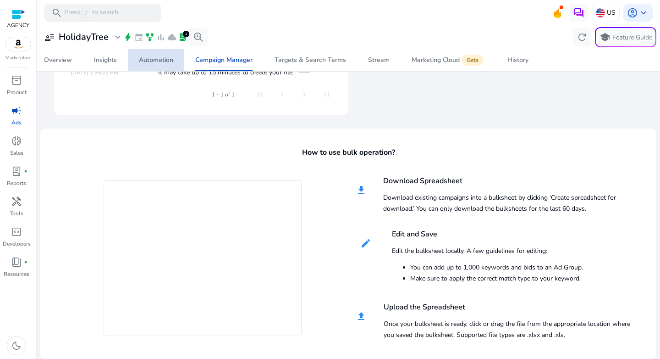
click at [142, 63] on div "Automation" at bounding box center [156, 60] width 34 height 6
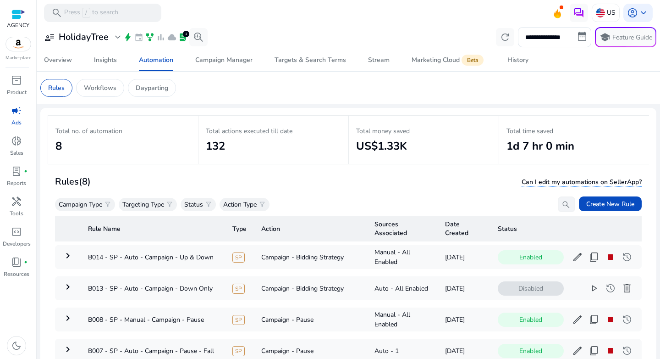
scroll to position [67, 0]
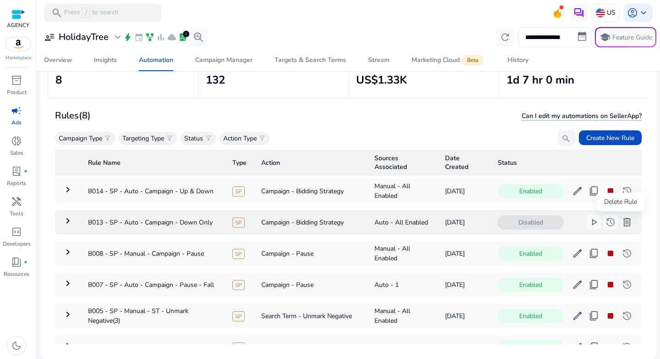
click at [622, 222] on span "delete" at bounding box center [627, 221] width 11 height 11
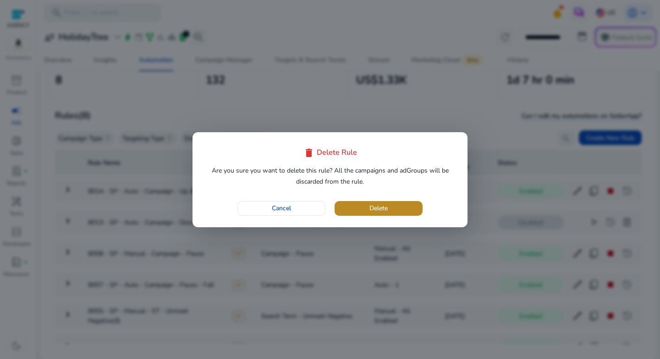
click at [385, 208] on span "Delete" at bounding box center [379, 208] width 18 height 10
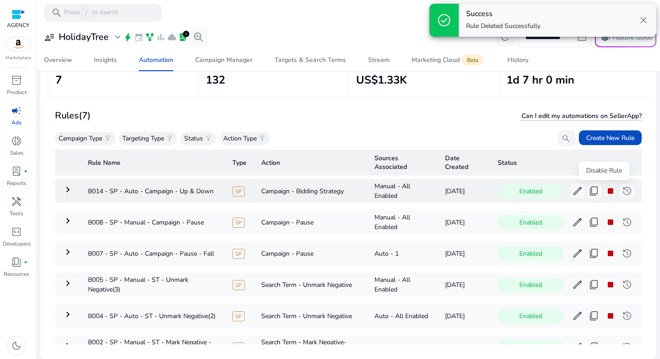
click at [605, 194] on span "stop" at bounding box center [610, 190] width 11 height 11
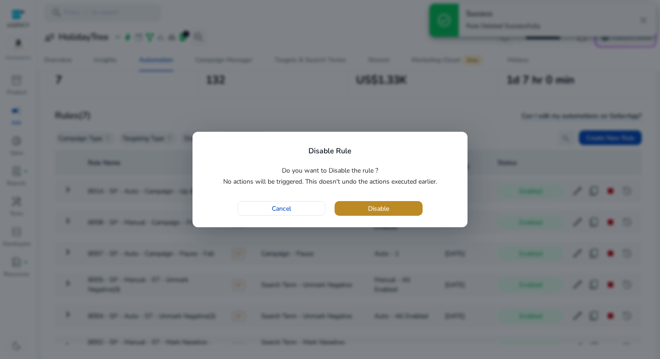
click at [398, 207] on span "button" at bounding box center [379, 208] width 88 height 22
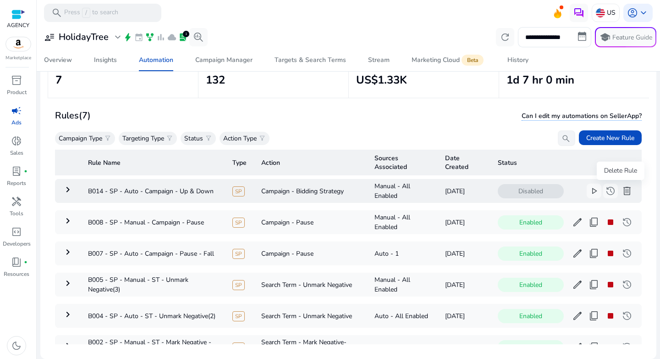
click at [622, 193] on span "delete" at bounding box center [627, 190] width 11 height 11
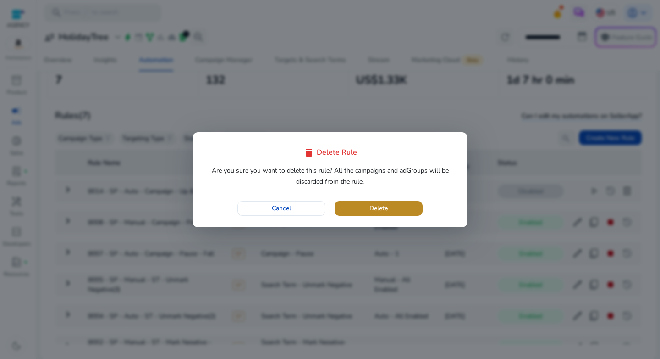
click at [405, 210] on span "button" at bounding box center [379, 208] width 88 height 22
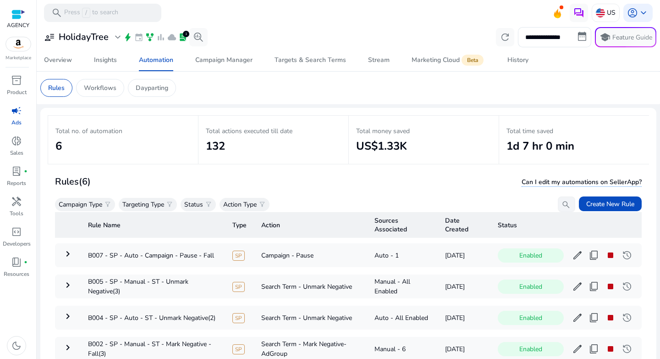
scroll to position [40, 0]
click at [606, 205] on span "Create New Rule" at bounding box center [610, 204] width 48 height 10
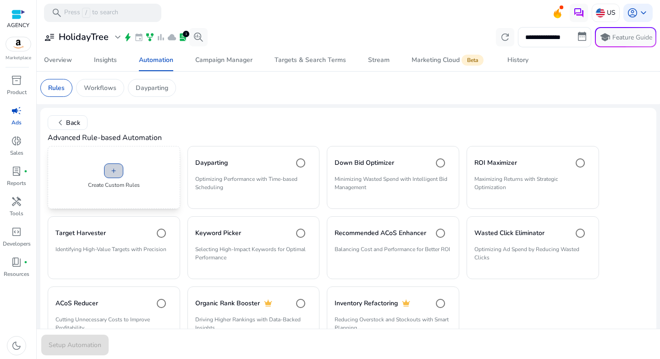
click at [113, 174] on span "add" at bounding box center [113, 170] width 7 height 7
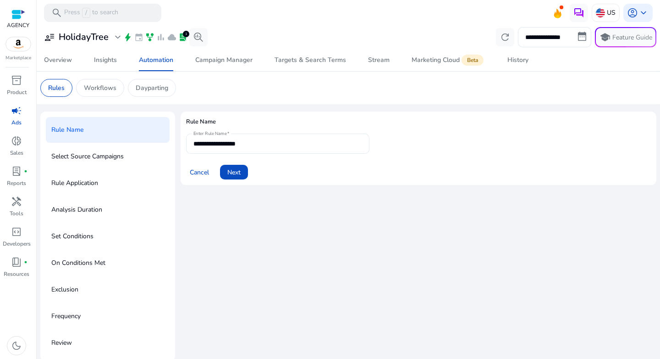
click at [284, 145] on input "**********" at bounding box center [278, 143] width 169 height 10
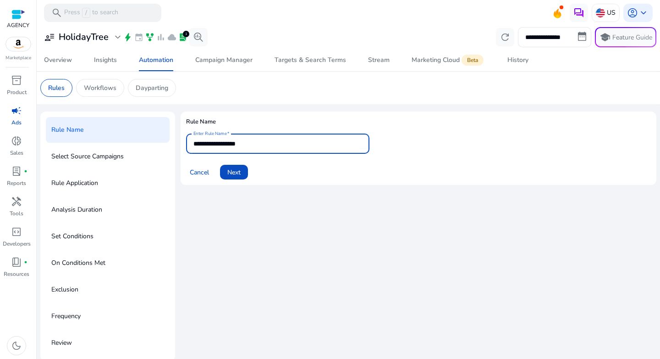
click at [284, 145] on input "**********" at bounding box center [278, 143] width 169 height 10
paste input "**********"
type input "**********"
click at [232, 177] on span at bounding box center [234, 172] width 28 height 22
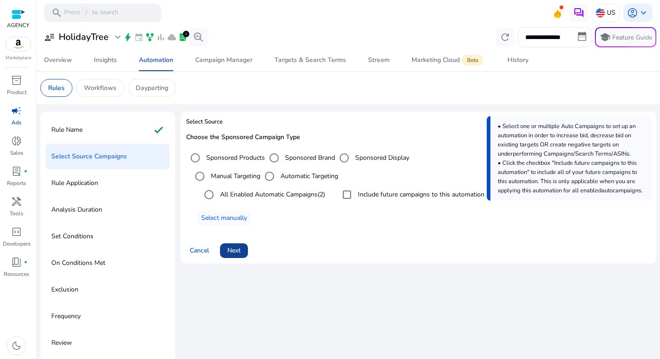
click at [232, 249] on span "Next" at bounding box center [233, 250] width 13 height 10
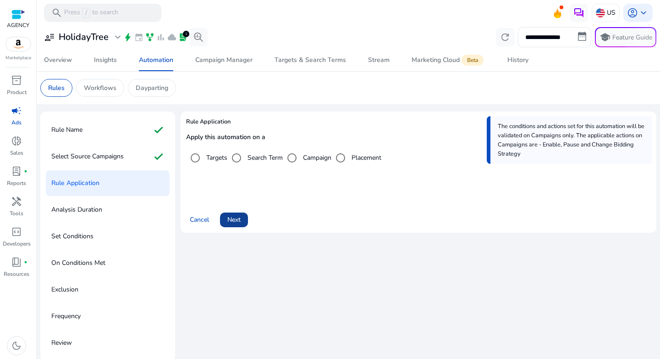
click at [232, 220] on span "Next" at bounding box center [233, 220] width 13 height 10
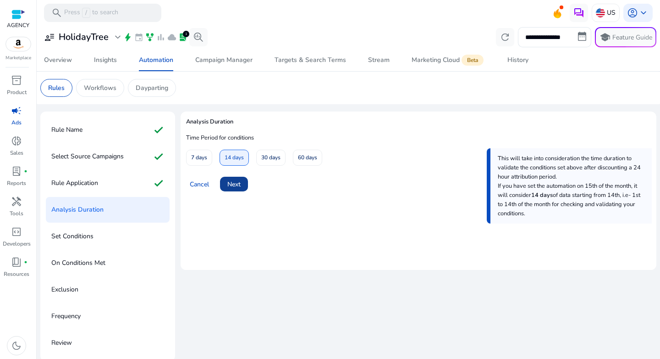
click at [241, 183] on span "Next" at bounding box center [233, 184] width 13 height 10
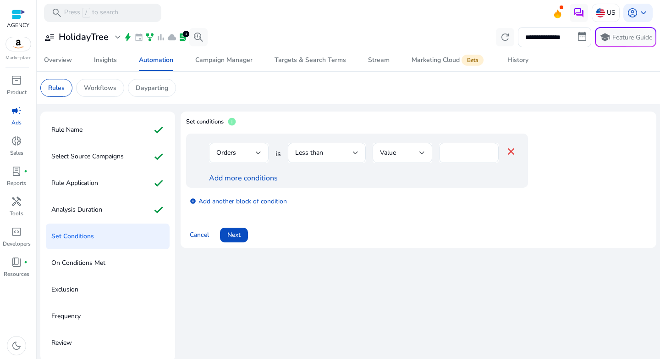
click at [261, 152] on div "Orders" at bounding box center [239, 153] width 60 height 20
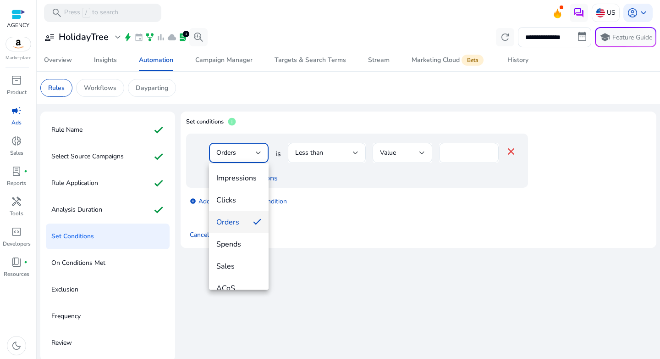
click at [335, 151] on div at bounding box center [330, 179] width 660 height 359
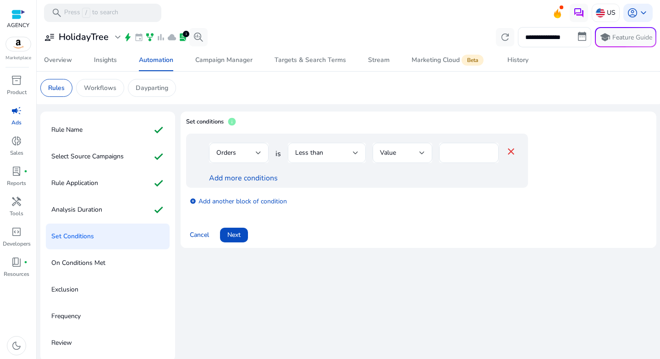
click at [330, 156] on div "Less than" at bounding box center [324, 153] width 58 height 10
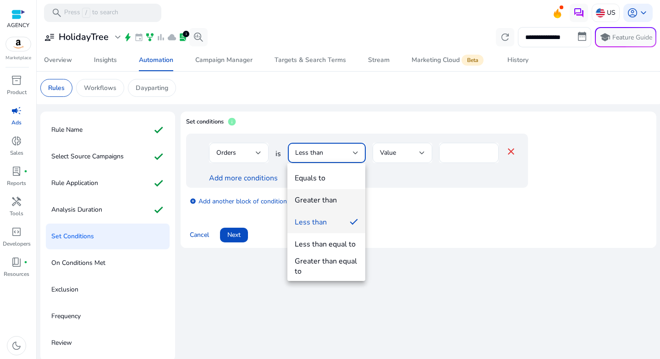
click at [321, 195] on div "Greater than" at bounding box center [316, 200] width 42 height 10
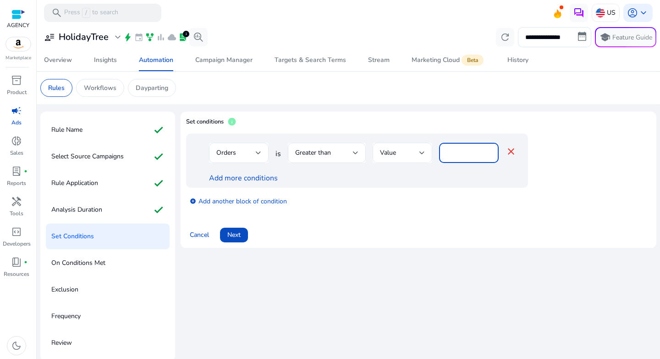
drag, startPoint x: 454, startPoint y: 152, endPoint x: 424, endPoint y: 152, distance: 30.3
click at [424, 152] on div "Orders is Greater than Value * close" at bounding box center [363, 158] width 308 height 30
type input "*"
click at [411, 198] on div "add_circle Add another block of condition" at bounding box center [375, 201] width 379 height 26
click at [260, 179] on link "Add more conditions" at bounding box center [243, 178] width 69 height 10
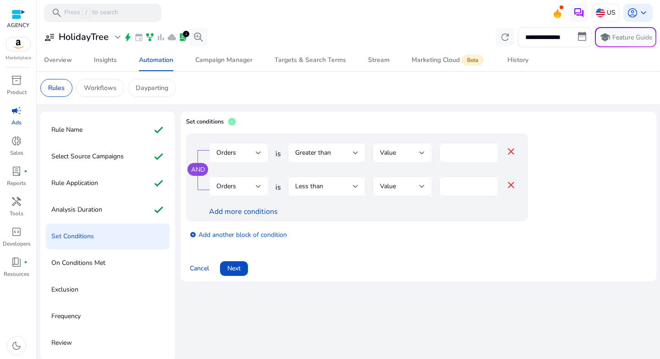
click at [247, 192] on div "Orders" at bounding box center [238, 186] width 45 height 20
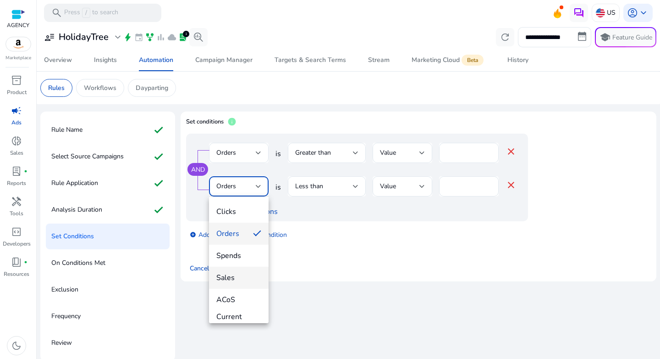
scroll to position [56, 0]
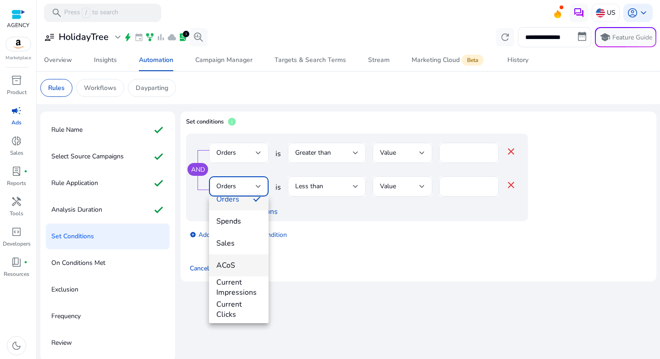
click at [244, 259] on mat-option "ACoS" at bounding box center [239, 265] width 60 height 22
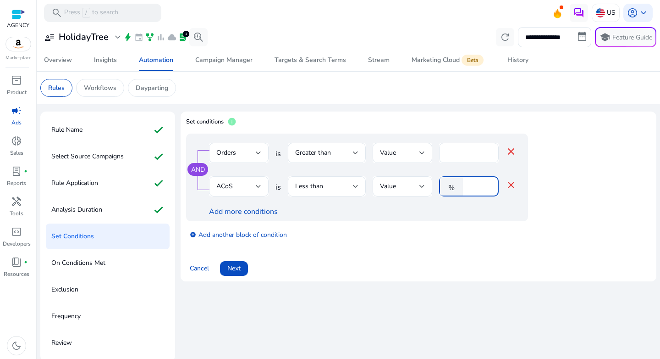
drag, startPoint x: 470, startPoint y: 188, endPoint x: 462, endPoint y: 188, distance: 7.3
click at [462, 188] on div "% *" at bounding box center [465, 186] width 52 height 20
type input "**"
click at [347, 154] on div "Greater than" at bounding box center [324, 153] width 58 height 10
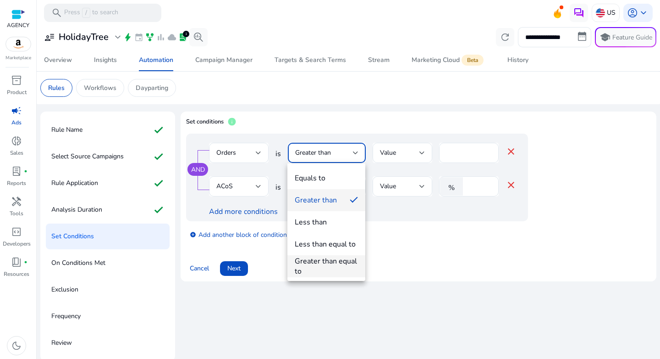
click at [336, 260] on div "Greater than equal to" at bounding box center [326, 266] width 63 height 20
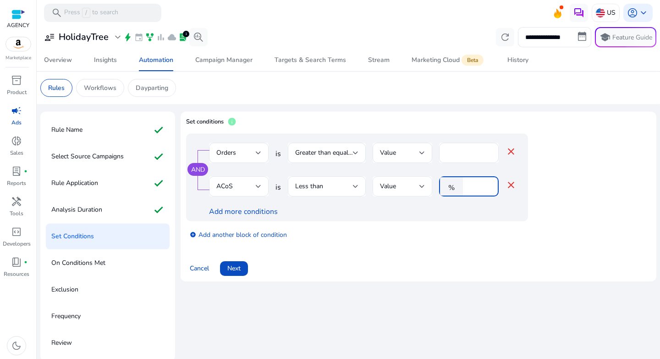
drag, startPoint x: 481, startPoint y: 187, endPoint x: 392, endPoint y: 186, distance: 88.5
click at [434, 186] on div "ACoS is Less than Value % ** close" at bounding box center [363, 191] width 308 height 30
click at [343, 187] on div "Less than" at bounding box center [324, 186] width 58 height 10
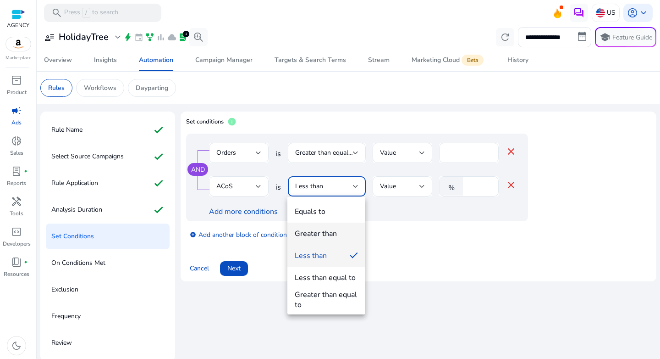
click at [337, 232] on span "Greater than" at bounding box center [326, 233] width 63 height 10
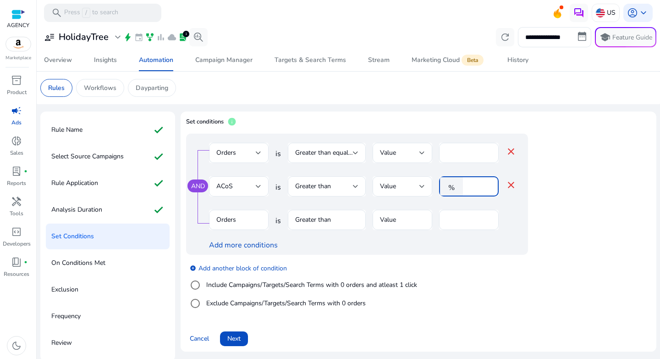
drag, startPoint x: 483, startPoint y: 186, endPoint x: 453, endPoint y: 185, distance: 30.3
click at [453, 185] on div "% **" at bounding box center [465, 186] width 52 height 20
type input "**"
click at [507, 150] on mat-icon "close" at bounding box center [511, 151] width 11 height 11
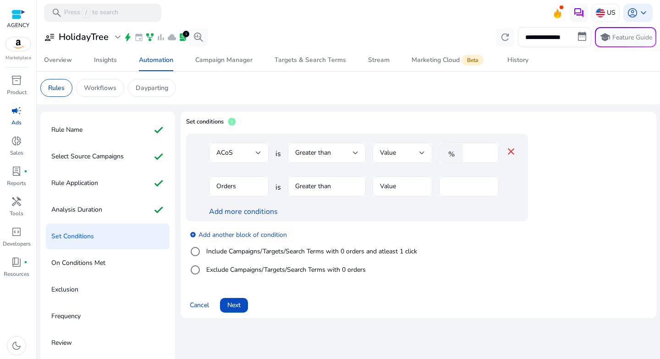
click at [474, 235] on div "add_circle Add another block of condition Include Campaigns/Targets/Search Term…" at bounding box center [375, 252] width 379 height 62
click at [300, 251] on label "Include Campaigns/Targets/Search Terms with 0 orders and atleast 1 click" at bounding box center [311, 251] width 213 height 10
click at [236, 184] on div "Clicks" at bounding box center [235, 186] width 39 height 10
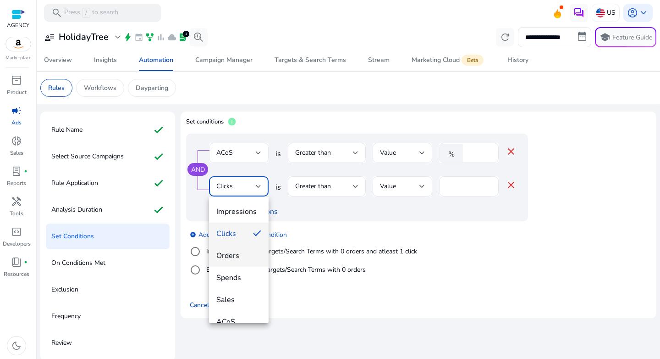
click at [236, 259] on span "Orders" at bounding box center [238, 255] width 45 height 10
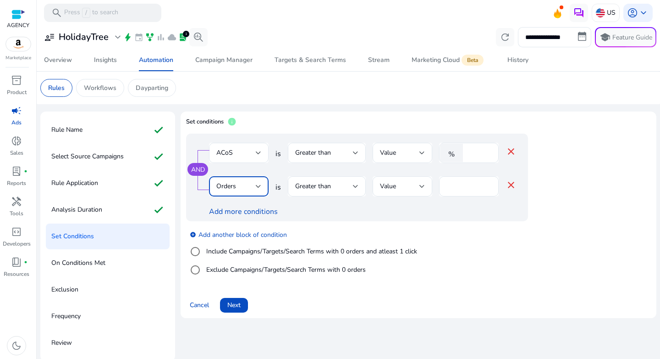
click at [481, 217] on div "AND ACoS is Greater than Value % ** close Orders is Greater than Value * close …" at bounding box center [357, 177] width 342 height 88
click at [243, 306] on span at bounding box center [234, 305] width 28 height 22
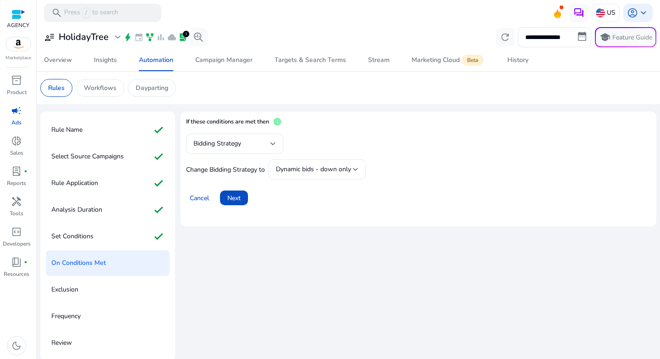
click at [308, 166] on span "Dynamic bids - down only" at bounding box center [313, 169] width 75 height 9
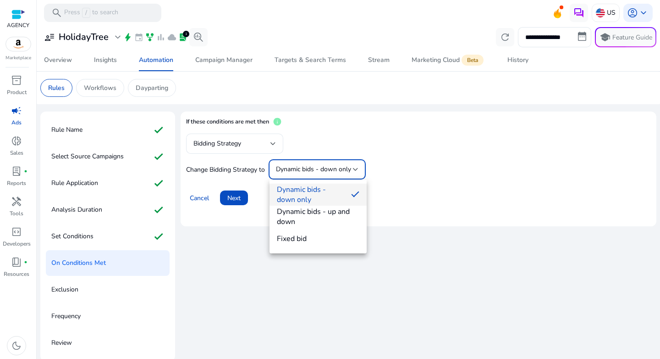
click at [305, 187] on span "Dynamic bids - down only" at bounding box center [310, 194] width 67 height 20
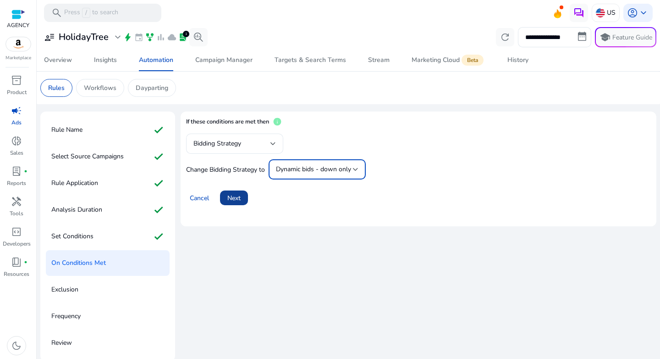
click at [237, 201] on span "Next" at bounding box center [233, 198] width 13 height 10
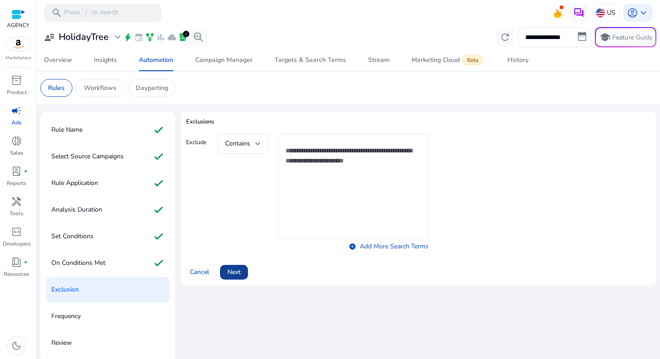
click at [241, 269] on span "Next" at bounding box center [233, 272] width 13 height 10
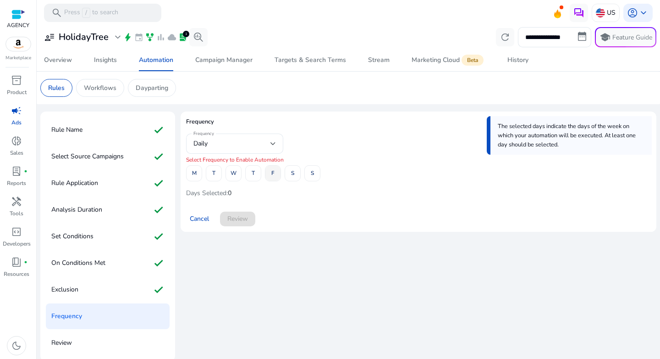
click at [276, 177] on span at bounding box center [273, 173] width 15 height 22
click at [195, 178] on span "M" at bounding box center [194, 173] width 5 height 16
click at [238, 221] on span "Review" at bounding box center [237, 219] width 21 height 10
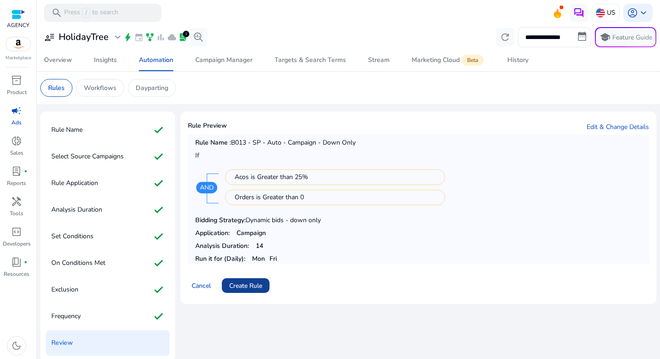
scroll to position [2, 0]
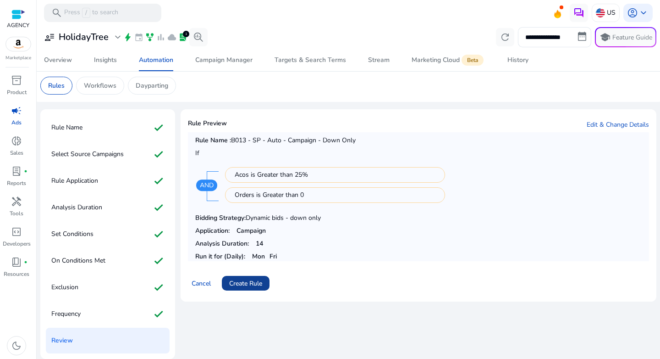
click at [236, 287] on span "Create Rule" at bounding box center [245, 283] width 33 height 10
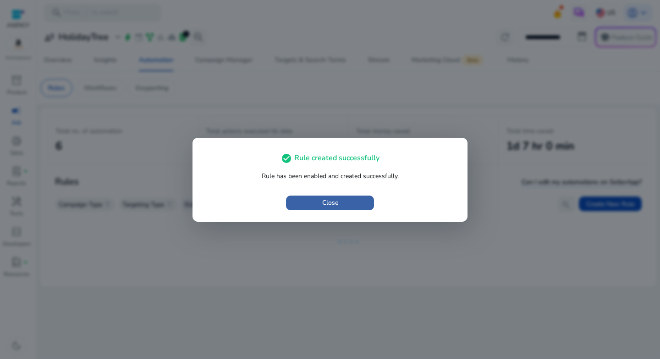
click at [324, 199] on span "Close" at bounding box center [330, 203] width 16 height 10
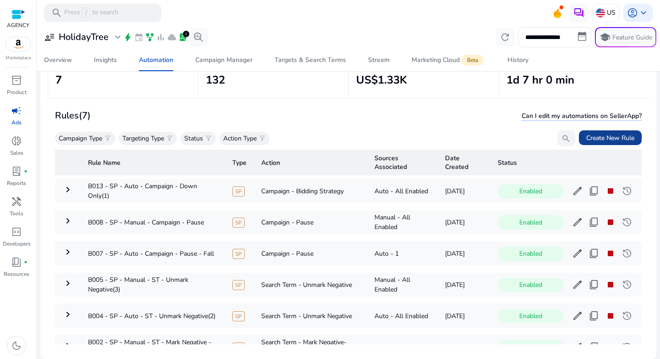
click at [596, 137] on span "Create New Rule" at bounding box center [610, 138] width 48 height 10
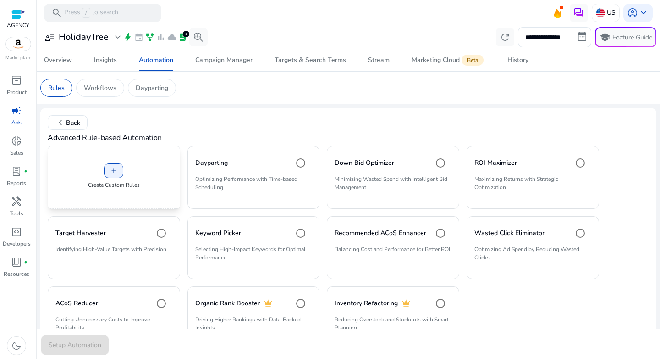
click at [125, 166] on div "add Create Custom Rules" at bounding box center [114, 177] width 133 height 63
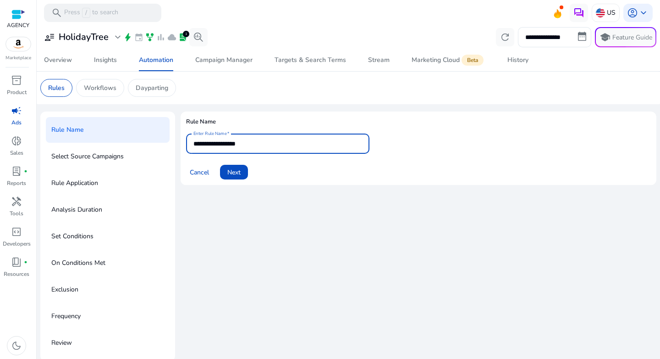
click at [248, 139] on input "**********" at bounding box center [278, 143] width 169 height 10
paste input "**********"
type input "**********"
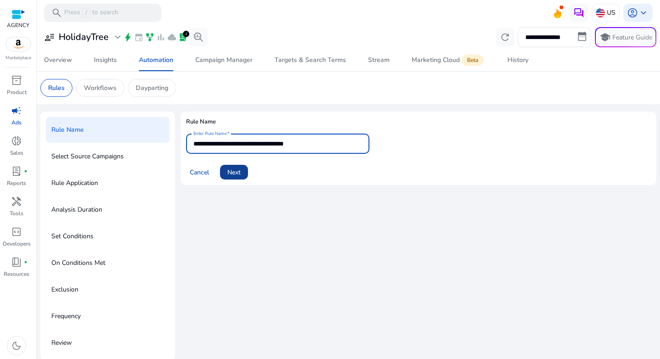
click at [238, 177] on span at bounding box center [234, 172] width 28 height 22
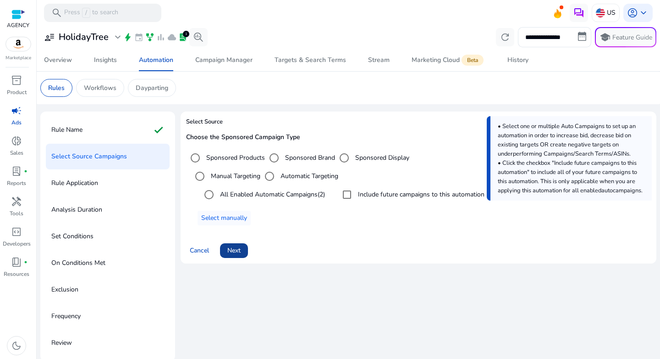
click at [237, 247] on span "Next" at bounding box center [233, 250] width 13 height 10
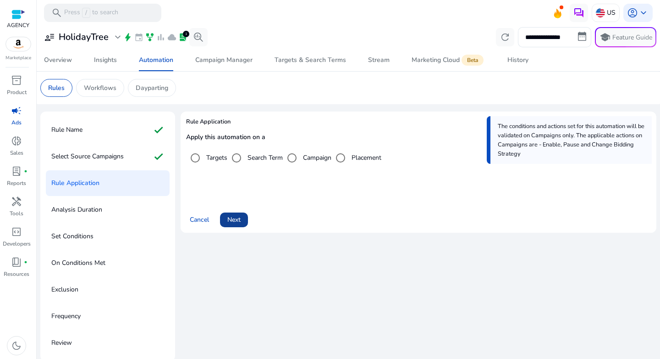
click at [236, 214] on span at bounding box center [234, 220] width 28 height 22
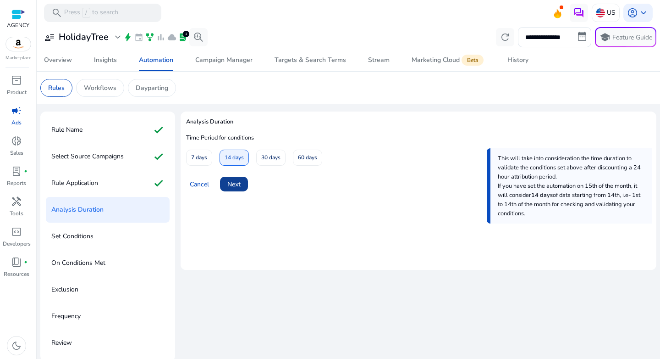
click at [235, 180] on span "Next" at bounding box center [233, 184] width 13 height 10
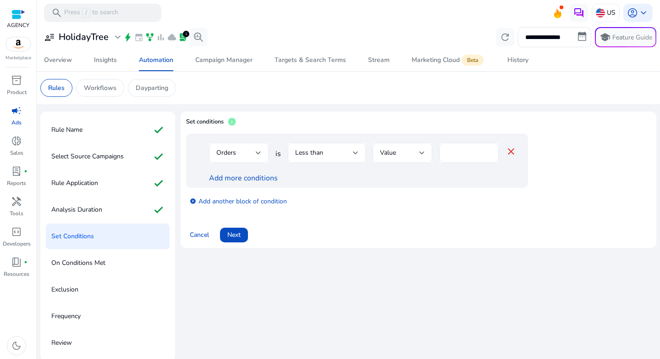
click at [254, 153] on div "Orders" at bounding box center [235, 153] width 39 height 10
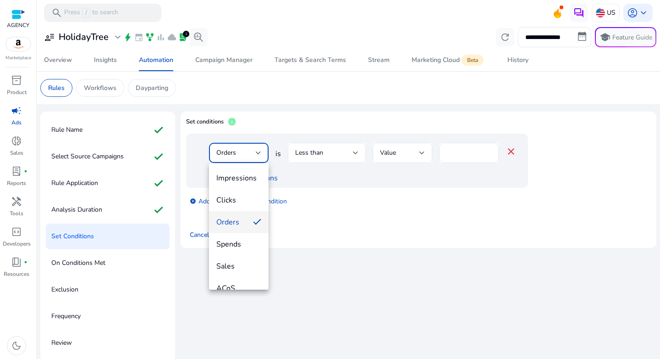
drag, startPoint x: 241, startPoint y: 280, endPoint x: 243, endPoint y: 276, distance: 4.7
click at [241, 280] on mat-option "ACoS" at bounding box center [239, 288] width 60 height 22
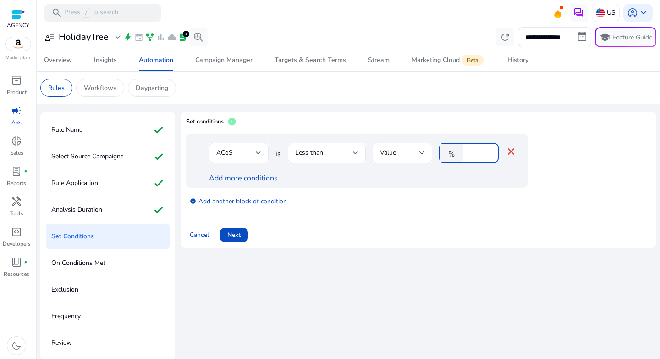
drag, startPoint x: 477, startPoint y: 149, endPoint x: 463, endPoint y: 154, distance: 15.2
click at [463, 154] on div "% *" at bounding box center [465, 153] width 52 height 20
click at [314, 153] on span "Less than" at bounding box center [309, 152] width 28 height 9
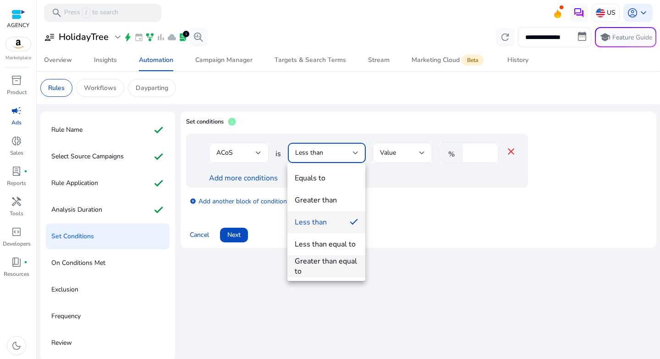
click at [322, 260] on div "Greater than equal to" at bounding box center [326, 266] width 63 height 20
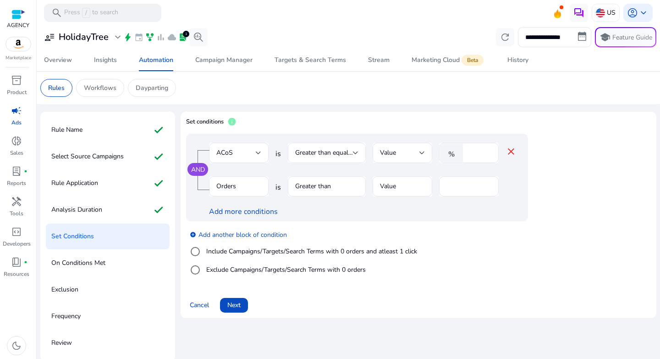
click at [336, 152] on span "Greater than equal to" at bounding box center [325, 152] width 61 height 9
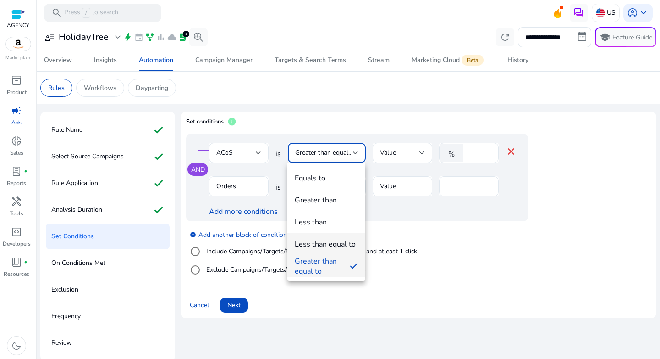
click at [328, 241] on div "Less than equal to" at bounding box center [325, 244] width 61 height 10
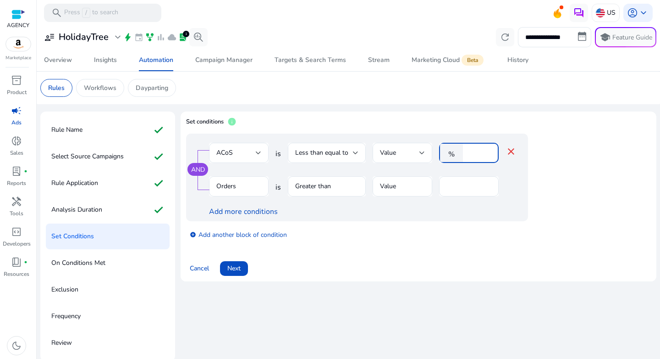
drag, startPoint x: 479, startPoint y: 155, endPoint x: 456, endPoint y: 151, distance: 23.2
click at [456, 151] on div "% *" at bounding box center [465, 153] width 52 height 20
type input "**"
click at [395, 221] on div "add_circle Add another block of condition" at bounding box center [375, 234] width 379 height 26
click at [21, 340] on span "dark_mode" at bounding box center [16, 345] width 11 height 11
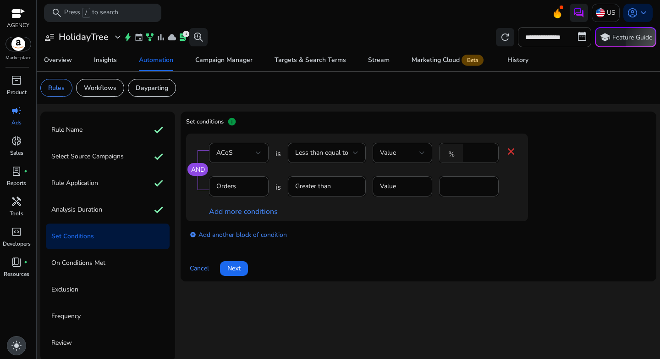
click at [29, 323] on div "inventory_2 Product campaign Ads donut_small Sales lab_profile fiber_manual_rec…" at bounding box center [18, 216] width 36 height 286
click at [241, 270] on span "Next" at bounding box center [233, 268] width 13 height 10
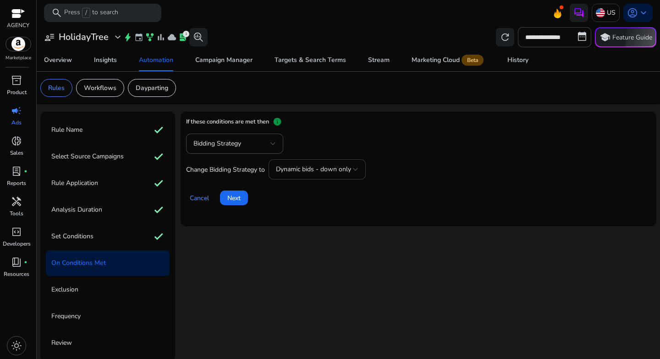
click at [321, 175] on div "Dynamic bids - down only" at bounding box center [317, 169] width 83 height 11
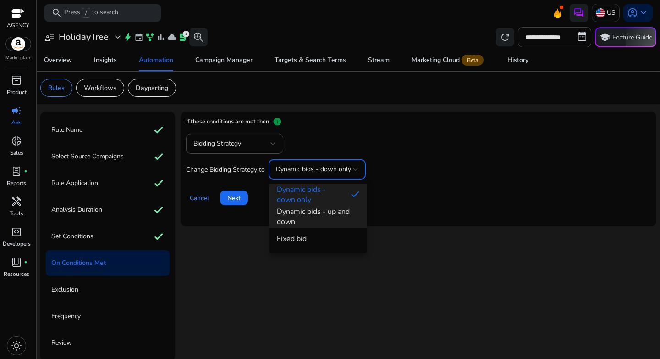
click at [317, 218] on span "Dynamic bids - up and down" at bounding box center [318, 216] width 83 height 20
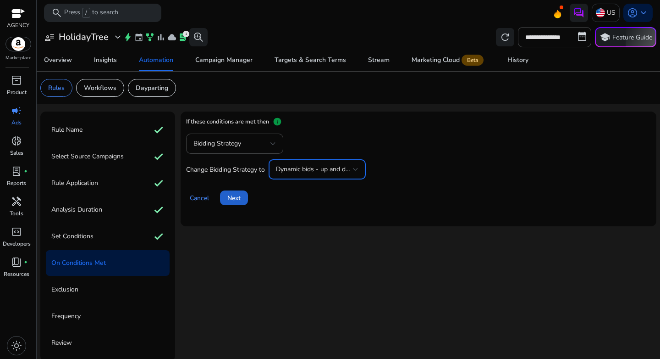
click at [232, 197] on span "Next" at bounding box center [233, 198] width 13 height 10
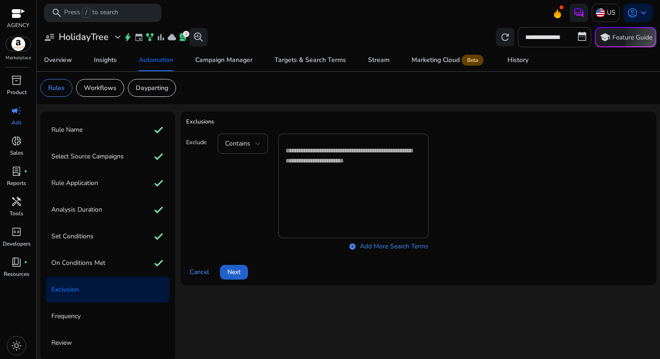
click at [241, 266] on span at bounding box center [234, 272] width 28 height 22
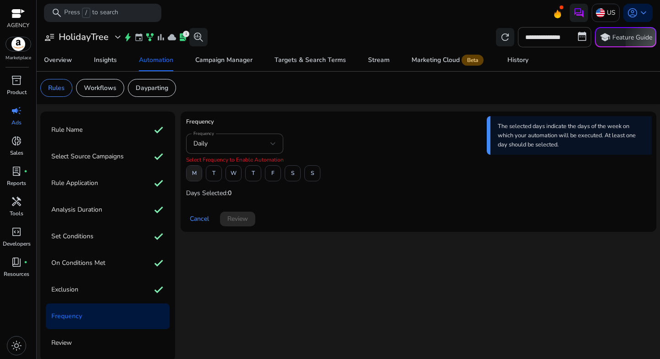
click at [197, 175] on span at bounding box center [194, 173] width 15 height 22
click at [280, 176] on span at bounding box center [273, 173] width 15 height 22
click at [244, 222] on span "Review" at bounding box center [237, 219] width 21 height 10
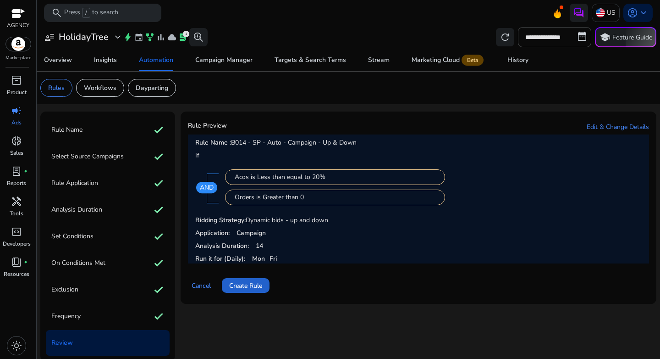
click at [258, 281] on span "Create Rule" at bounding box center [245, 286] width 33 height 10
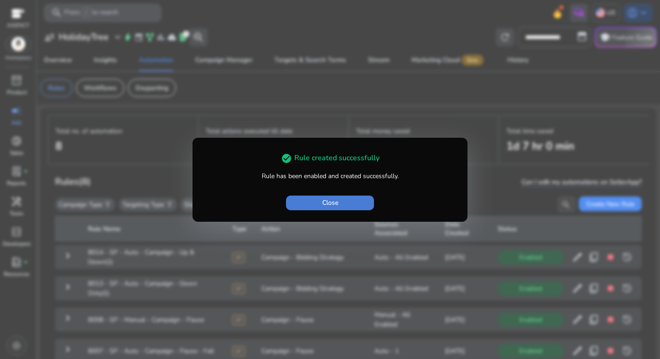
click at [344, 204] on span "button" at bounding box center [330, 203] width 88 height 22
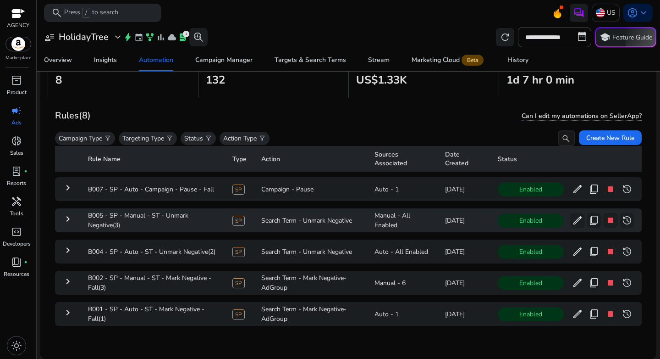
scroll to position [42, 0]
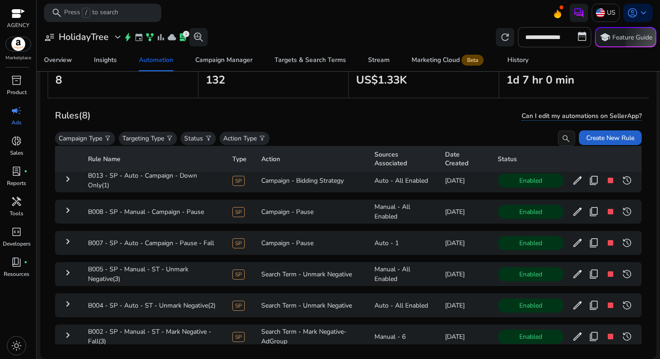
click at [610, 133] on span "Create New Rule" at bounding box center [610, 138] width 48 height 10
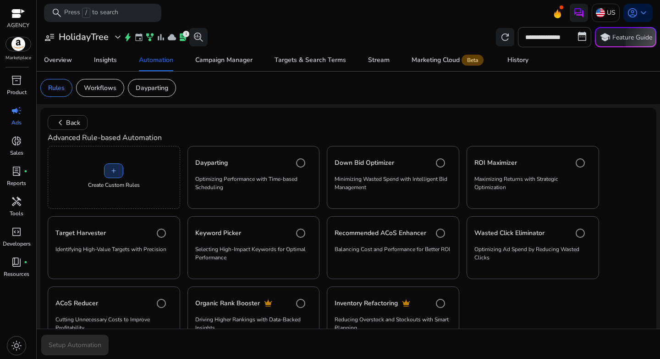
click at [116, 177] on span at bounding box center [114, 171] width 18 height 22
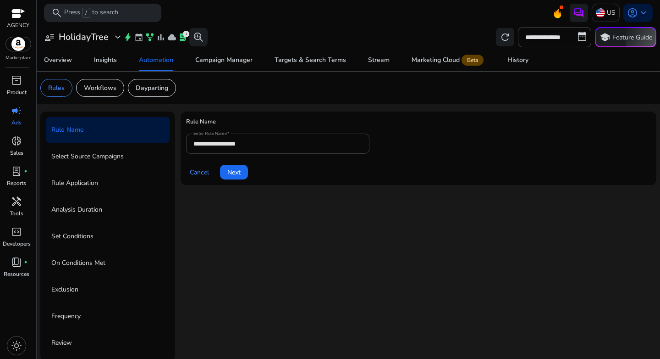
click at [271, 135] on div "**********" at bounding box center [278, 143] width 169 height 20
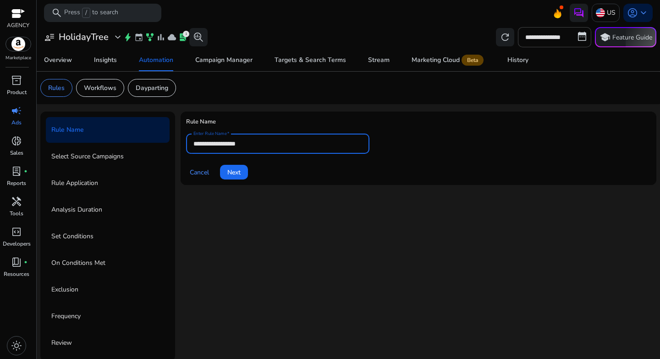
click at [270, 142] on input "**********" at bounding box center [278, 143] width 169 height 10
paste input "**********"
type input "**********"
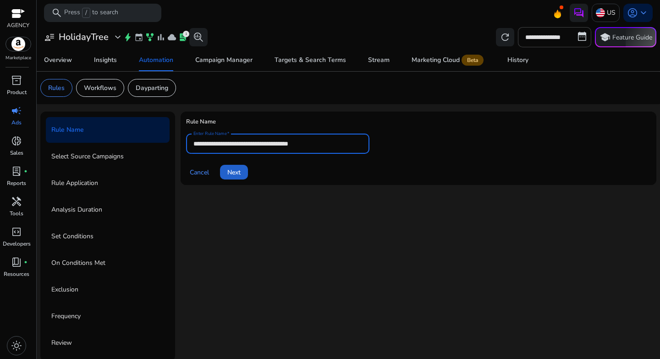
click at [238, 168] on span "Next" at bounding box center [233, 172] width 13 height 10
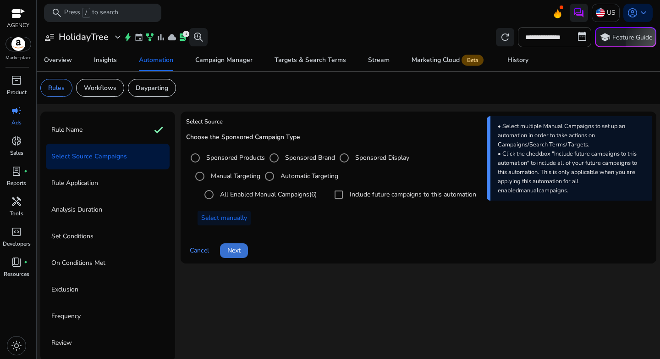
click at [238, 249] on span "Next" at bounding box center [233, 250] width 13 height 10
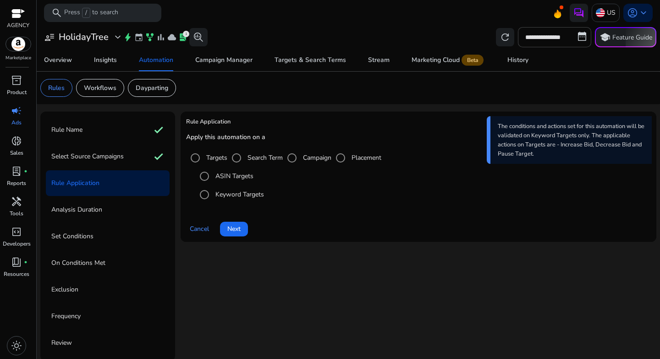
click at [253, 162] on label "Search Term" at bounding box center [264, 158] width 37 height 10
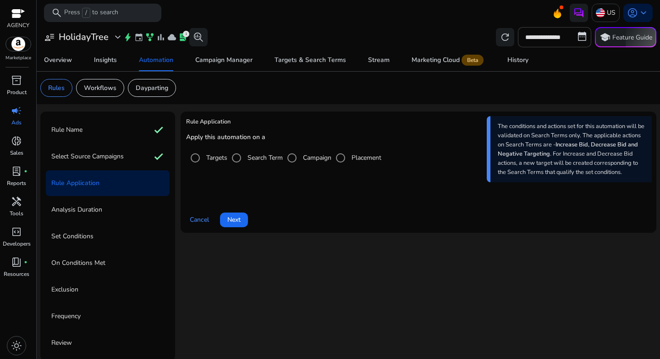
click at [308, 160] on label "Campaign" at bounding box center [316, 158] width 30 height 10
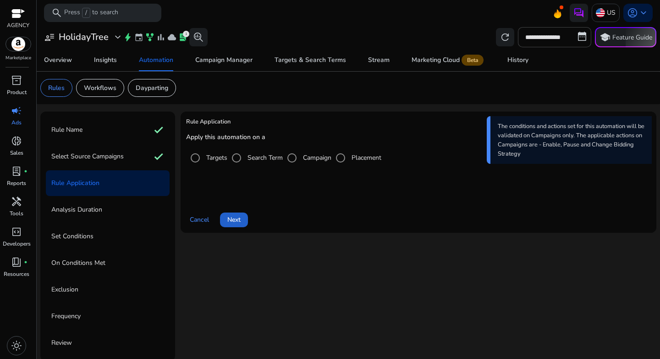
click at [246, 219] on span at bounding box center [234, 220] width 28 height 22
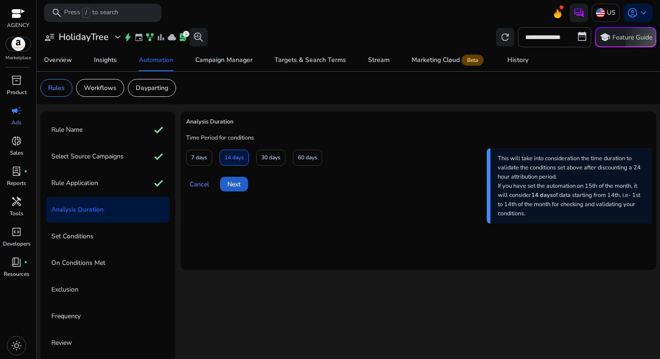
click at [236, 186] on span "Next" at bounding box center [233, 184] width 13 height 10
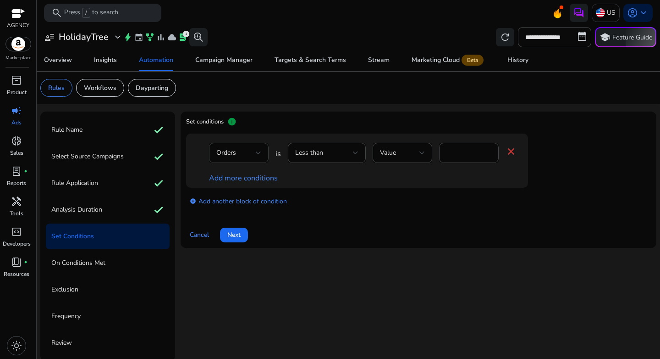
click at [253, 155] on div "Orders" at bounding box center [235, 153] width 39 height 10
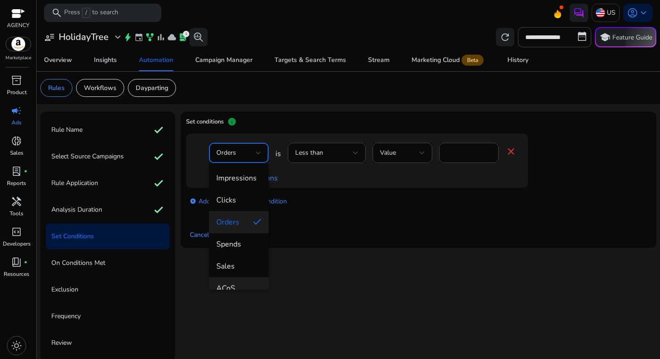
click at [235, 282] on mat-option "ACoS" at bounding box center [239, 288] width 60 height 22
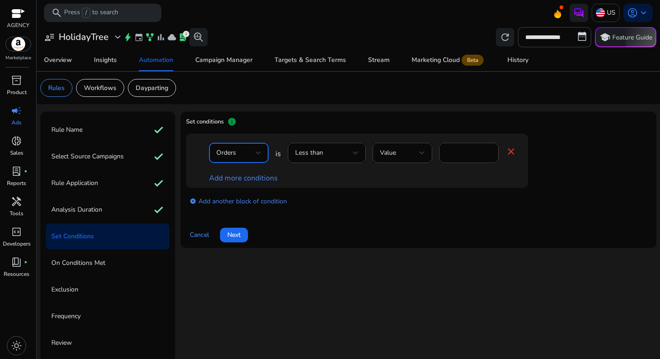
scroll to position [10, 0]
click at [350, 153] on div "Less than" at bounding box center [324, 153] width 58 height 10
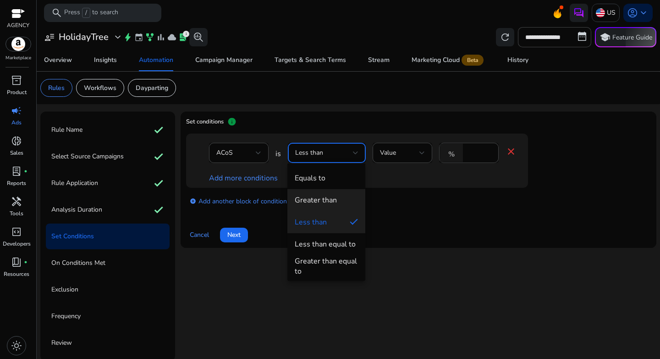
click at [330, 202] on div "Greater than" at bounding box center [316, 200] width 42 height 10
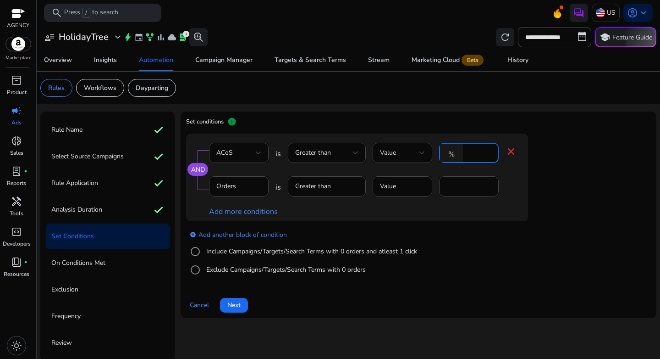
drag, startPoint x: 472, startPoint y: 154, endPoint x: 454, endPoint y: 153, distance: 18.8
click at [454, 153] on div "% *" at bounding box center [465, 153] width 52 height 20
type input "**"
click at [476, 235] on div "add_circle Add another block of condition Include Campaigns/Targets/Search Term…" at bounding box center [375, 252] width 379 height 62
click at [222, 253] on label "Include Campaigns/Targets/Search Terms with 0 orders and atleast 1 click" at bounding box center [311, 251] width 213 height 10
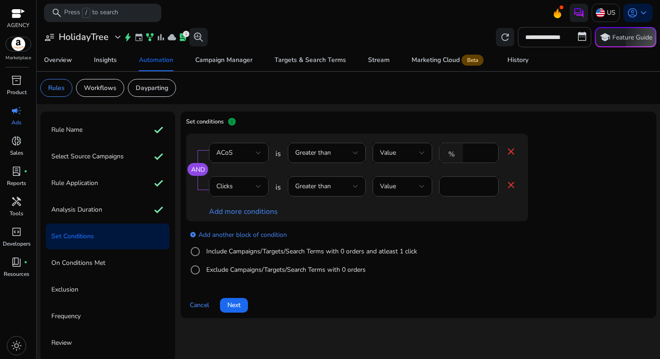
click at [245, 190] on div "Clicks" at bounding box center [235, 186] width 39 height 10
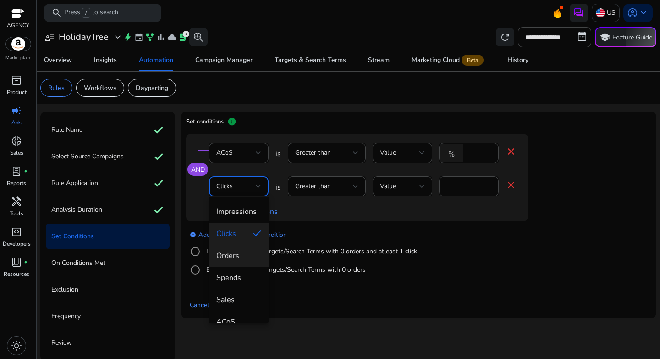
click at [237, 265] on mat-option "Orders" at bounding box center [239, 255] width 60 height 22
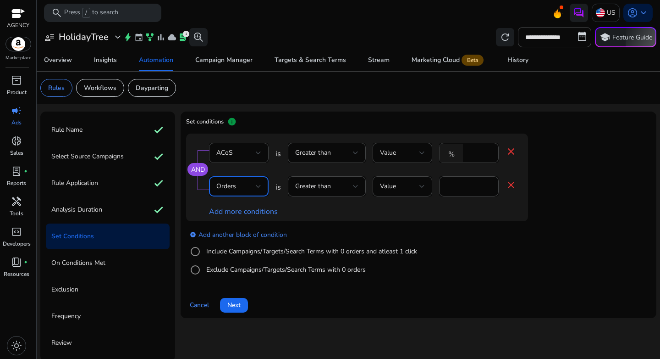
click at [485, 263] on div "add_circle Add another block of condition Include Campaigns/Targets/Search Term…" at bounding box center [375, 252] width 379 height 62
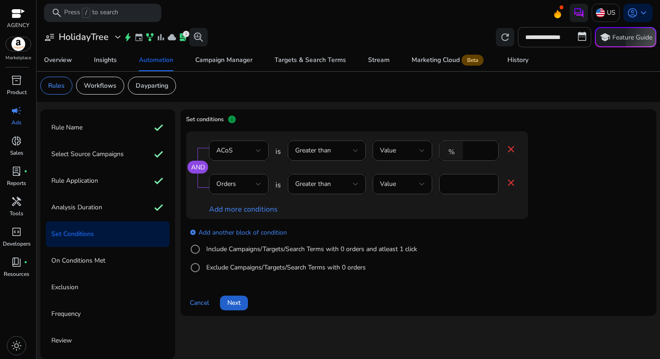
click at [237, 305] on span "Next" at bounding box center [233, 303] width 13 height 10
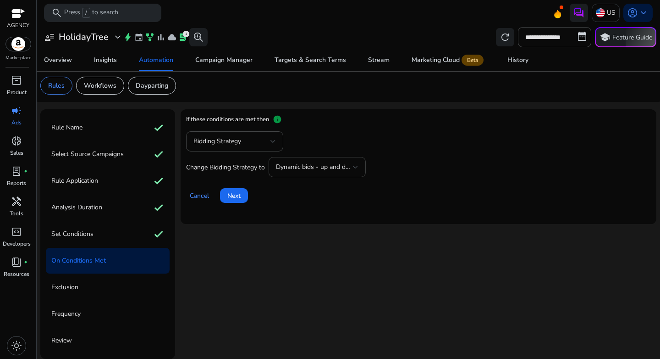
click at [297, 173] on div "Dynamic bids - up and down" at bounding box center [317, 167] width 83 height 20
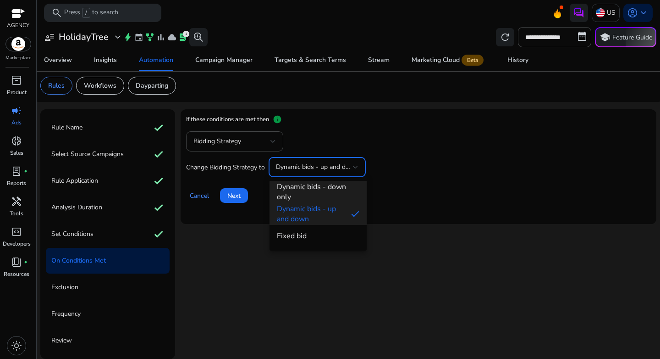
click at [304, 189] on span "Dynamic bids - down only" at bounding box center [318, 192] width 83 height 20
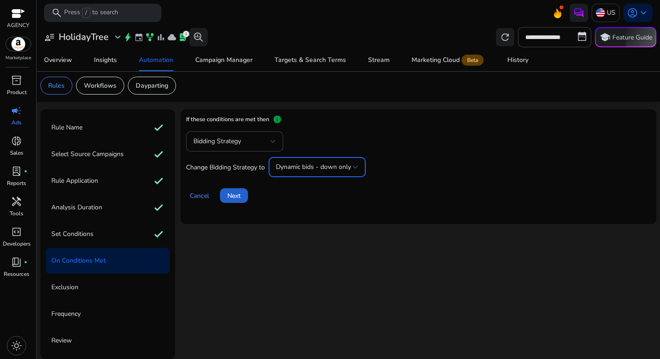
click at [240, 191] on span "Next" at bounding box center [233, 196] width 13 height 10
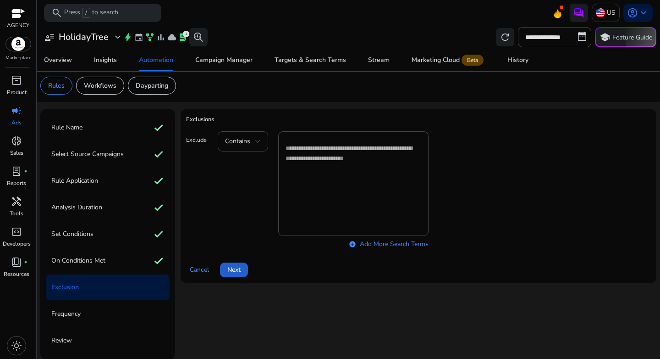
click at [239, 270] on span "Next" at bounding box center [233, 270] width 13 height 10
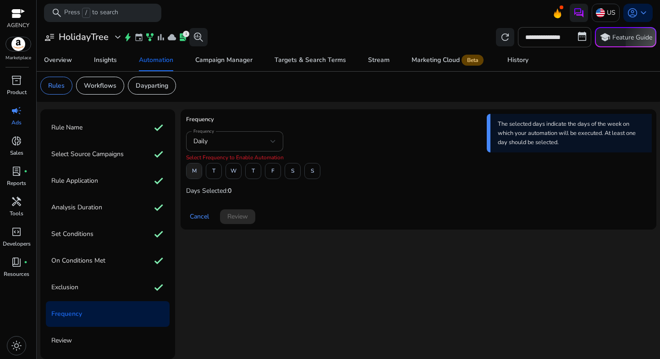
click at [196, 173] on span at bounding box center [194, 171] width 15 height 22
click at [272, 174] on span "F" at bounding box center [272, 171] width 3 height 16
click at [241, 218] on span "Review" at bounding box center [237, 216] width 21 height 10
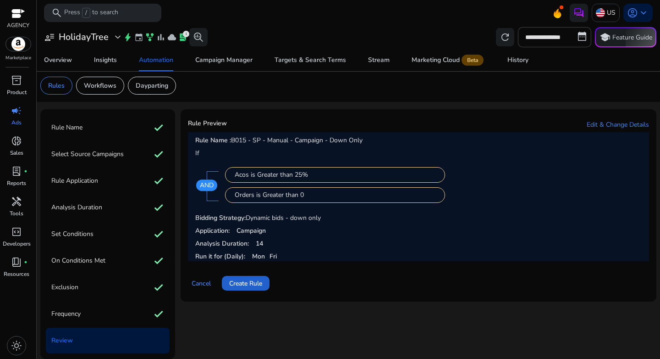
click at [251, 293] on span at bounding box center [246, 283] width 48 height 22
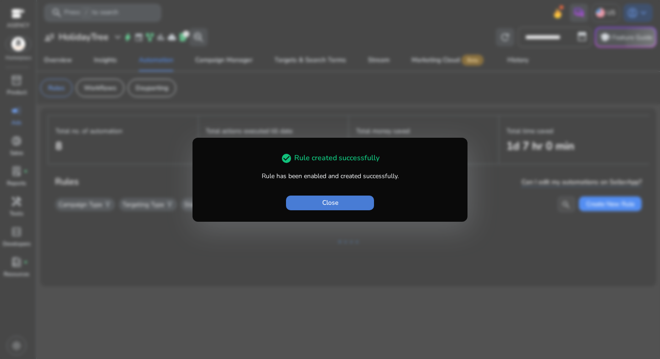
click at [321, 206] on span "button" at bounding box center [330, 203] width 88 height 22
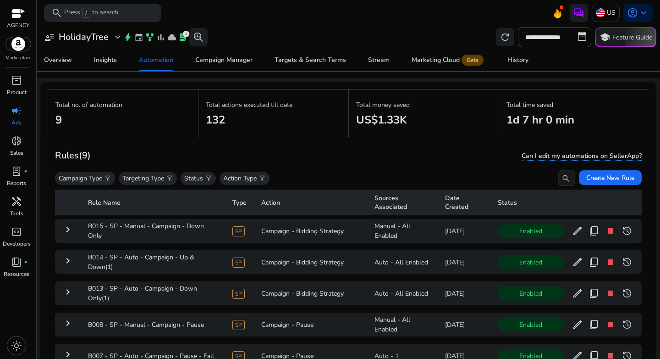
scroll to position [24, 0]
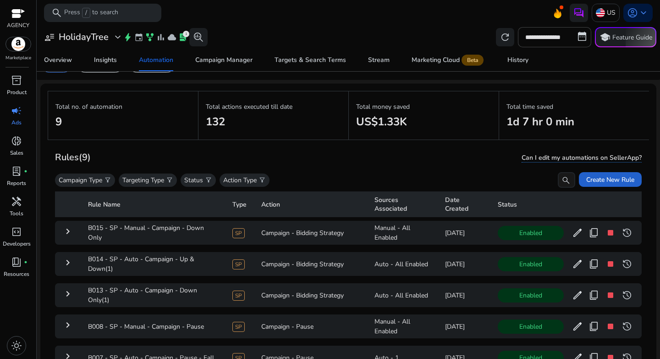
click at [610, 183] on span "Create New Rule" at bounding box center [610, 180] width 48 height 10
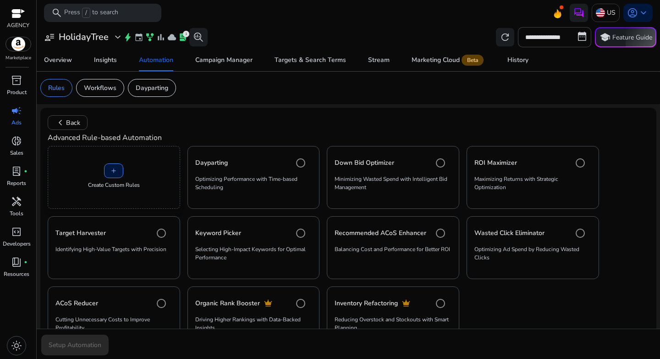
click at [128, 168] on div "add Create Custom Rules" at bounding box center [114, 177] width 133 height 63
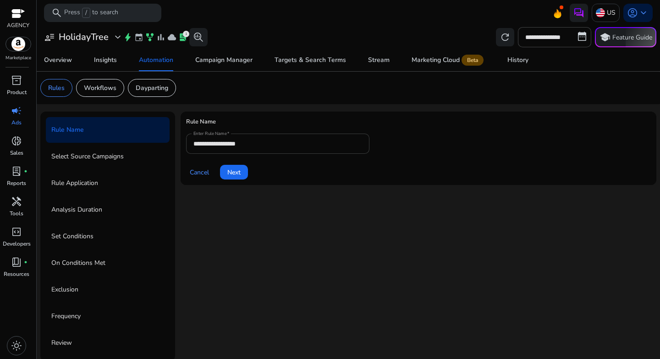
click at [270, 146] on input "**********" at bounding box center [278, 143] width 169 height 10
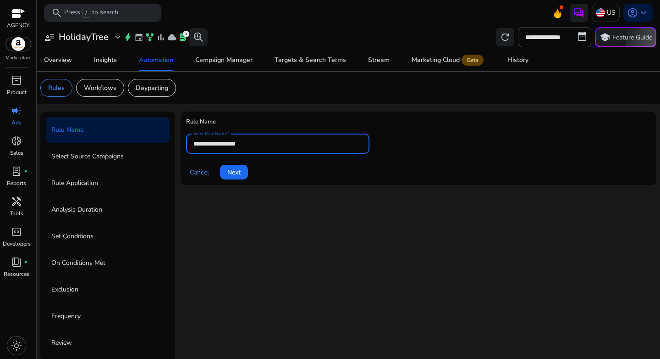
click at [270, 146] on input "**********" at bounding box center [278, 143] width 169 height 10
paste input "**********"
type input "**********"
click at [243, 170] on span at bounding box center [234, 172] width 28 height 22
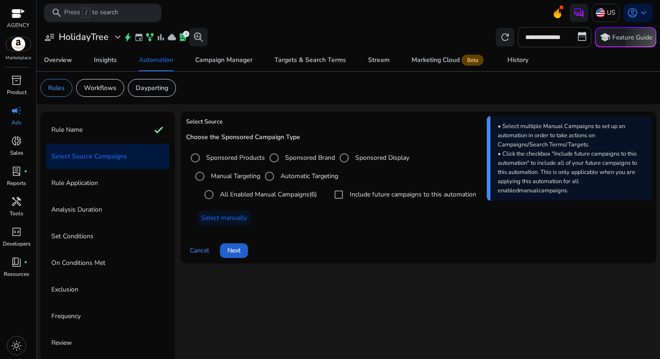
click at [233, 248] on span "Next" at bounding box center [233, 250] width 13 height 10
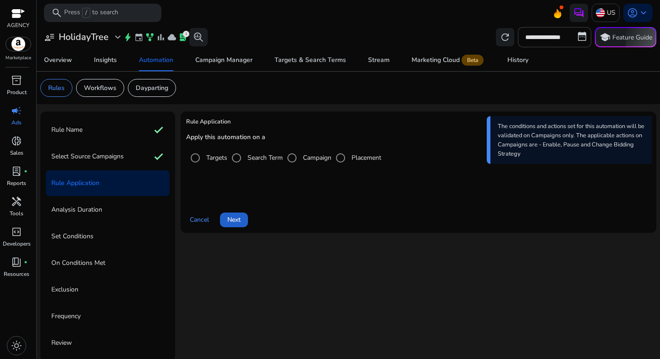
click at [242, 220] on span at bounding box center [234, 220] width 28 height 22
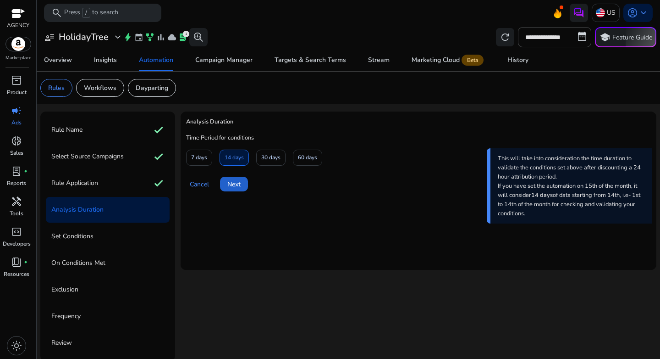
click at [229, 183] on span "Next" at bounding box center [233, 184] width 13 height 10
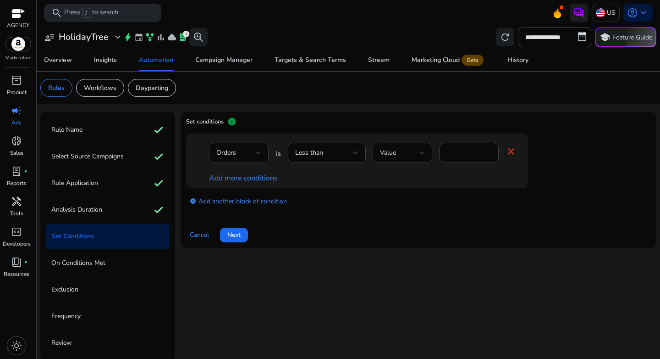
click at [240, 154] on div "Orders" at bounding box center [235, 153] width 39 height 10
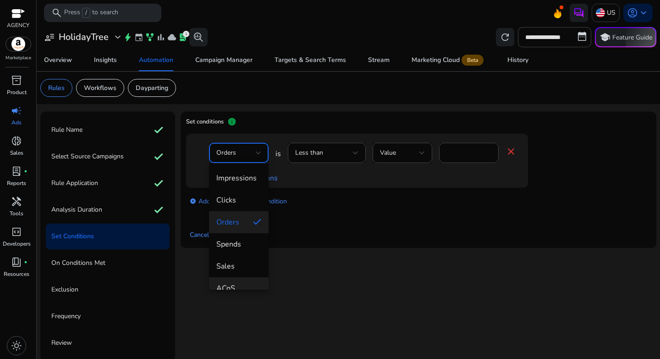
click at [238, 283] on span "ACoS" at bounding box center [238, 288] width 45 height 10
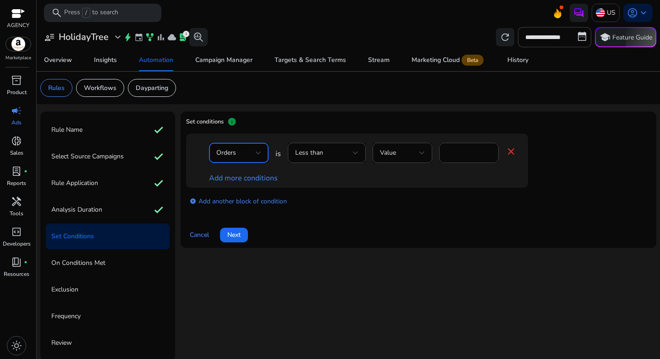
scroll to position [10, 0]
click at [318, 153] on span "Less than" at bounding box center [309, 152] width 28 height 9
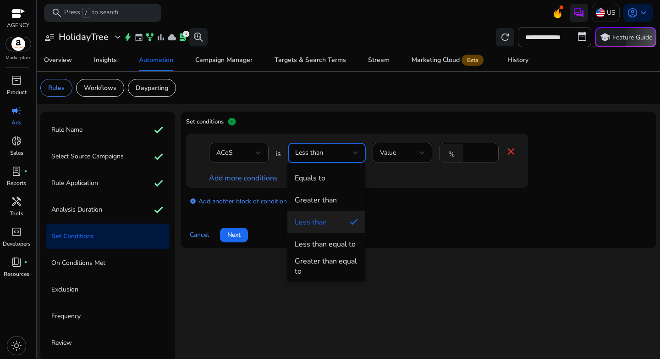
click at [472, 151] on div at bounding box center [330, 179] width 660 height 359
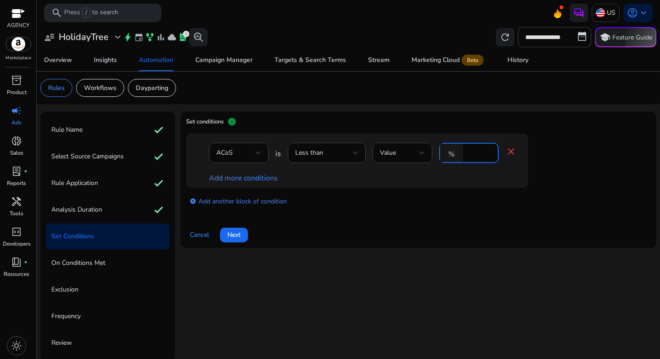
drag, startPoint x: 479, startPoint y: 152, endPoint x: 465, endPoint y: 154, distance: 14.3
click at [465, 154] on div "% *" at bounding box center [465, 153] width 52 height 20
type input "**"
click at [452, 208] on div "add_circle Add another block of condition" at bounding box center [375, 201] width 379 height 26
click at [267, 177] on link "Add more conditions" at bounding box center [243, 178] width 69 height 10
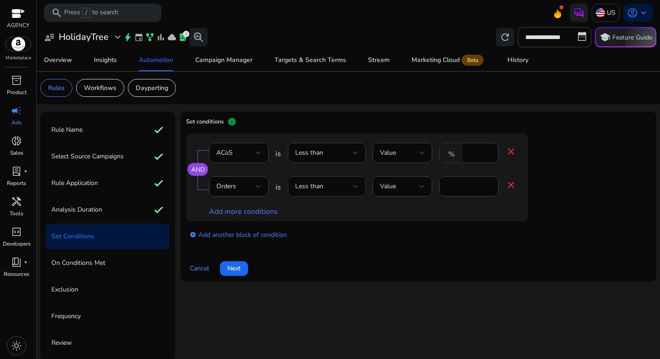
click at [328, 190] on div "Less than" at bounding box center [324, 186] width 58 height 10
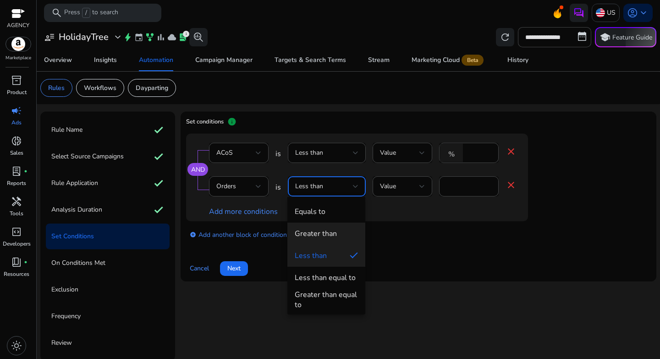
click at [326, 229] on div "Greater than" at bounding box center [316, 233] width 42 height 10
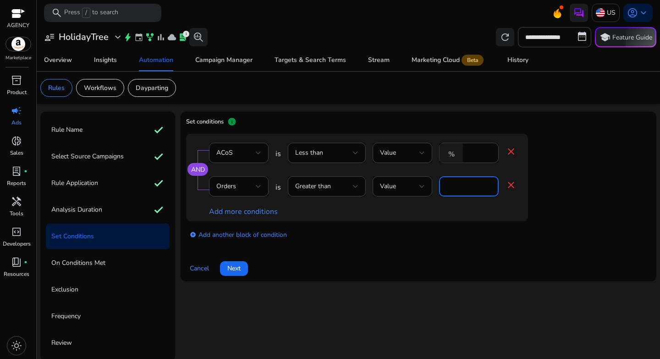
drag, startPoint x: 453, startPoint y: 183, endPoint x: 432, endPoint y: 183, distance: 20.2
click at [432, 183] on div "Orders is Greater than Value * close" at bounding box center [363, 191] width 308 height 30
type input "*"
click at [490, 220] on div "AND ACoS is Less than Value % ** close Orders is Greater than Value * close Add…" at bounding box center [357, 177] width 342 height 88
click at [233, 267] on span "Next" at bounding box center [233, 268] width 13 height 10
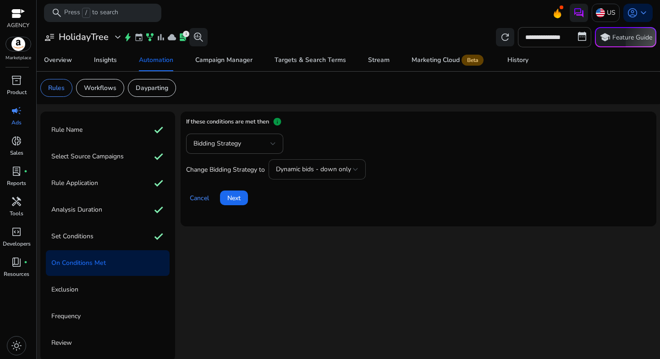
click at [307, 165] on span "Dynamic bids - down only" at bounding box center [313, 169] width 75 height 9
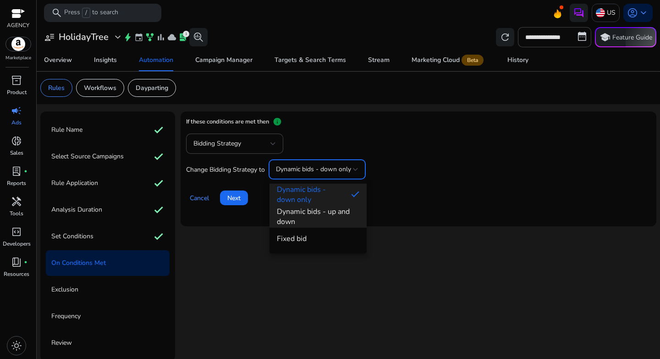
click at [312, 217] on span "Dynamic bids - up and down" at bounding box center [318, 216] width 83 height 20
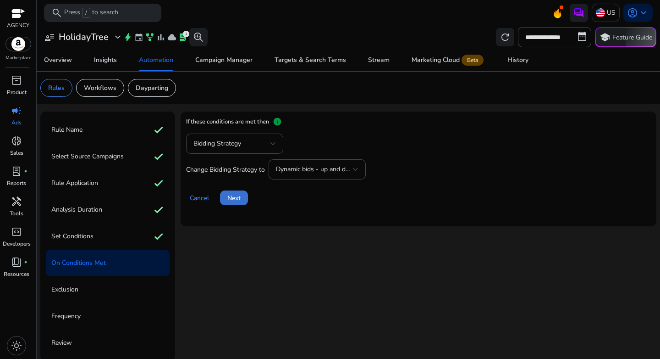
click at [235, 201] on span "Next" at bounding box center [233, 198] width 13 height 10
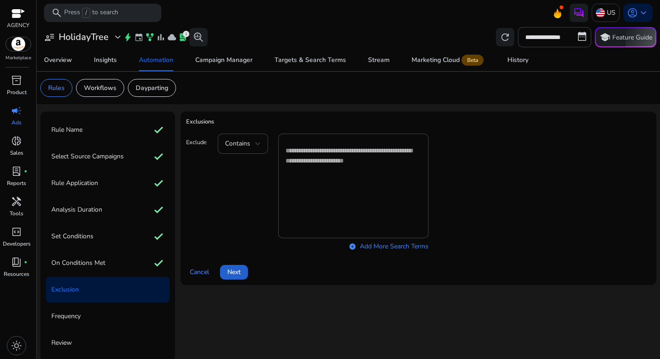
click at [244, 263] on span at bounding box center [234, 272] width 28 height 22
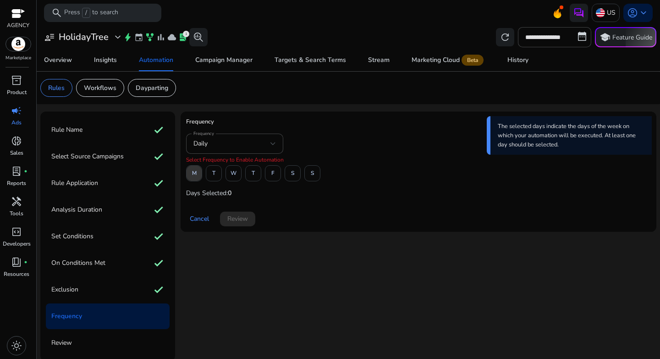
click at [193, 175] on span "M" at bounding box center [194, 173] width 5 height 16
click at [270, 174] on span at bounding box center [273, 173] width 15 height 22
click at [247, 220] on span "Review" at bounding box center [237, 219] width 21 height 10
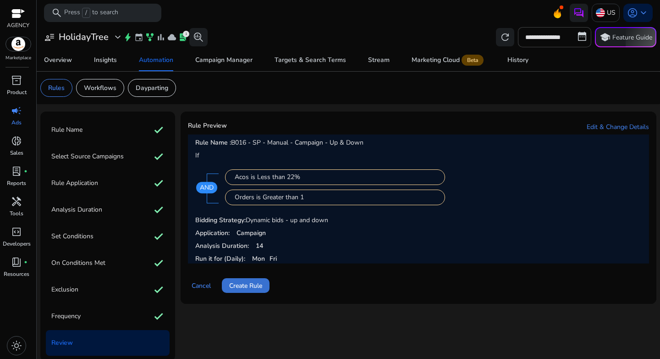
click at [259, 283] on span "Create Rule" at bounding box center [245, 286] width 33 height 10
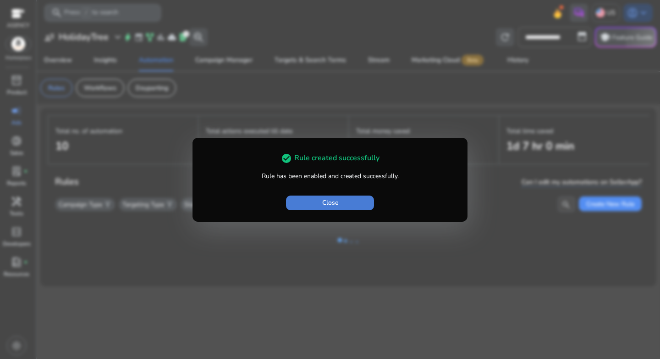
click at [317, 198] on span "button" at bounding box center [330, 203] width 88 height 22
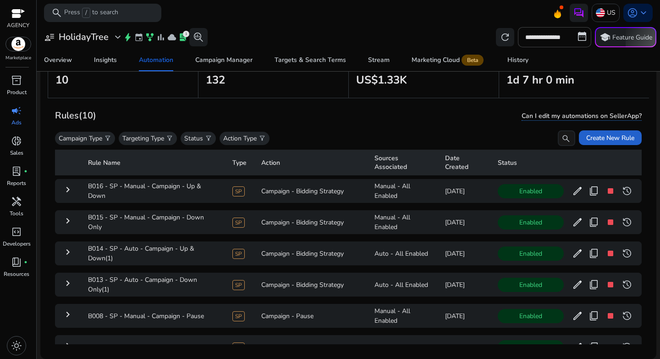
click at [613, 144] on span at bounding box center [610, 138] width 63 height 22
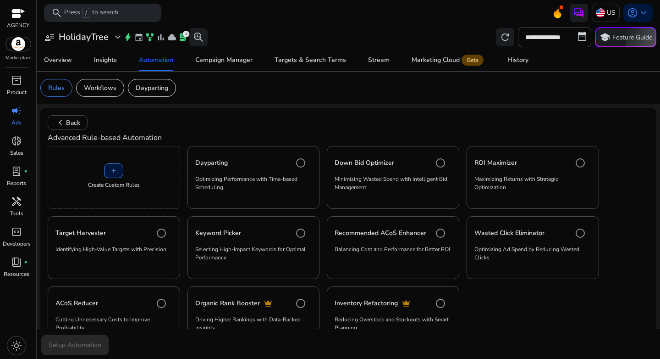
scroll to position [39, 0]
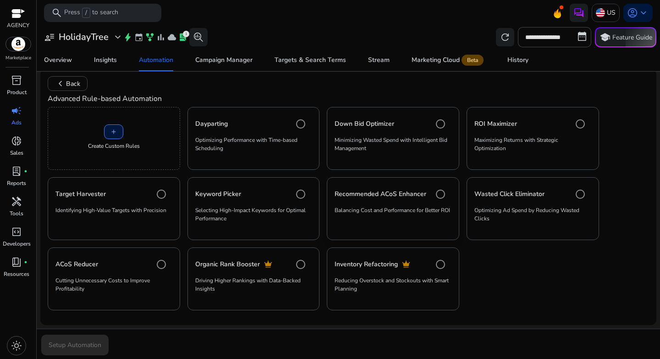
click at [394, 217] on p "Balancing Cost and Performance for Better ROI" at bounding box center [393, 214] width 117 height 16
click at [52, 350] on span "submit" at bounding box center [74, 344] width 67 height 22
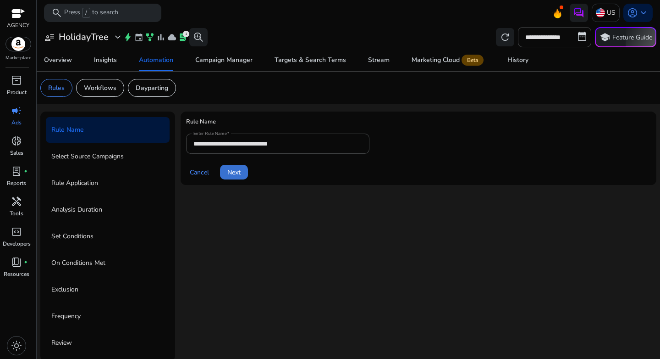
click at [233, 181] on span at bounding box center [234, 172] width 28 height 22
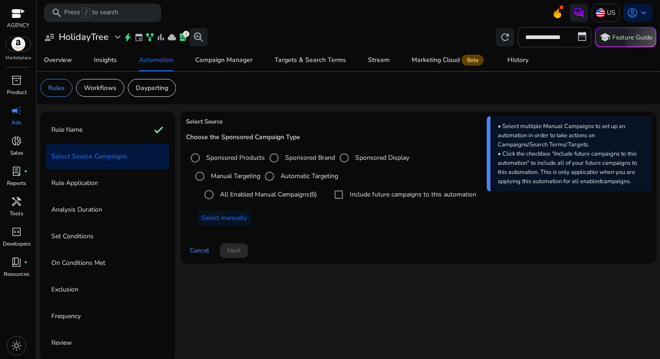
click at [240, 247] on div "Cancel Next" at bounding box center [418, 247] width 465 height 22
click at [226, 194] on label "All Enabled Manual Campaigns (6)" at bounding box center [267, 194] width 99 height 10
click at [245, 255] on span at bounding box center [234, 250] width 28 height 22
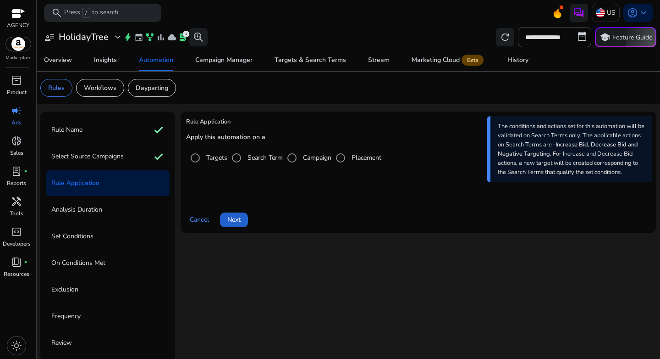
click at [240, 214] on span at bounding box center [234, 220] width 28 height 22
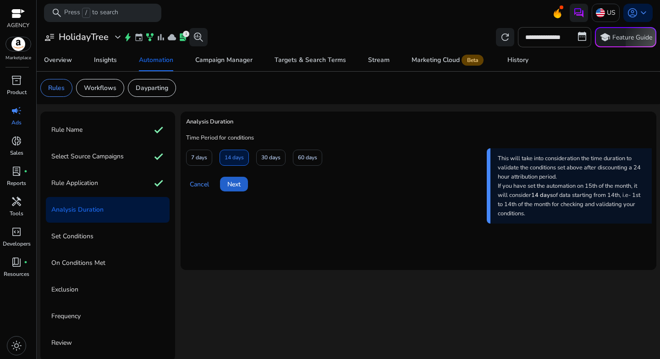
click at [233, 183] on span "Next" at bounding box center [233, 184] width 13 height 10
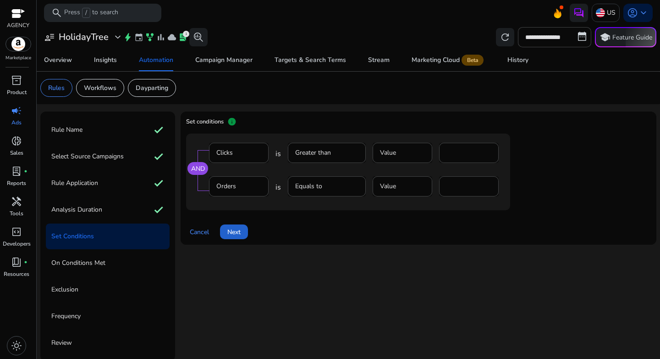
click at [238, 234] on span "Next" at bounding box center [233, 232] width 13 height 10
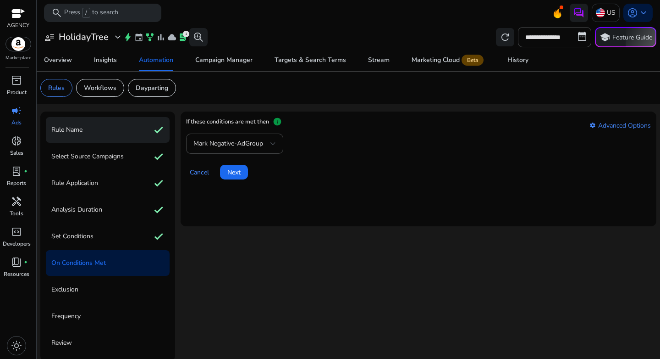
click at [63, 128] on p "Rule Name" at bounding box center [66, 129] width 31 height 15
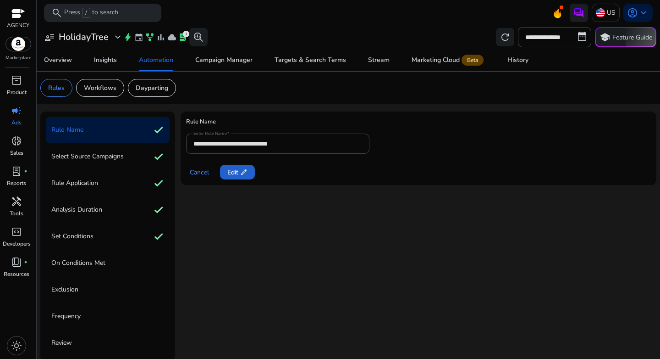
click at [253, 164] on span at bounding box center [237, 172] width 35 height 22
click at [241, 171] on span "Next" at bounding box center [233, 172] width 13 height 10
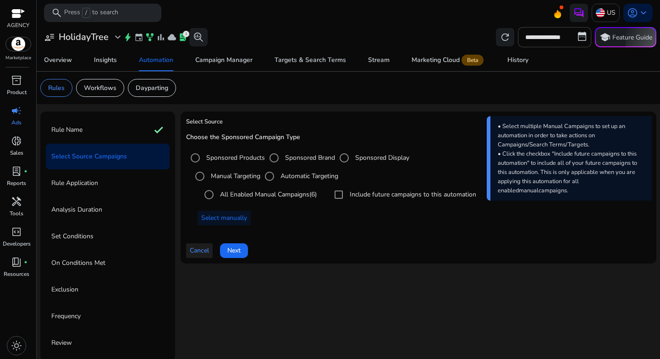
click at [195, 259] on span at bounding box center [199, 250] width 27 height 22
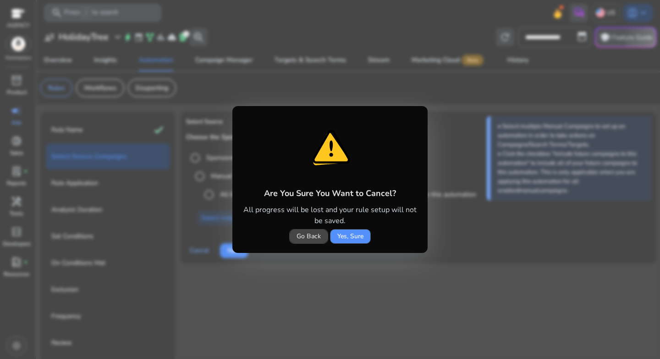
click at [347, 237] on span "Yes, Sure" at bounding box center [350, 236] width 26 height 10
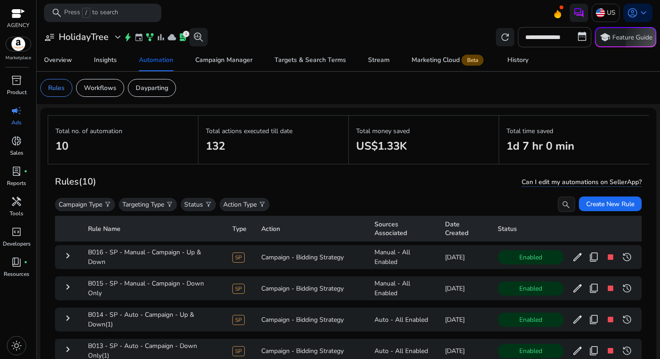
scroll to position [67, 0]
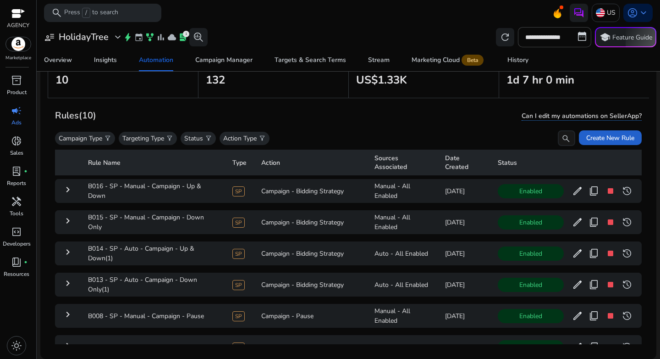
click at [607, 142] on span at bounding box center [610, 138] width 63 height 22
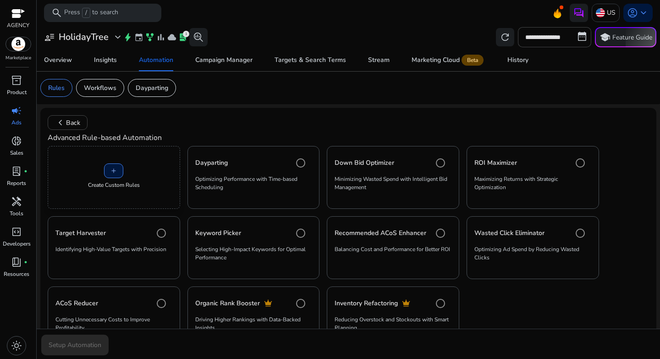
click at [135, 175] on div "add Create Custom Rules" at bounding box center [114, 177] width 133 height 63
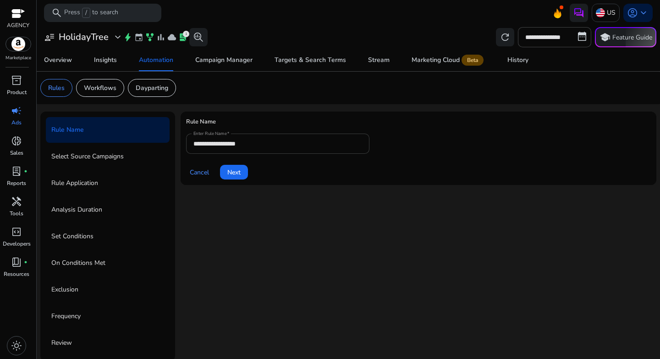
click at [242, 145] on input "**********" at bounding box center [278, 143] width 169 height 10
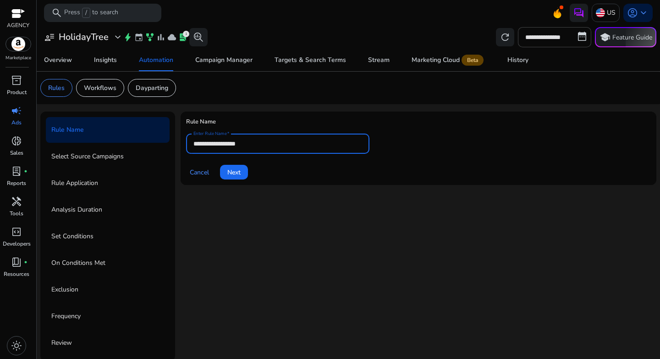
click at [242, 145] on input "**********" at bounding box center [278, 143] width 169 height 10
paste input "**********"
type input "**********"
click at [242, 171] on span at bounding box center [234, 172] width 28 height 22
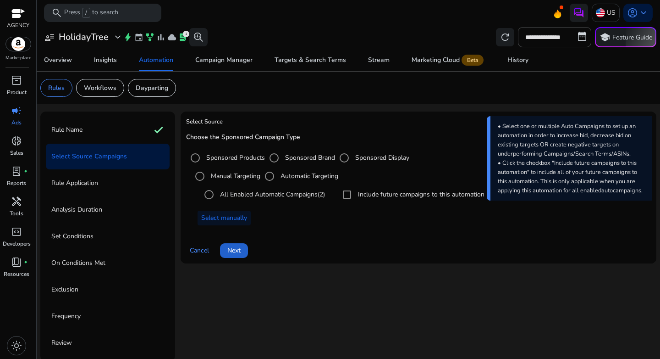
click at [248, 250] on span at bounding box center [234, 250] width 28 height 22
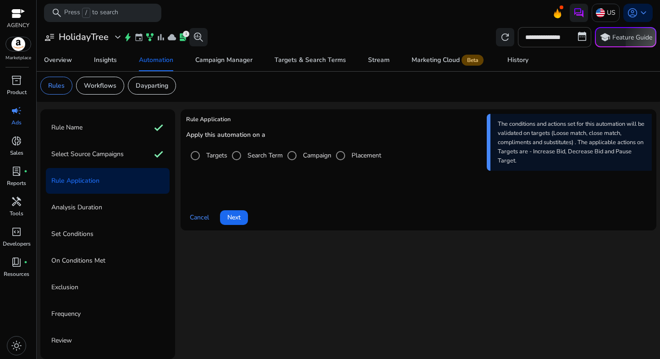
scroll to position [2, 0]
click at [206, 218] on span "Cancel" at bounding box center [199, 217] width 19 height 10
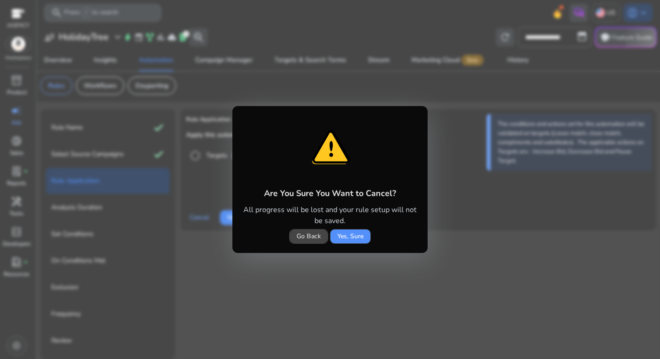
click at [360, 235] on span "Yes, Sure" at bounding box center [350, 236] width 26 height 10
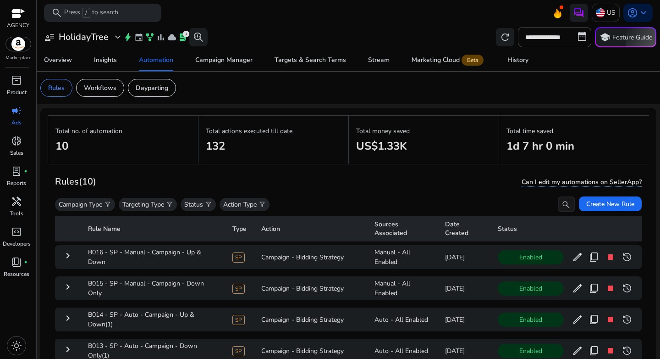
scroll to position [64, 0]
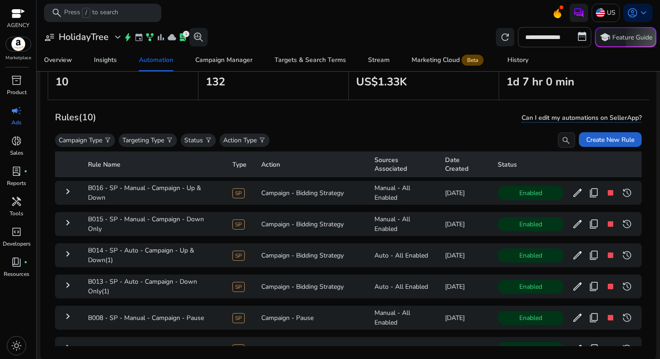
click at [607, 134] on span at bounding box center [610, 139] width 63 height 22
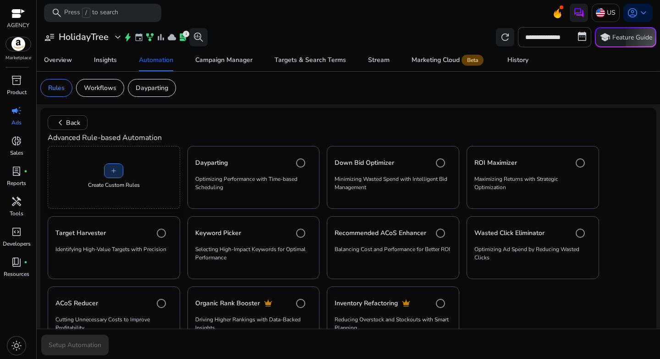
click at [114, 171] on span "add" at bounding box center [113, 170] width 7 height 7
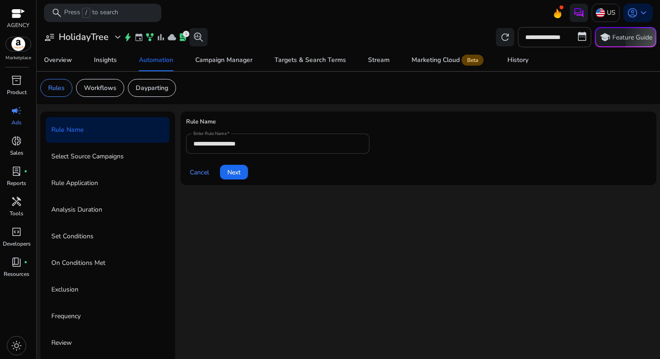
click at [237, 140] on input "**********" at bounding box center [278, 143] width 169 height 10
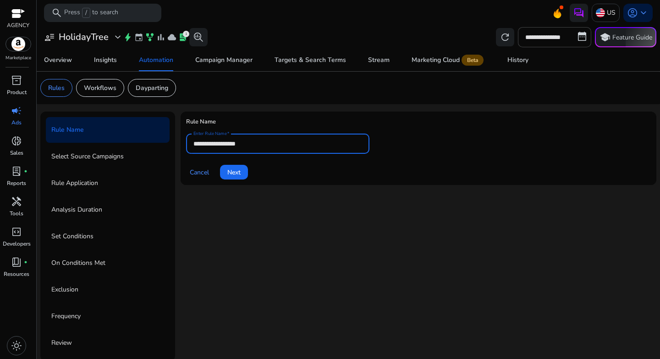
click at [237, 140] on input "**********" at bounding box center [278, 143] width 169 height 10
paste input "**********"
type input "**********"
click at [239, 173] on span "Next" at bounding box center [233, 172] width 13 height 10
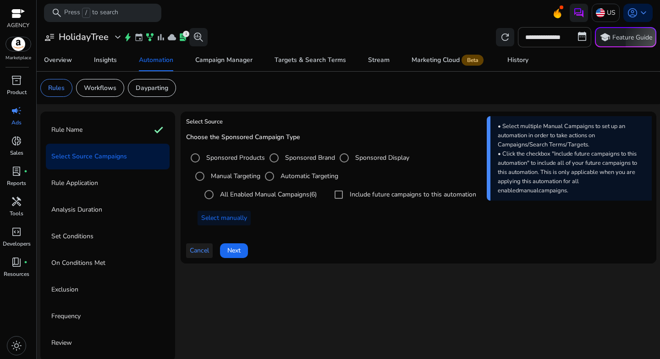
click at [202, 249] on span "Cancel" at bounding box center [199, 250] width 19 height 10
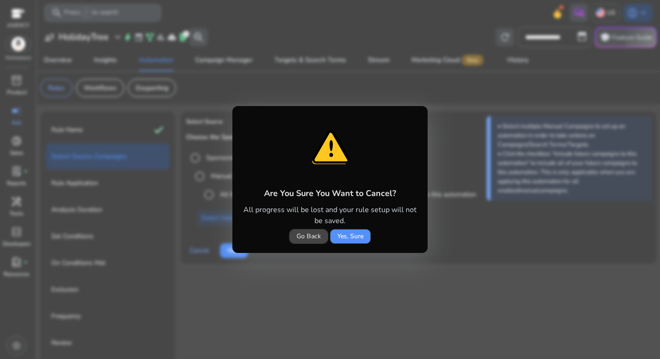
click at [358, 237] on span "Yes, Sure" at bounding box center [350, 236] width 26 height 10
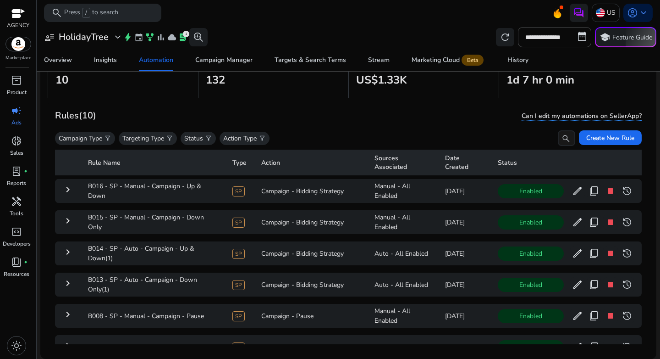
scroll to position [165, 0]
